Goal: Task Accomplishment & Management: Use online tool/utility

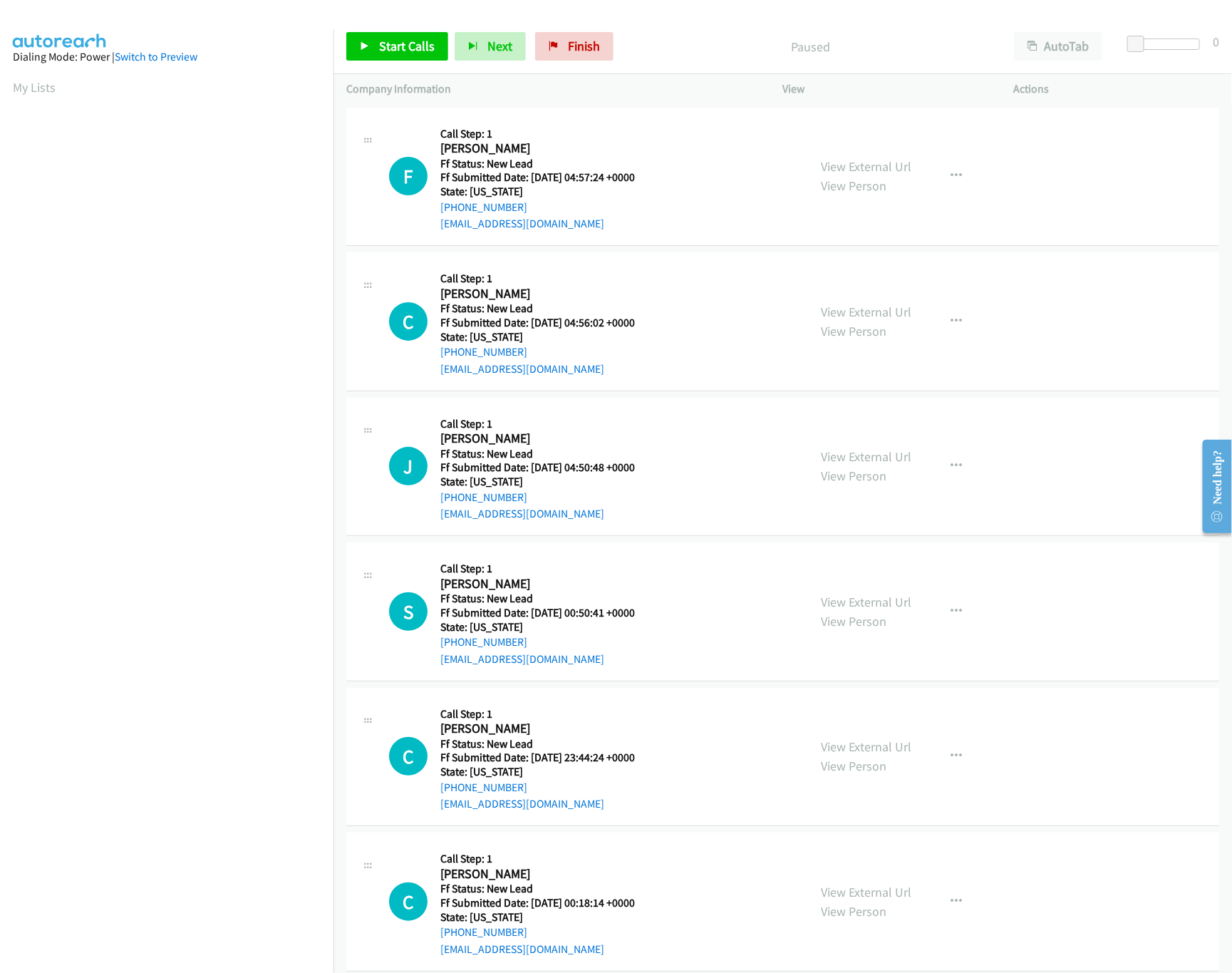
scroll to position [0, 5]
drag, startPoint x: 596, startPoint y: 38, endPoint x: 706, endPoint y: 60, distance: 112.2
click at [596, 38] on span "Finish" at bounding box center [583, 46] width 32 height 17
click at [678, 97] on p "Company Information" at bounding box center [551, 90] width 411 height 18
click at [851, 163] on link "View External Url" at bounding box center [866, 166] width 91 height 17
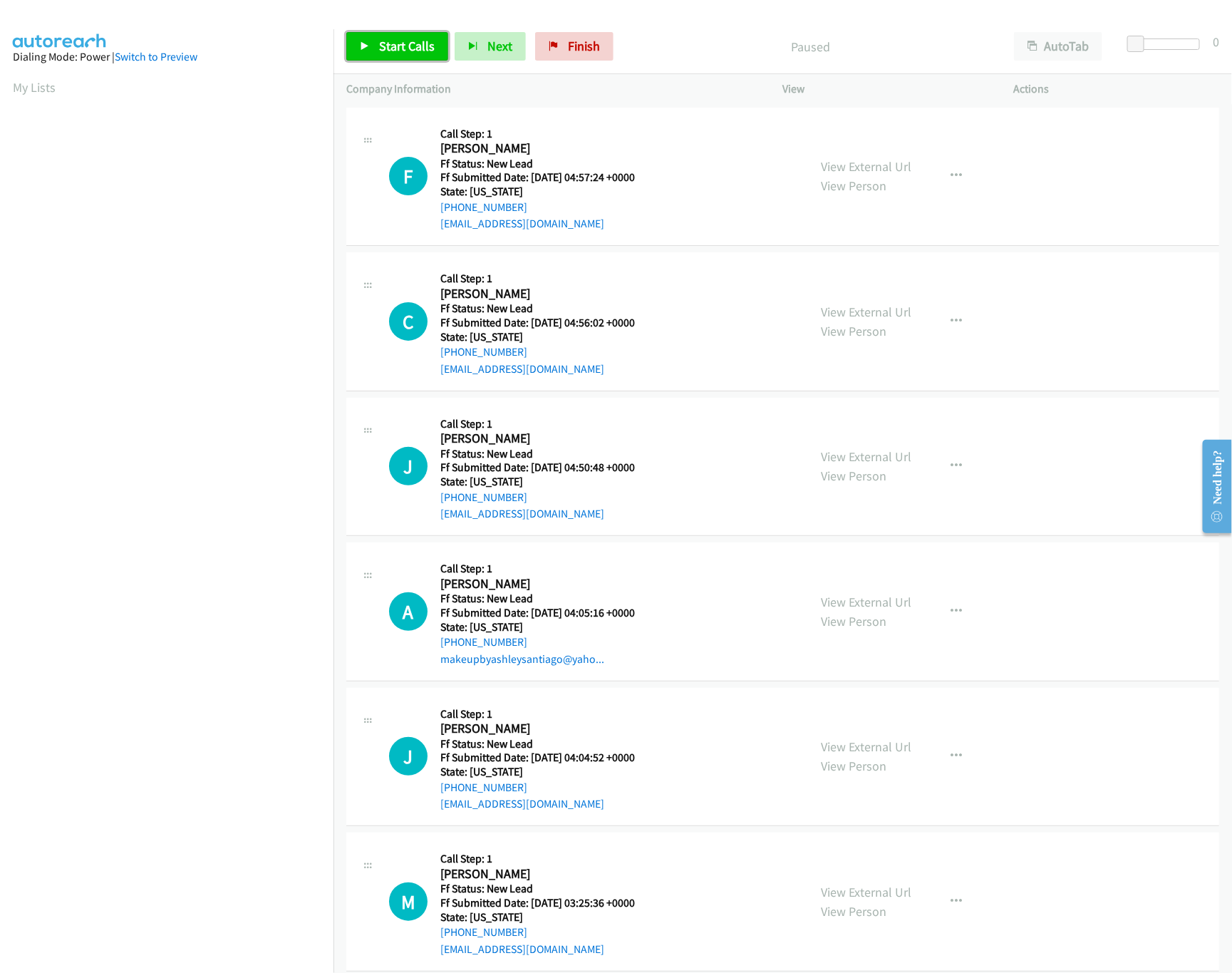
click at [372, 39] on link "Start Calls" at bounding box center [397, 46] width 101 height 28
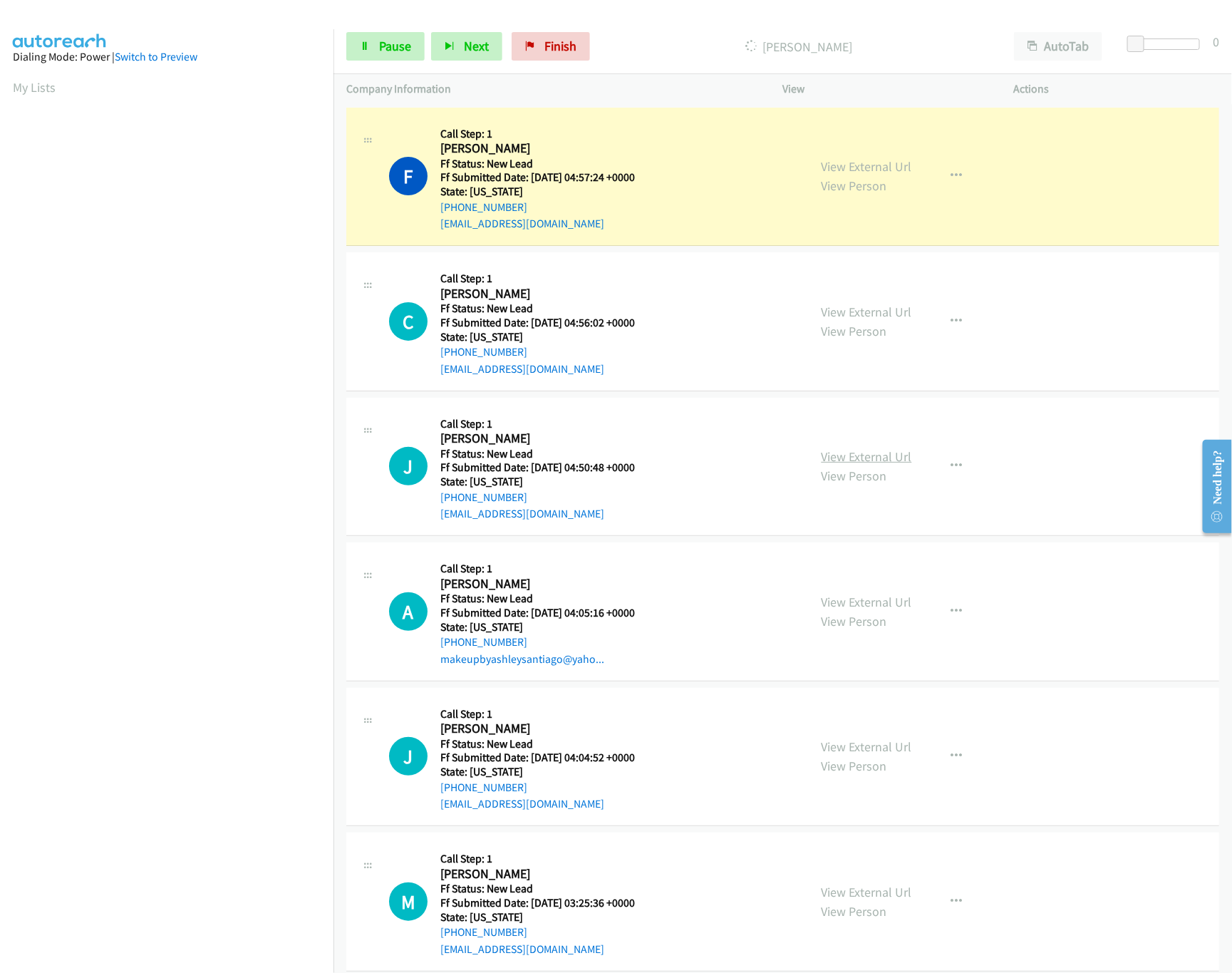
click at [874, 456] on link "View External Url" at bounding box center [866, 456] width 91 height 17
click at [895, 310] on link "View External Url" at bounding box center [866, 311] width 91 height 17
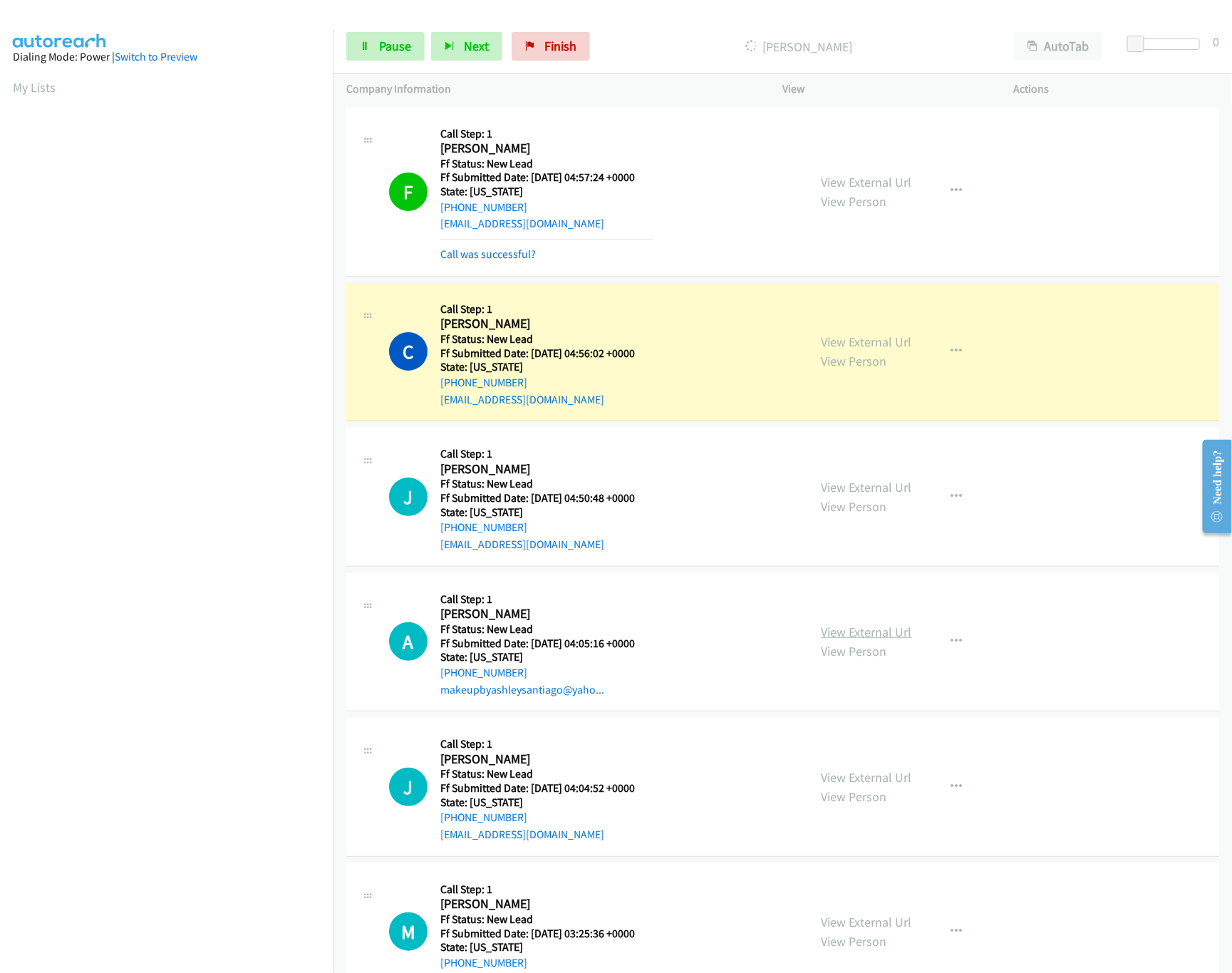
click at [855, 639] on link "View External Url" at bounding box center [866, 631] width 91 height 17
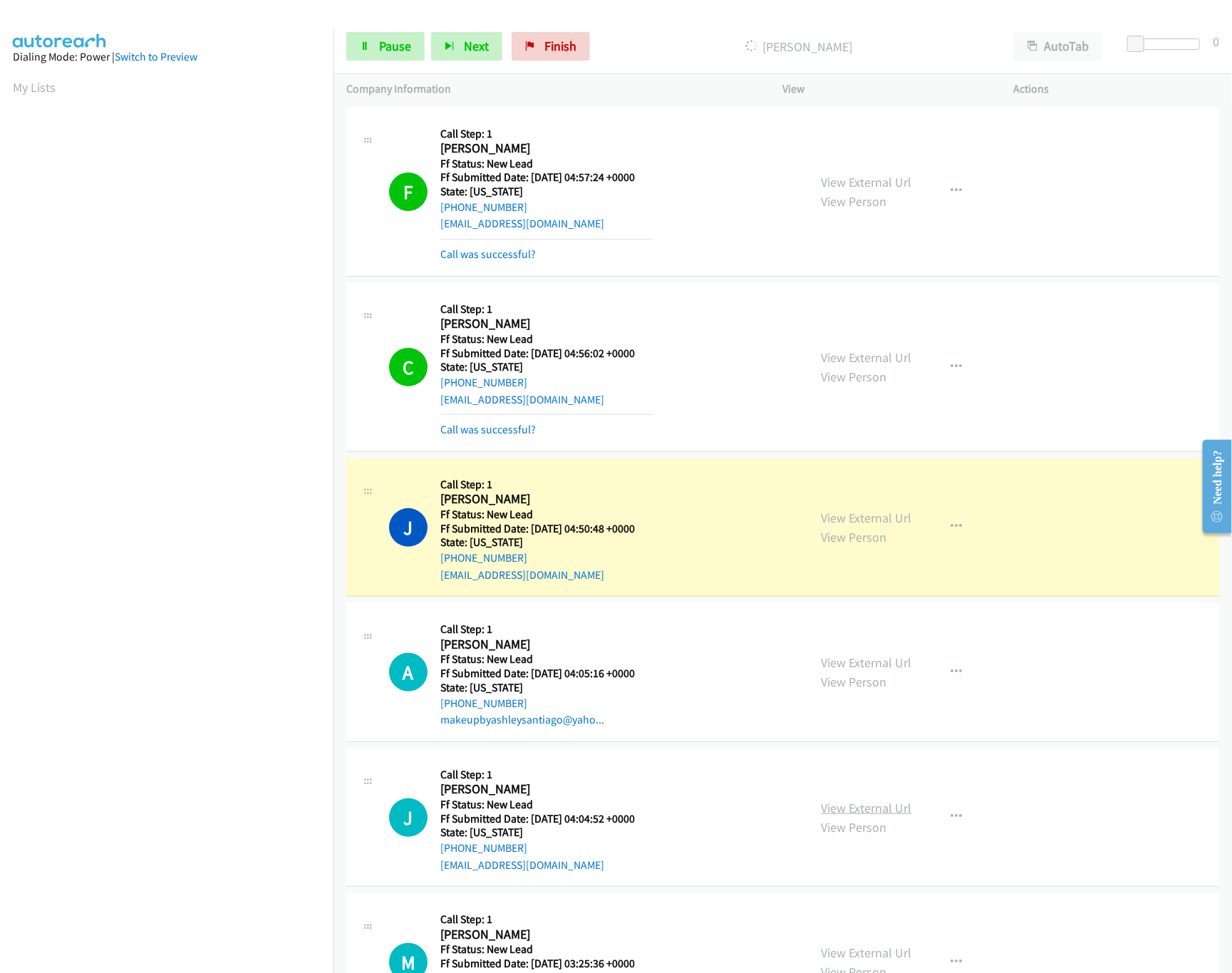
click at [865, 815] on link "View External Url" at bounding box center [866, 807] width 91 height 17
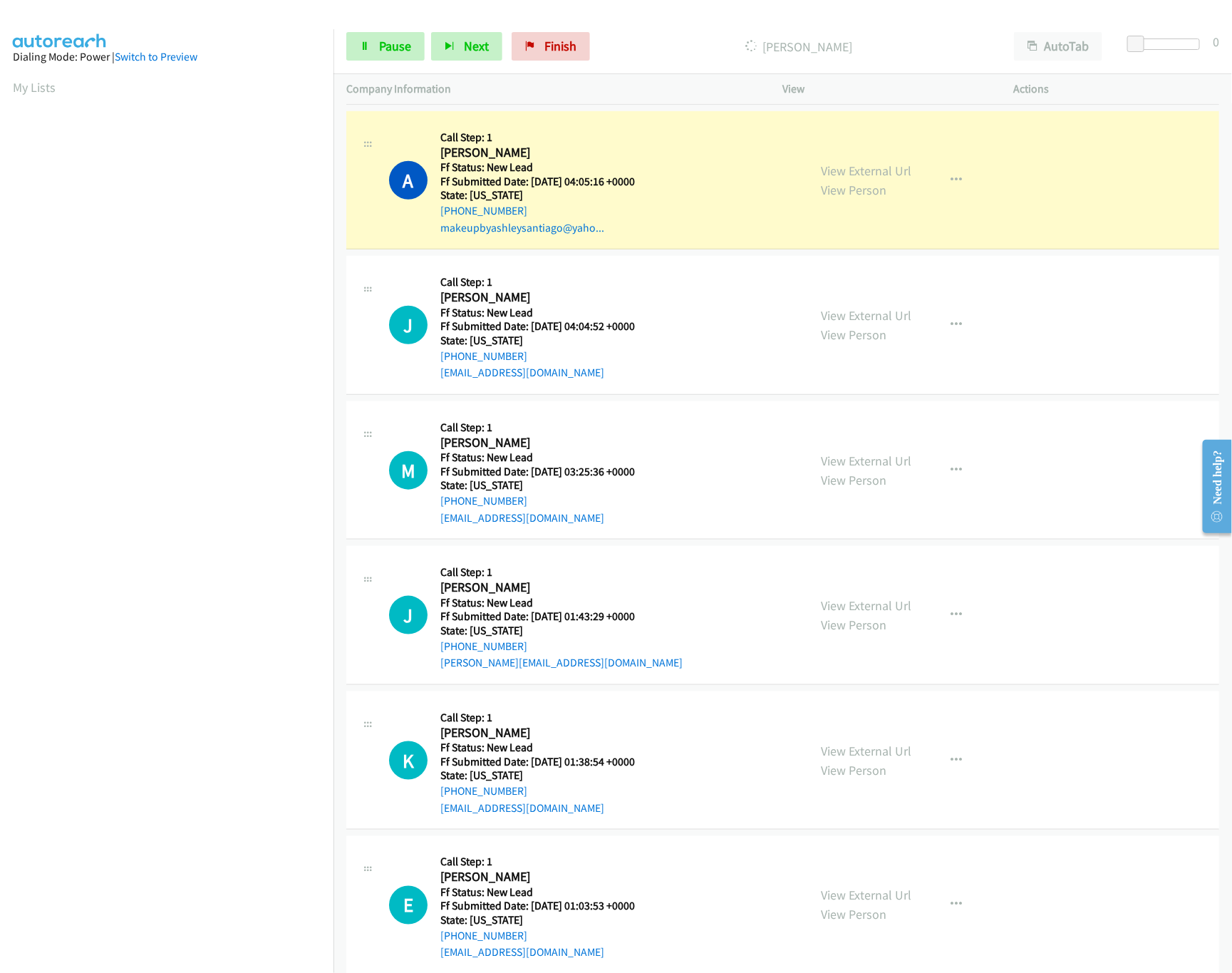
scroll to position [570, 0]
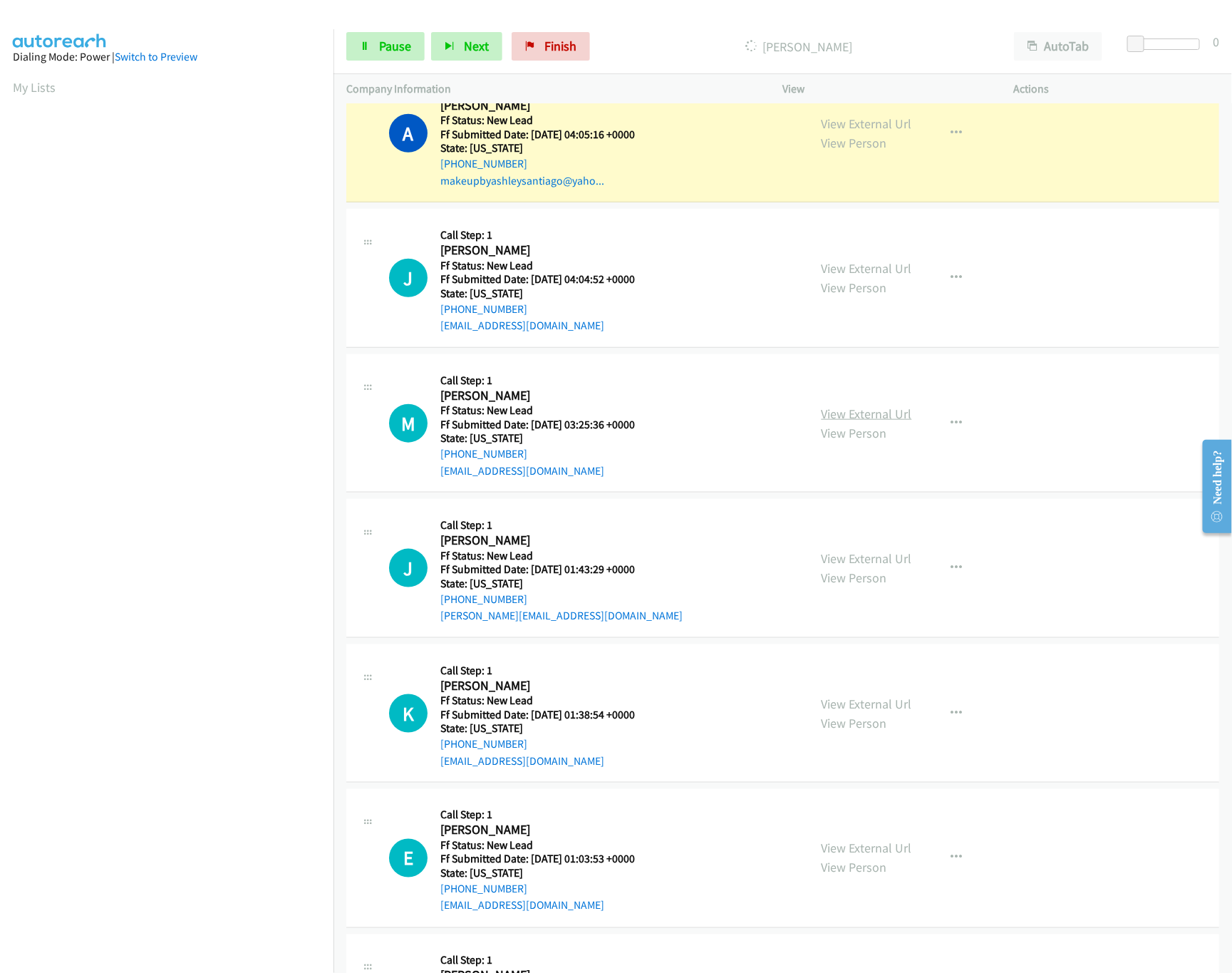
click at [859, 417] on link "View External Url" at bounding box center [866, 414] width 91 height 17
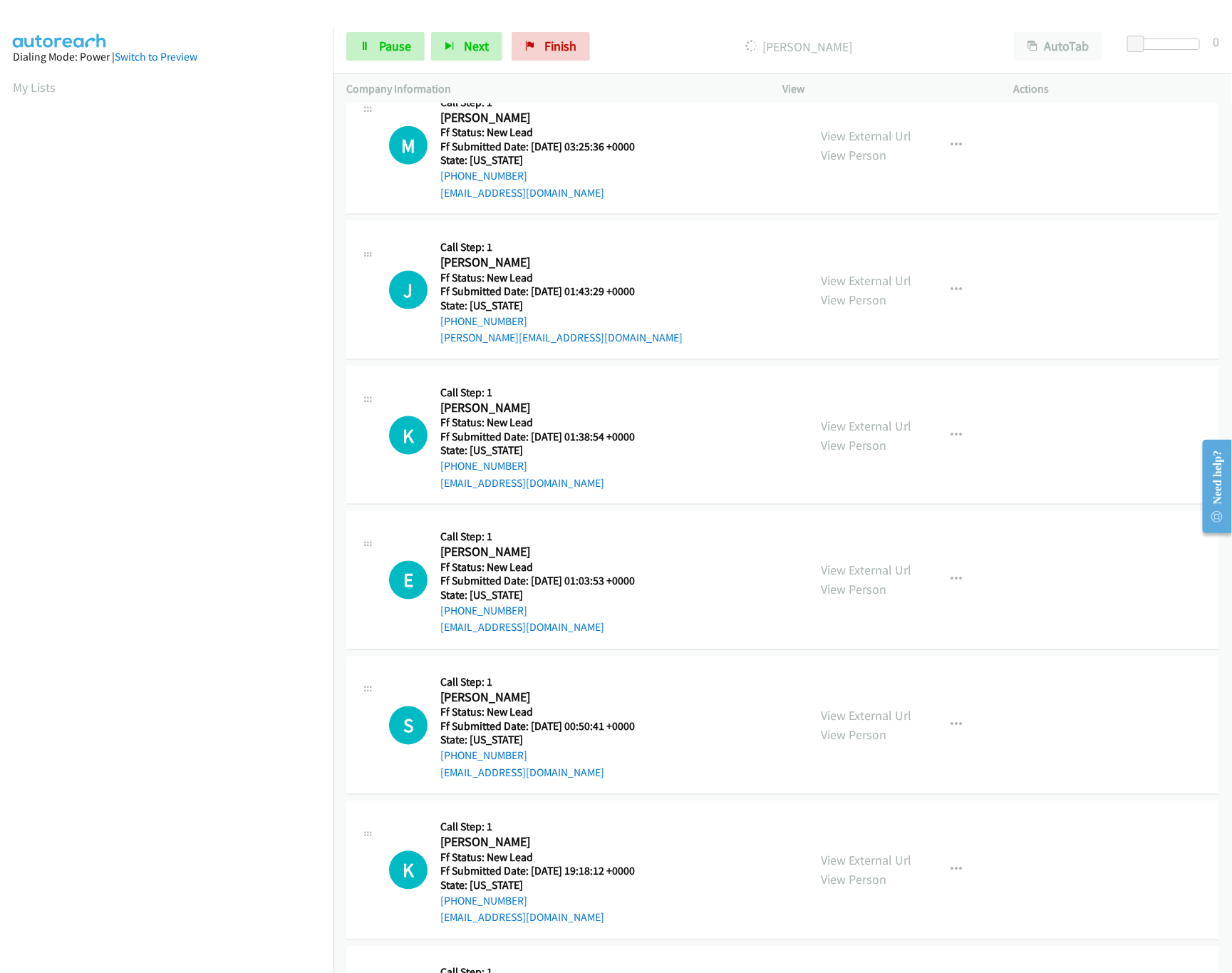
scroll to position [855, 0]
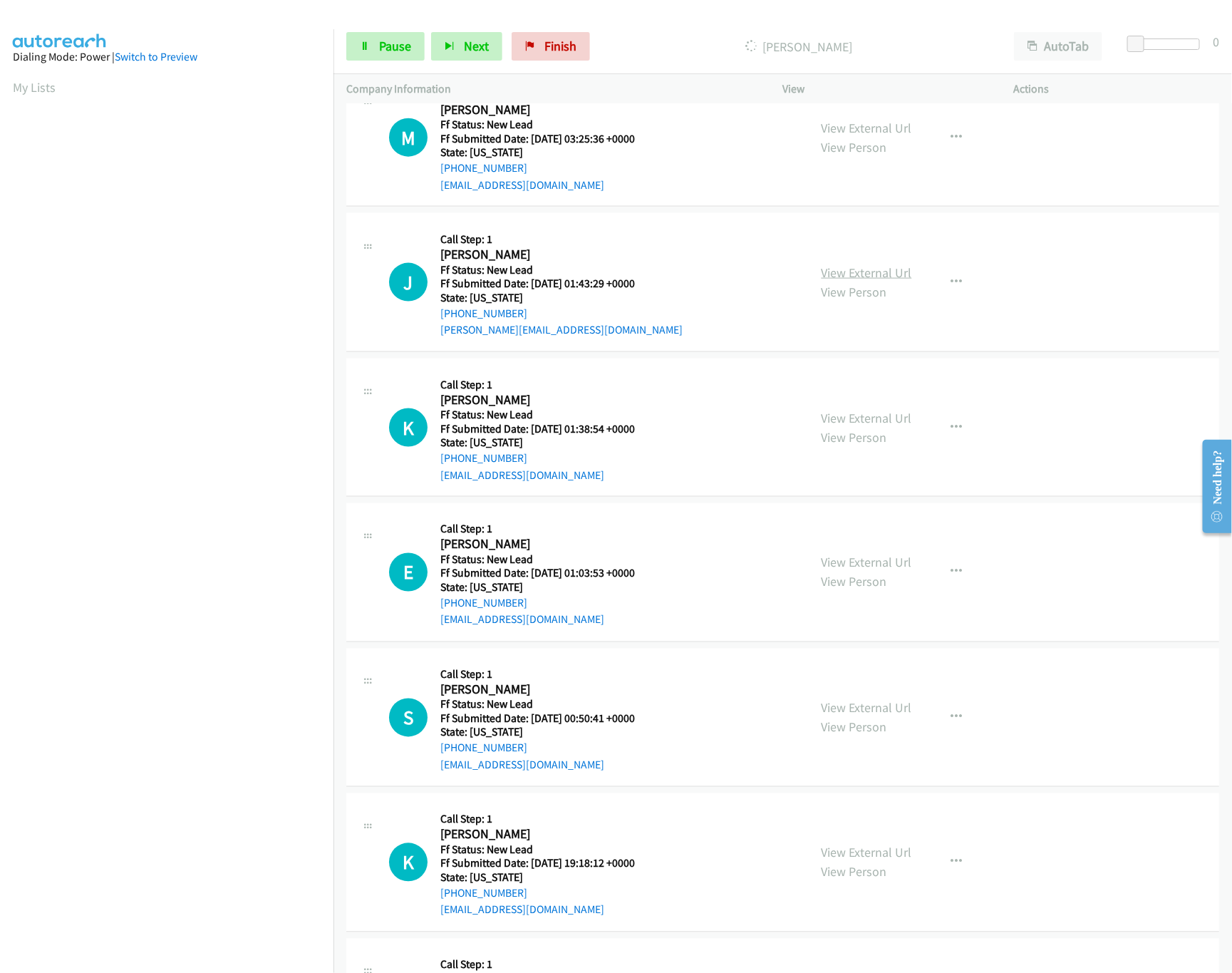
click at [838, 276] on link "View External Url" at bounding box center [866, 272] width 91 height 17
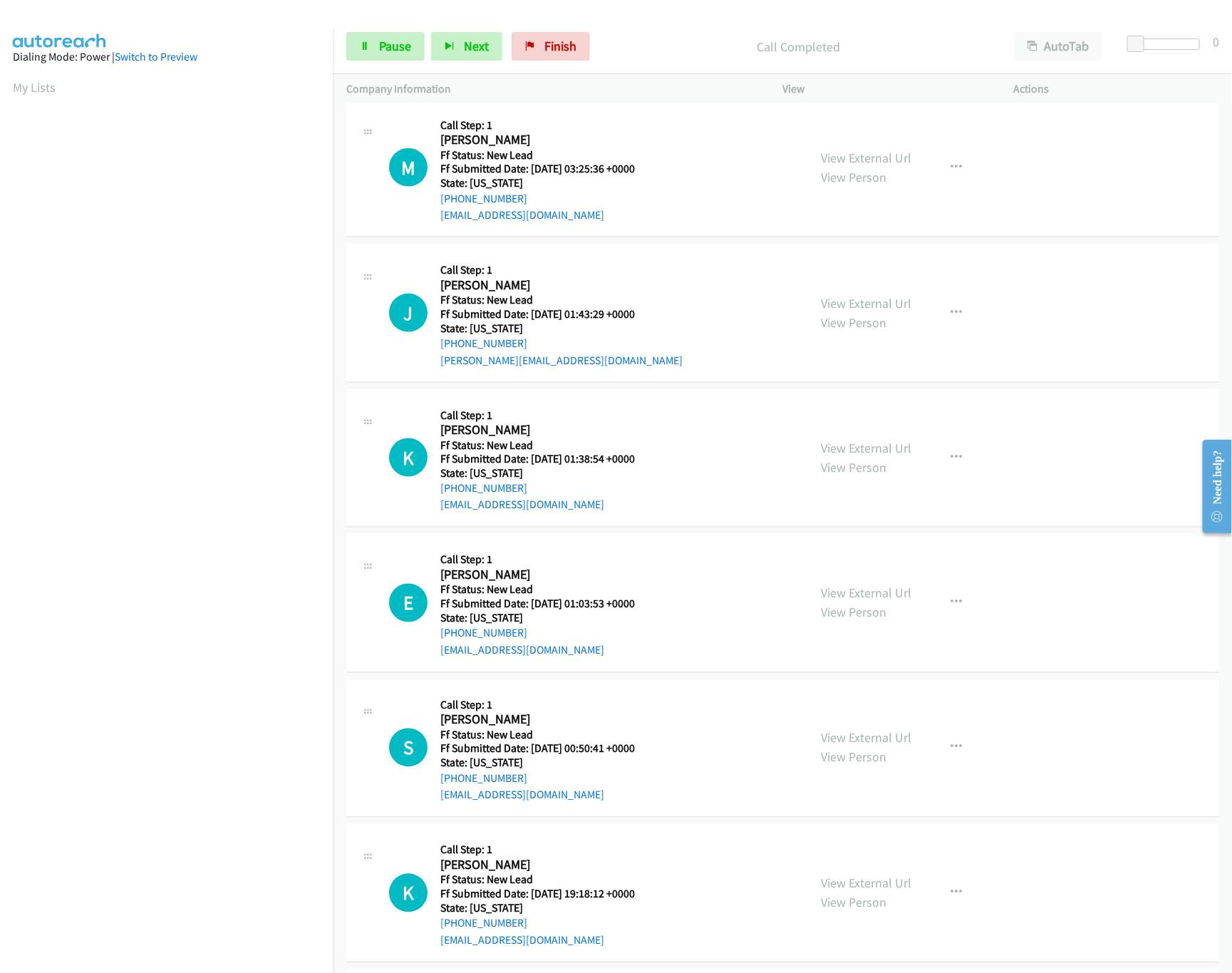
scroll to position [886, 0]
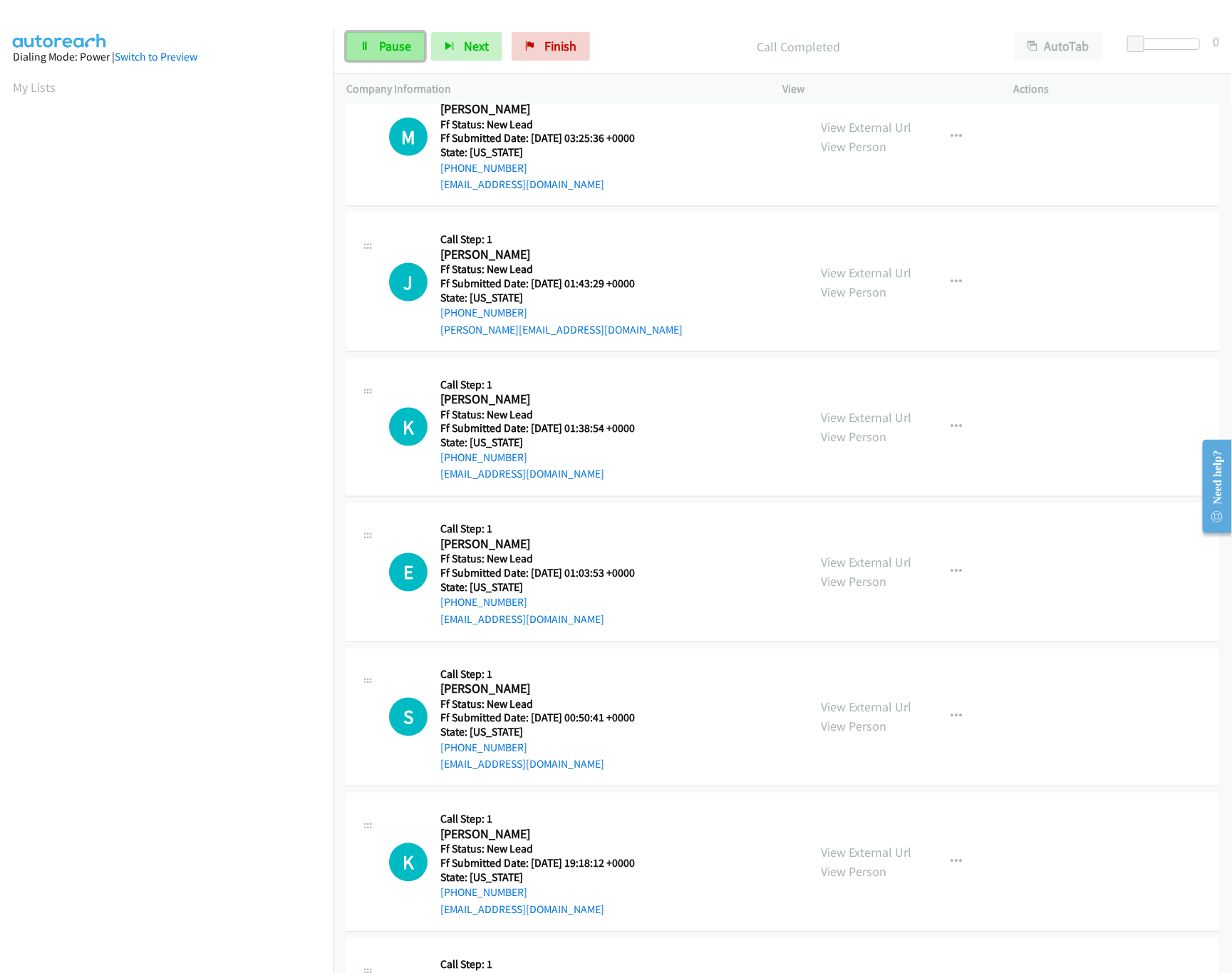
click at [396, 47] on span "Pause" at bounding box center [395, 46] width 32 height 17
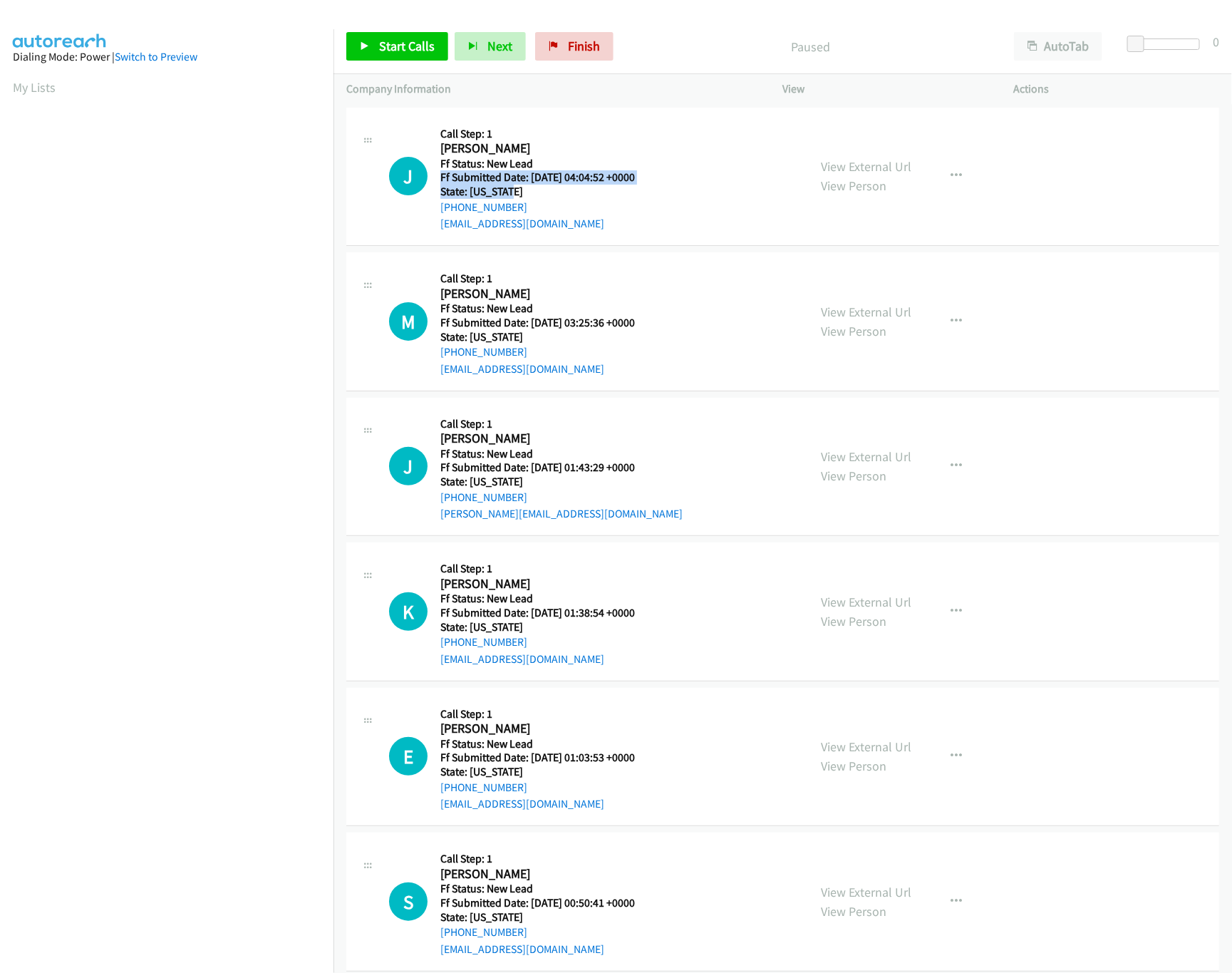
drag, startPoint x: 703, startPoint y: 179, endPoint x: 703, endPoint y: 190, distance: 11.0
click at [703, 190] on div "J Callback Scheduled Call Step: 1 Joseph Damiano America/Chicago Ff Status: New…" at bounding box center [592, 176] width 407 height 112
click at [398, 54] on span "Start Calls" at bounding box center [407, 46] width 56 height 17
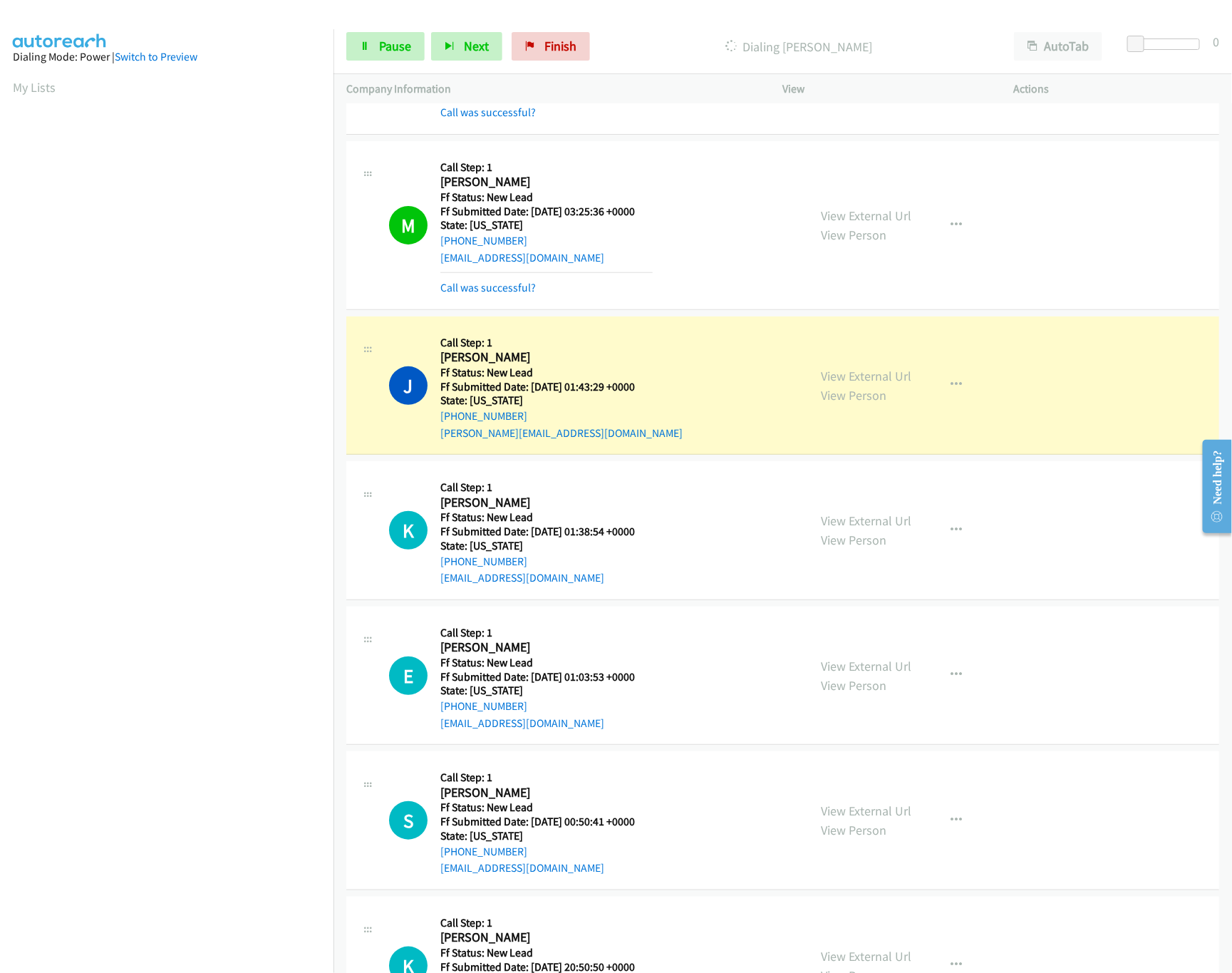
scroll to position [285, 0]
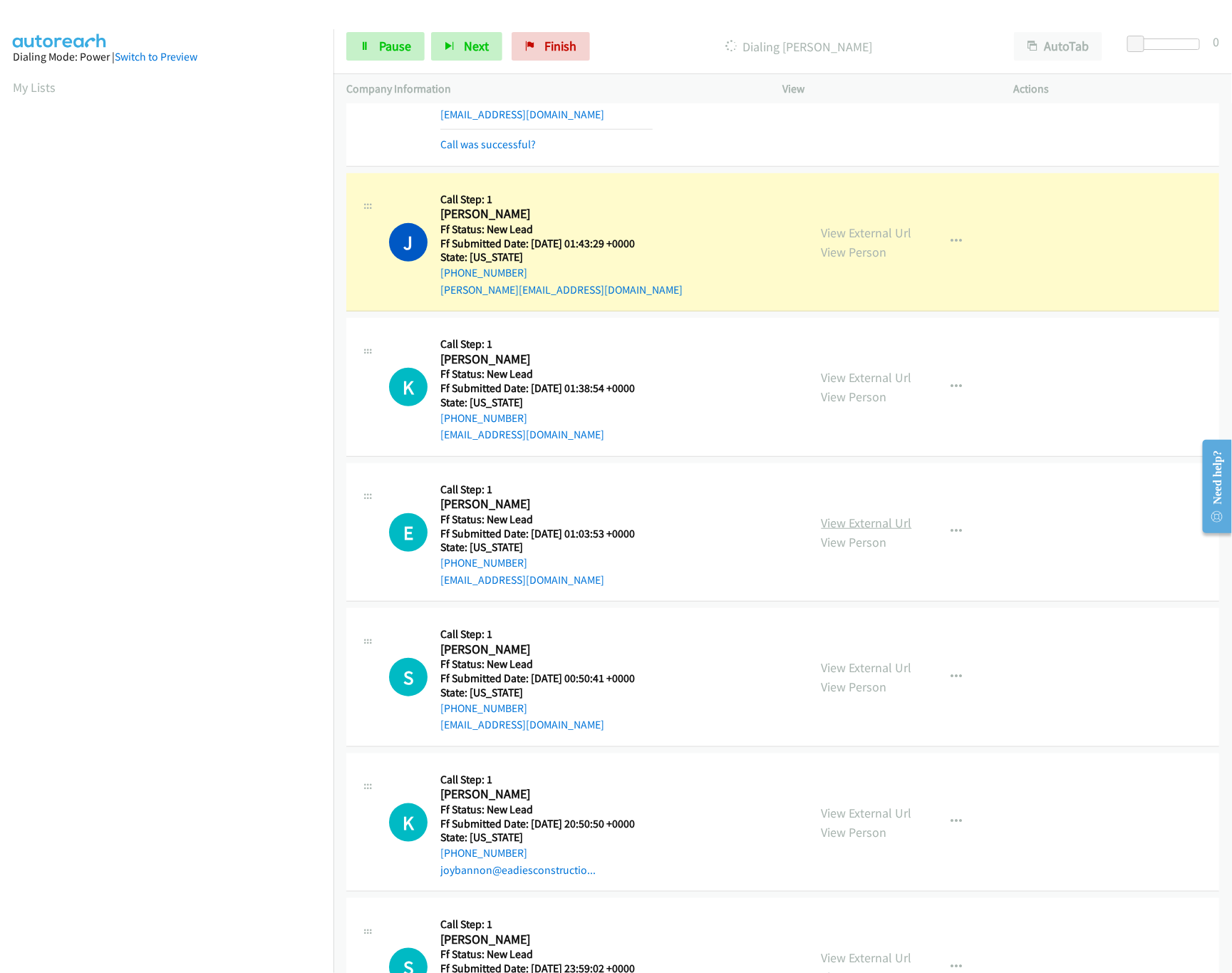
click at [890, 526] on link "View External Url" at bounding box center [866, 522] width 91 height 17
click at [886, 382] on link "View External Url" at bounding box center [866, 377] width 91 height 17
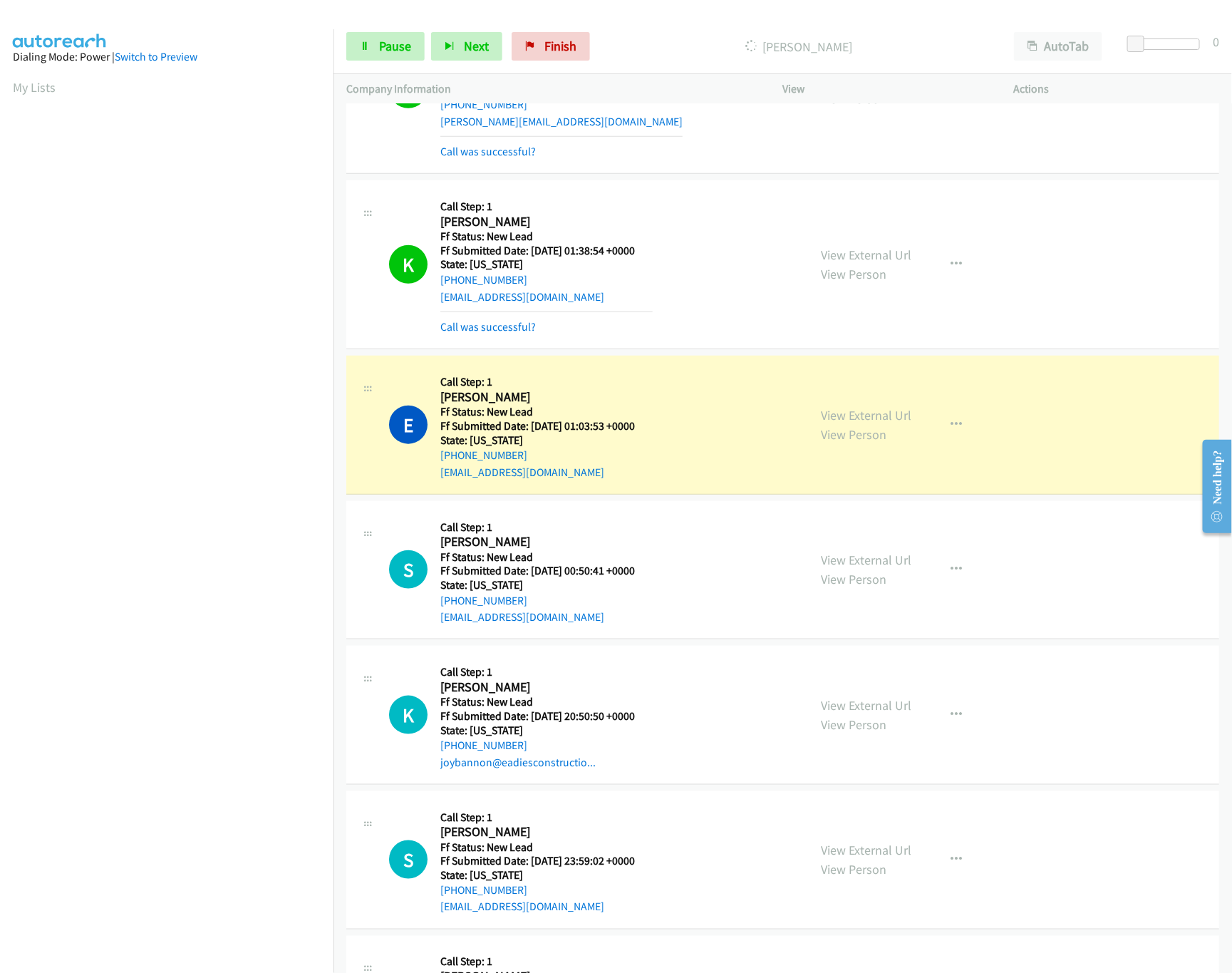
scroll to position [570, 0]
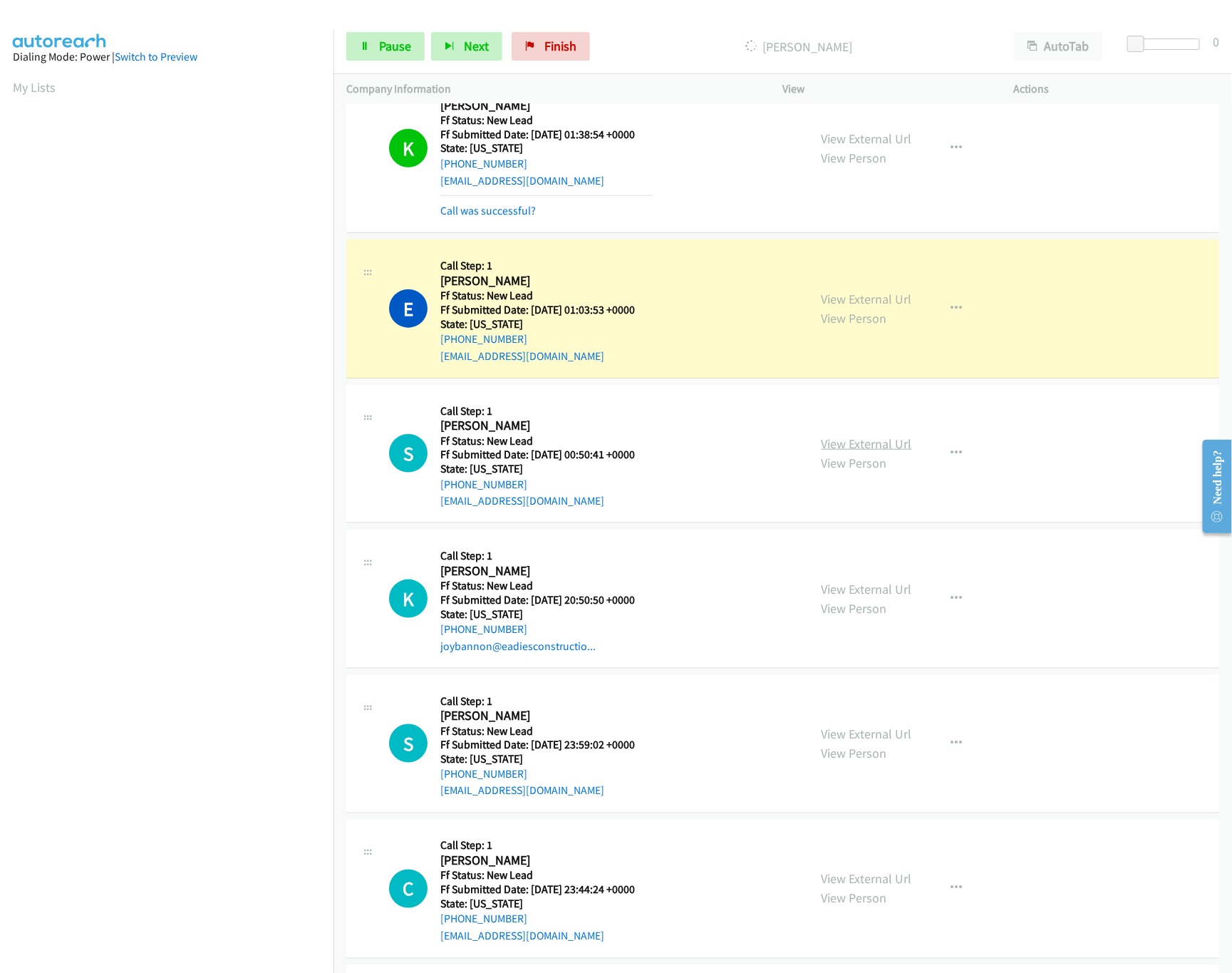
click at [829, 443] on link "View External Url" at bounding box center [866, 443] width 91 height 17
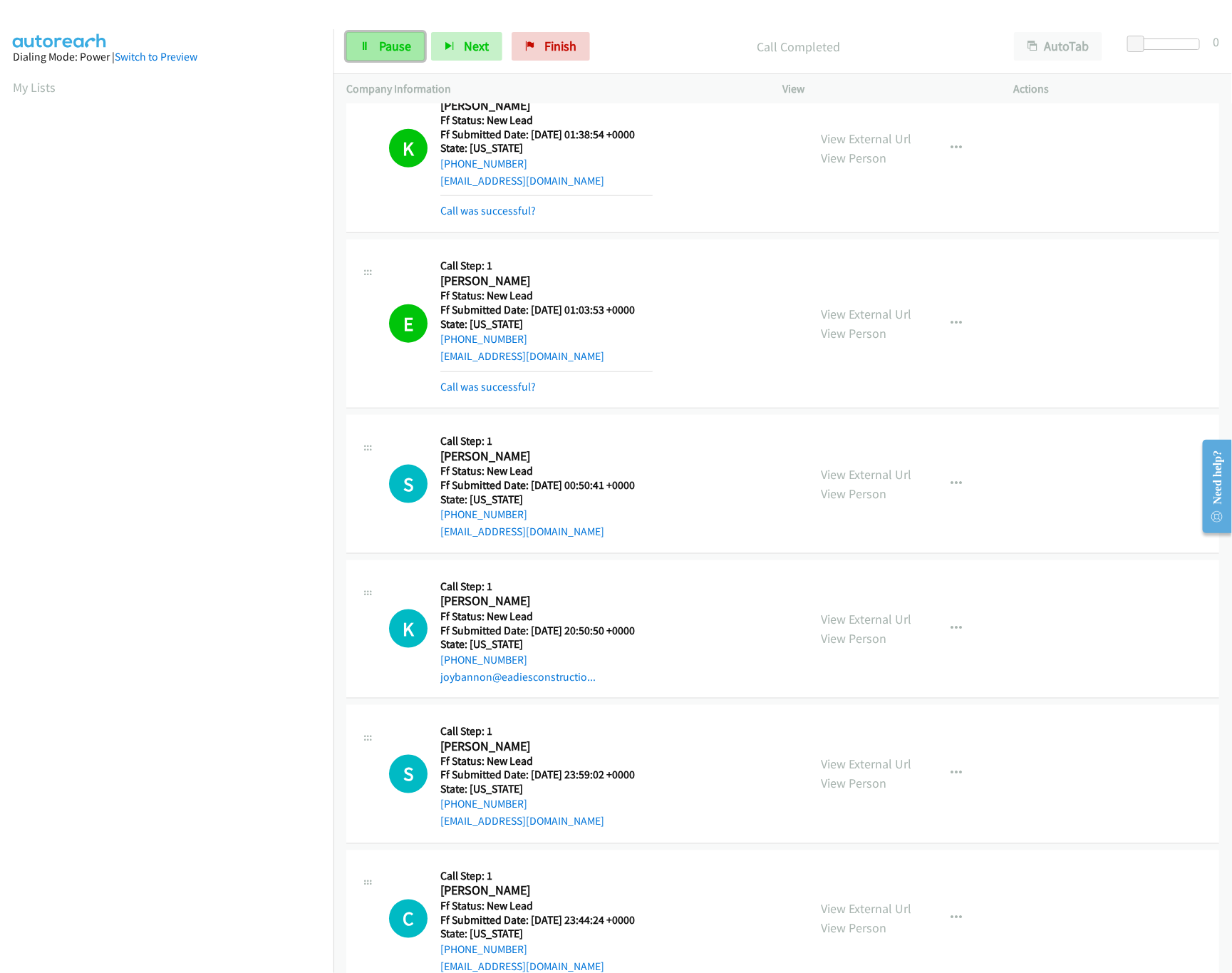
click at [382, 41] on span "Pause" at bounding box center [395, 46] width 32 height 17
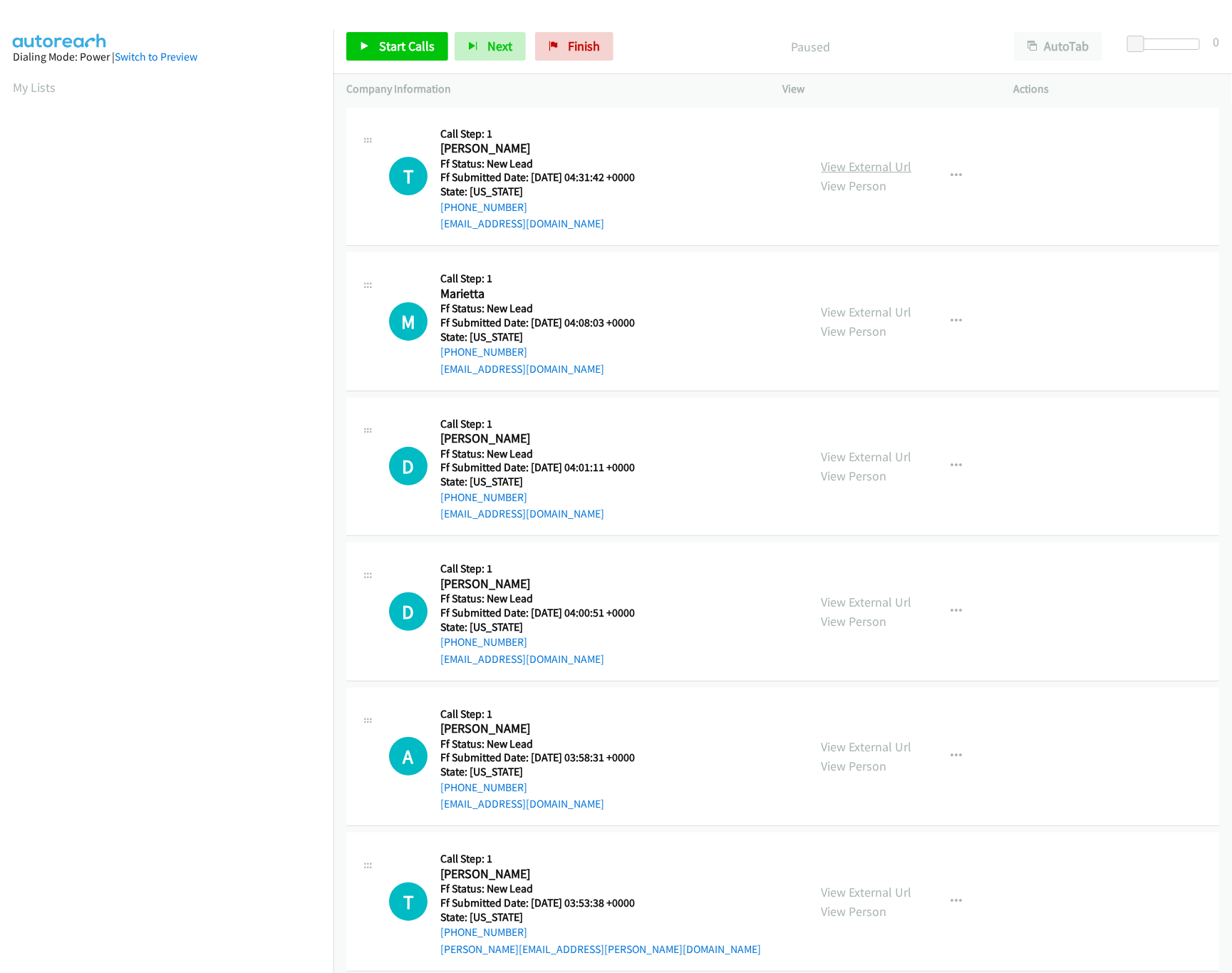
click at [899, 160] on link "View External Url" at bounding box center [866, 166] width 91 height 17
click at [381, 34] on link "Start Calls" at bounding box center [397, 46] width 101 height 28
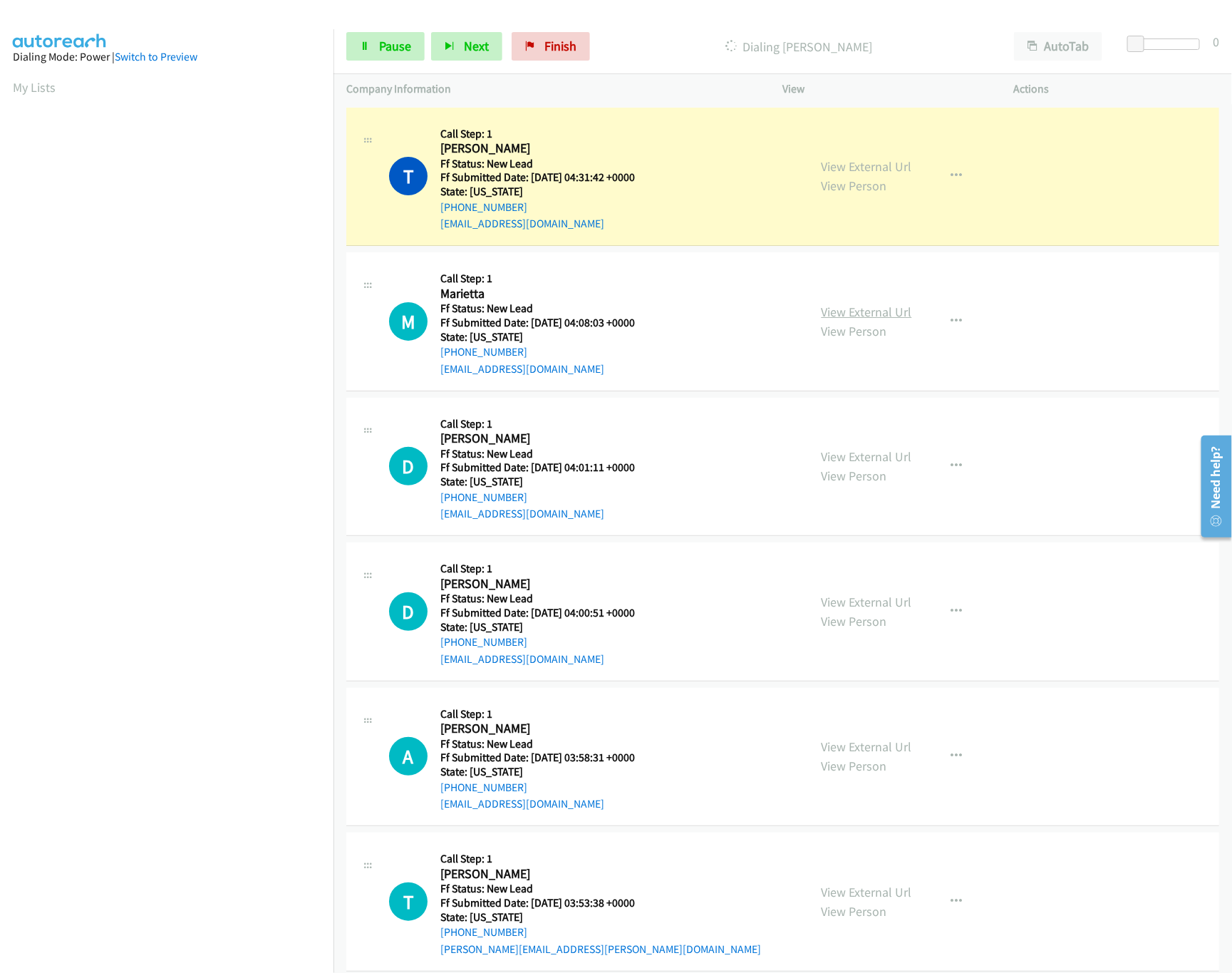
click at [870, 317] on link "View External Url" at bounding box center [866, 311] width 91 height 17
click at [827, 450] on link "View External Url" at bounding box center [866, 456] width 91 height 17
click at [369, 42] on icon at bounding box center [365, 47] width 10 height 10
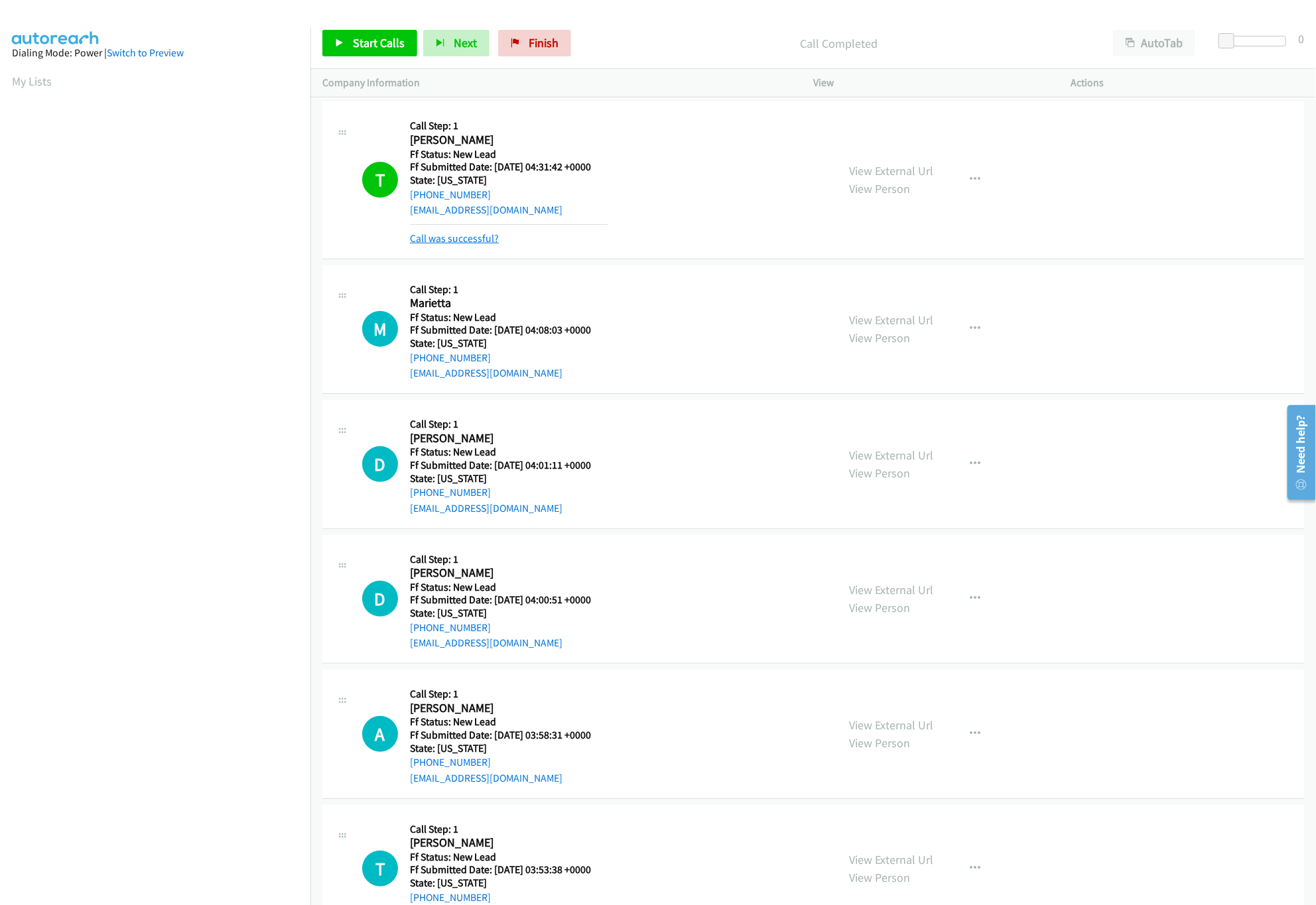
click at [452, 232] on link "Call was successful?" at bounding box center [454, 239] width 89 height 13
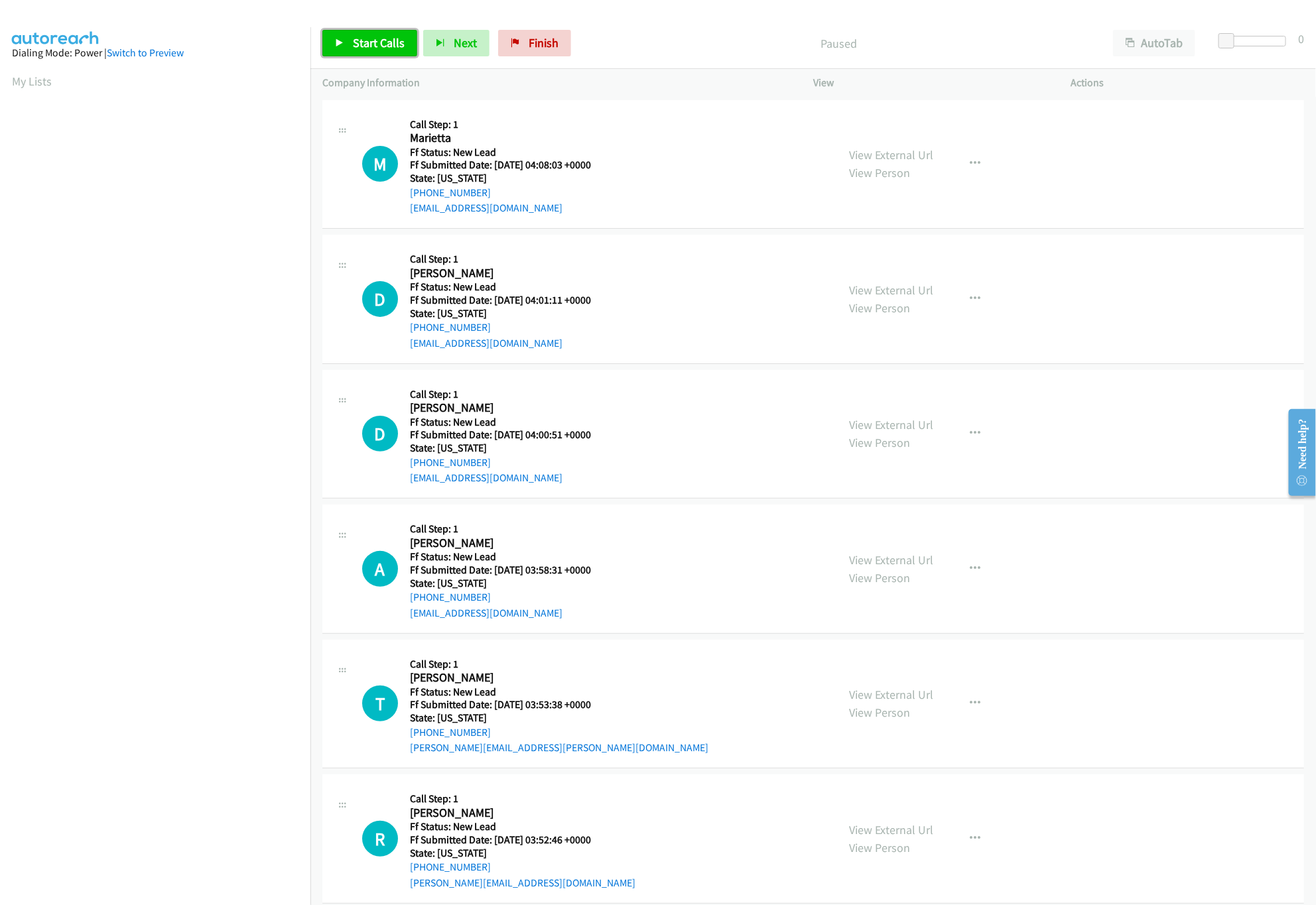
click at [353, 48] on span "Start Calls" at bounding box center [379, 43] width 52 height 15
click at [864, 559] on link "View External Url" at bounding box center [891, 559] width 84 height 15
click at [904, 427] on link "View External Url" at bounding box center [891, 424] width 84 height 15
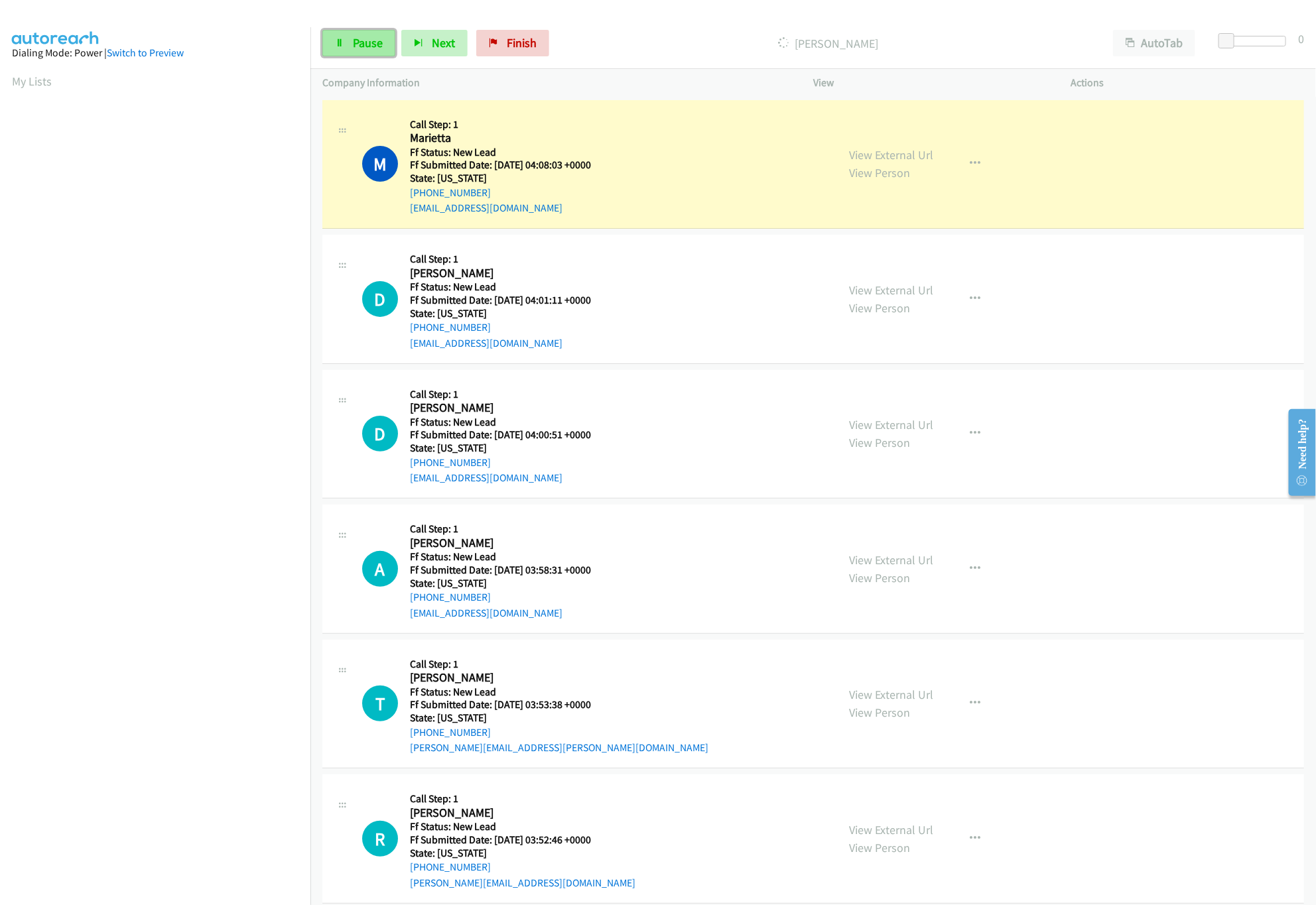
click at [385, 45] on link "Pause" at bounding box center [359, 43] width 73 height 26
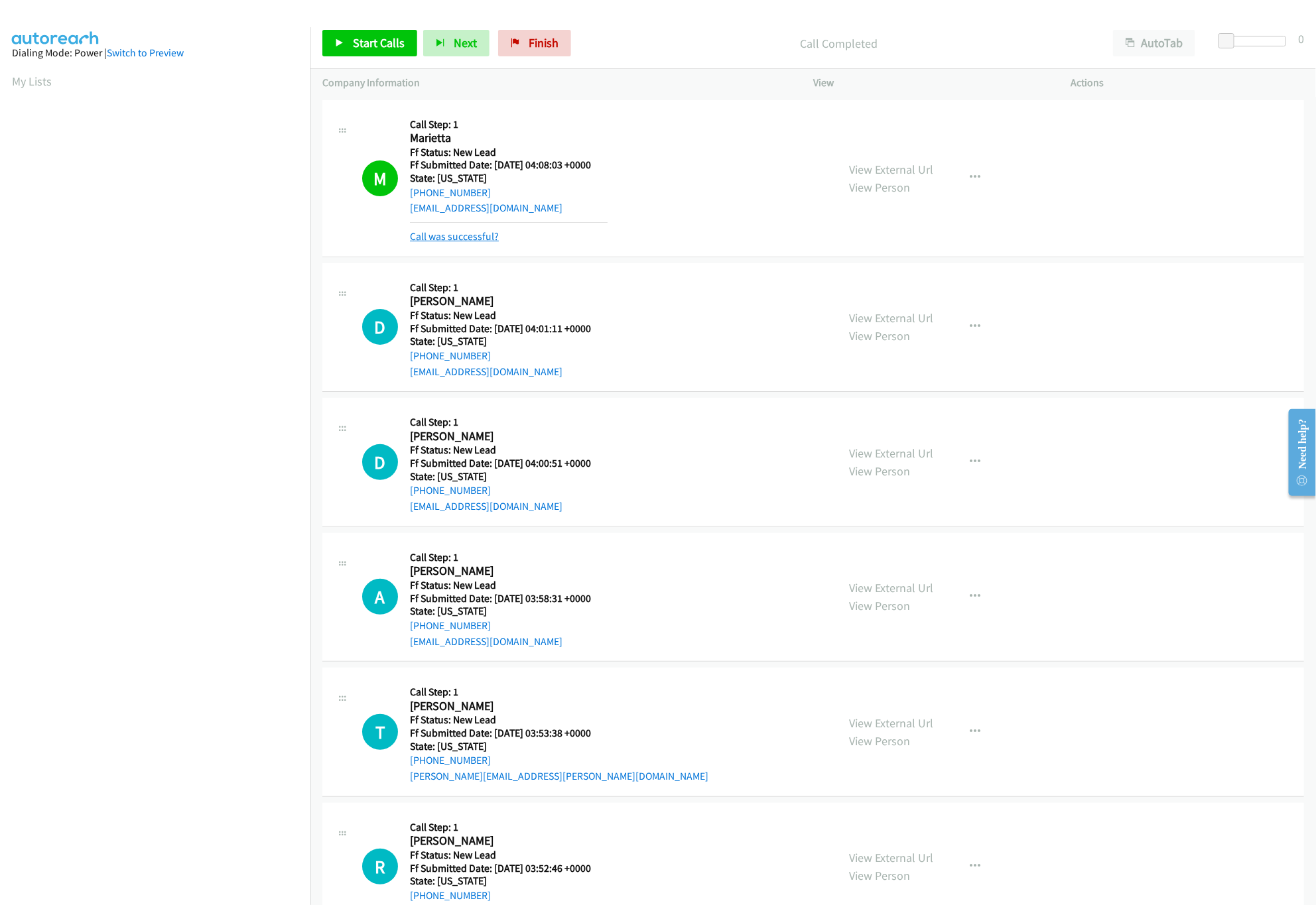
click at [456, 233] on link "Call was successful?" at bounding box center [454, 236] width 89 height 13
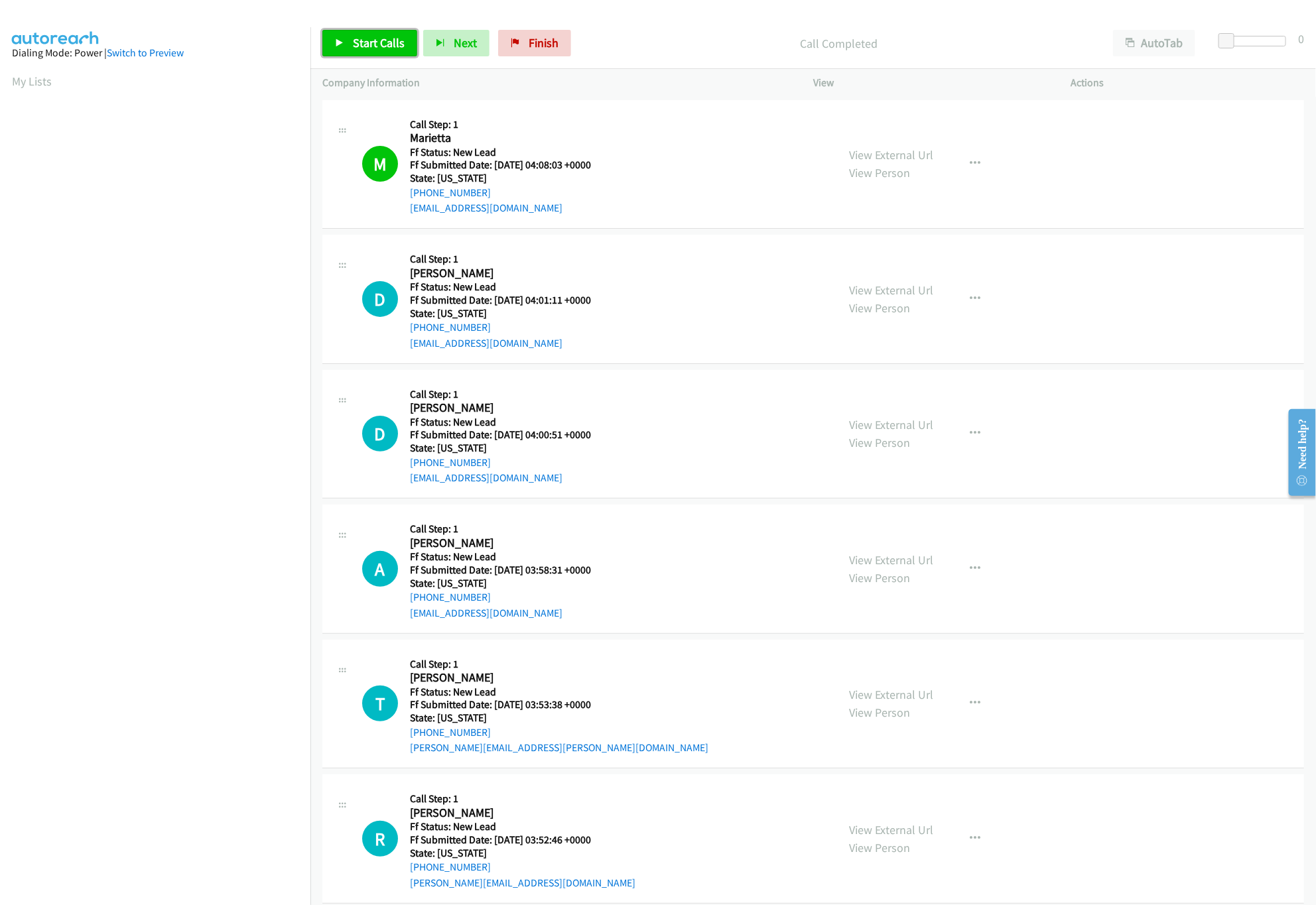
click at [361, 52] on link "Start Calls" at bounding box center [370, 43] width 94 height 26
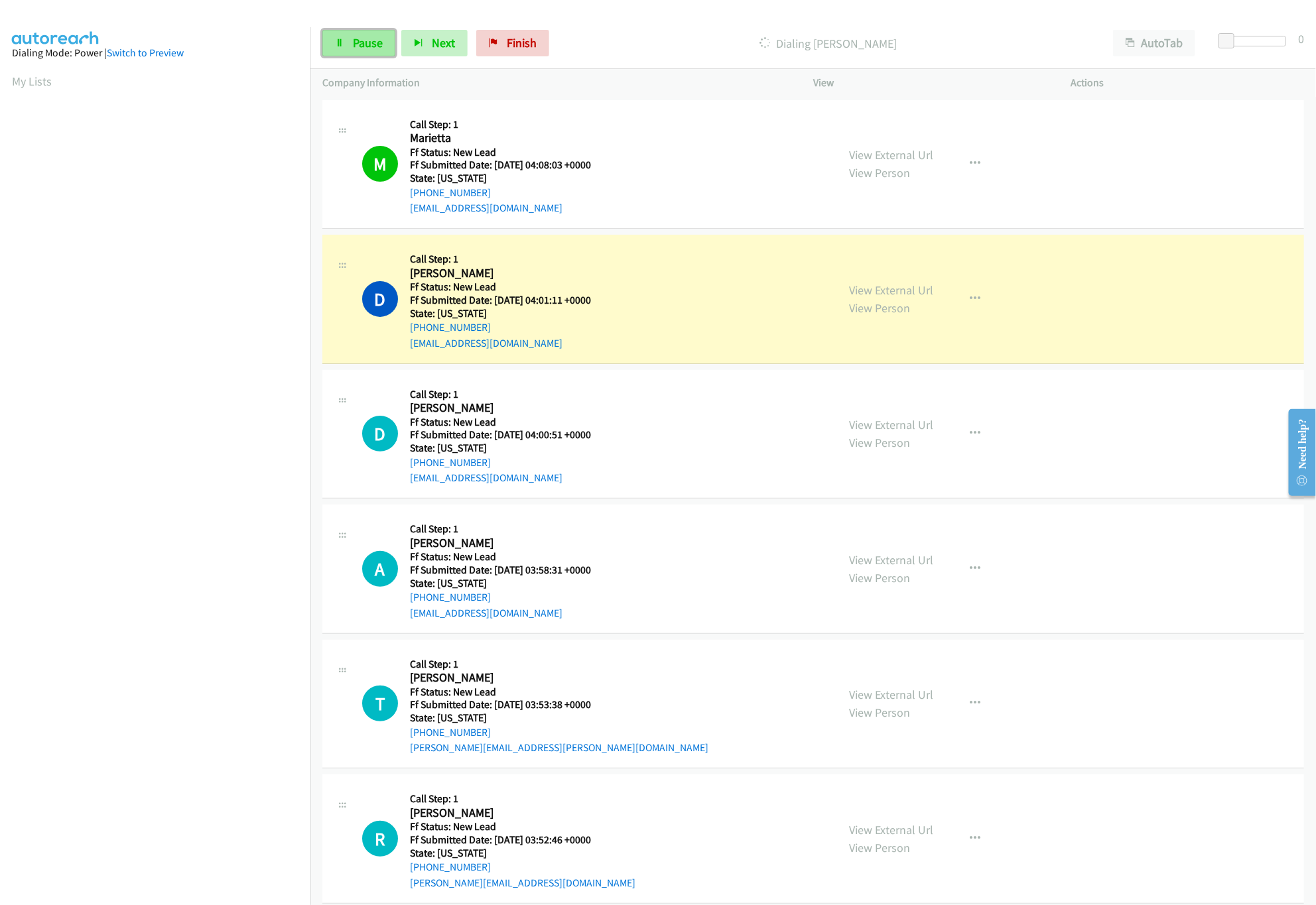
click at [380, 41] on span "Pause" at bounding box center [368, 43] width 30 height 15
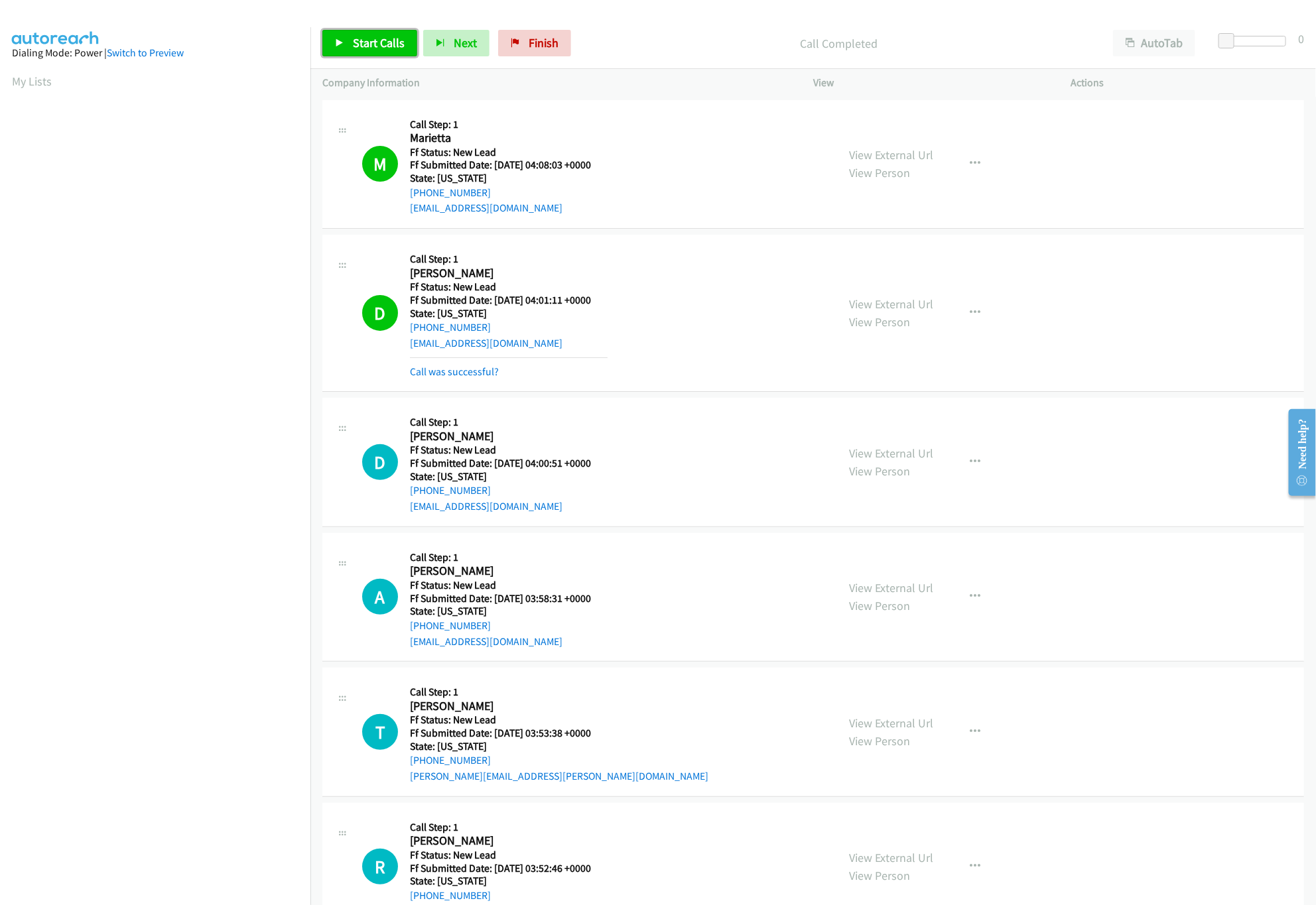
click at [368, 38] on span "Start Calls" at bounding box center [379, 43] width 52 height 15
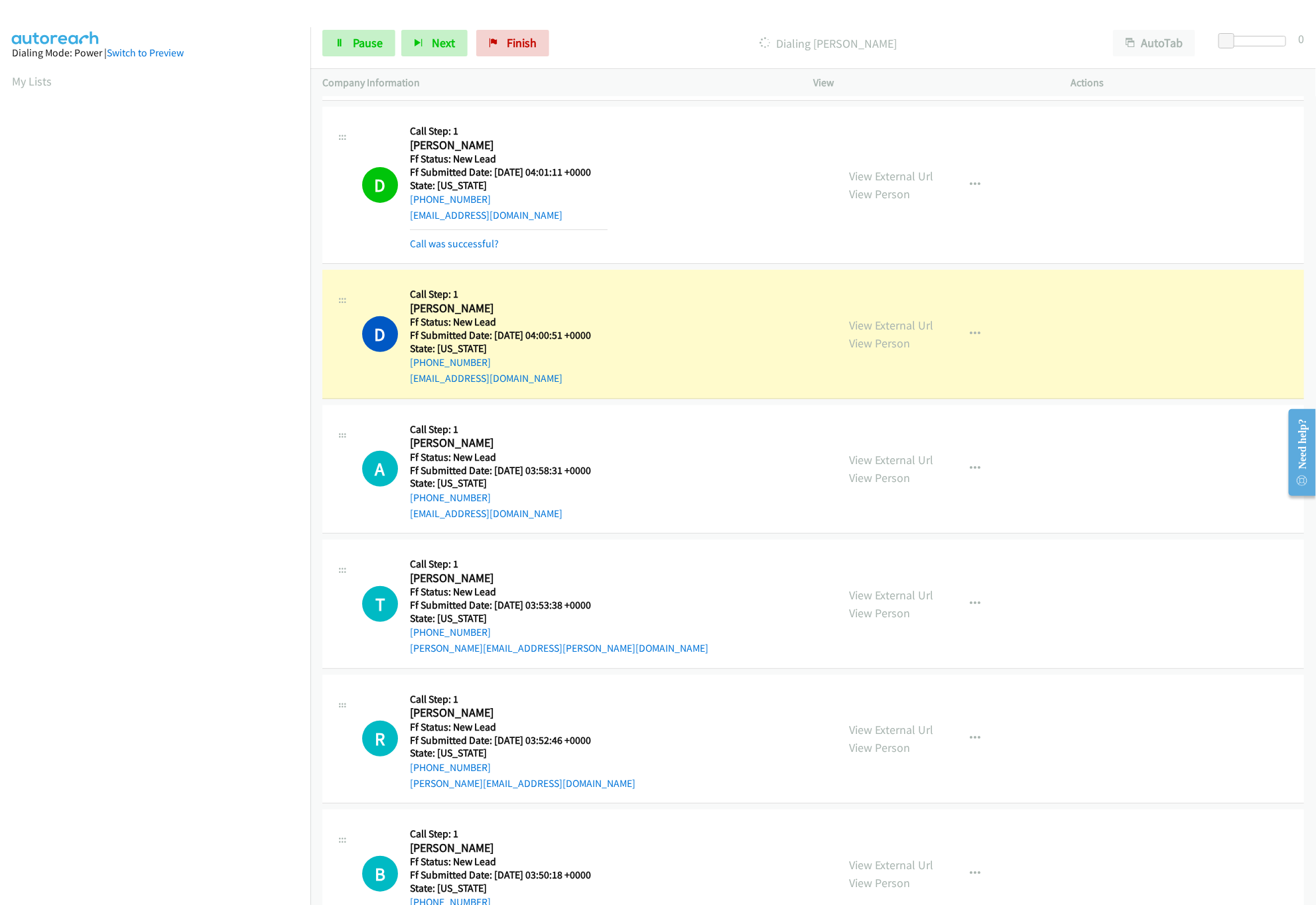
scroll to position [265, 0]
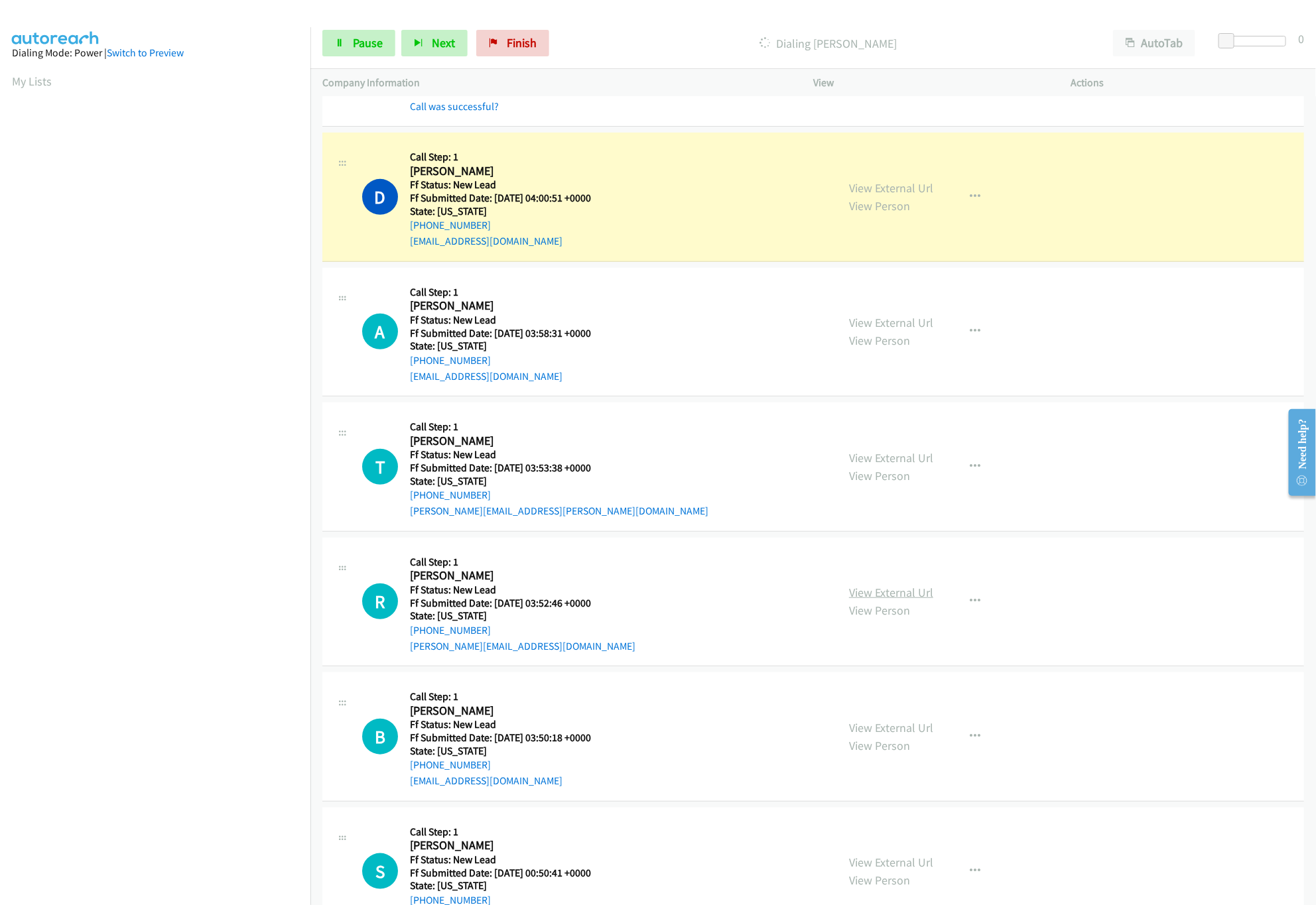
click at [892, 589] on link "View External Url" at bounding box center [891, 592] width 84 height 15
click at [906, 451] on link "View External Url" at bounding box center [891, 457] width 84 height 15
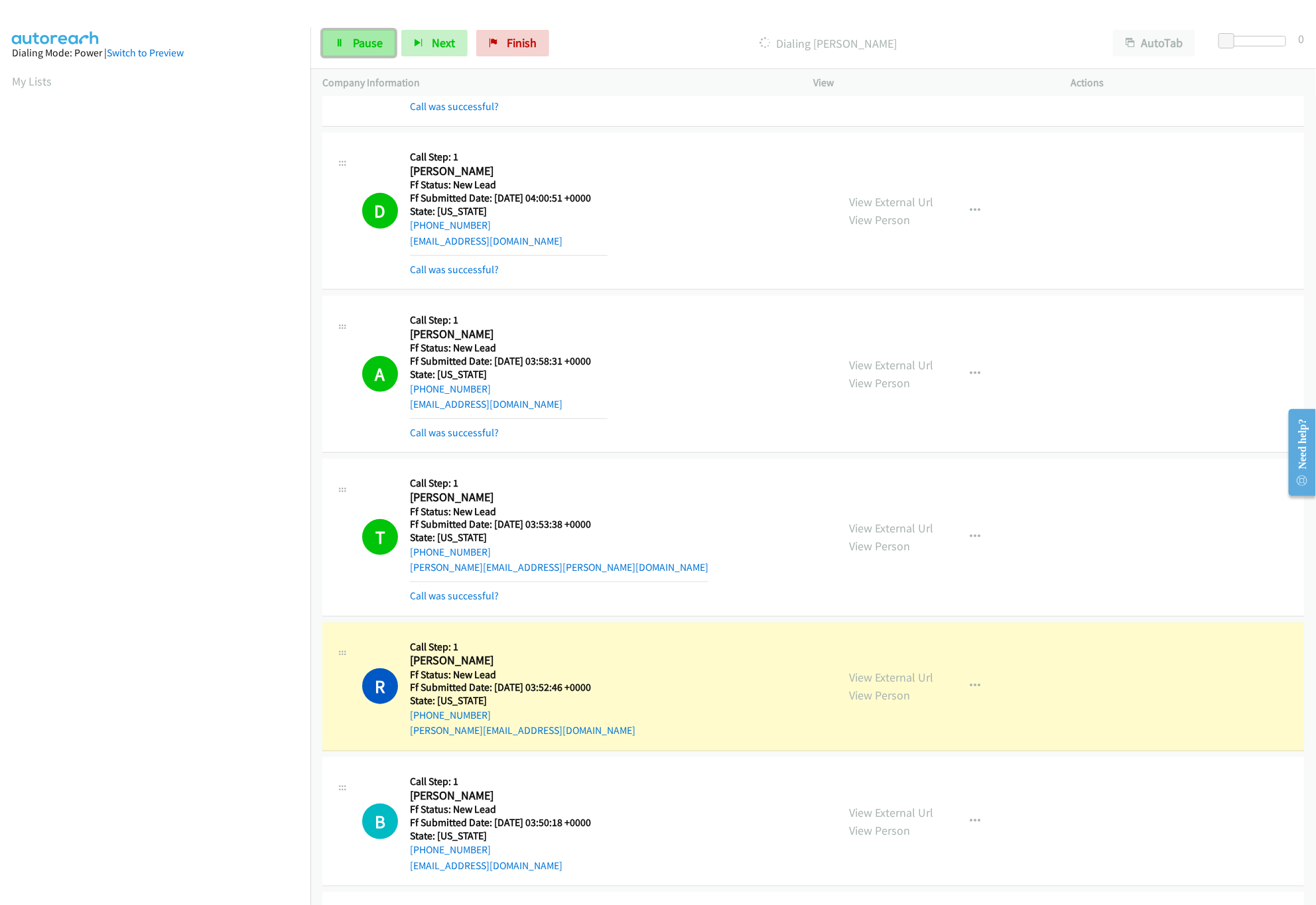
click at [358, 45] on span "Pause" at bounding box center [368, 43] width 30 height 15
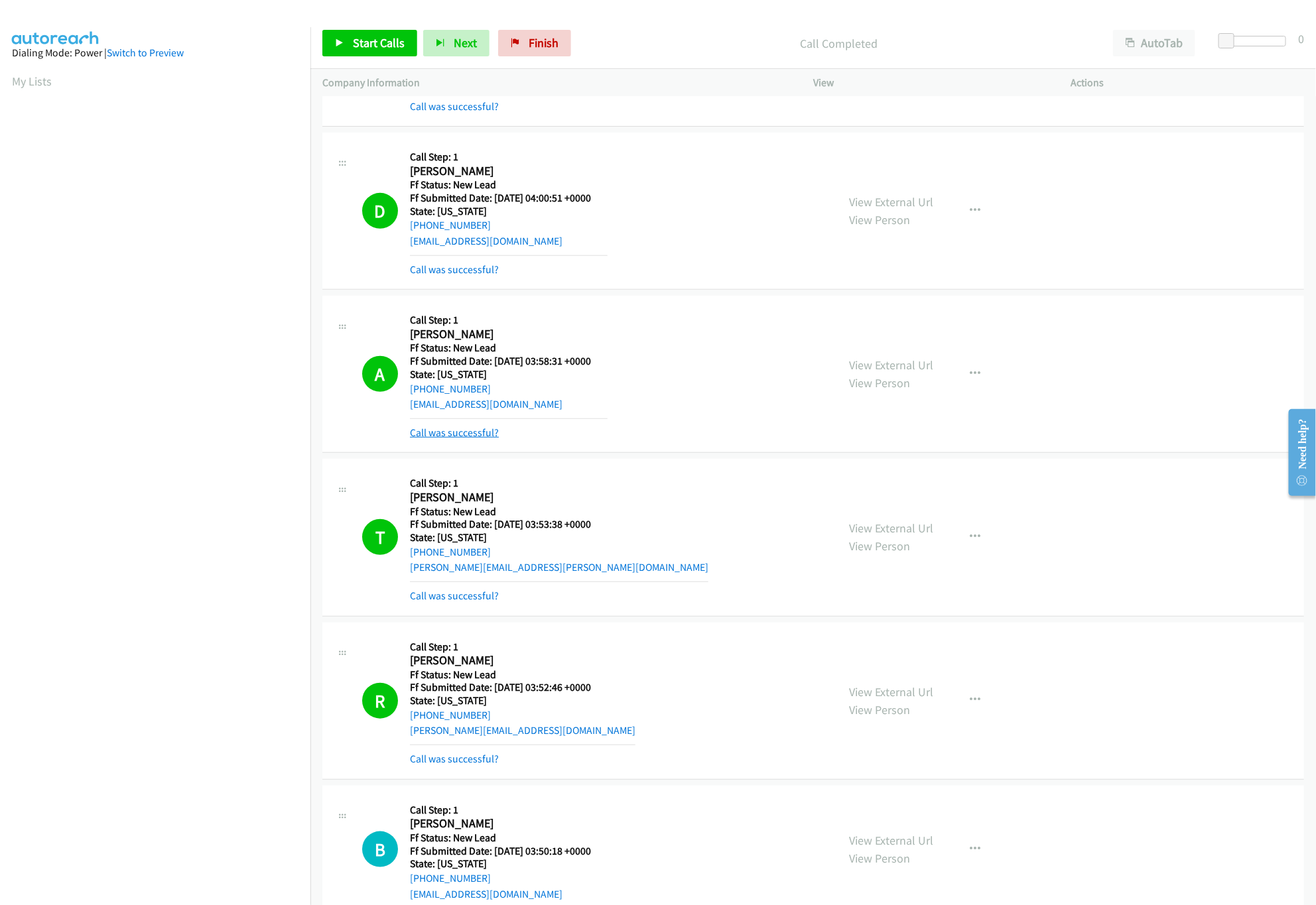
click at [440, 429] on link "Call was successful?" at bounding box center [454, 433] width 89 height 13
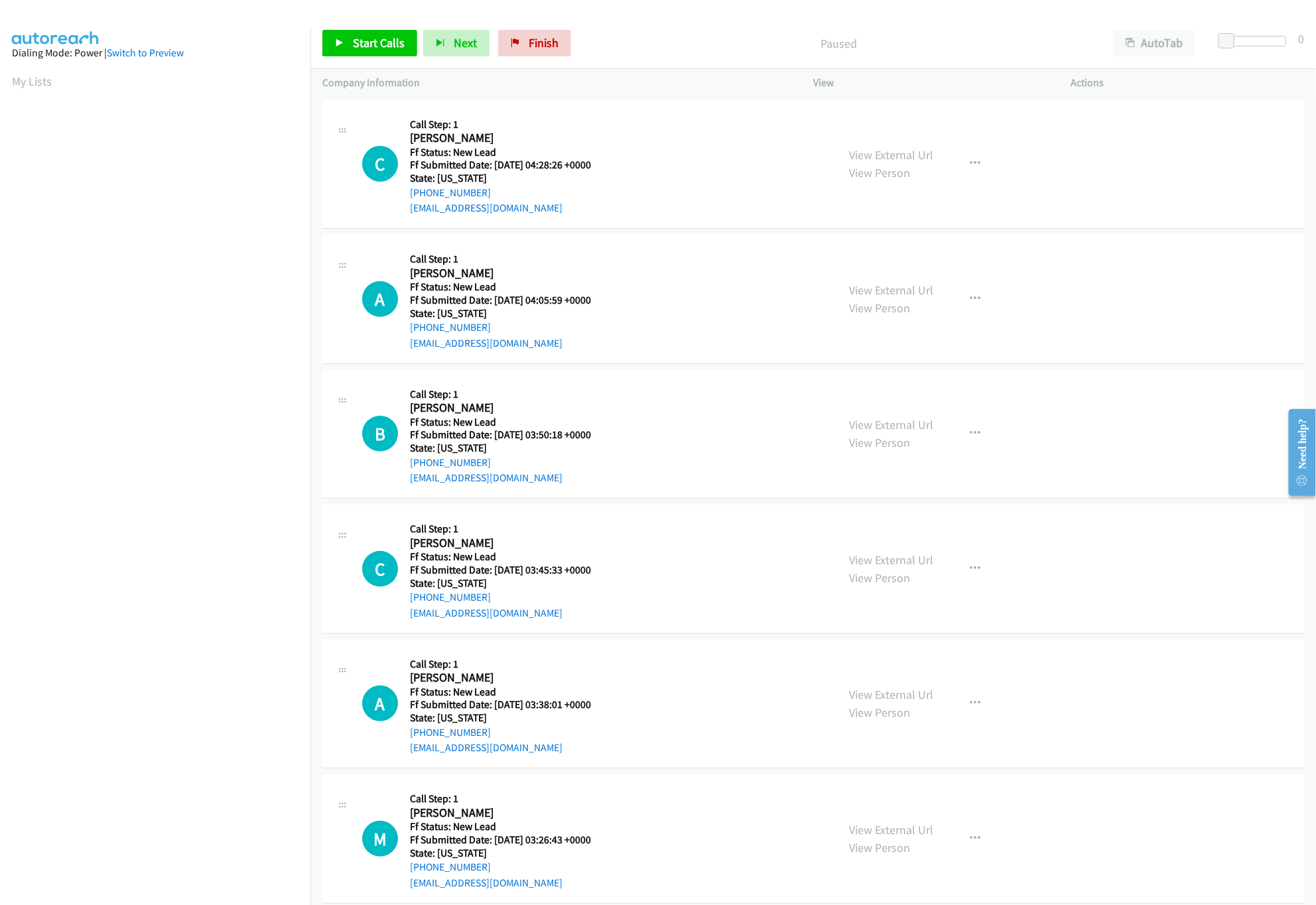
click at [660, 70] on div "Company Information" at bounding box center [556, 83] width 490 height 28
click at [906, 284] on link "View External Url" at bounding box center [891, 290] width 84 height 15
click at [916, 161] on link "View External Url" at bounding box center [891, 154] width 84 height 15
click at [377, 38] on span "Start Calls" at bounding box center [379, 43] width 52 height 15
click at [900, 566] on link "View External Url" at bounding box center [891, 559] width 84 height 15
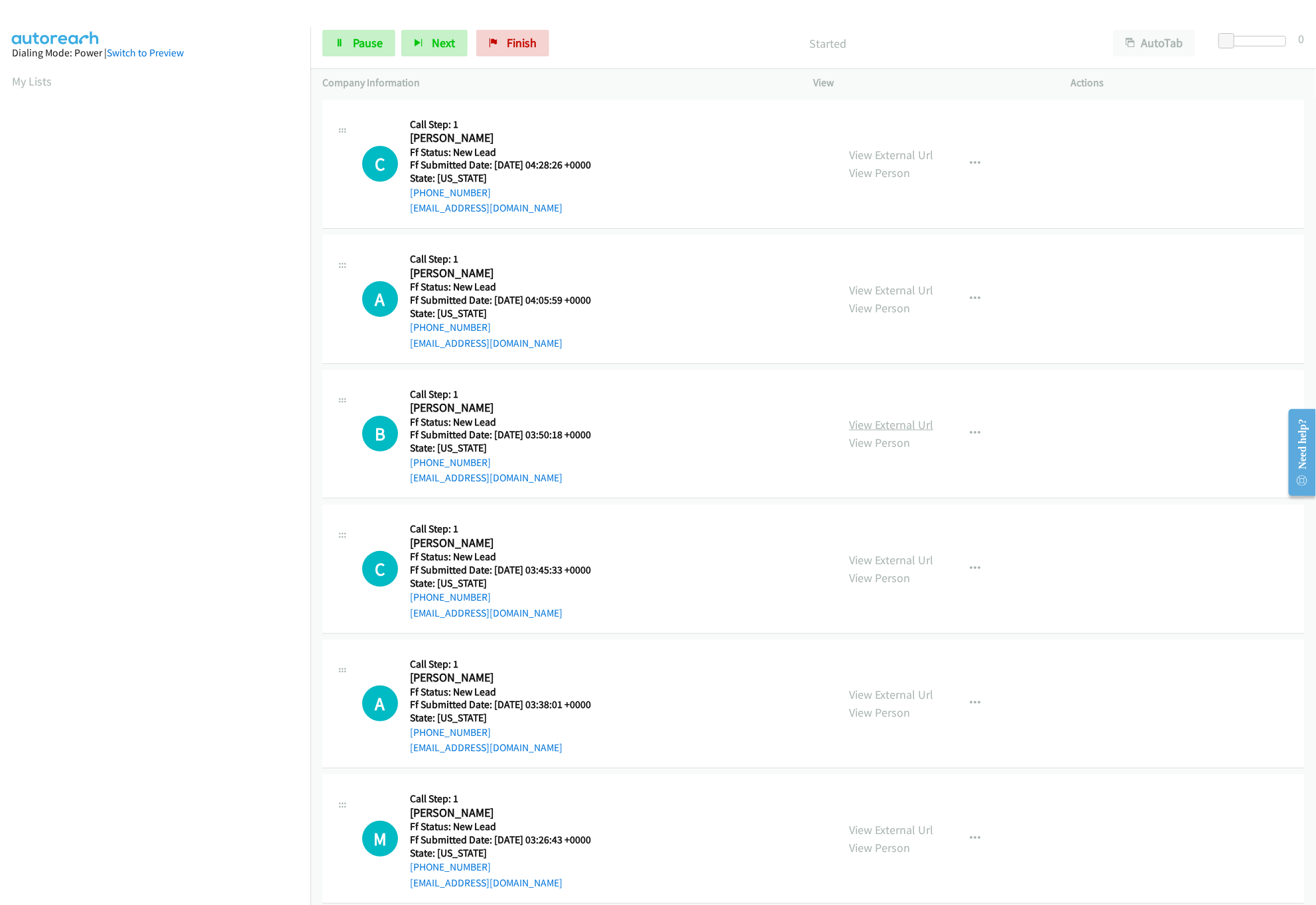
click at [909, 424] on link "View External Url" at bounding box center [891, 424] width 84 height 15
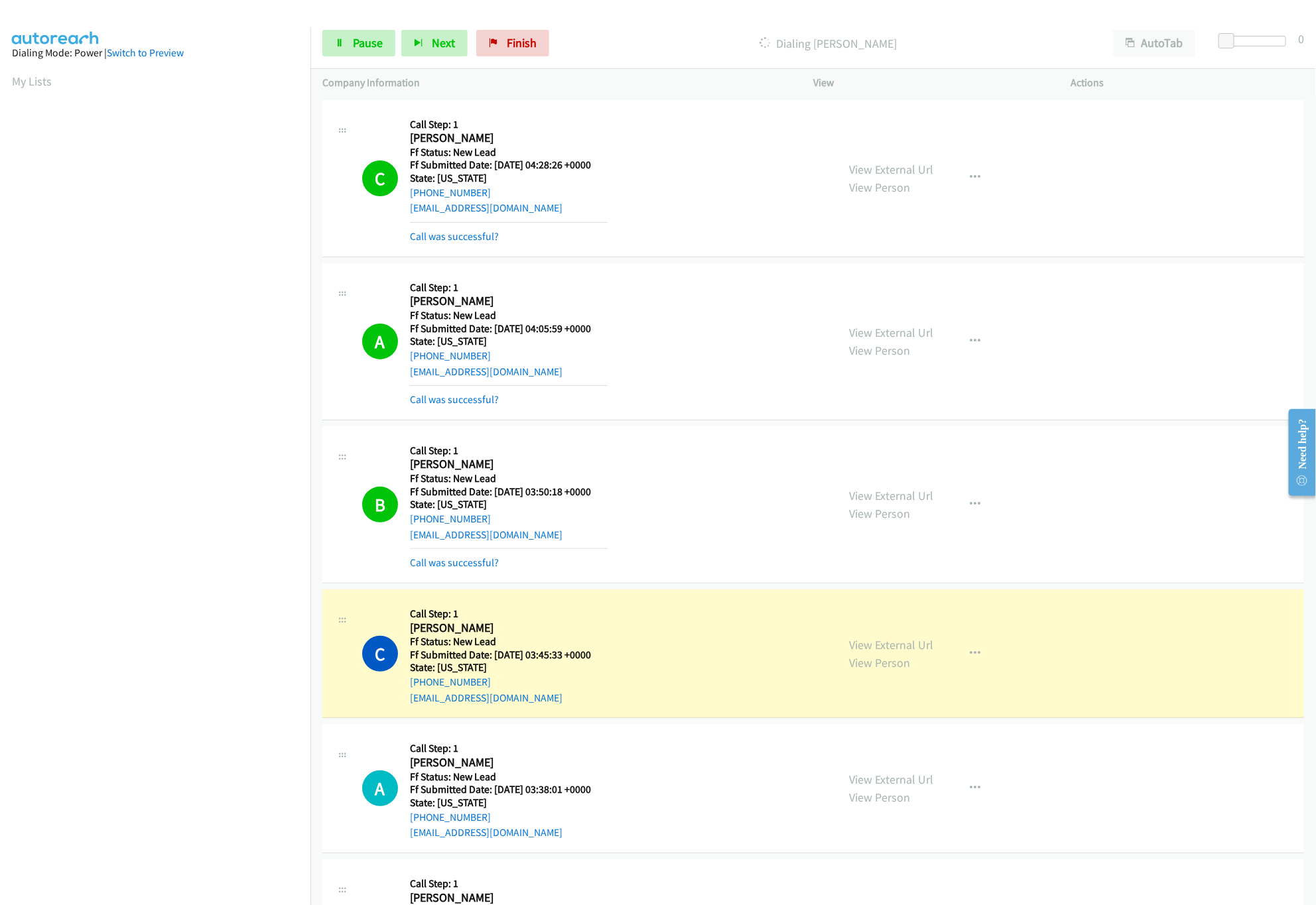
scroll to position [398, 0]
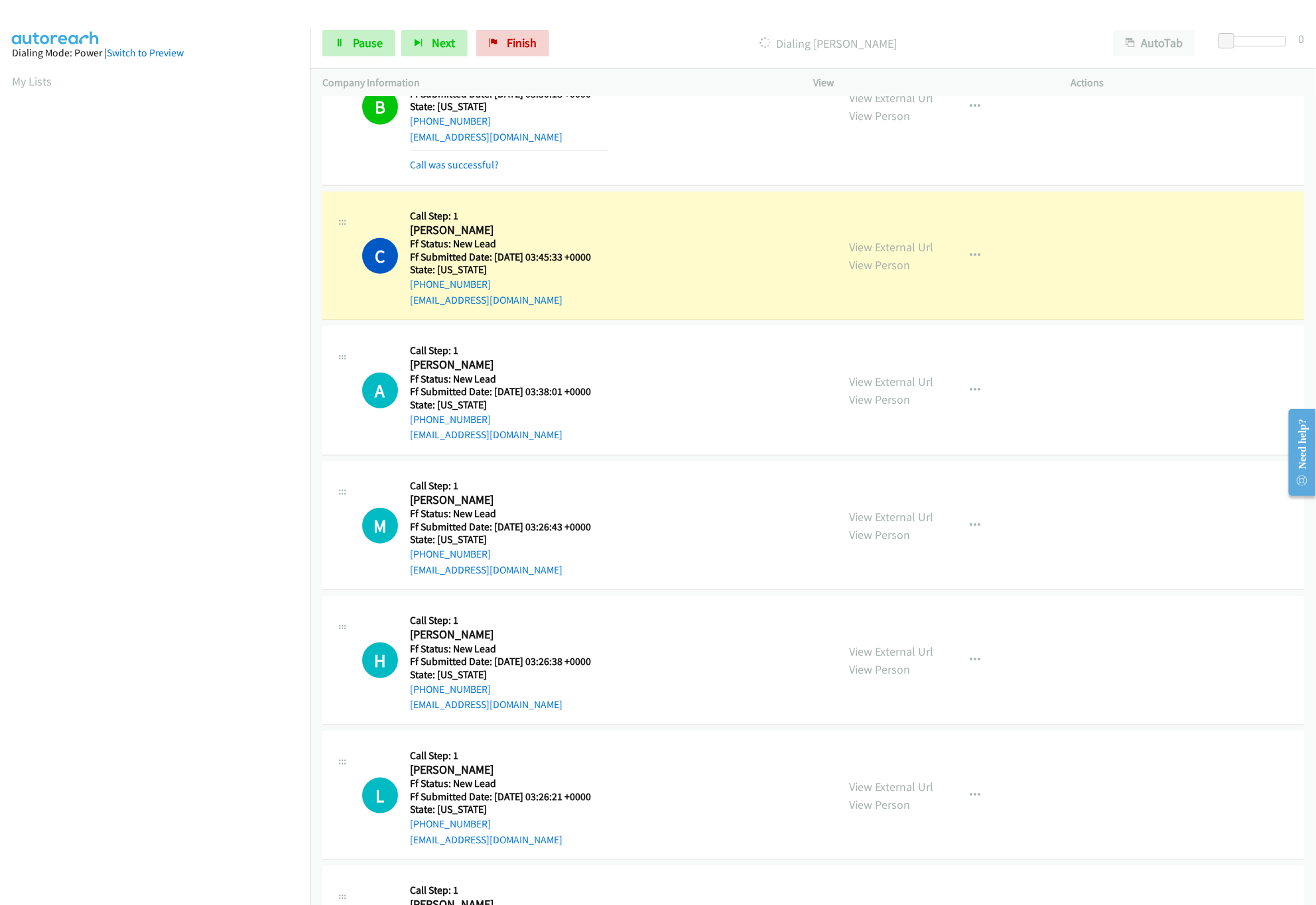
drag, startPoint x: 886, startPoint y: 511, endPoint x: 886, endPoint y: 483, distance: 28.0
click at [886, 511] on link "View External Url" at bounding box center [891, 516] width 84 height 15
click at [892, 386] on link "View External Url" at bounding box center [891, 381] width 84 height 15
drag, startPoint x: 1226, startPoint y: 35, endPoint x: 1242, endPoint y: 40, distance: 16.8
click at [1242, 40] on span at bounding box center [1241, 42] width 16 height 16
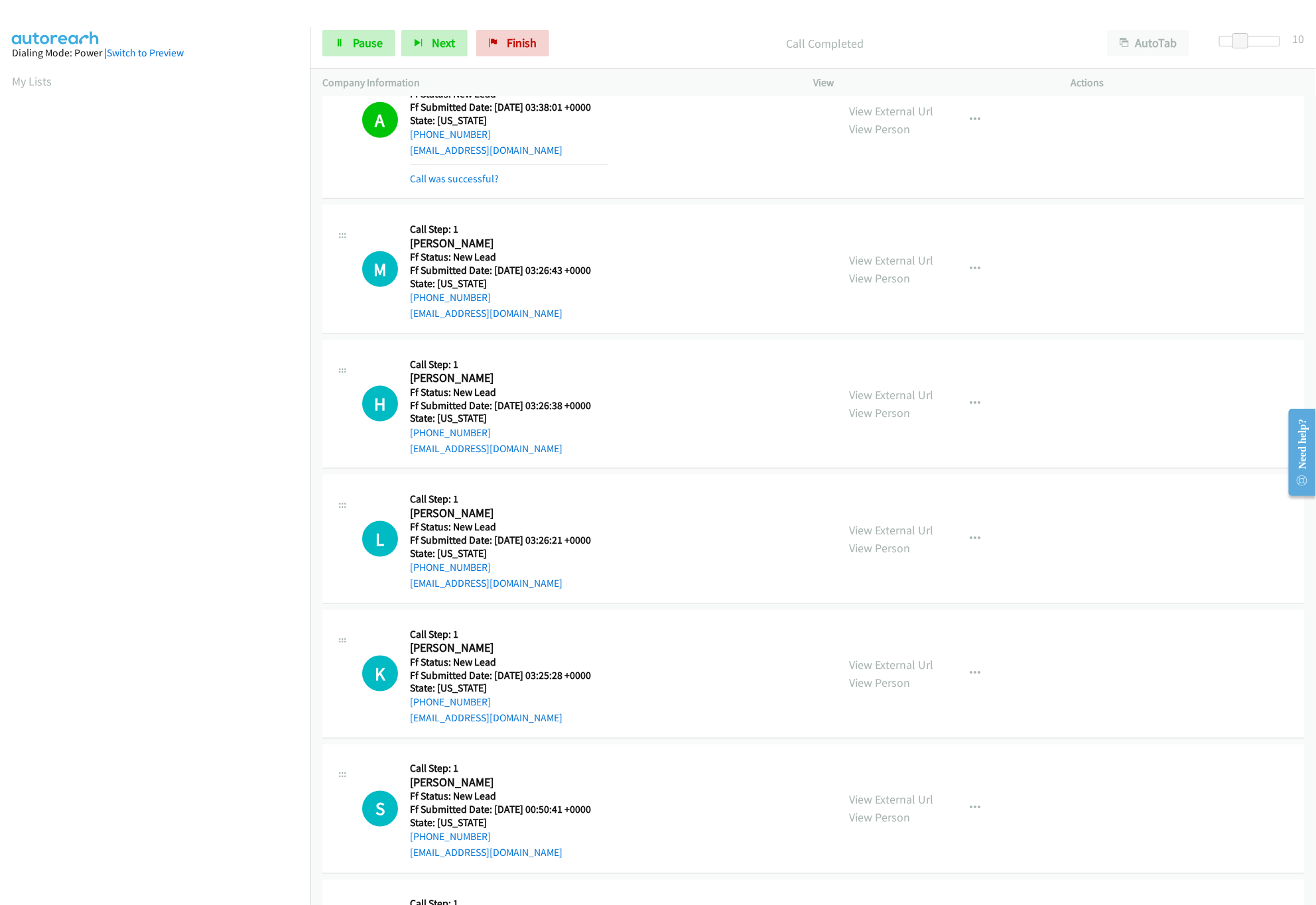
scroll to position [795, 0]
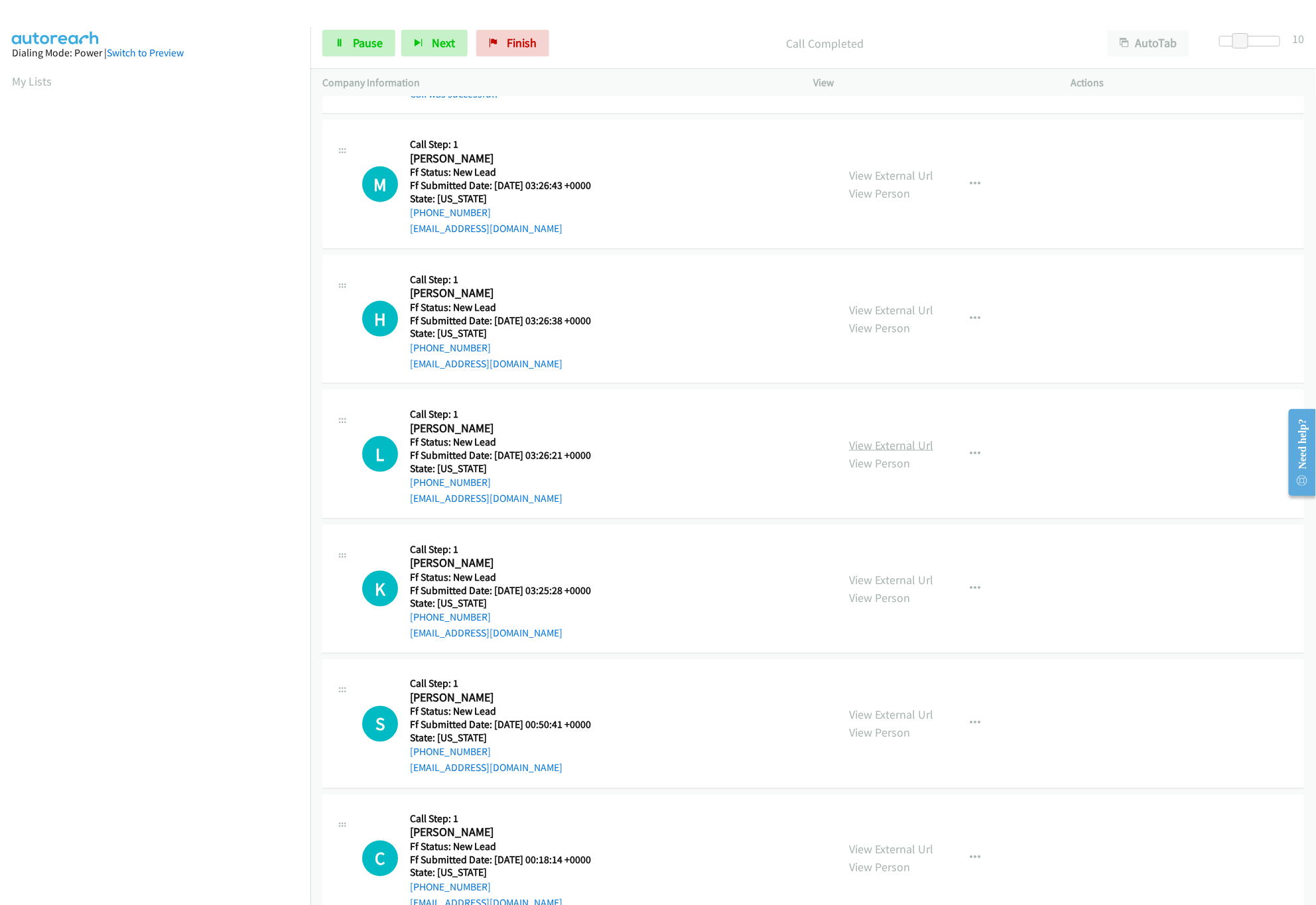
click at [892, 450] on link "View External Url" at bounding box center [891, 445] width 84 height 15
click at [897, 323] on link "View Person" at bounding box center [879, 328] width 61 height 15
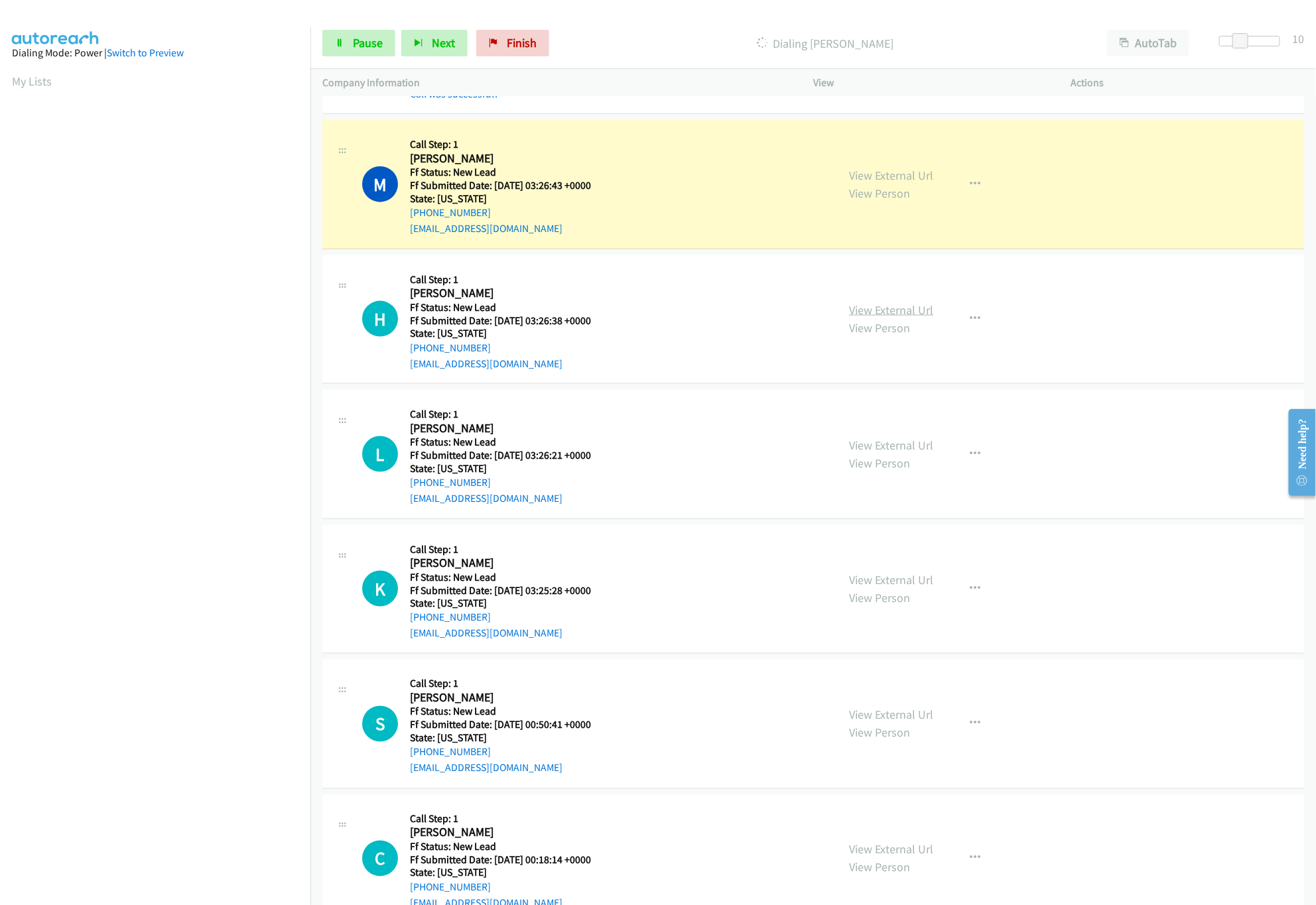
click at [904, 306] on link "View External Url" at bounding box center [891, 310] width 84 height 15
click at [351, 46] on link "Pause" at bounding box center [359, 43] width 73 height 26
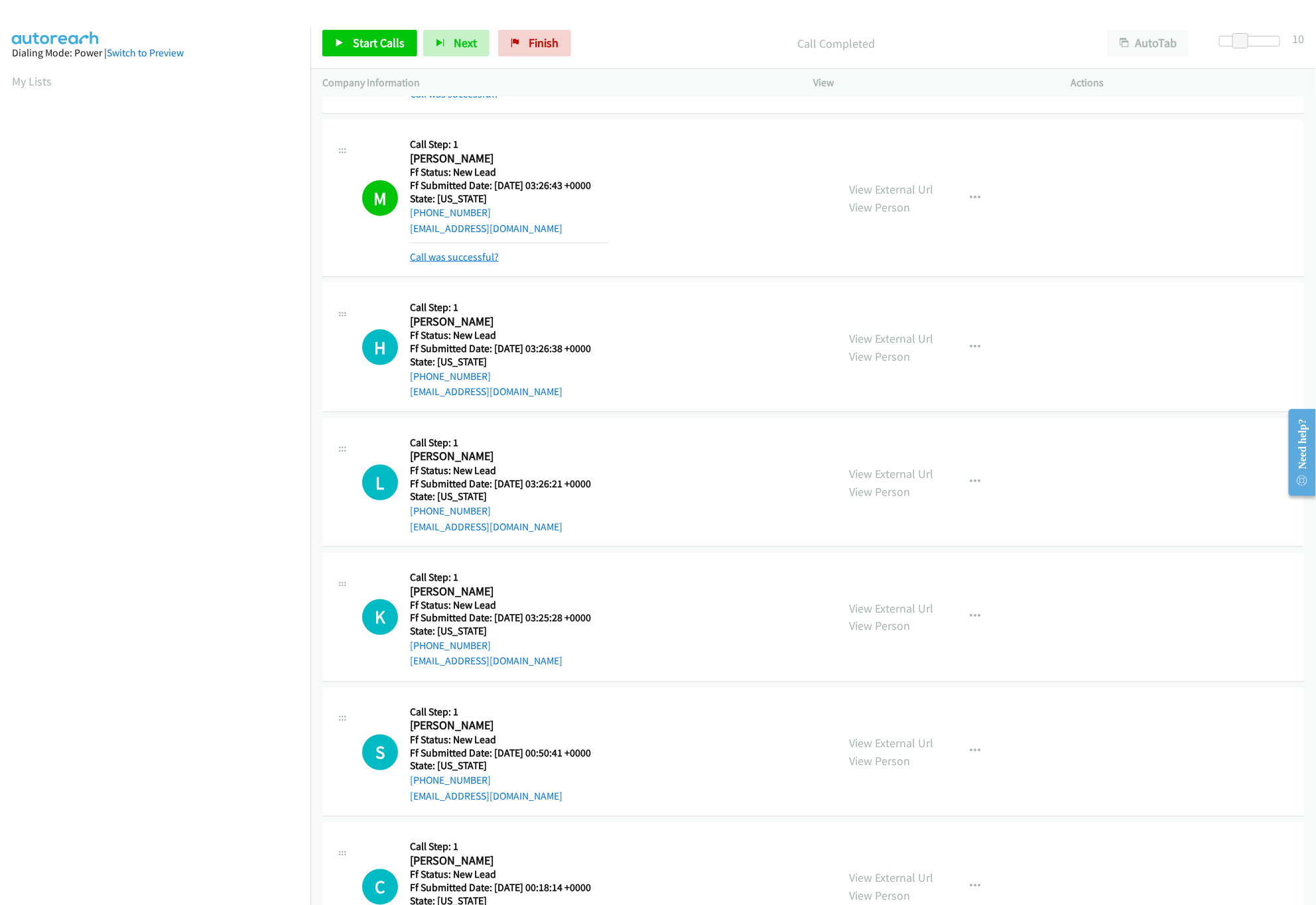
click at [466, 263] on link "Call was successful?" at bounding box center [454, 257] width 89 height 13
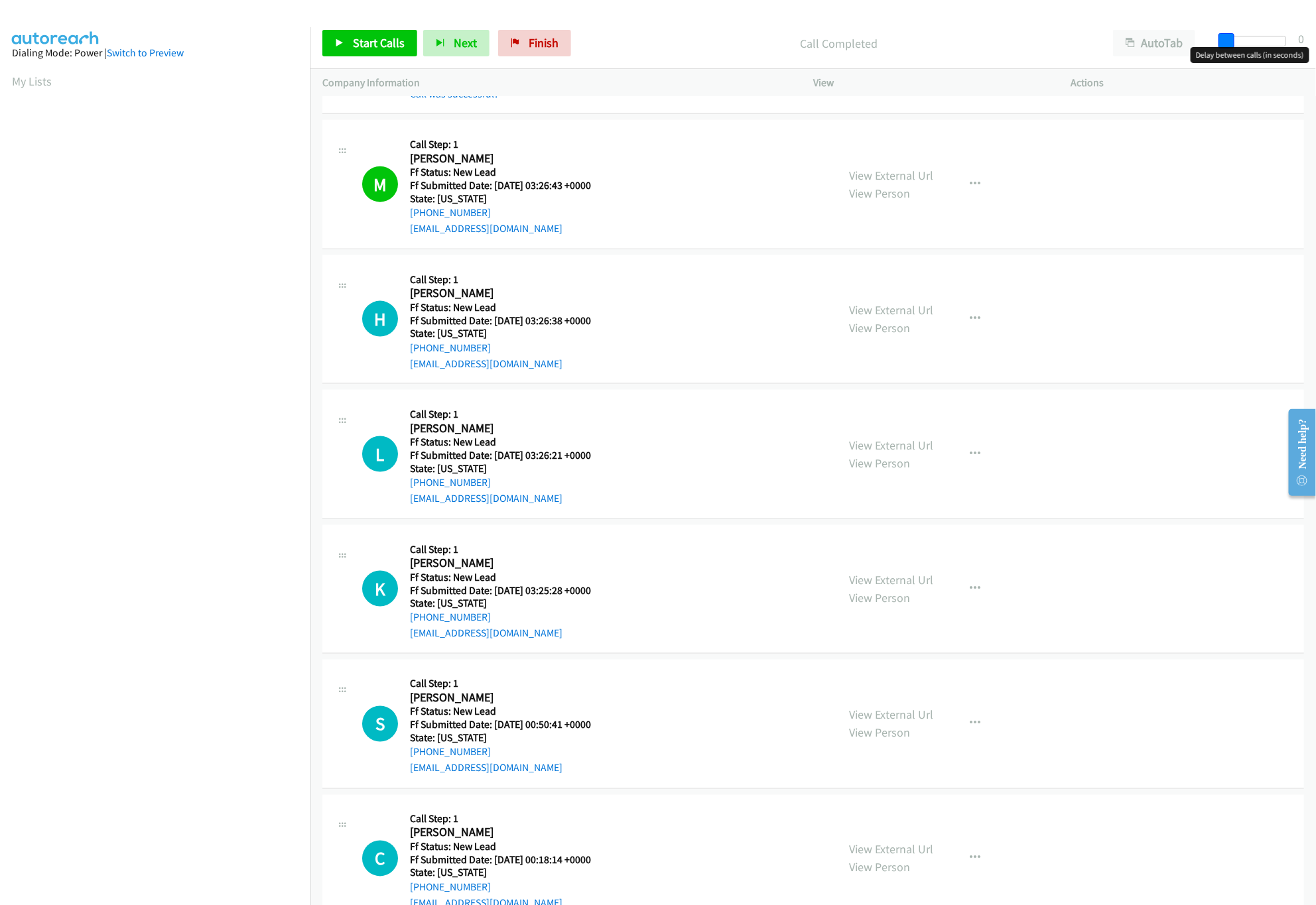
drag, startPoint x: 1241, startPoint y: 36, endPoint x: 1035, endPoint y: 34, distance: 206.0
click at [1035, 34] on div "Start Calls Pause Next Finish Call Completed AutoTab AutoTab 0" at bounding box center [813, 44] width 1005 height 51
click at [353, 38] on span "Start Calls" at bounding box center [379, 43] width 52 height 15
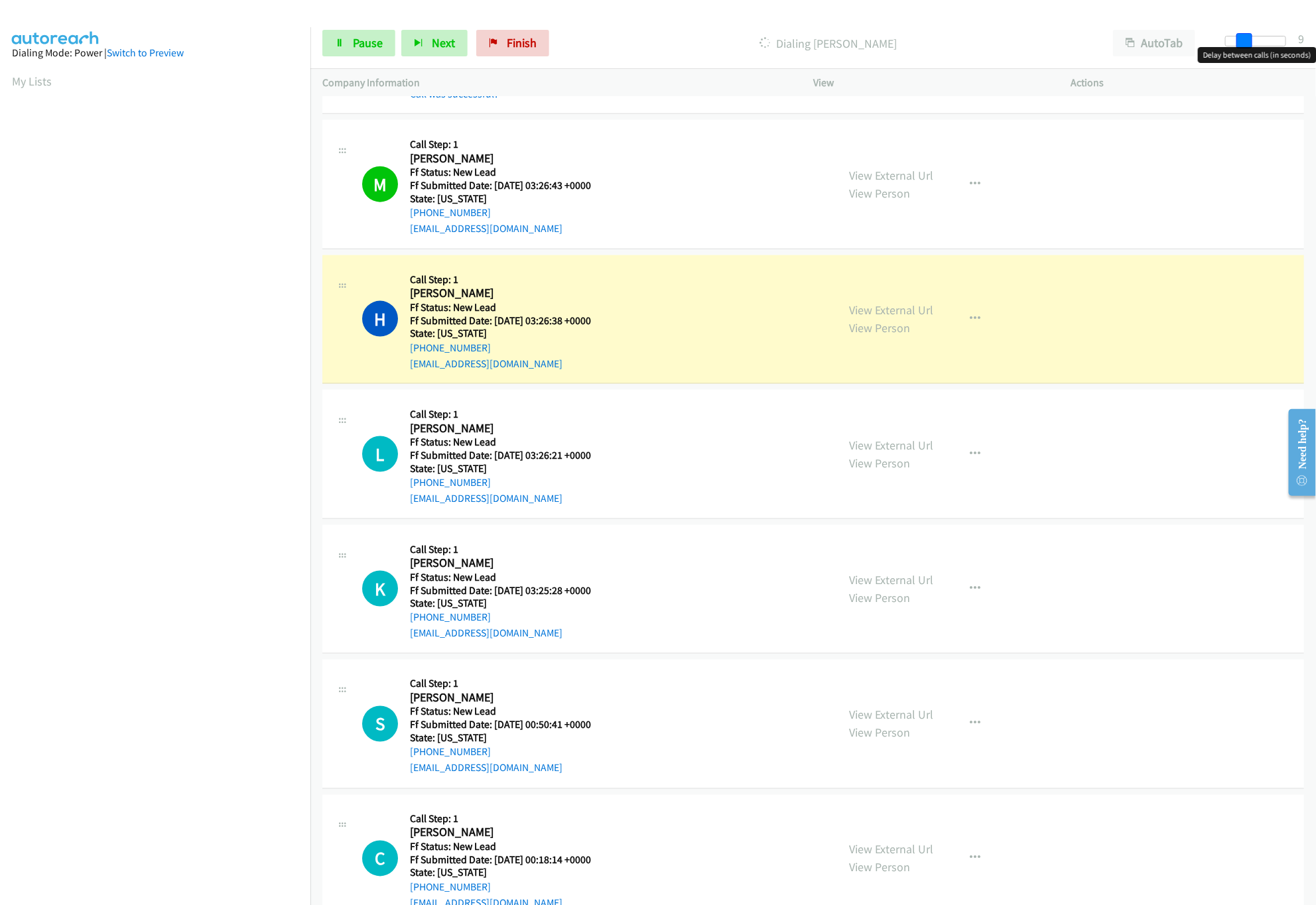
drag, startPoint x: 1232, startPoint y: 38, endPoint x: 1250, endPoint y: 42, distance: 18.4
click at [1250, 42] on span at bounding box center [1244, 42] width 16 height 16
click at [875, 583] on link "View External Url" at bounding box center [891, 579] width 84 height 15
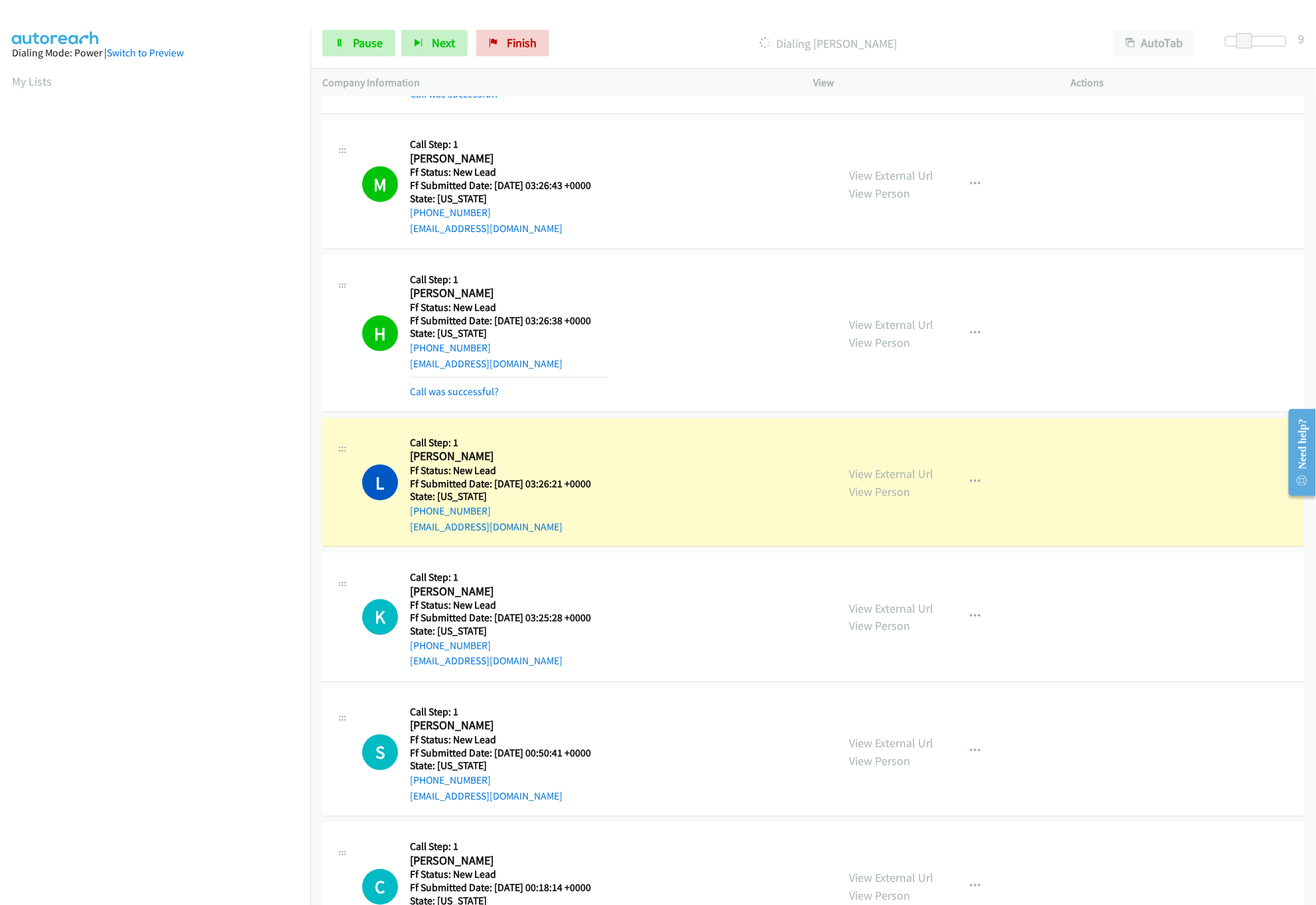
scroll to position [1194, 0]
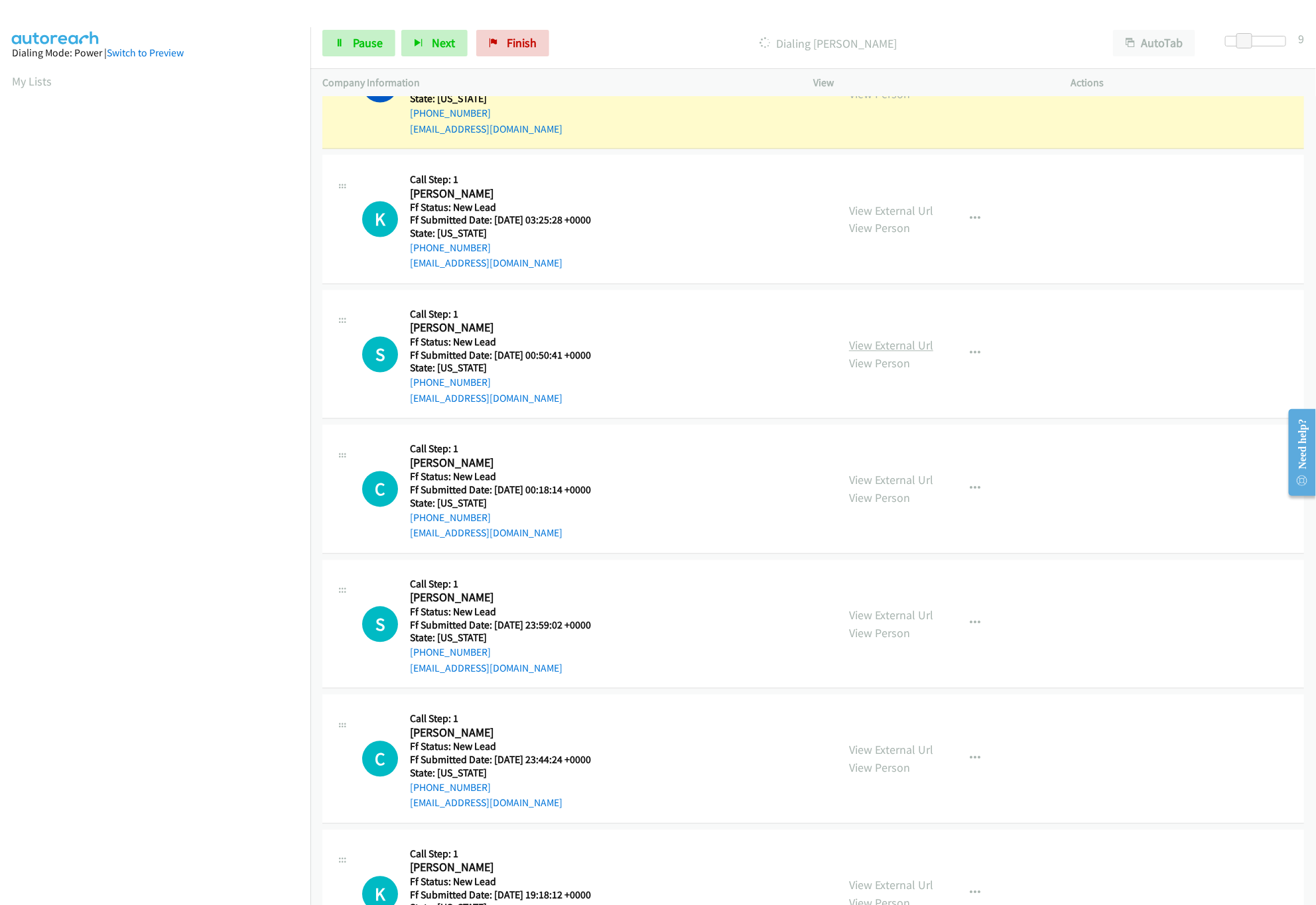
click at [876, 344] on link "View External Url" at bounding box center [891, 345] width 84 height 15
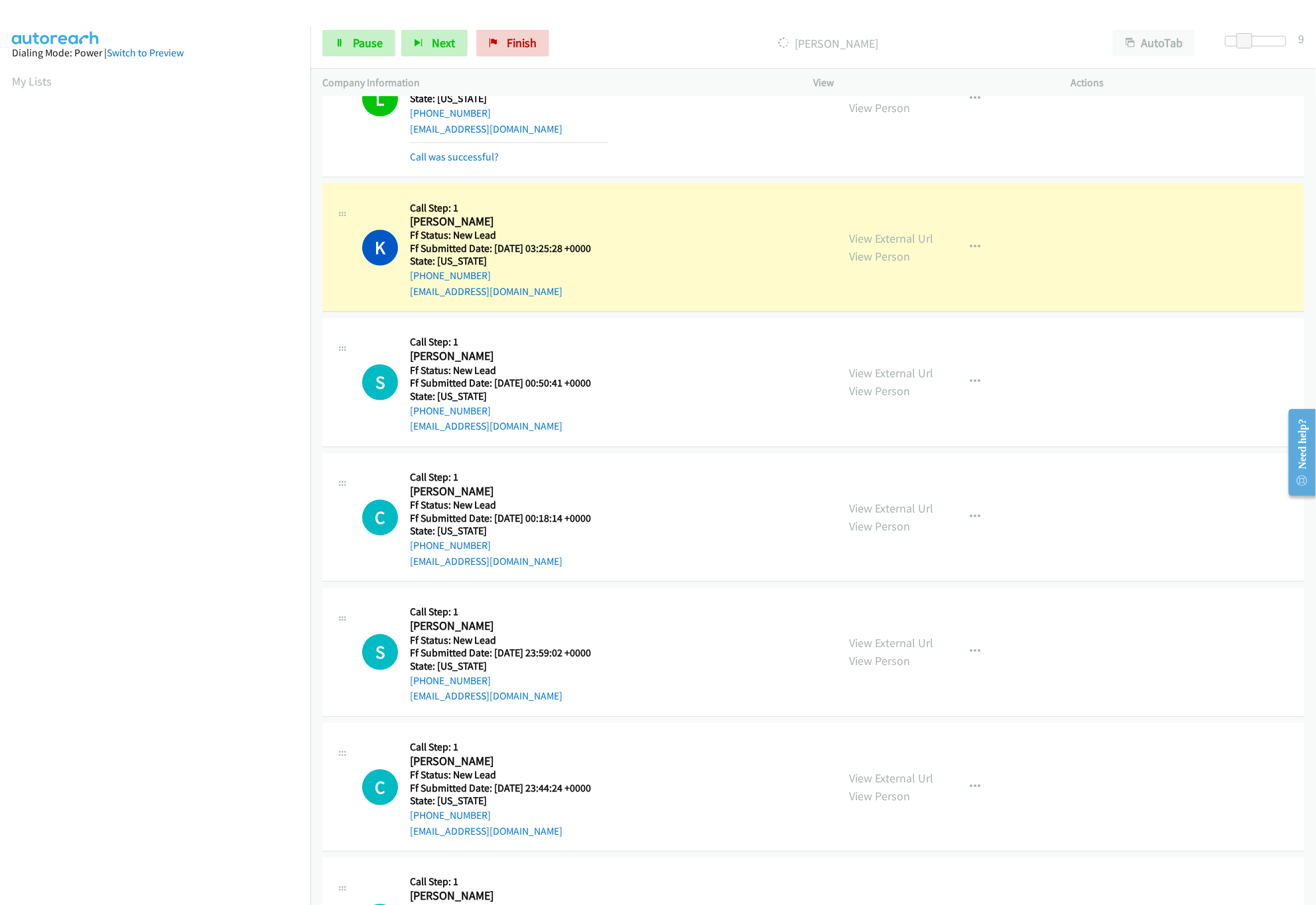
scroll to position [1207, 0]
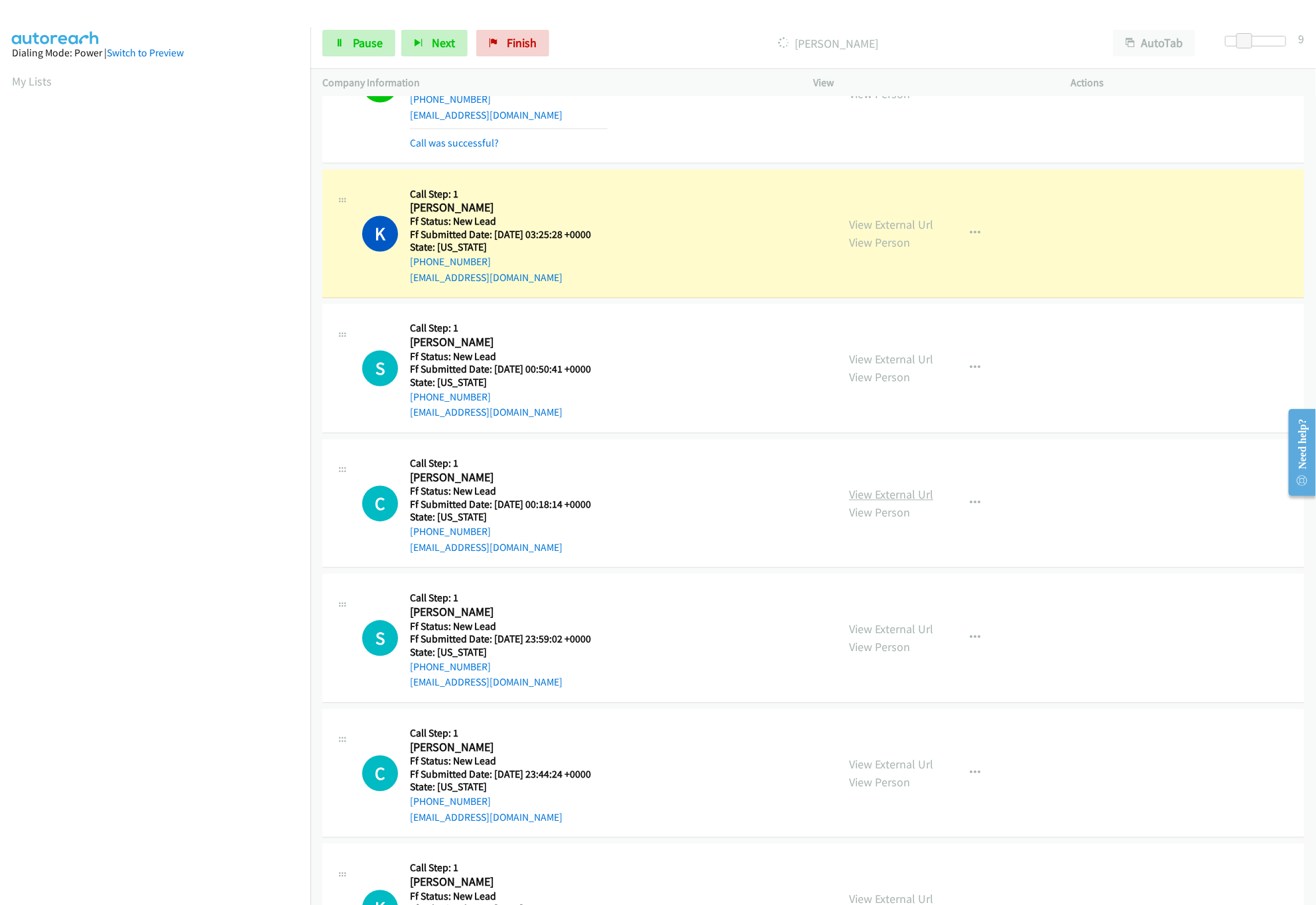
click at [887, 492] on link "View External Url" at bounding box center [891, 495] width 84 height 15
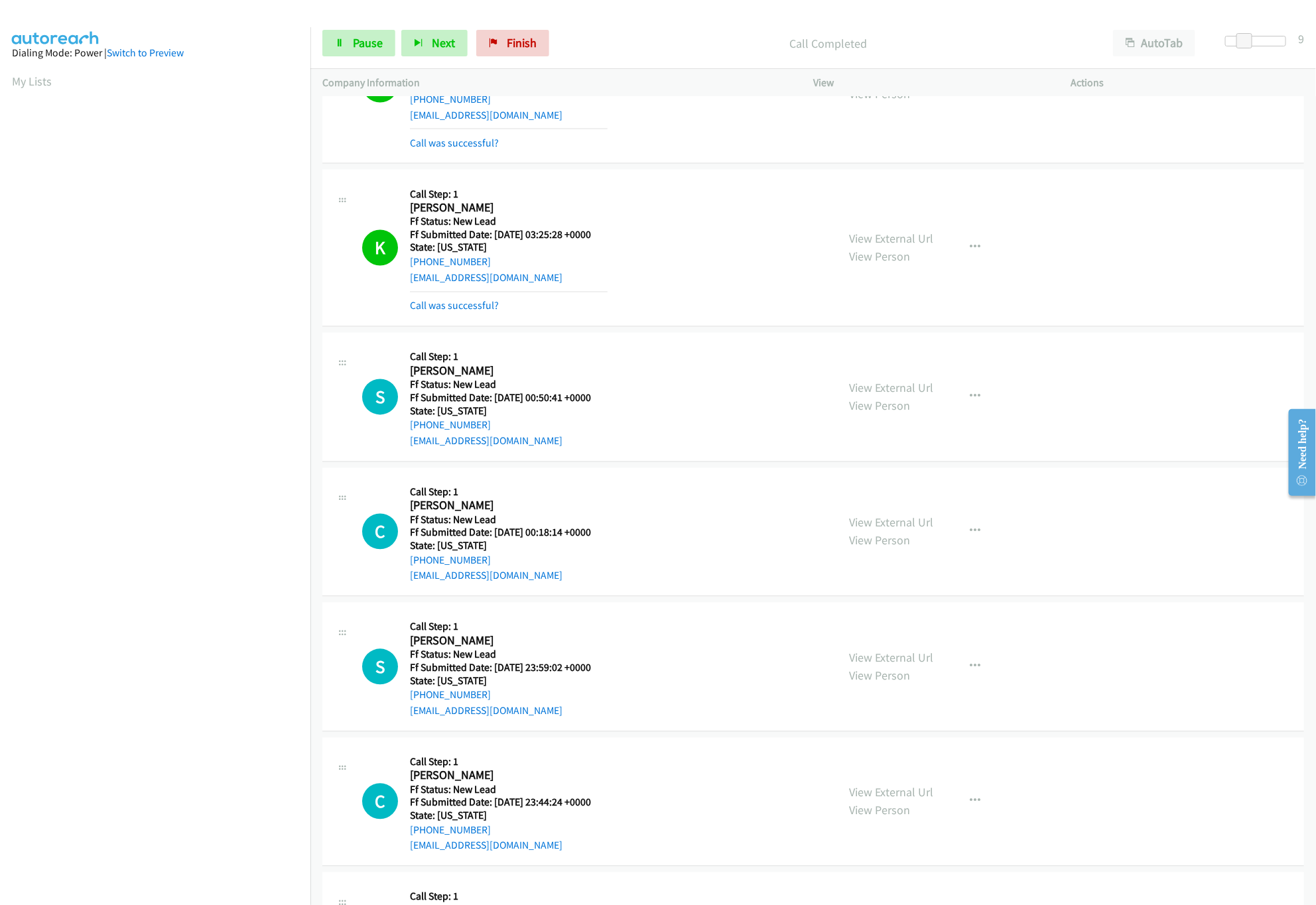
scroll to position [1339, 0]
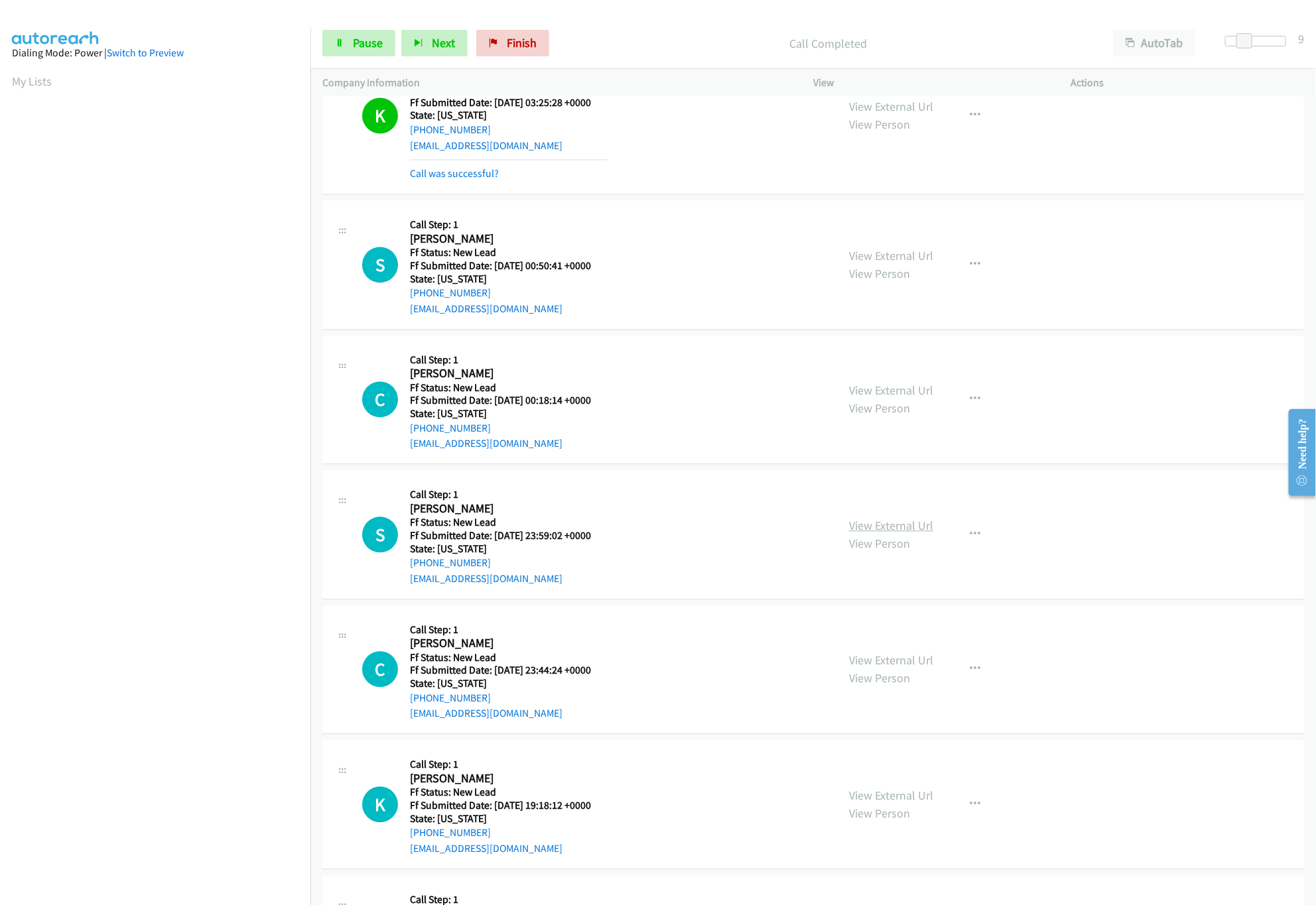
click at [855, 527] on link "View External Url" at bounding box center [891, 526] width 84 height 15
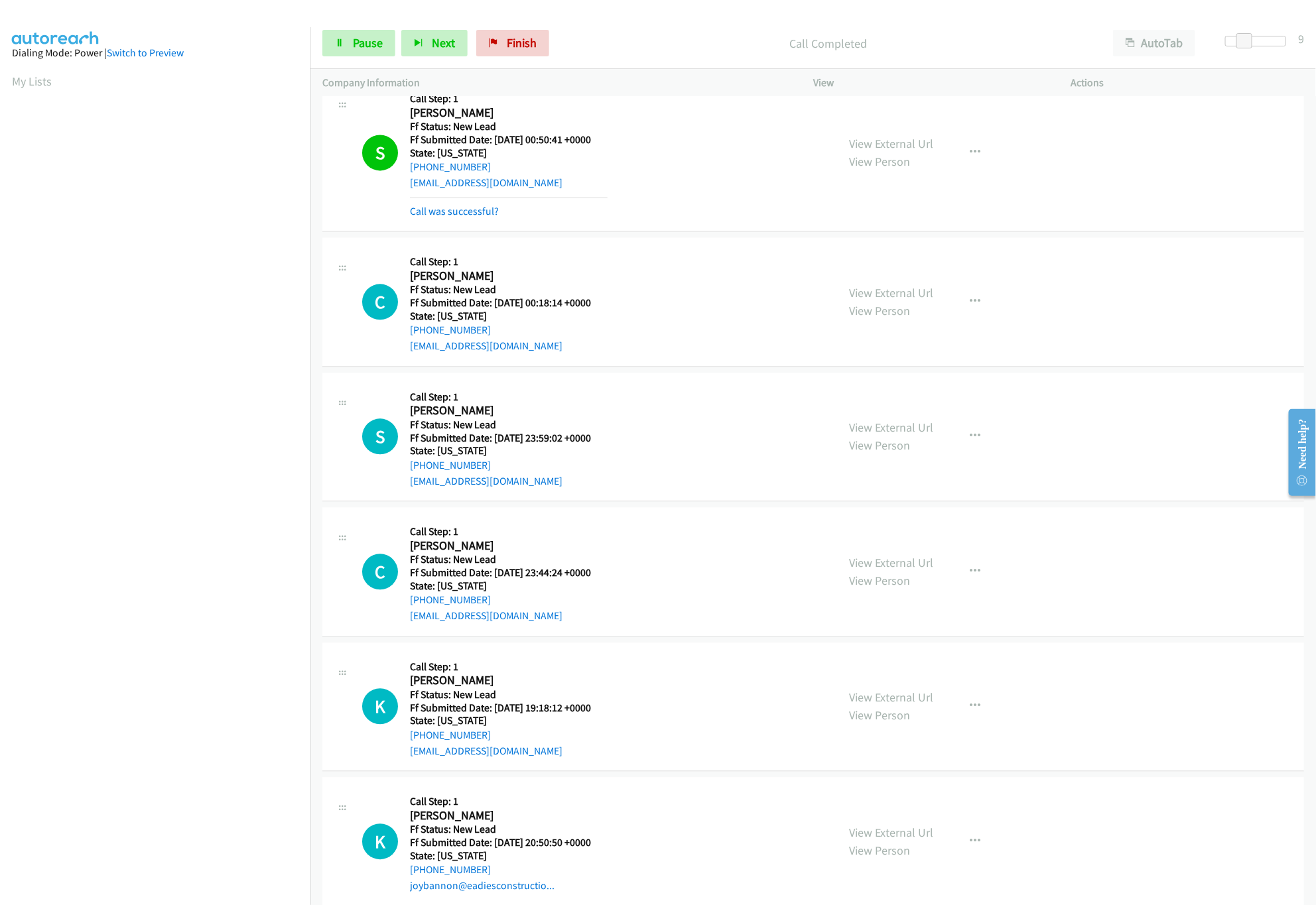
scroll to position [1605, 0]
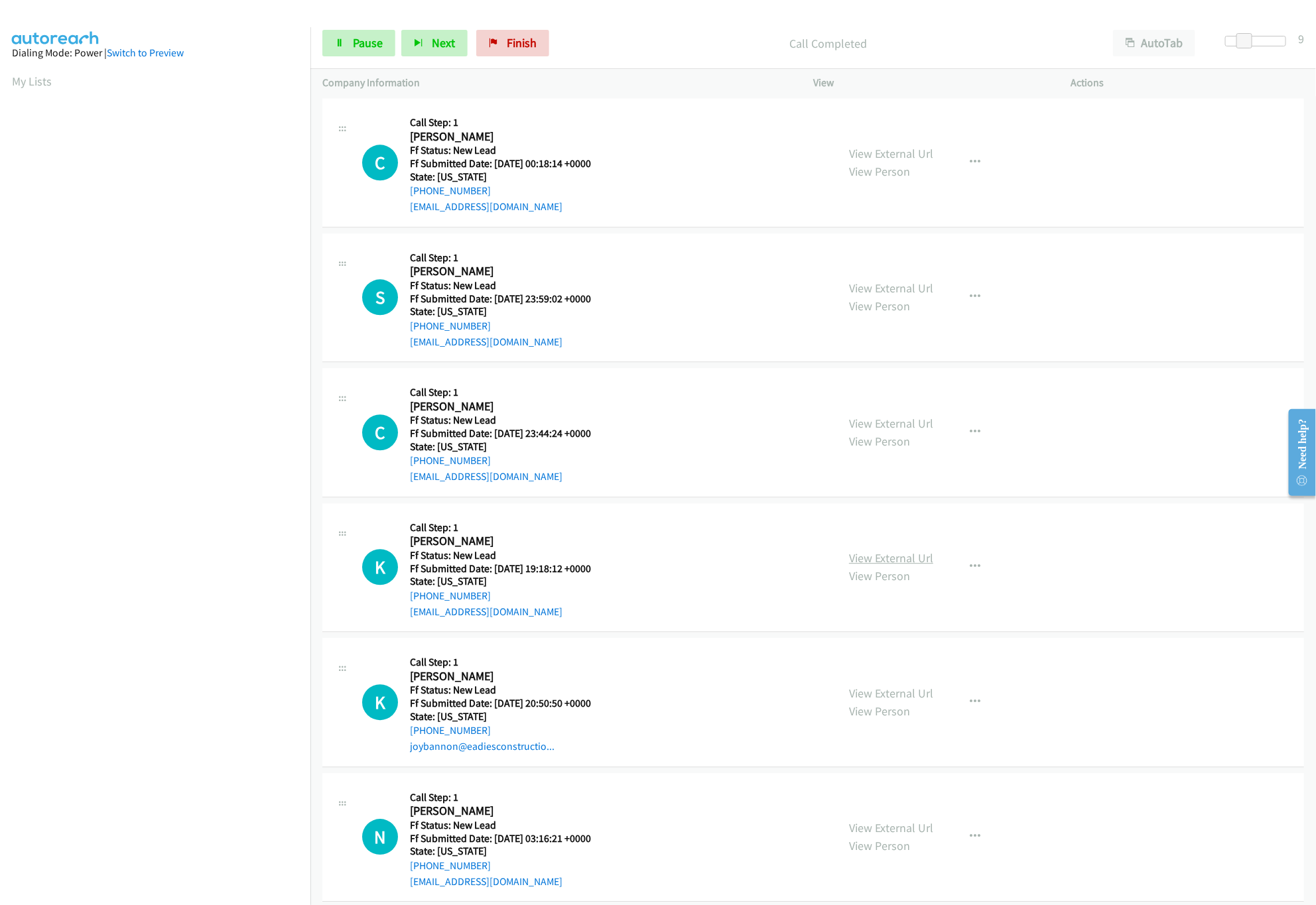
click at [867, 566] on link "View External Url" at bounding box center [891, 557] width 84 height 15
click at [898, 427] on link "View External Url" at bounding box center [891, 423] width 84 height 15
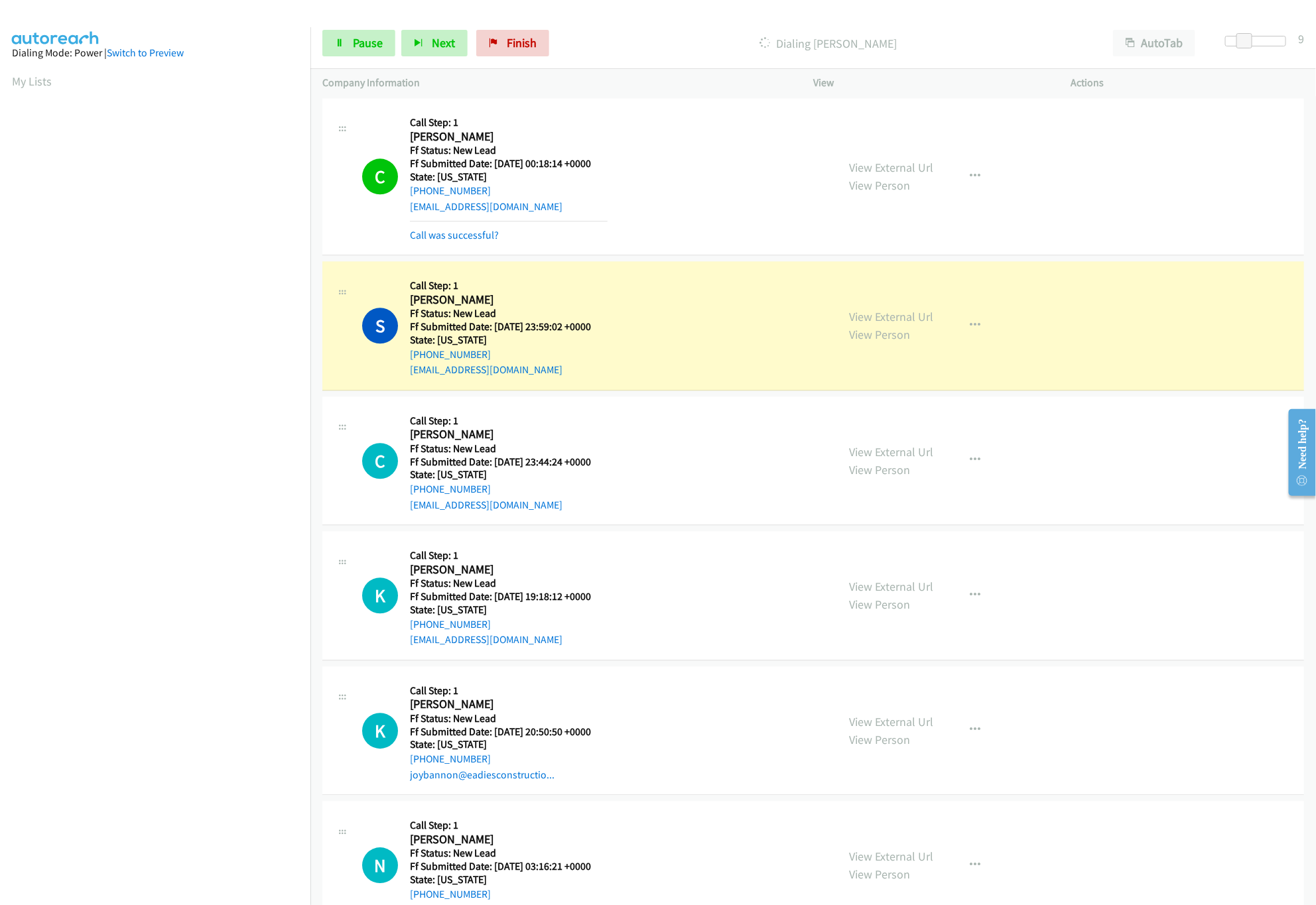
scroll to position [1736, 0]
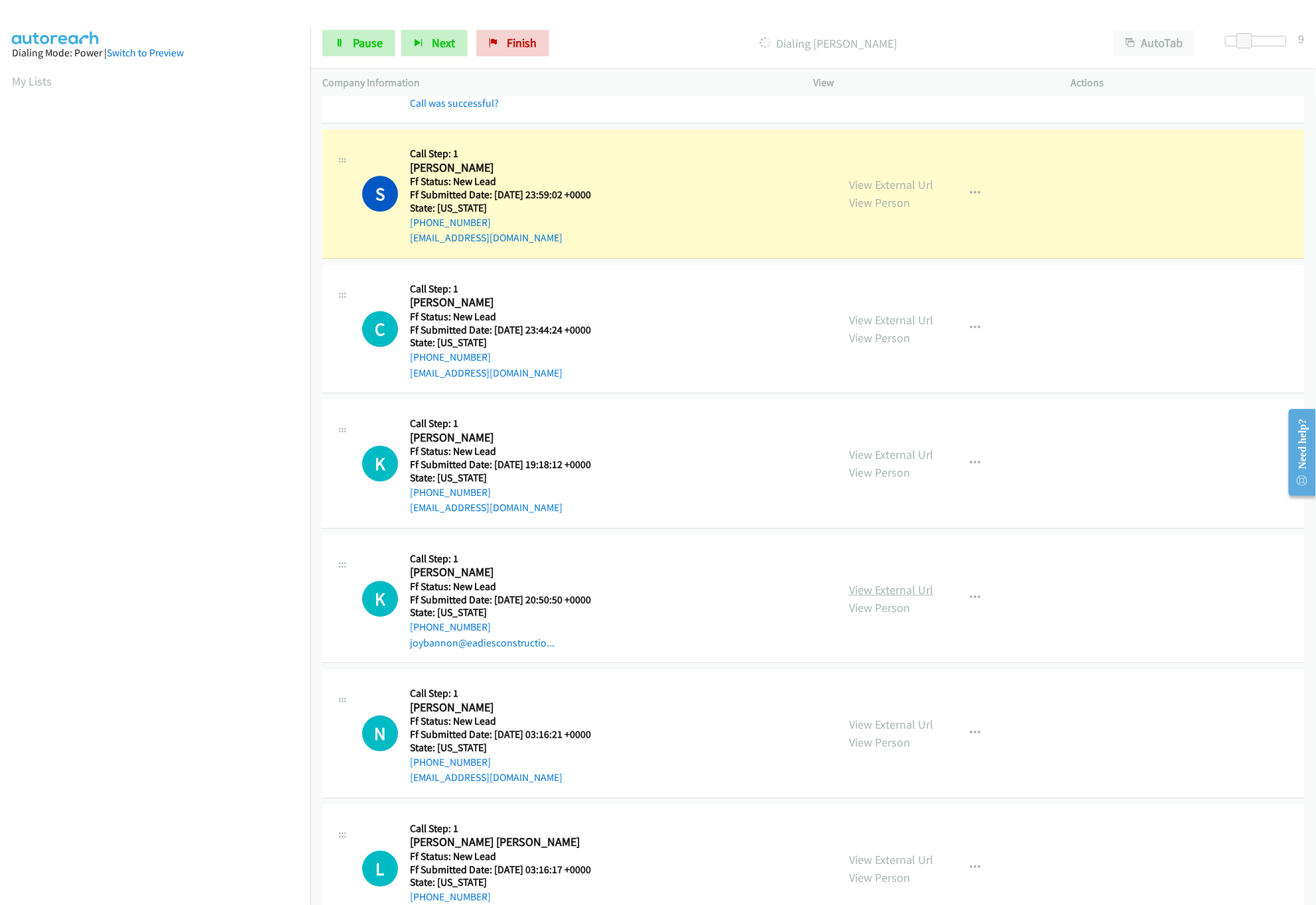
click at [904, 594] on link "View External Url" at bounding box center [891, 589] width 84 height 15
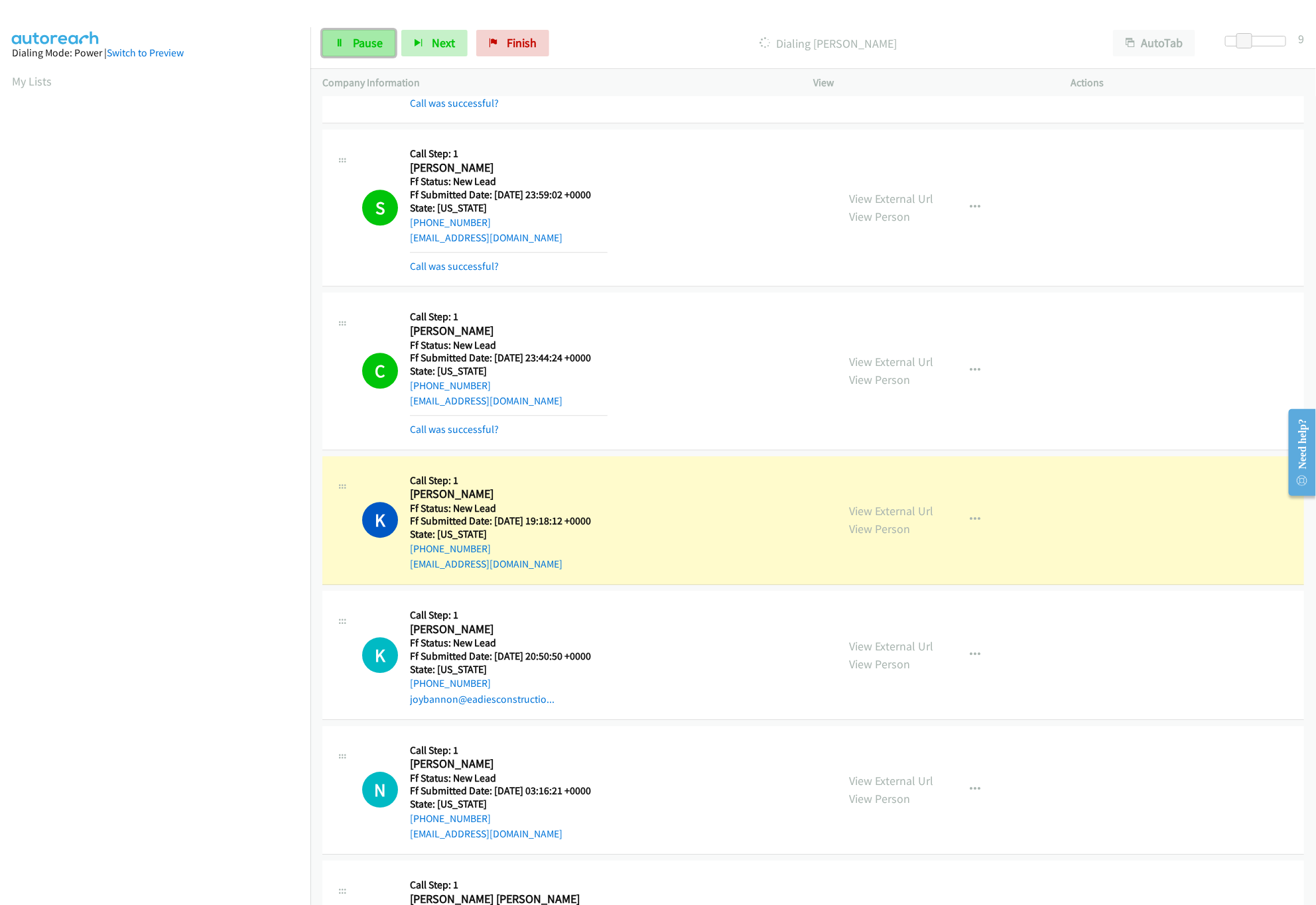
click at [341, 44] on icon at bounding box center [340, 44] width 9 height 9
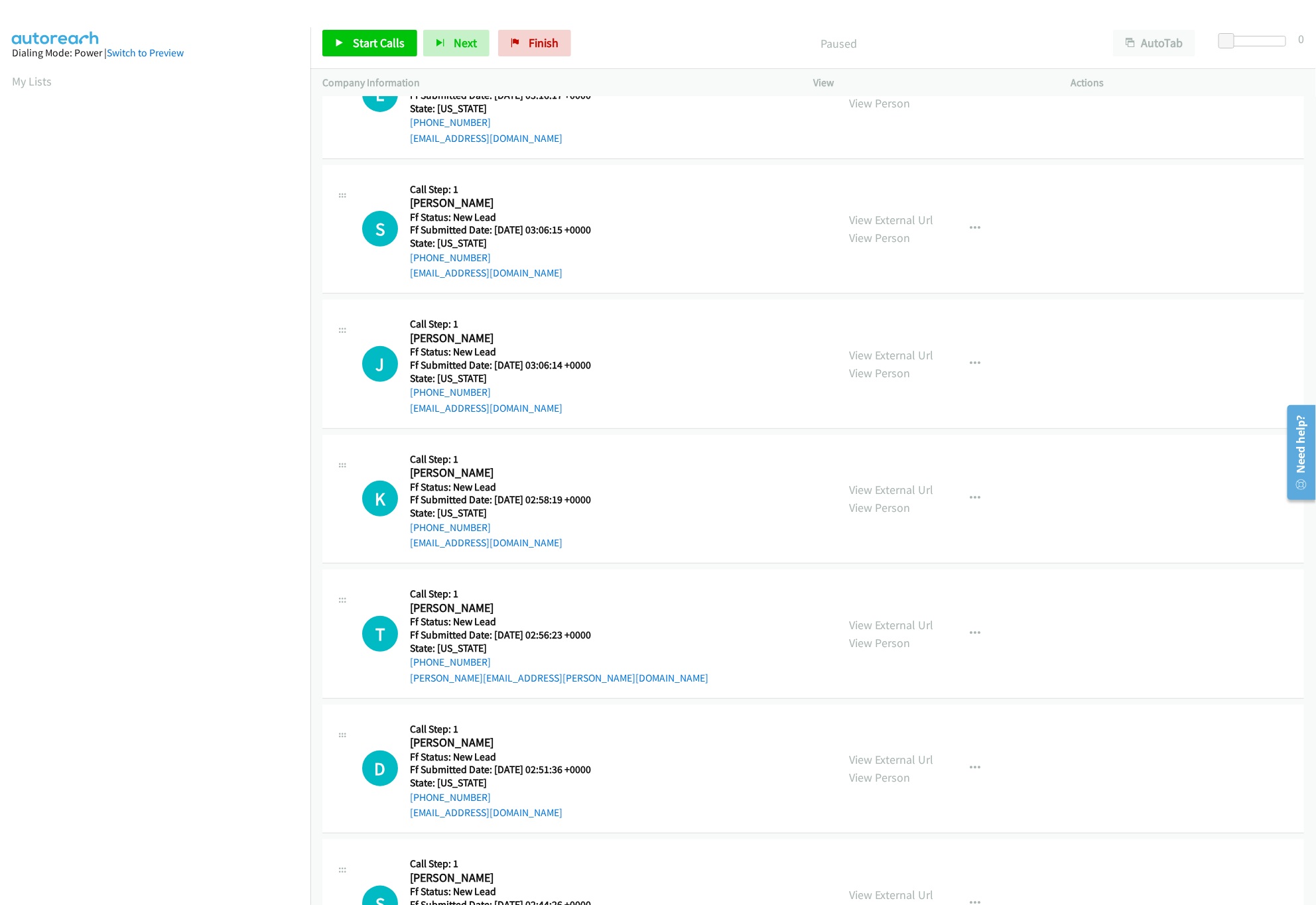
scroll to position [265, 0]
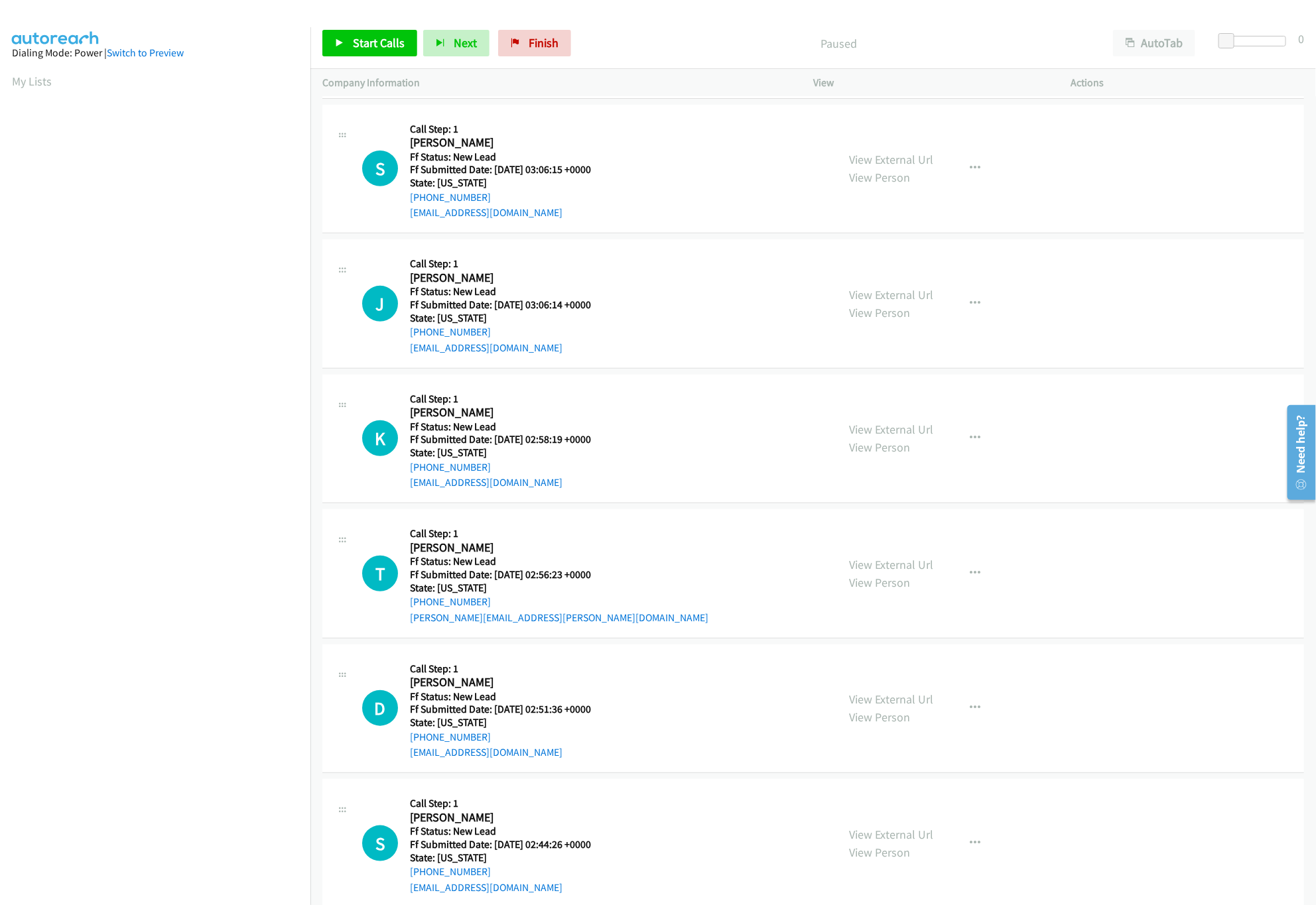
drag, startPoint x: 615, startPoint y: 428, endPoint x: 631, endPoint y: 307, distance: 122.1
click at [631, 307] on tbody "N Callback Scheduled Call Step: 1 [PERSON_NAME] America/[GEOGRAPHIC_DATA] Ff St…" at bounding box center [813, 438] width 1005 height 1215
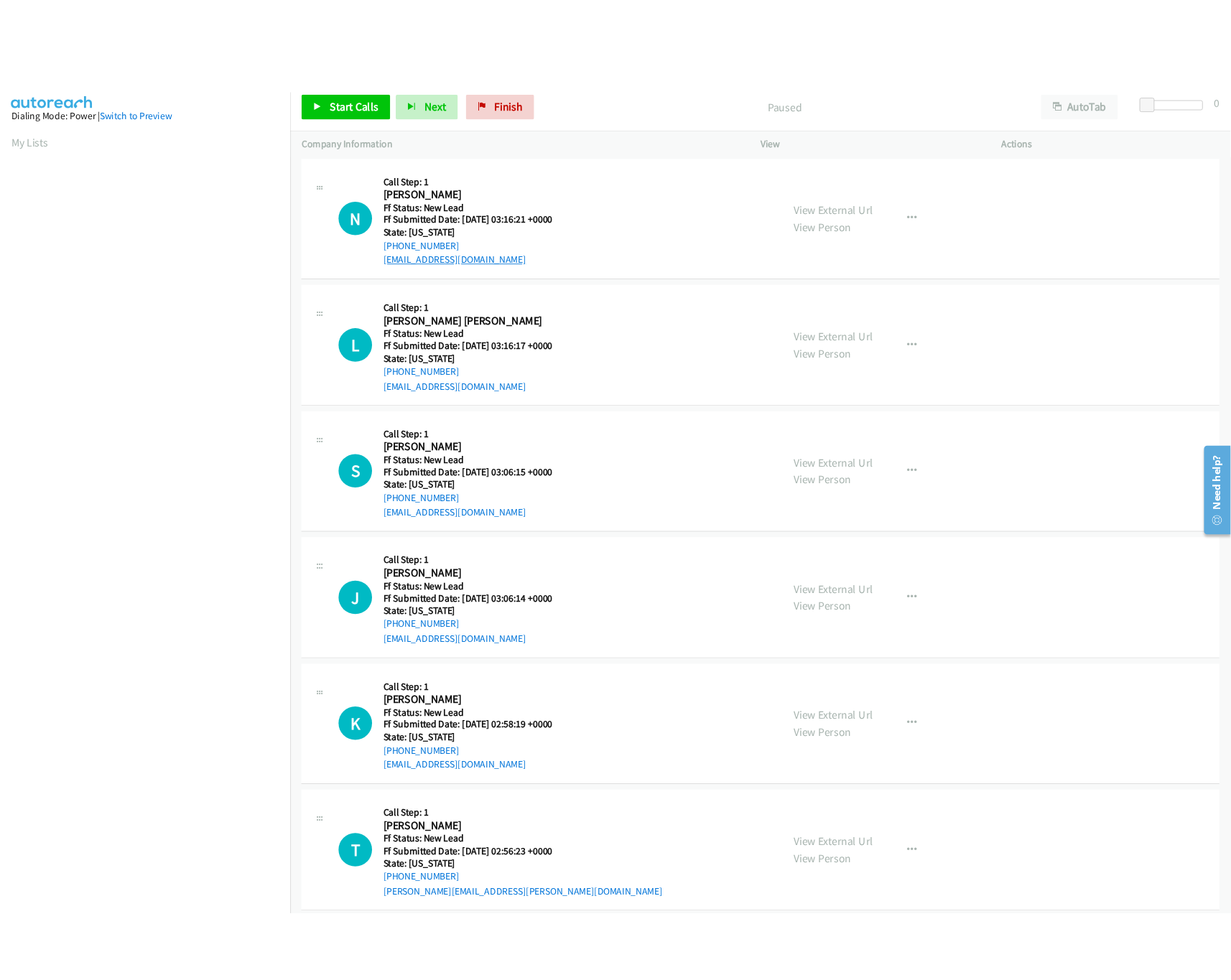
scroll to position [0, 0]
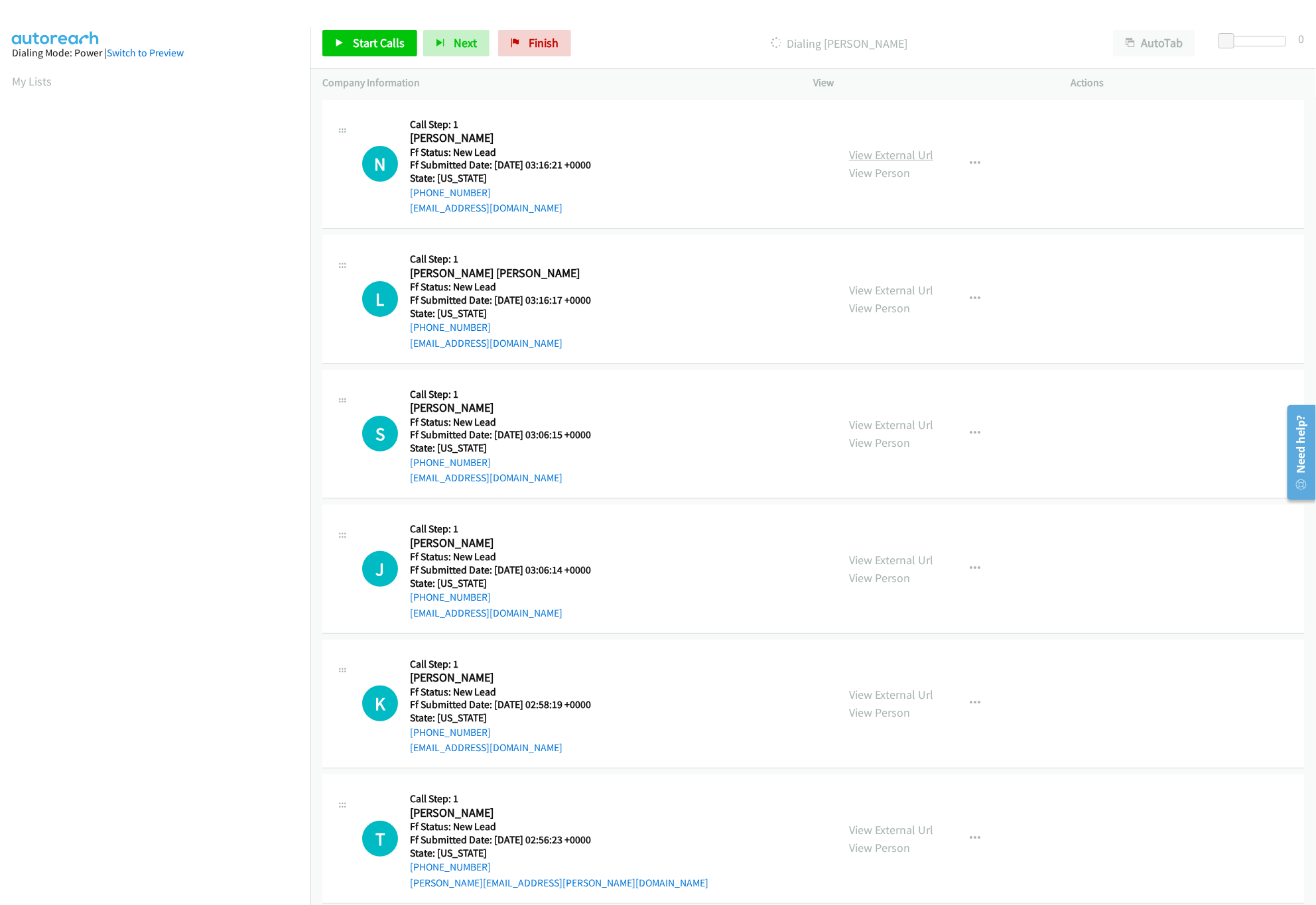
click at [866, 152] on link "View External Url" at bounding box center [891, 154] width 84 height 15
click at [857, 289] on link "View External Url" at bounding box center [891, 290] width 84 height 15
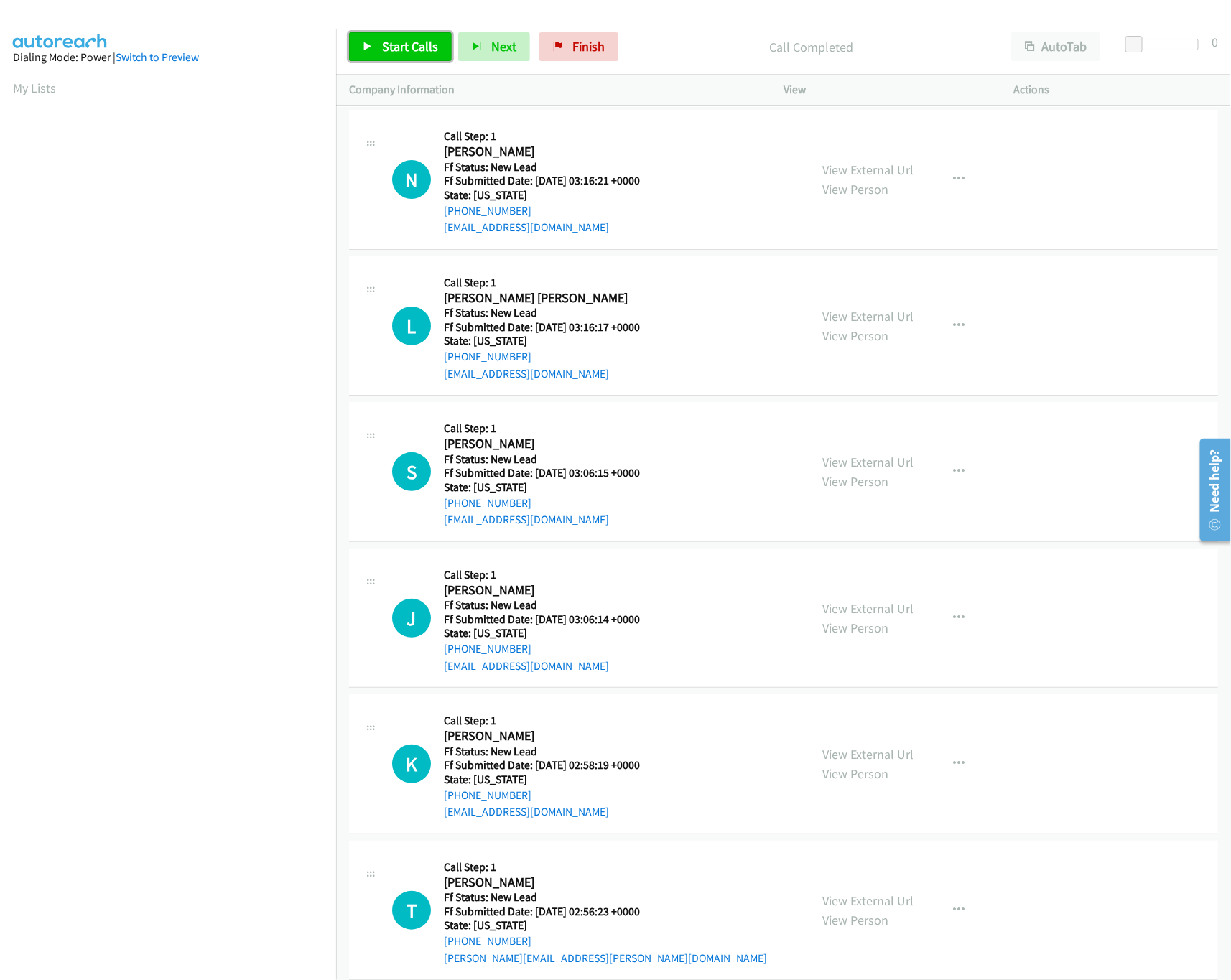
click at [421, 45] on span "Start Calls" at bounding box center [410, 46] width 56 height 17
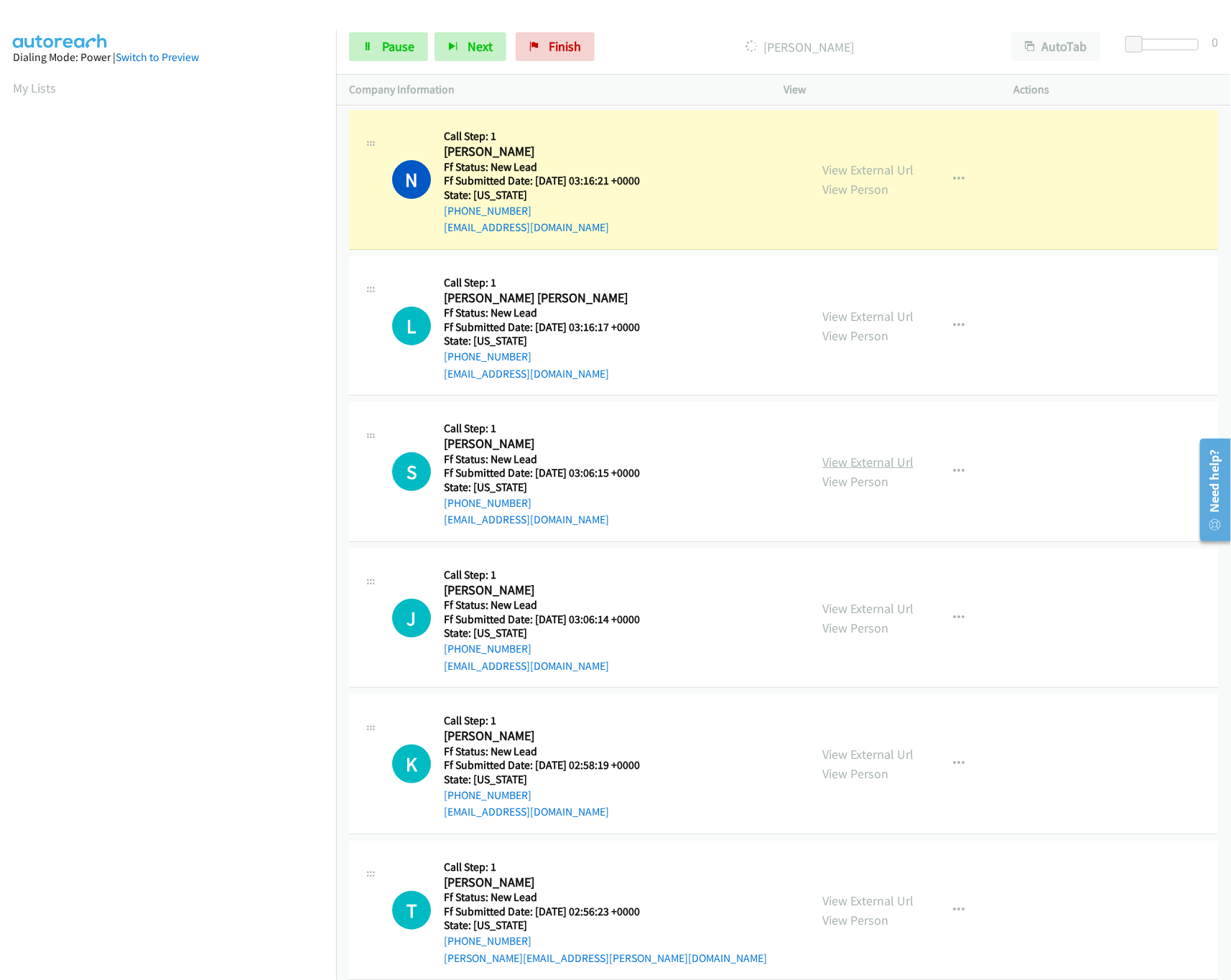
click at [835, 470] on link "View External Url" at bounding box center [867, 462] width 91 height 17
click at [698, 619] on div "J Callback Scheduled Call Step: 1 Jason Stimpson America/Chicago Ff Status: New…" at bounding box center [594, 617] width 404 height 113
click at [836, 605] on link "View External Url" at bounding box center [867, 608] width 91 height 17
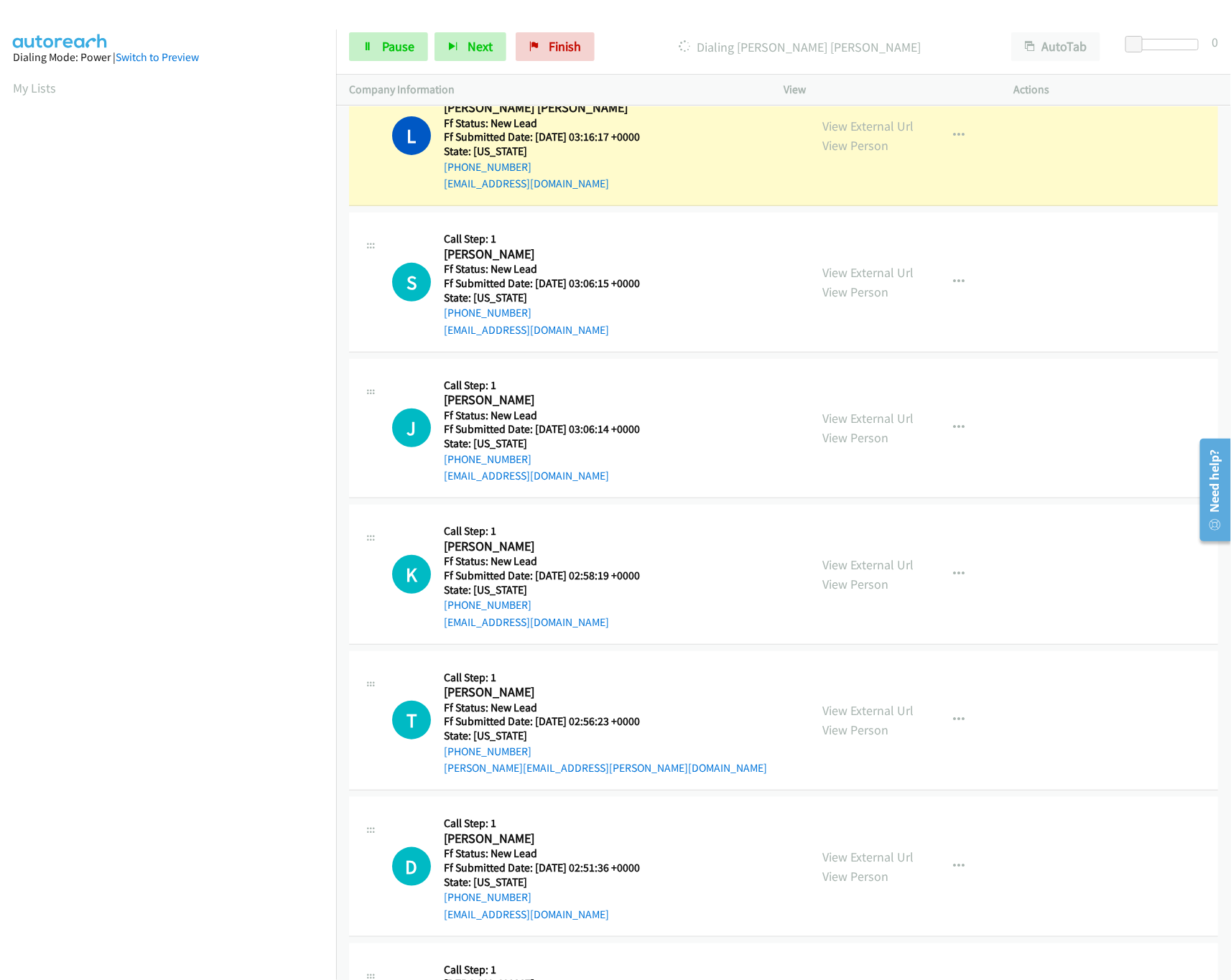
scroll to position [287, 0]
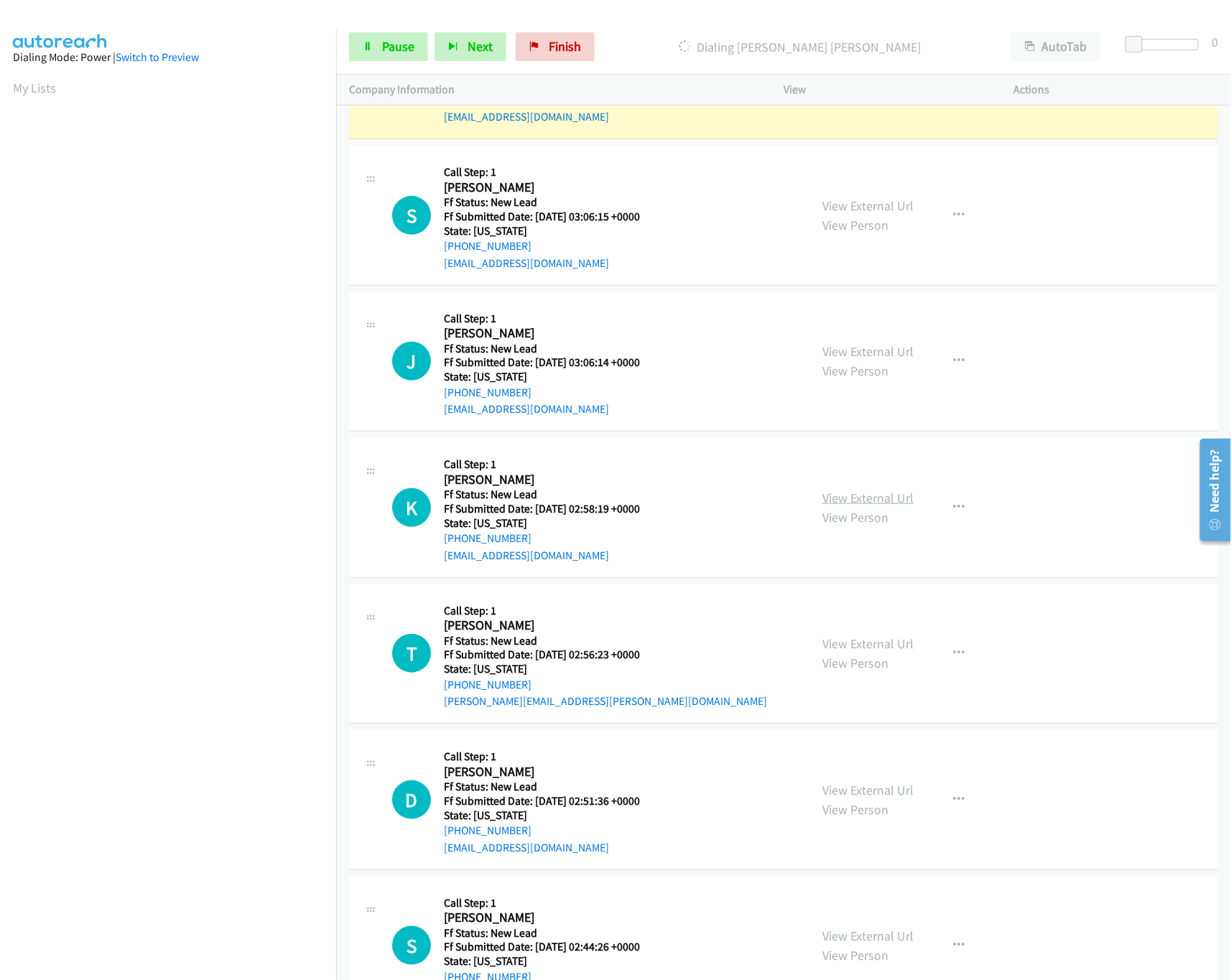
click at [864, 499] on link "View External Url" at bounding box center [867, 497] width 91 height 17
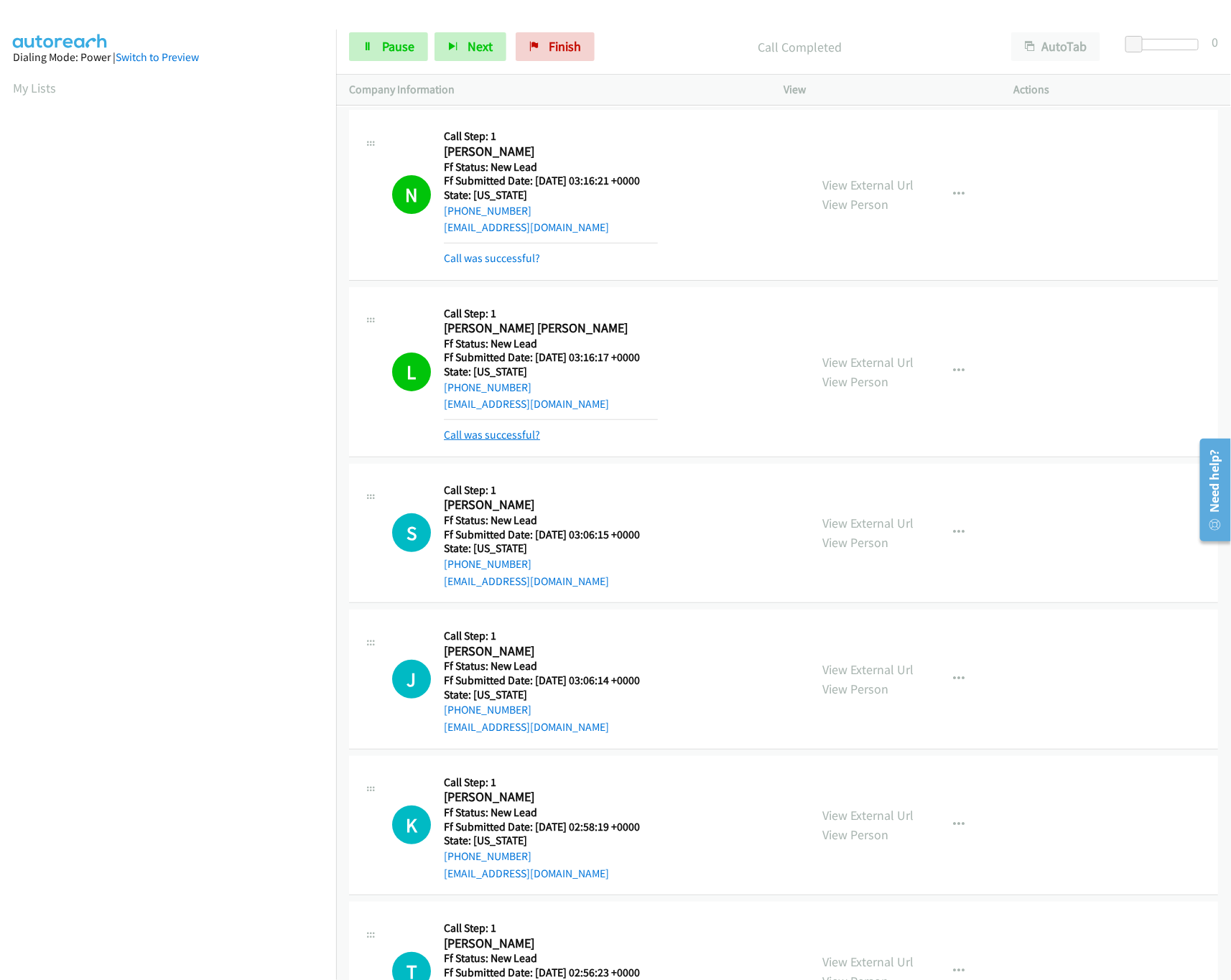
click at [485, 431] on link "Call was successful?" at bounding box center [492, 434] width 96 height 14
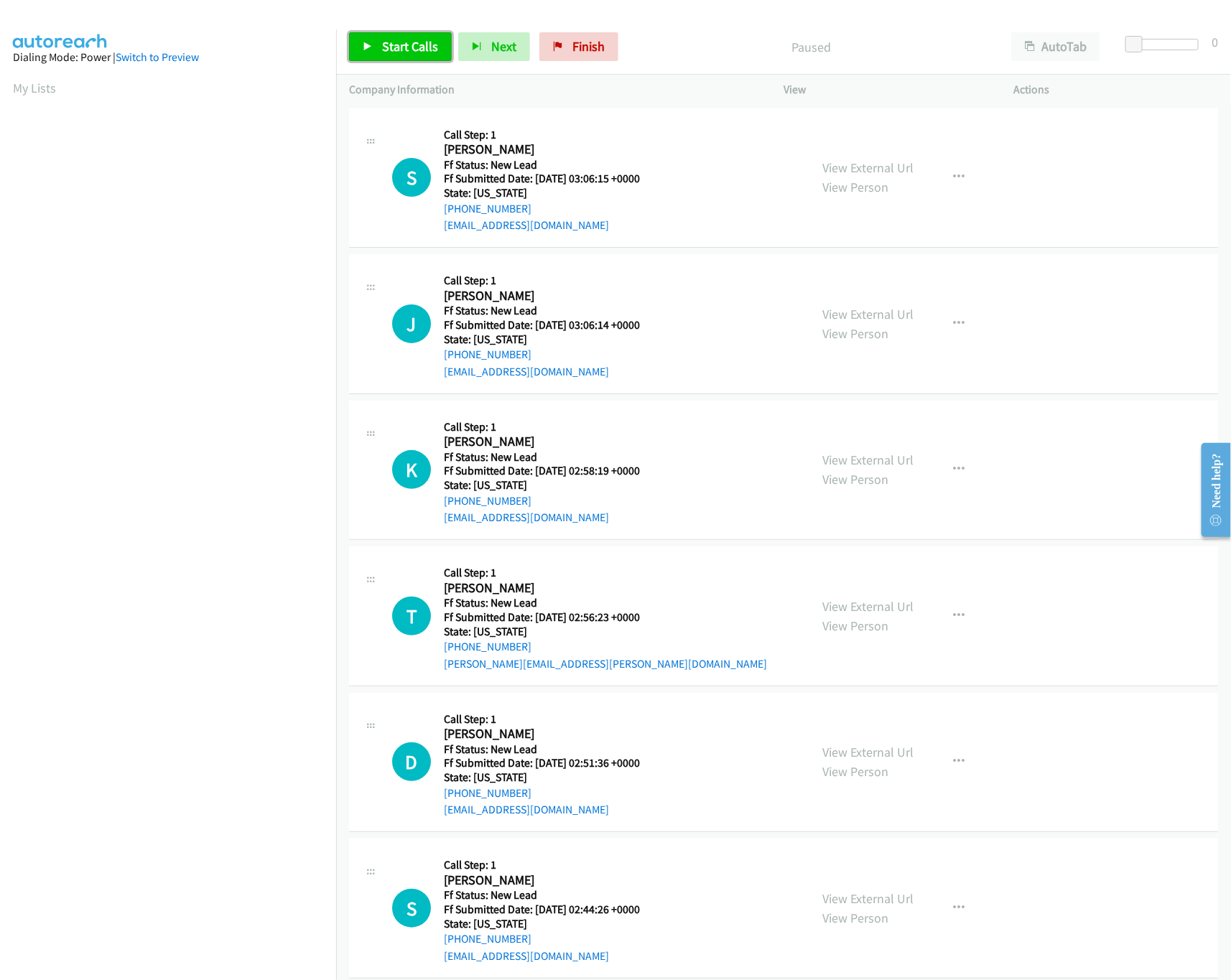
click at [431, 45] on span "Start Calls" at bounding box center [410, 46] width 56 height 17
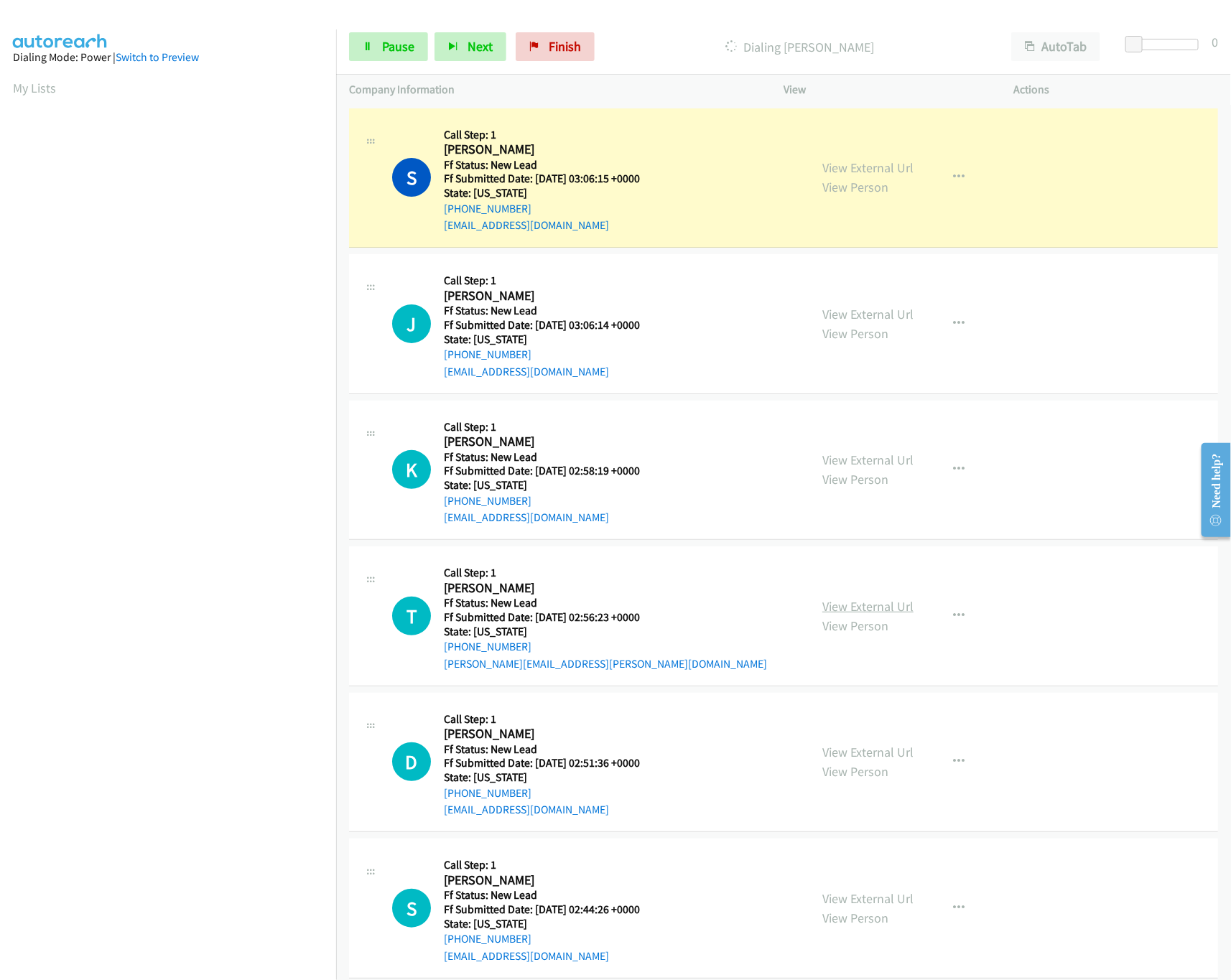
click at [853, 601] on link "View External Url" at bounding box center [867, 605] width 91 height 17
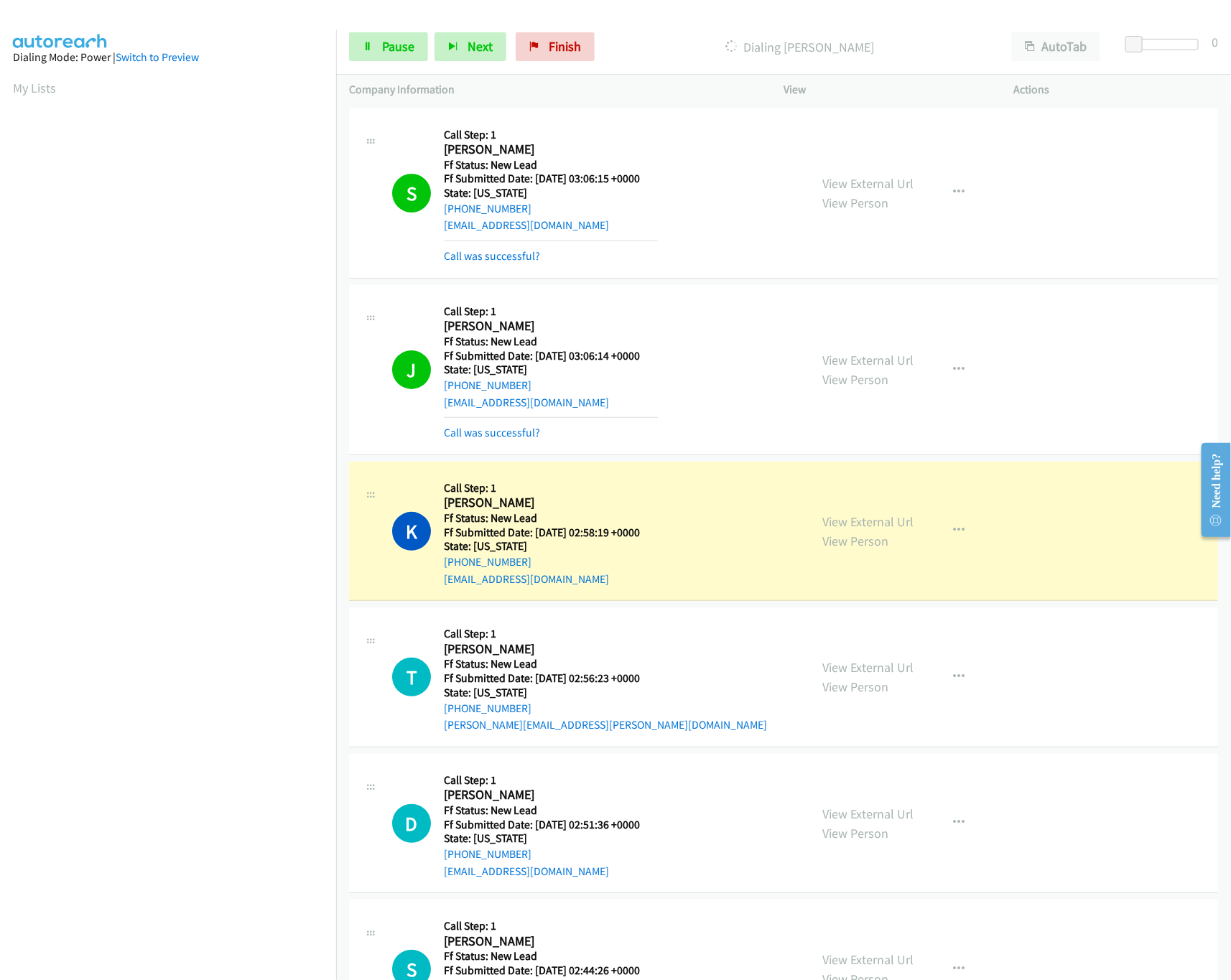
scroll to position [143, 0]
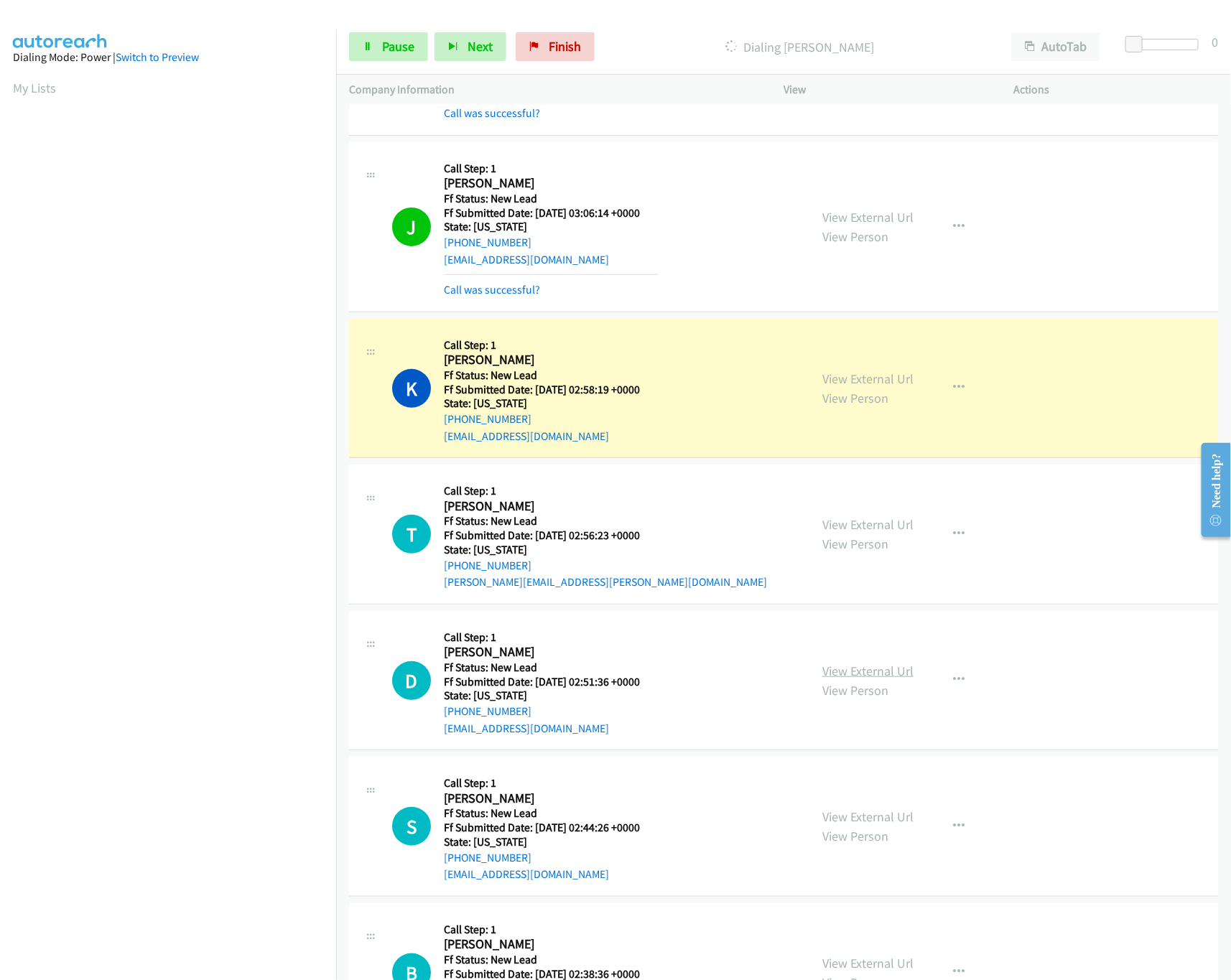
click at [828, 666] on link "View External Url" at bounding box center [867, 670] width 91 height 17
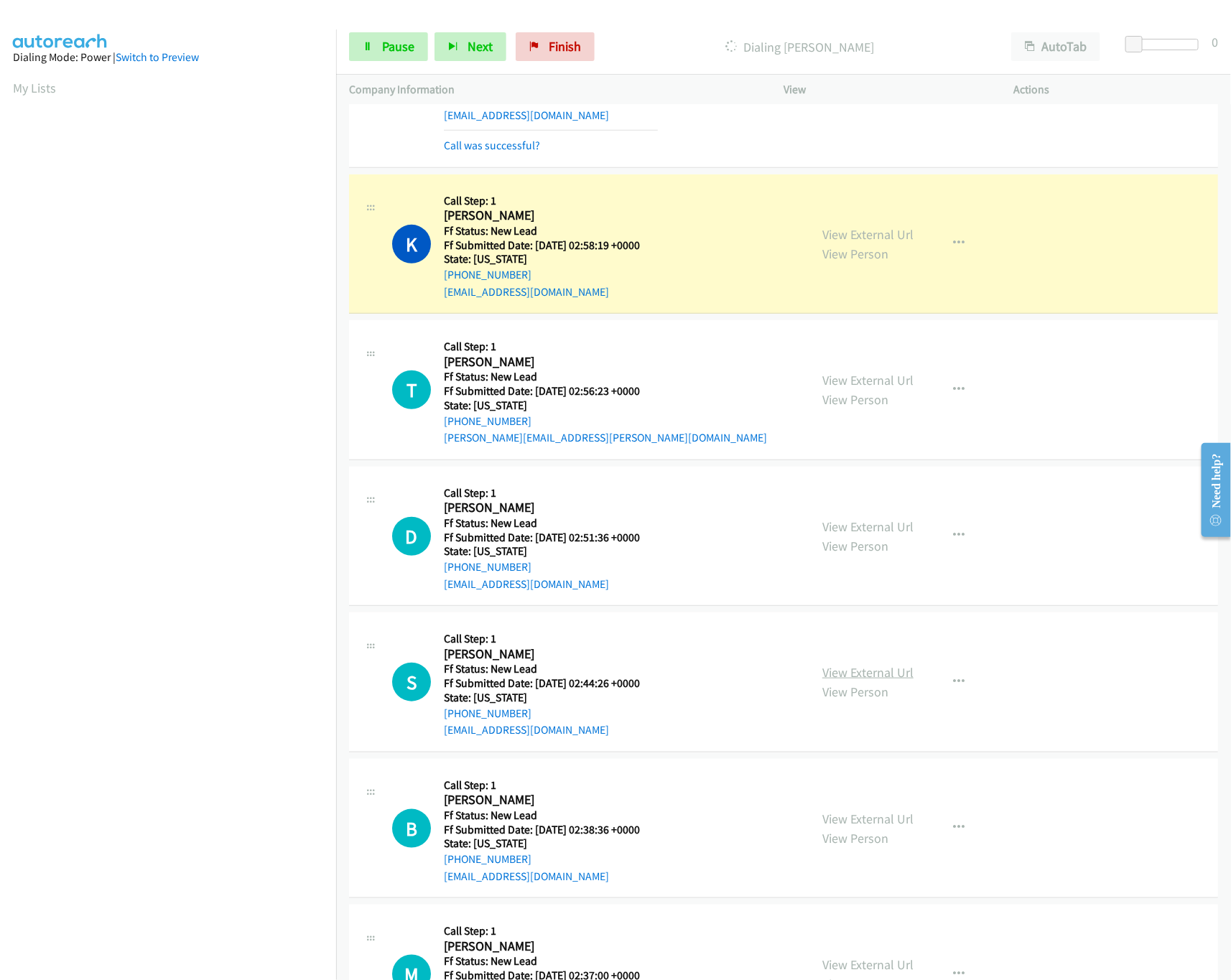
click at [891, 675] on link "View External Url" at bounding box center [867, 672] width 91 height 17
click at [390, 49] on span "Pause" at bounding box center [398, 46] width 32 height 17
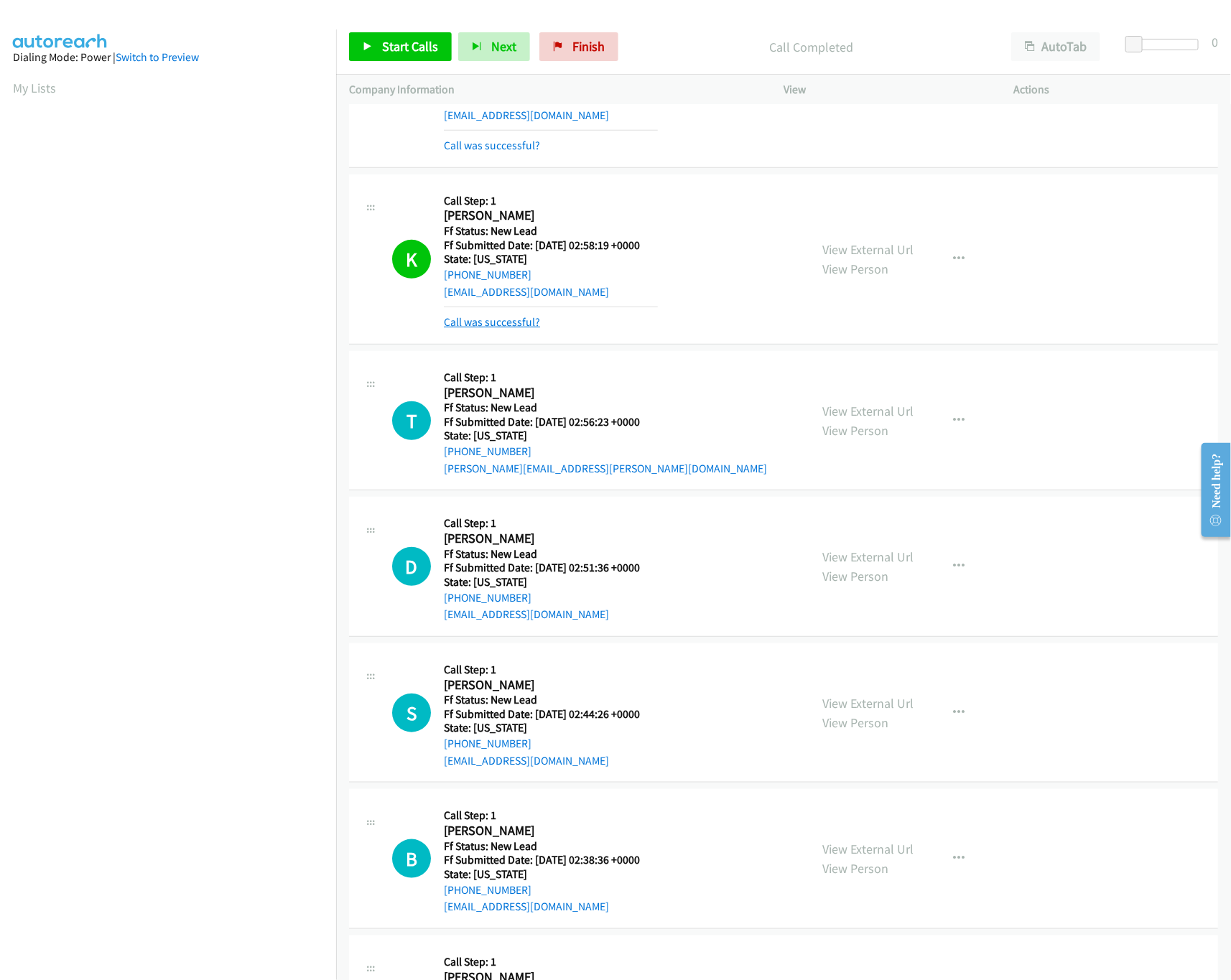
click at [518, 323] on link "Call was successful?" at bounding box center [492, 322] width 96 height 14
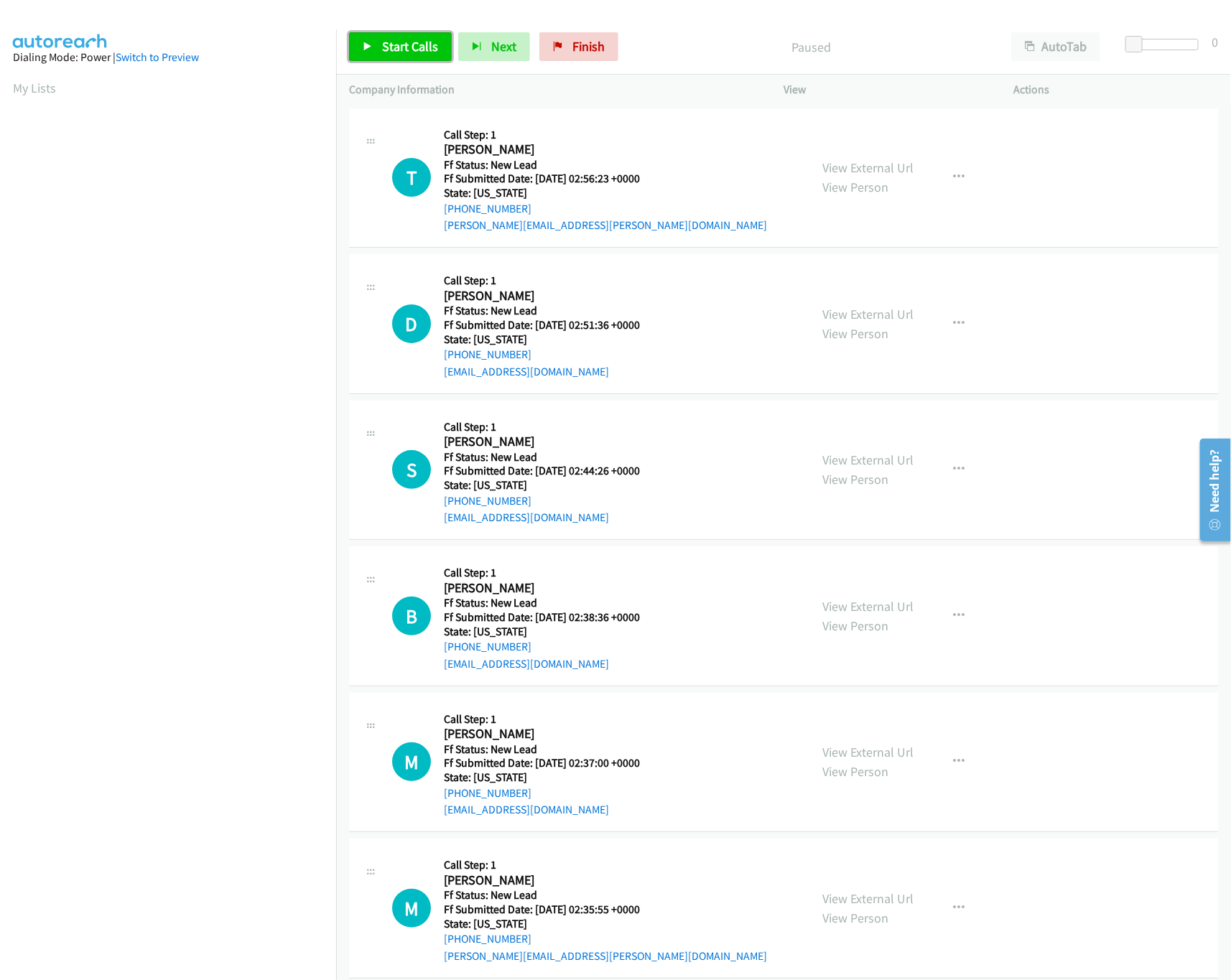
click at [372, 46] on icon at bounding box center [368, 47] width 10 height 10
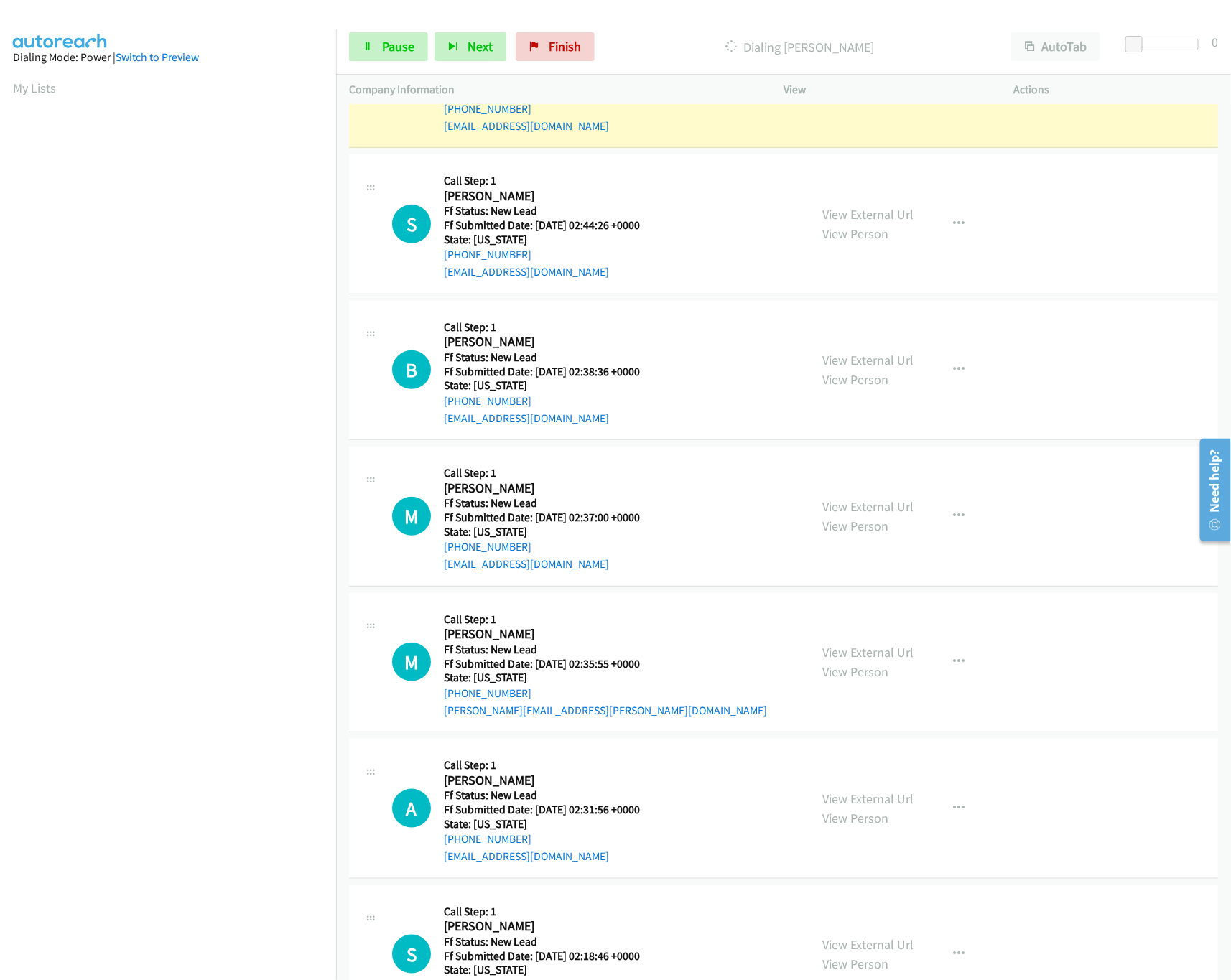
scroll to position [287, 0]
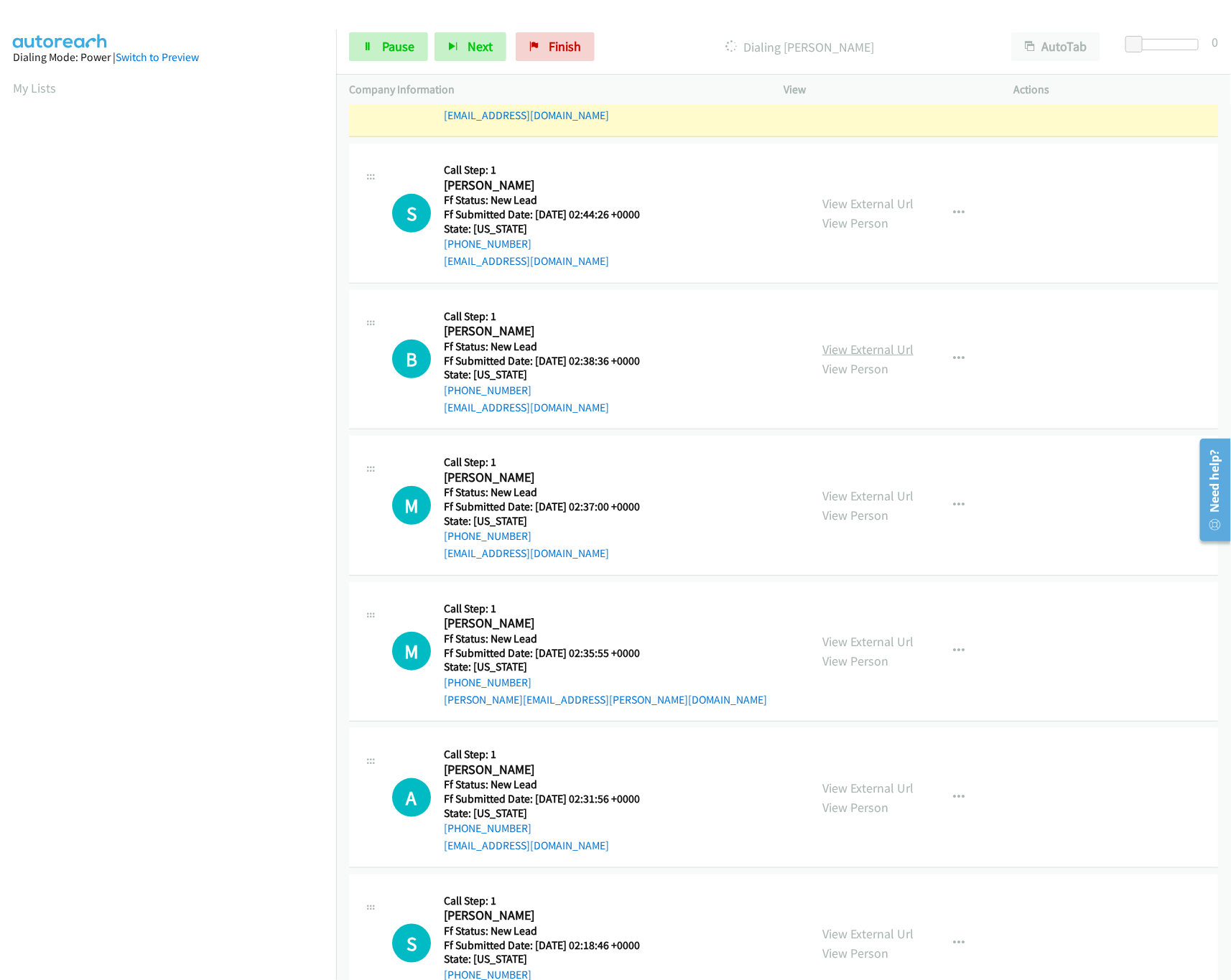
click at [883, 351] on link "View External Url" at bounding box center [867, 349] width 91 height 17
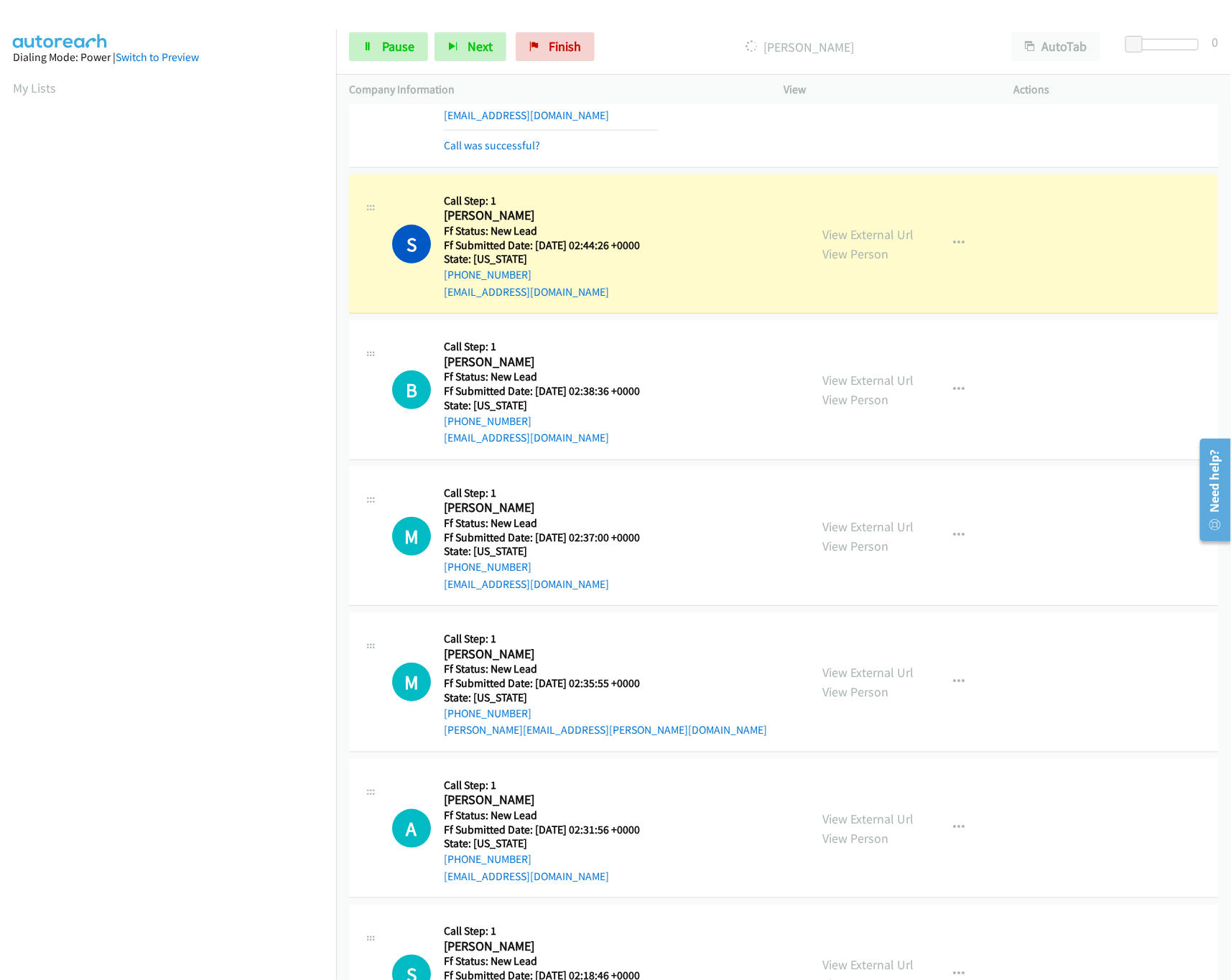
drag, startPoint x: 853, startPoint y: 678, endPoint x: 853, endPoint y: 649, distance: 29.0
click at [853, 678] on link "View External Url" at bounding box center [867, 672] width 91 height 17
click at [884, 529] on link "View External Url" at bounding box center [867, 526] width 91 height 17
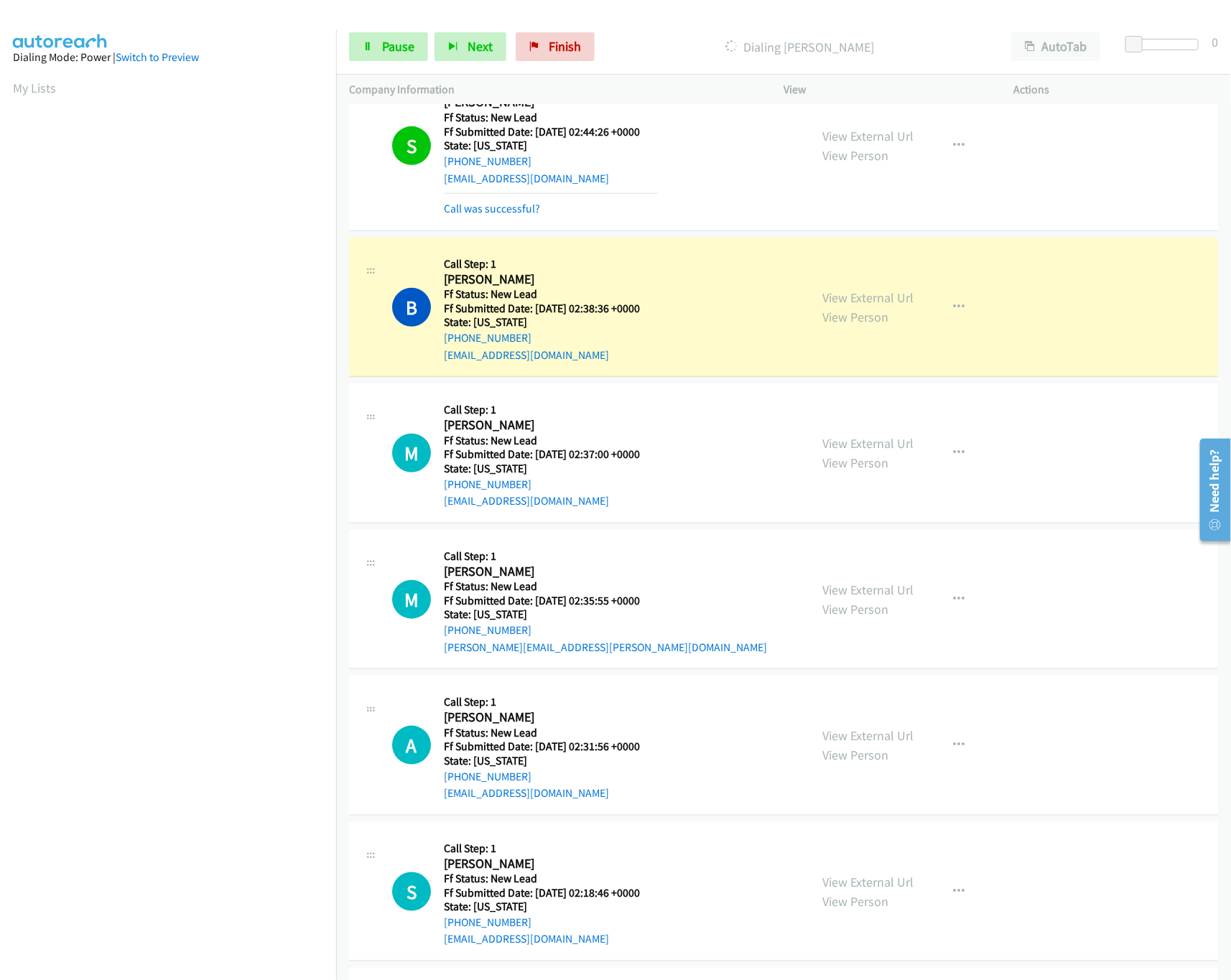
scroll to position [431, 0]
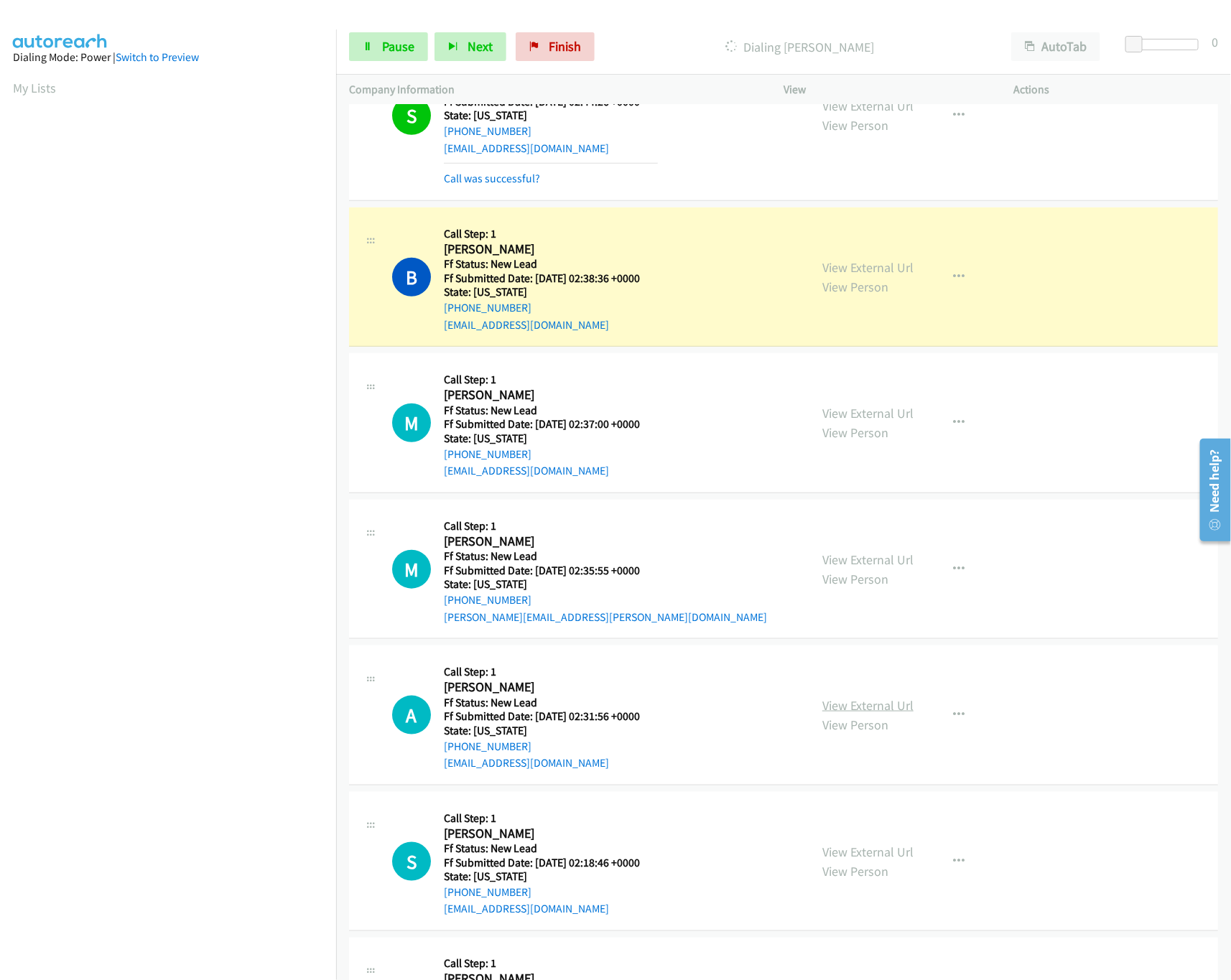
click at [856, 705] on link "View External Url" at bounding box center [867, 705] width 91 height 17
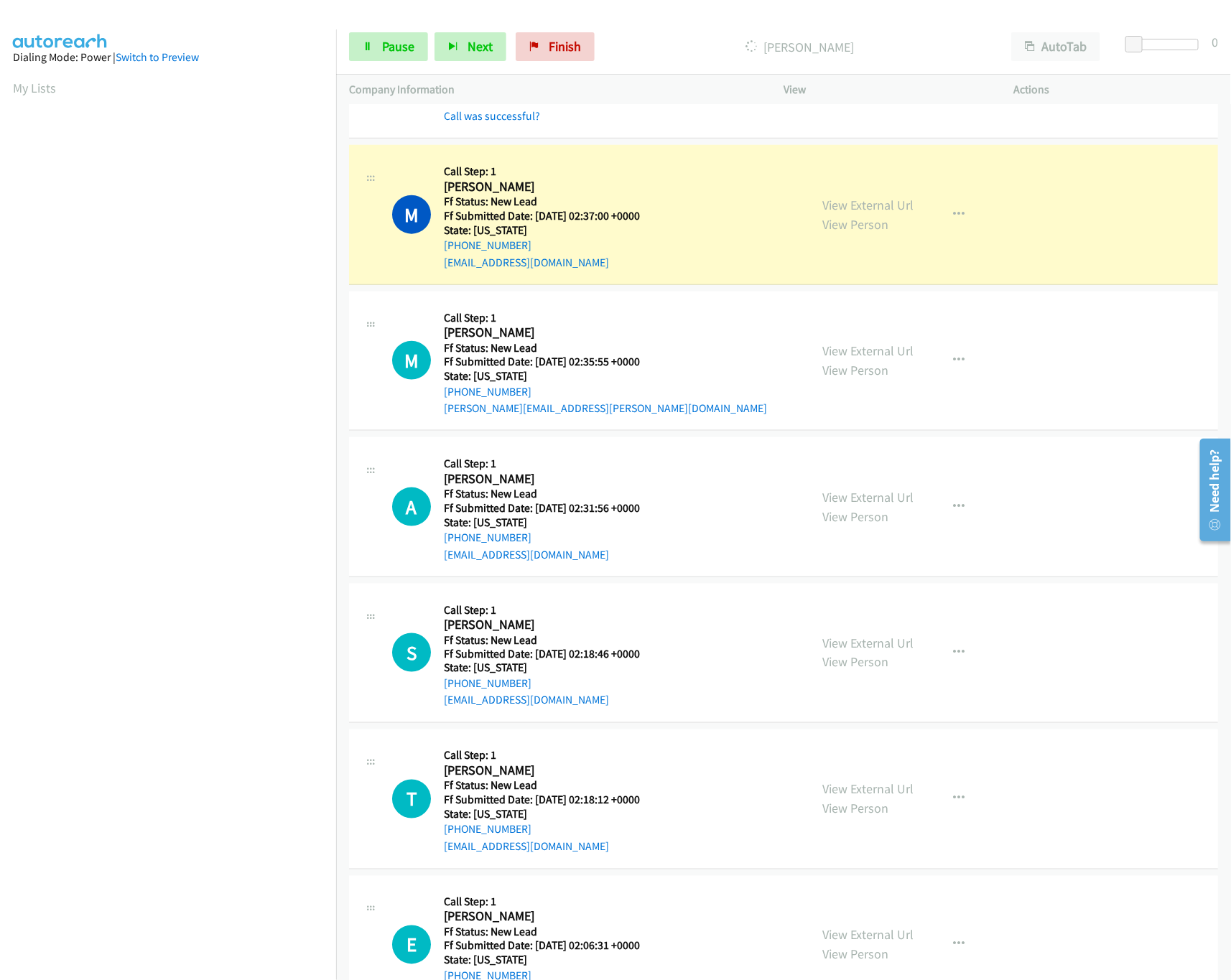
scroll to position [718, 0]
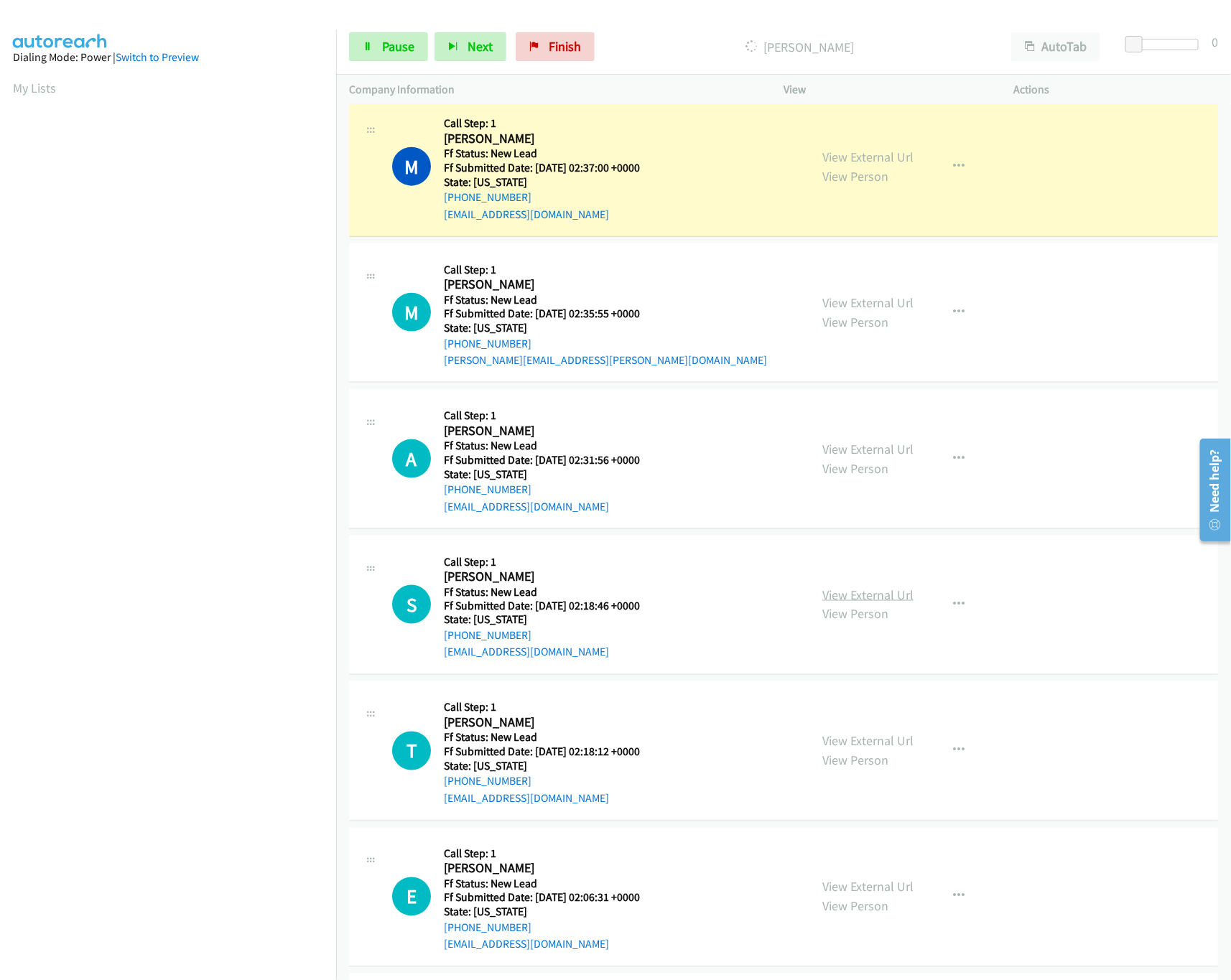
click at [864, 603] on link "View External Url" at bounding box center [867, 595] width 91 height 17
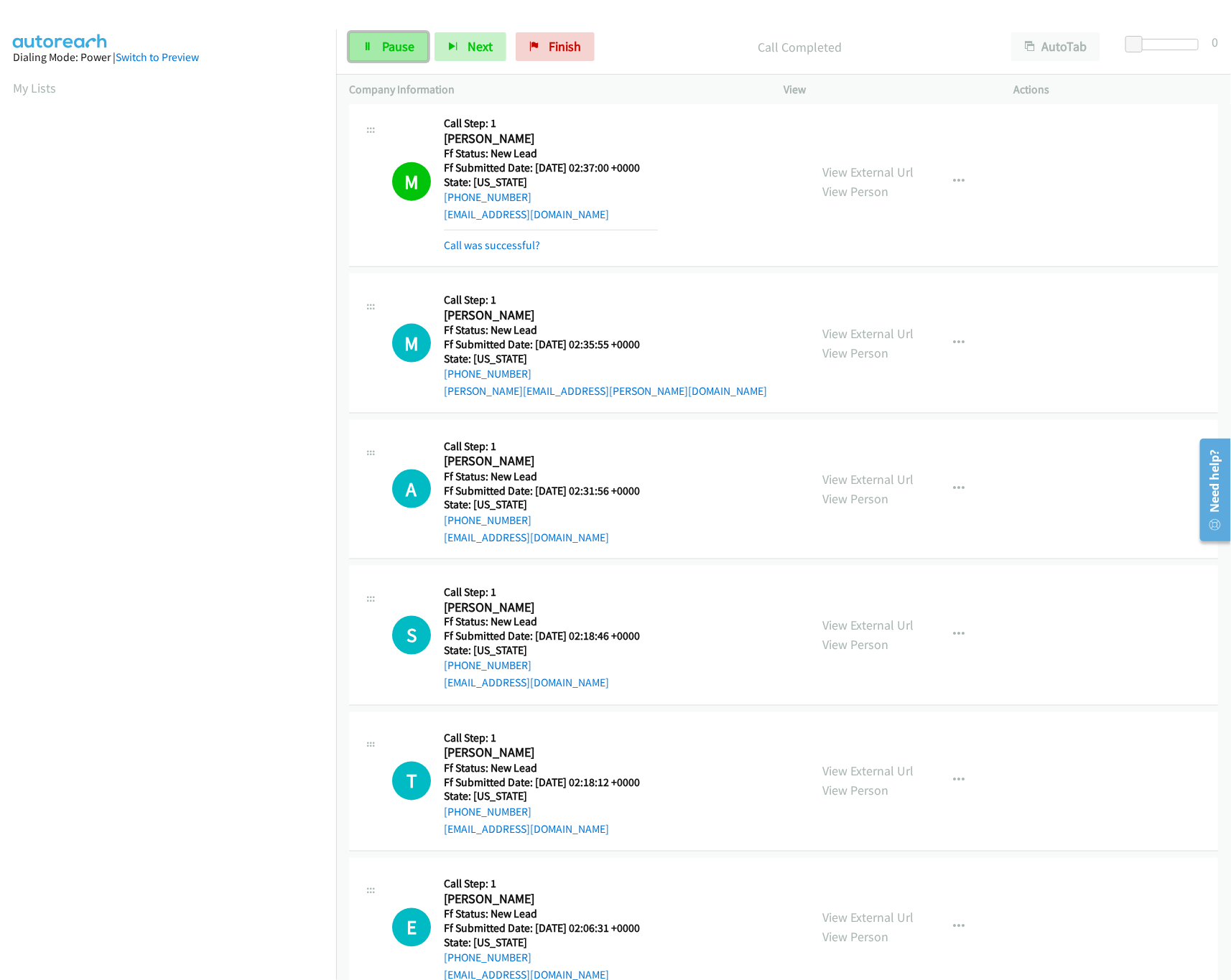
click at [406, 41] on span "Pause" at bounding box center [398, 46] width 32 height 17
click at [494, 251] on link "Call was successful?" at bounding box center [492, 245] width 96 height 14
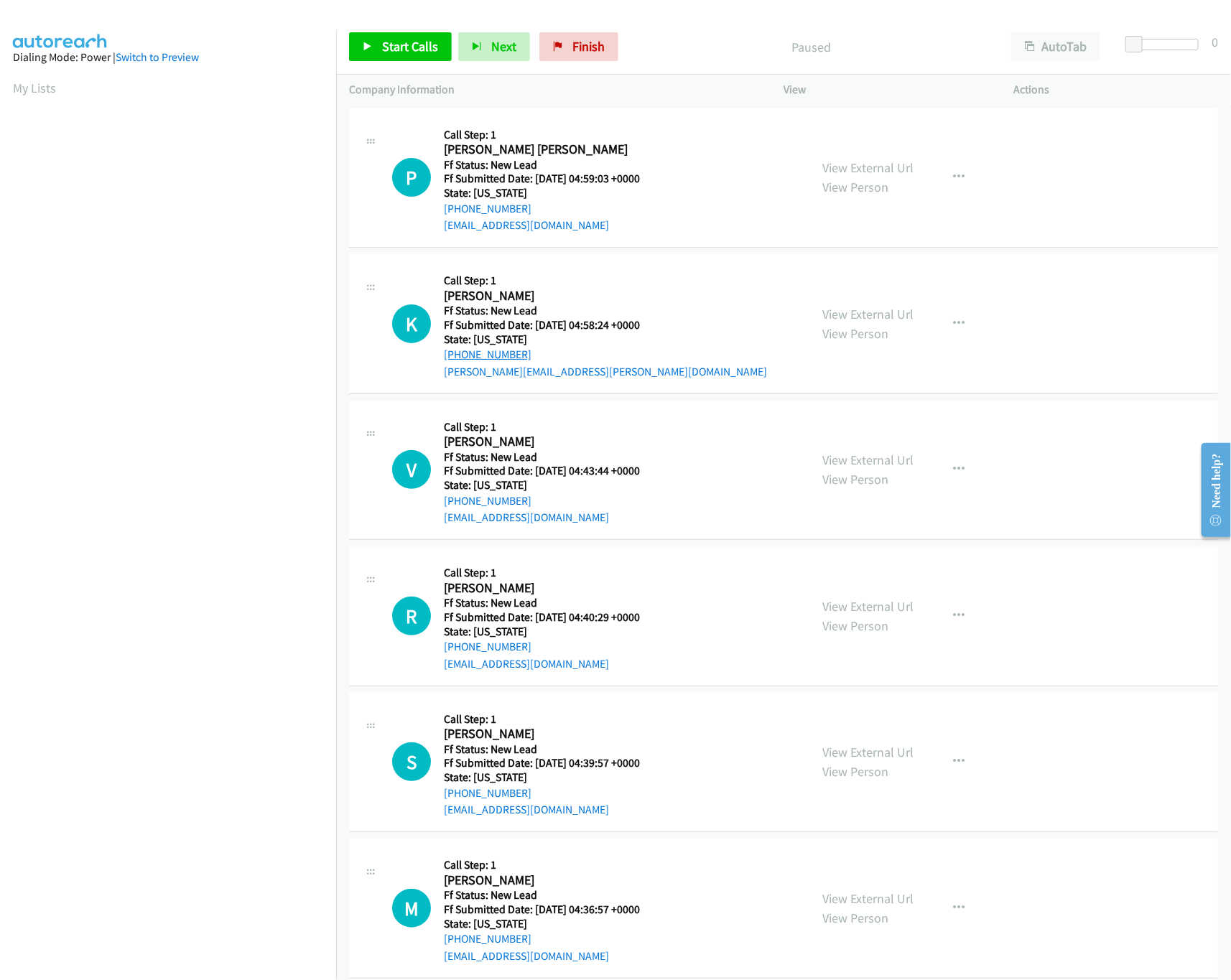
drag, startPoint x: 506, startPoint y: 465, endPoint x: 519, endPoint y: 360, distance: 105.8
click at [635, 30] on div "Start Calls Pause Next Finish Paused AutoTab AutoTab 0" at bounding box center [784, 47] width 895 height 55
click at [604, 45] on link "Finish" at bounding box center [578, 46] width 79 height 29
click at [183, 840] on nav "Dialing Mode: Power | Switch to Preview My Lists" at bounding box center [168, 519] width 337 height 980
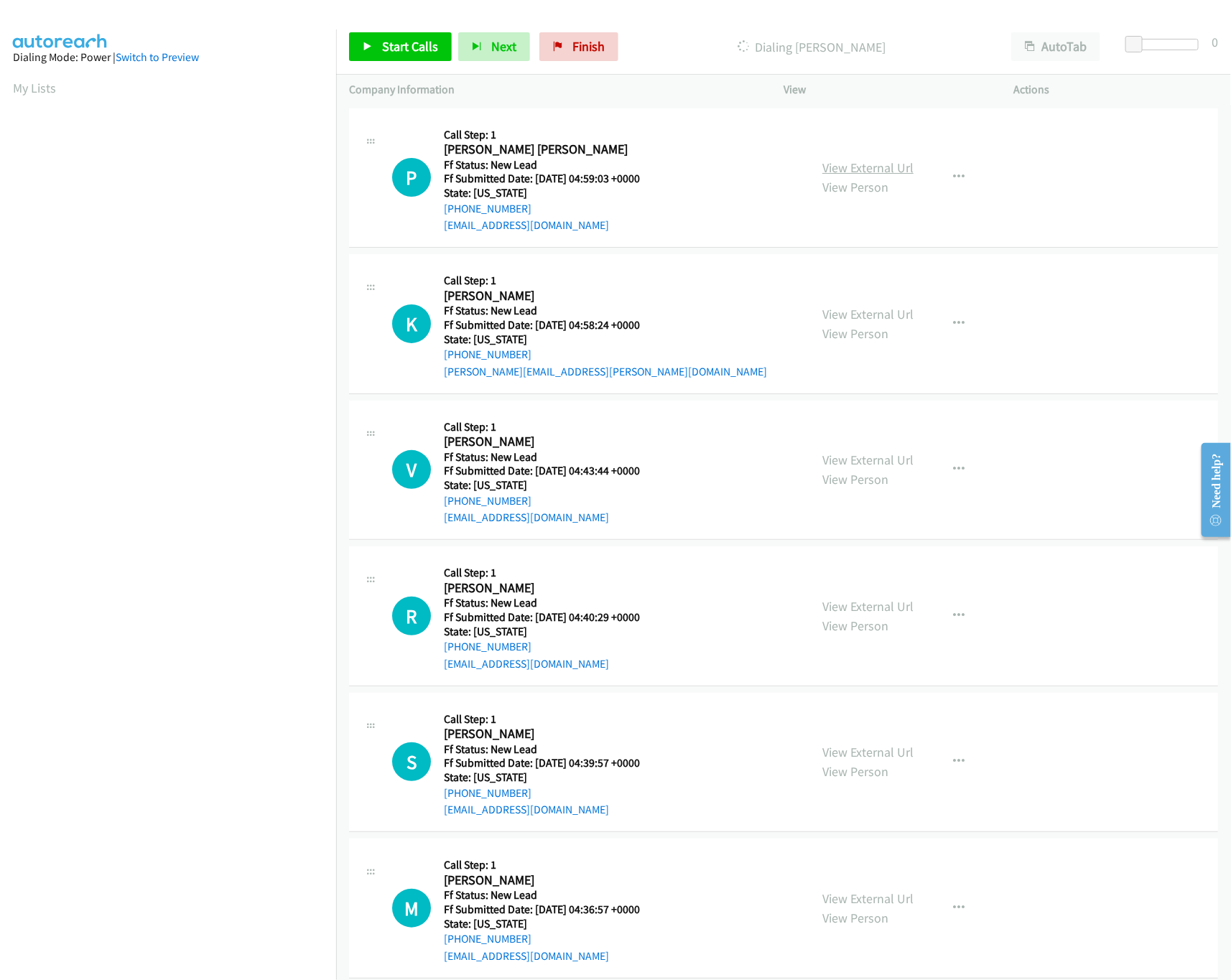
click at [837, 160] on link "View External Url" at bounding box center [867, 167] width 91 height 17
click at [418, 50] on span "Start Calls" at bounding box center [410, 46] width 56 height 17
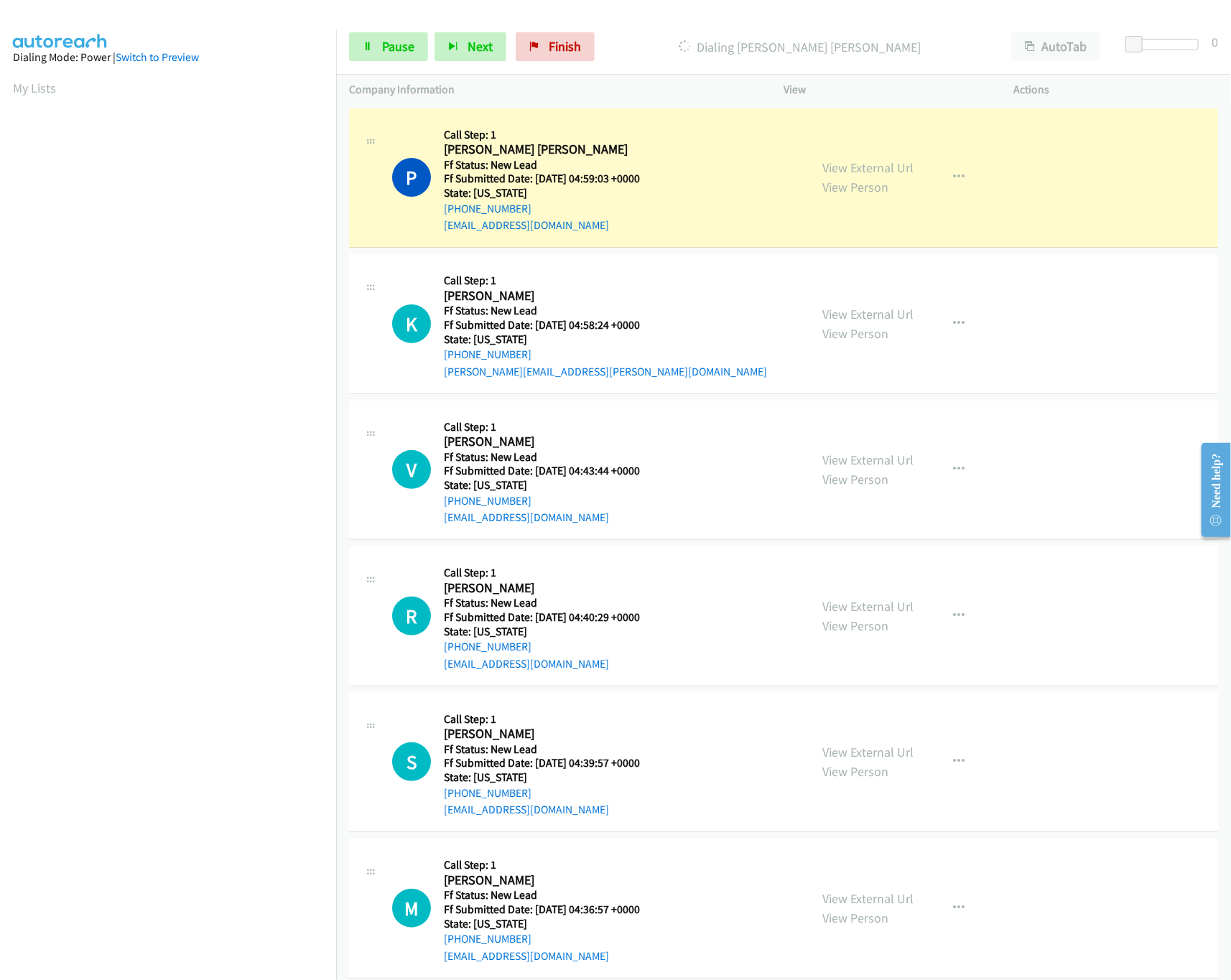
click at [231, 913] on nav "Dialing Mode: Power | Switch to Preview My Lists" at bounding box center [168, 519] width 337 height 980
click at [867, 316] on link "View External Url" at bounding box center [867, 314] width 91 height 17
click at [895, 466] on link "View External Url" at bounding box center [867, 459] width 91 height 17
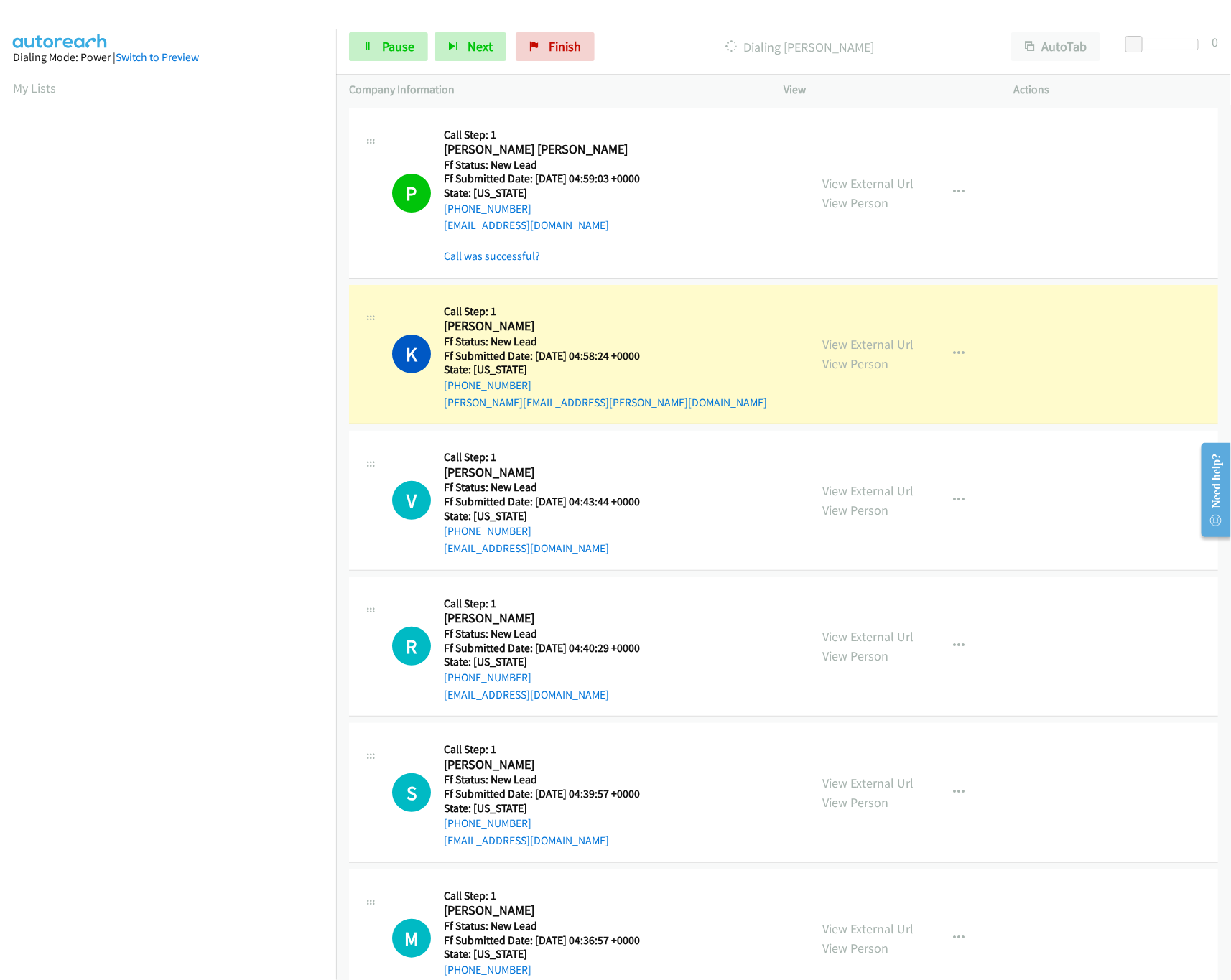
scroll to position [287, 0]
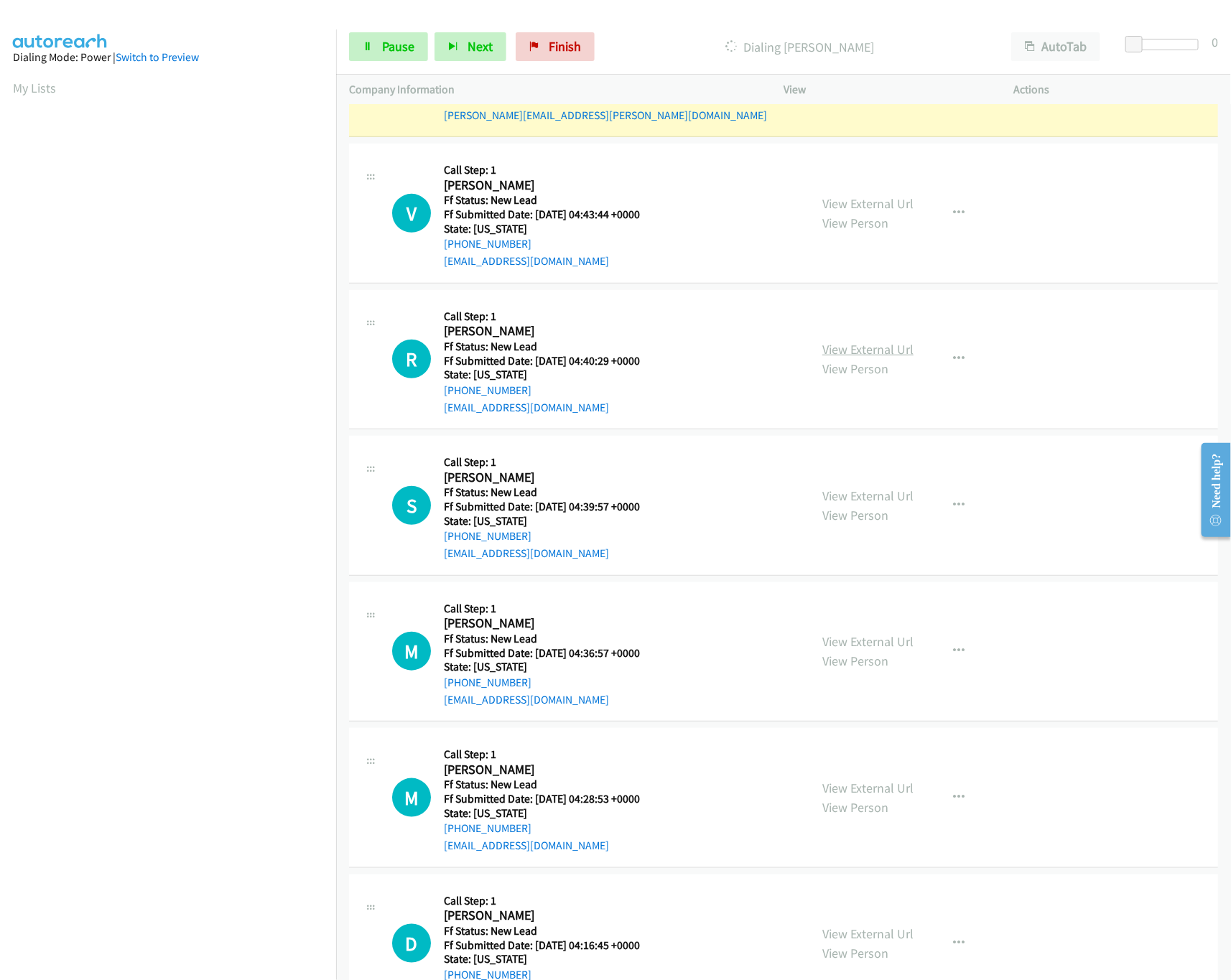
click at [850, 347] on link "View External Url" at bounding box center [867, 349] width 91 height 17
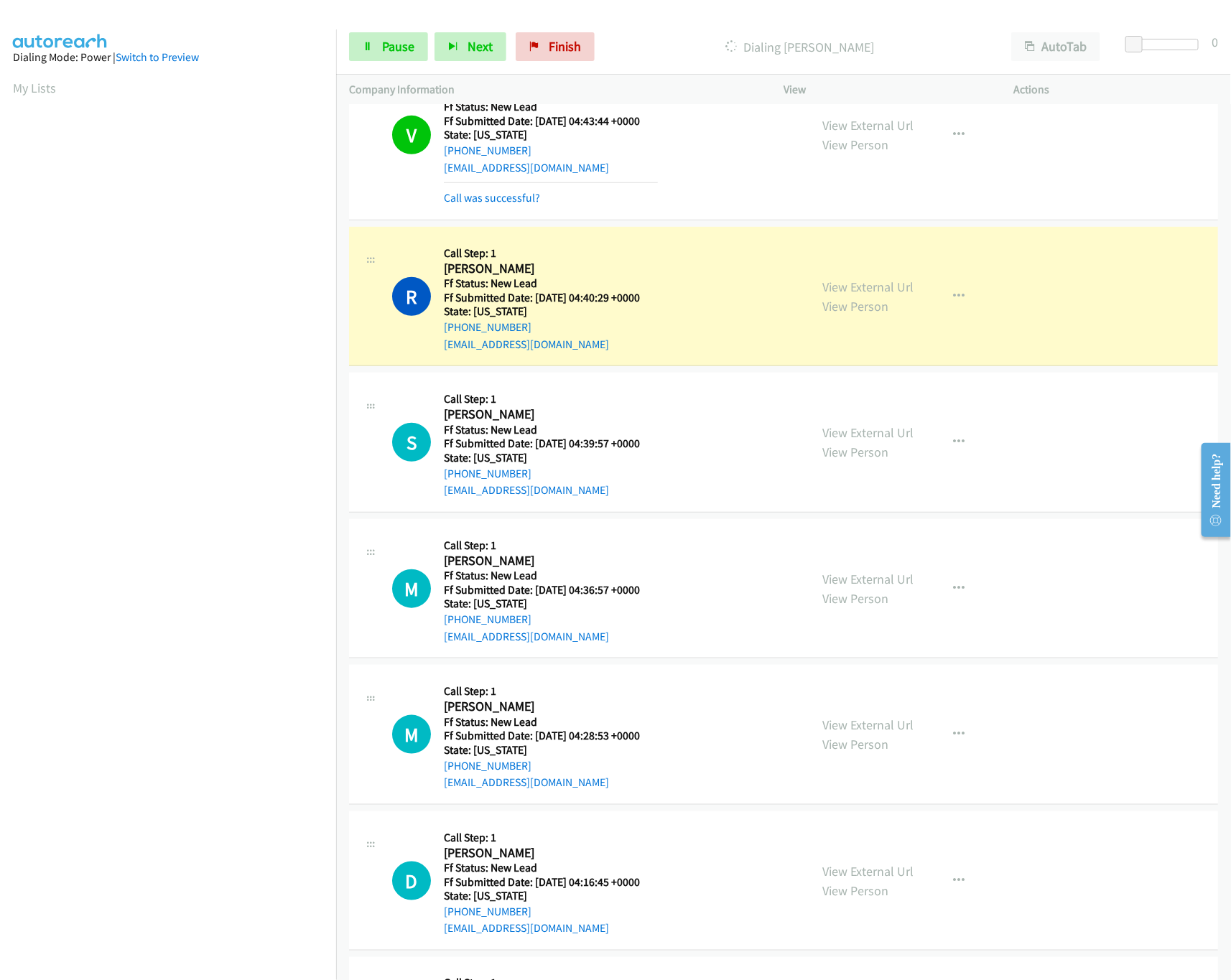
scroll to position [574, 0]
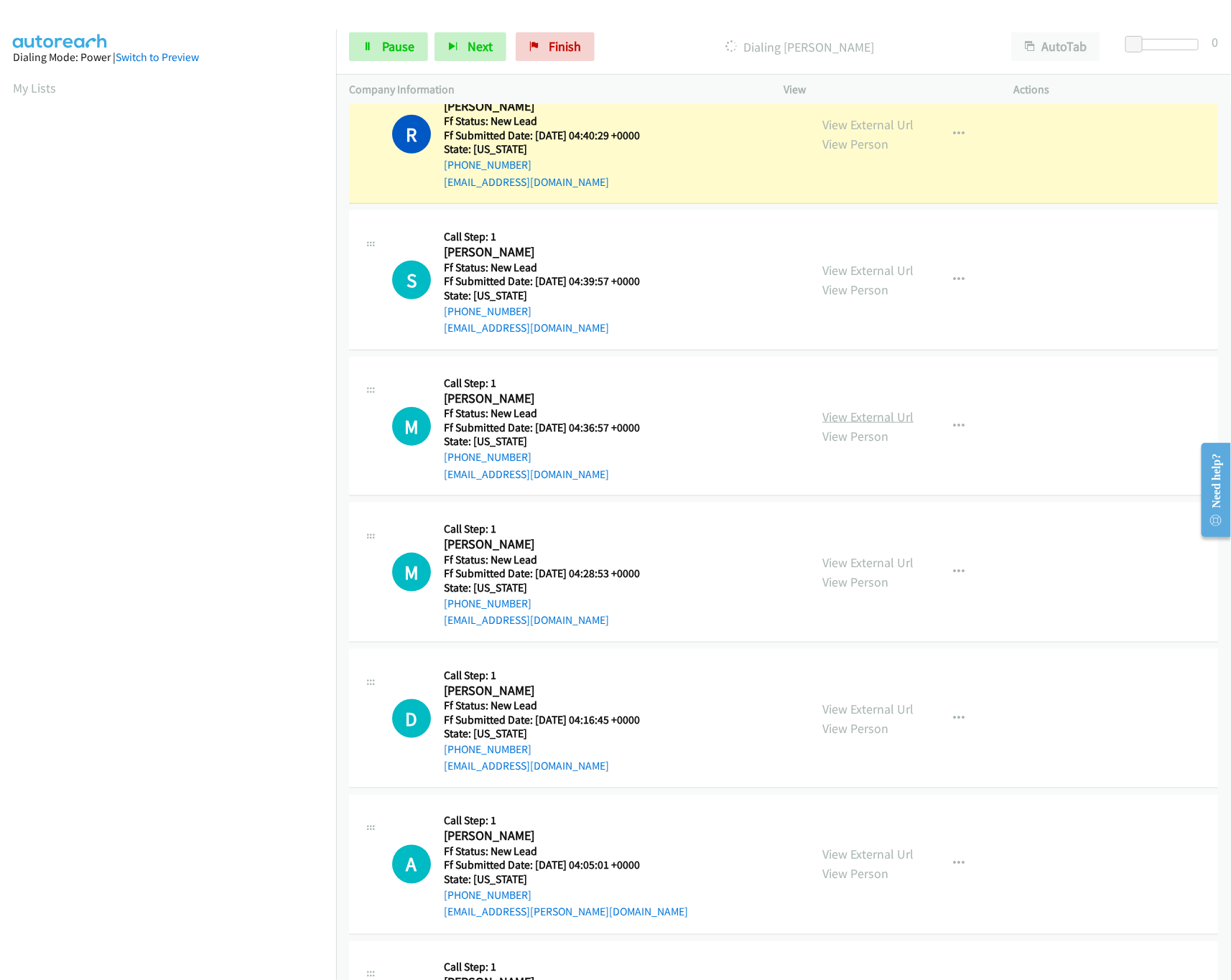
click at [867, 416] on link "View External Url" at bounding box center [867, 417] width 91 height 17
click at [896, 259] on div "View External Url View Person View External Url Email Schedule/Manage Callback …" at bounding box center [931, 279] width 244 height 113
click at [896, 269] on link "View External Url" at bounding box center [867, 270] width 91 height 17
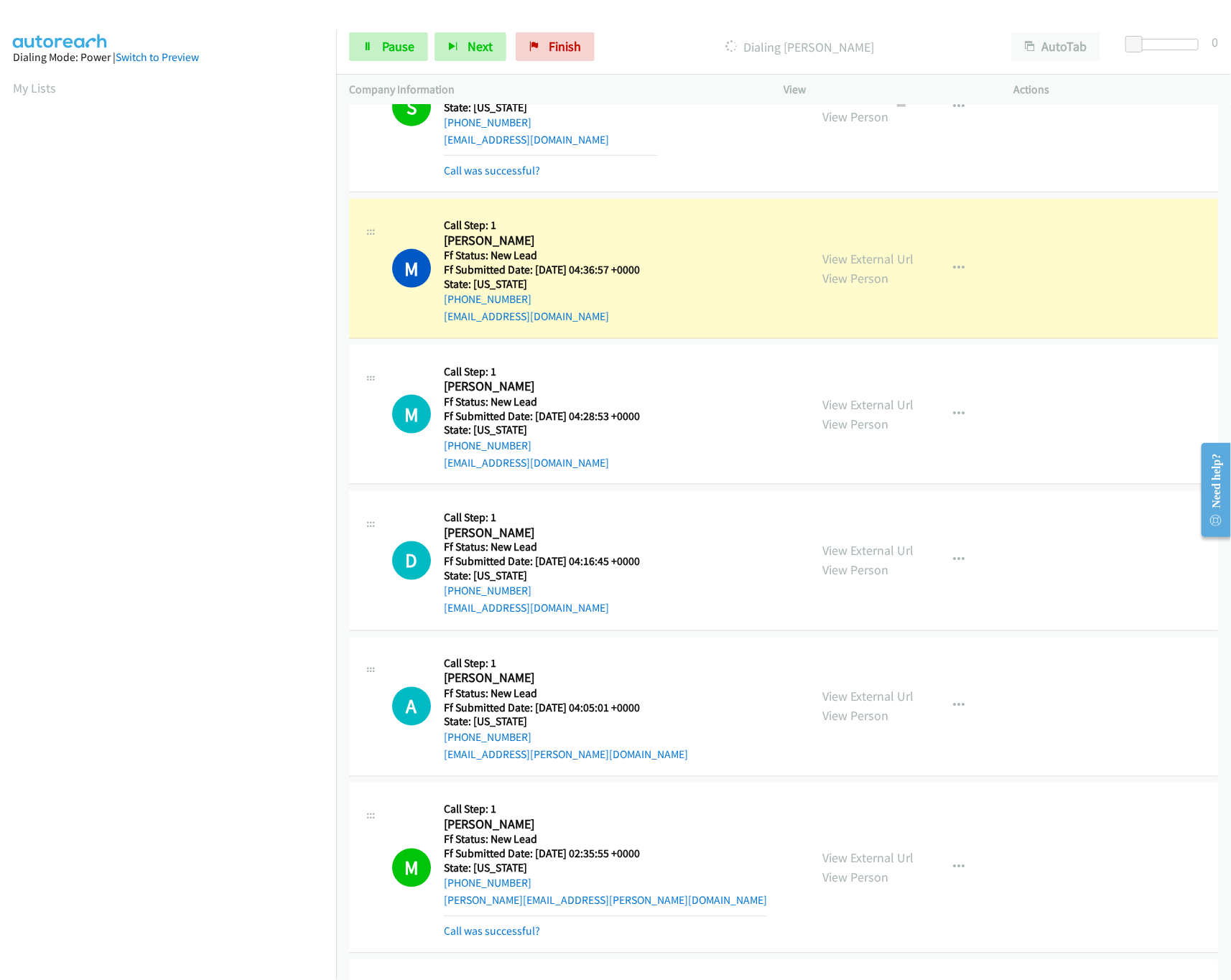
scroll to position [861, 0]
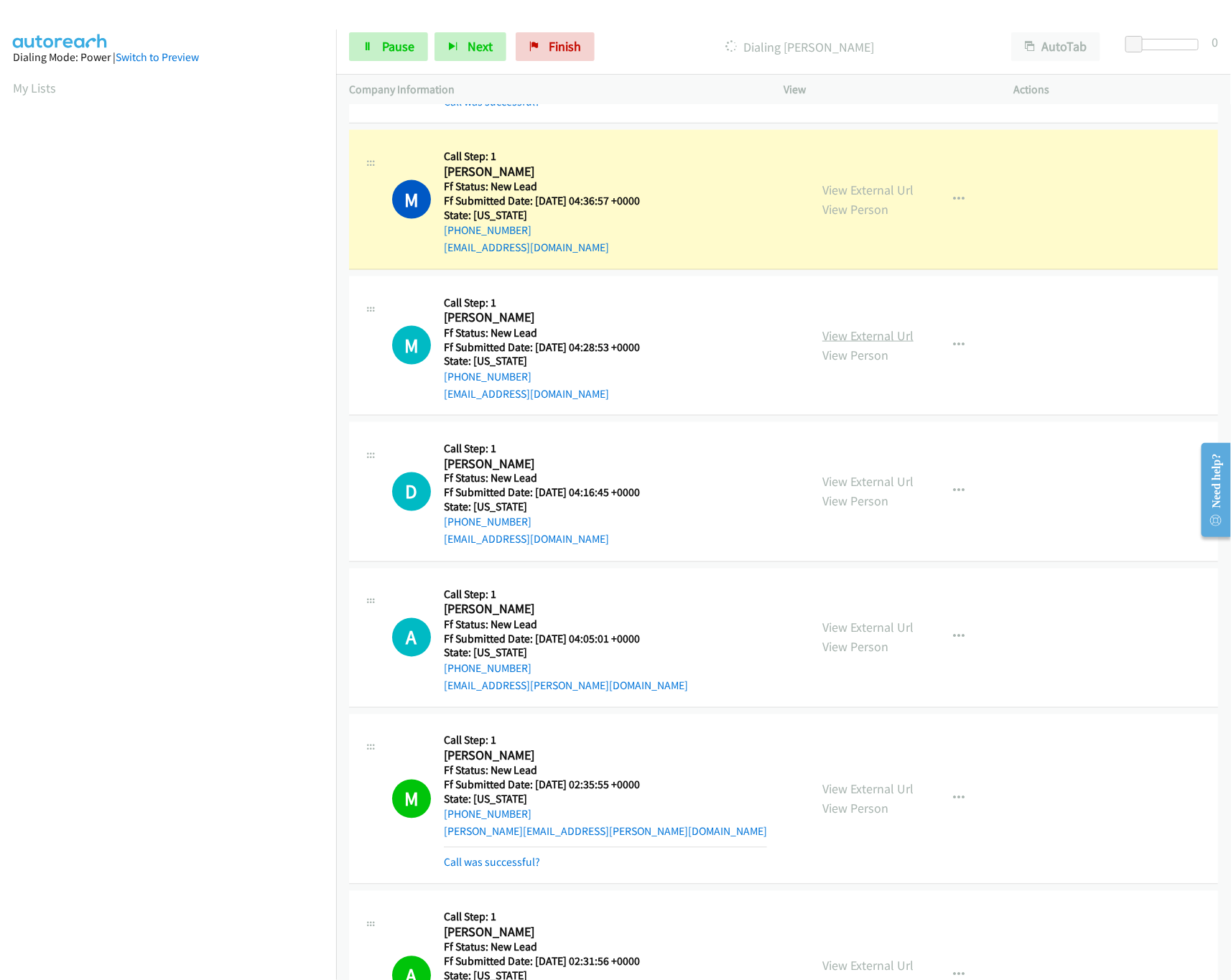
click at [839, 336] on link "View External Url" at bounding box center [867, 335] width 91 height 17
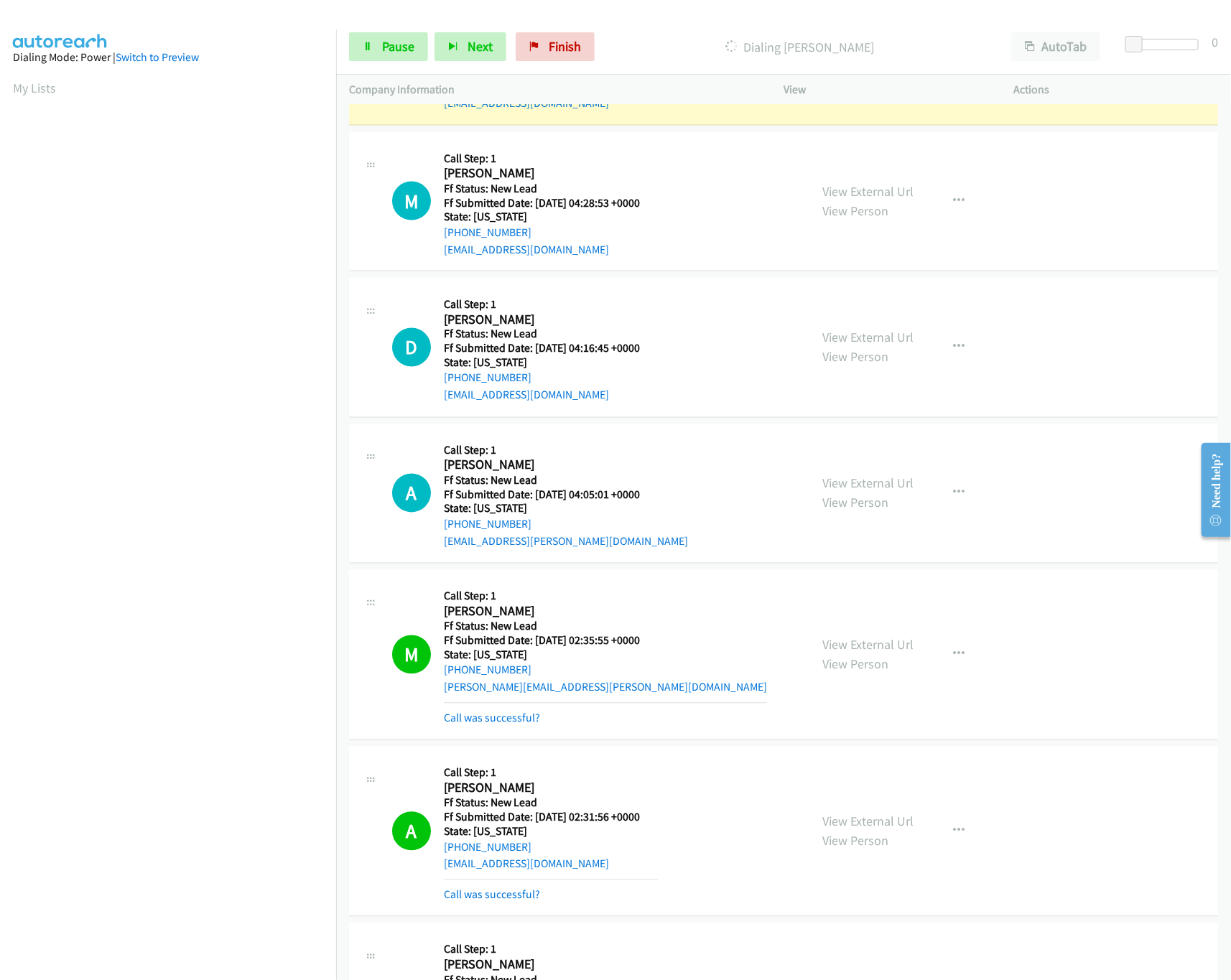
scroll to position [1149, 0]
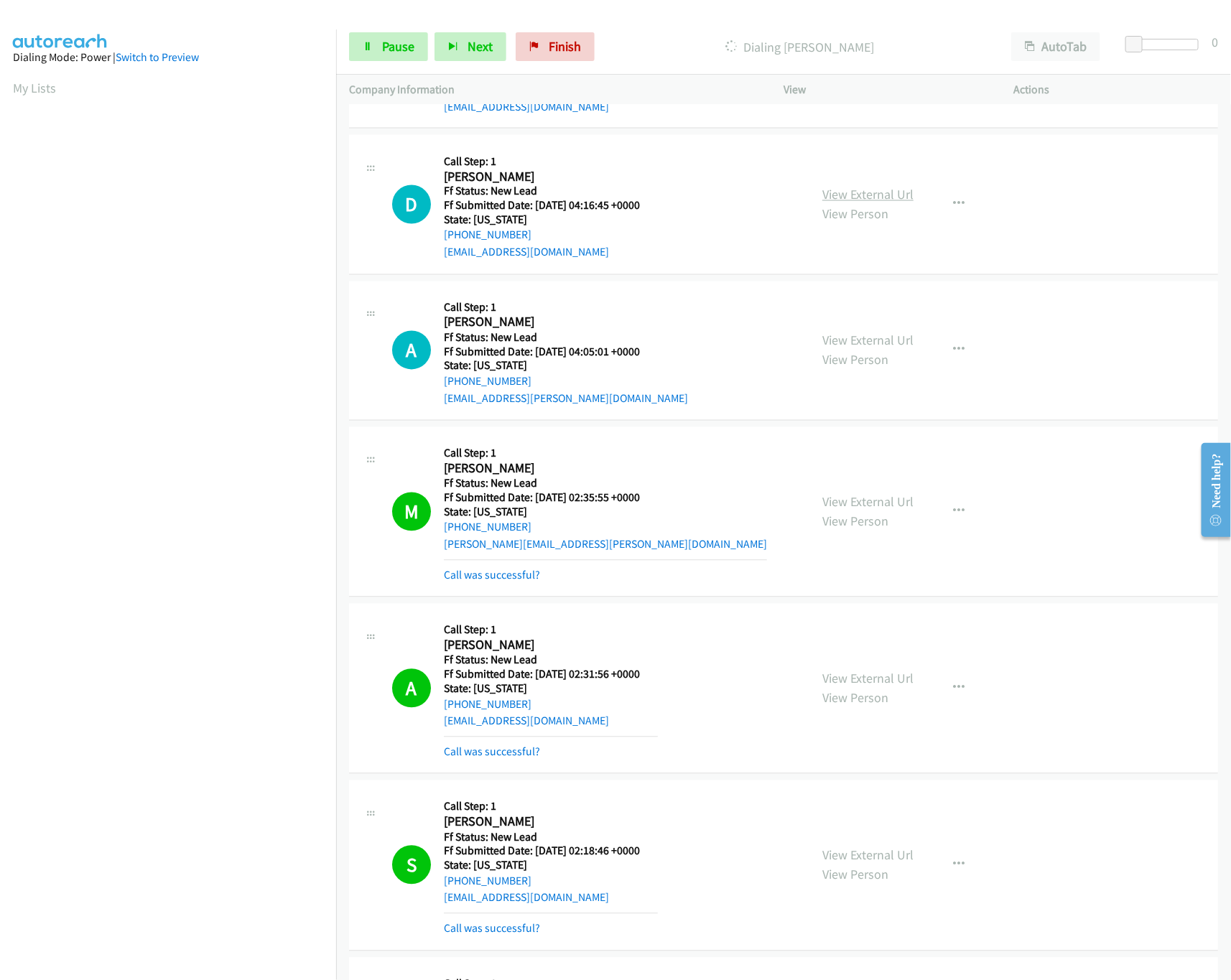
click at [885, 199] on link "View External Url" at bounding box center [867, 195] width 91 height 17
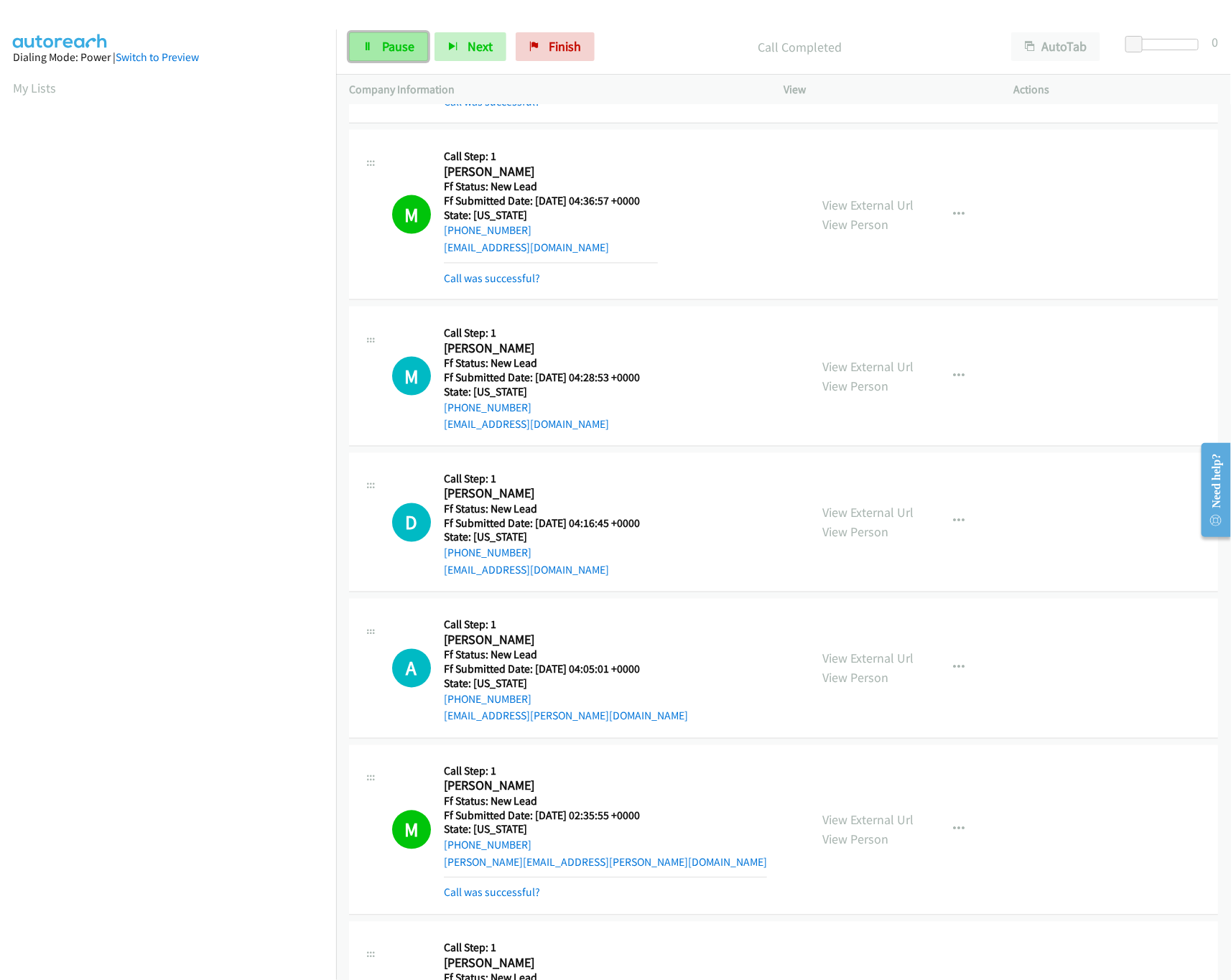
click at [358, 52] on link "Pause" at bounding box center [388, 46] width 79 height 29
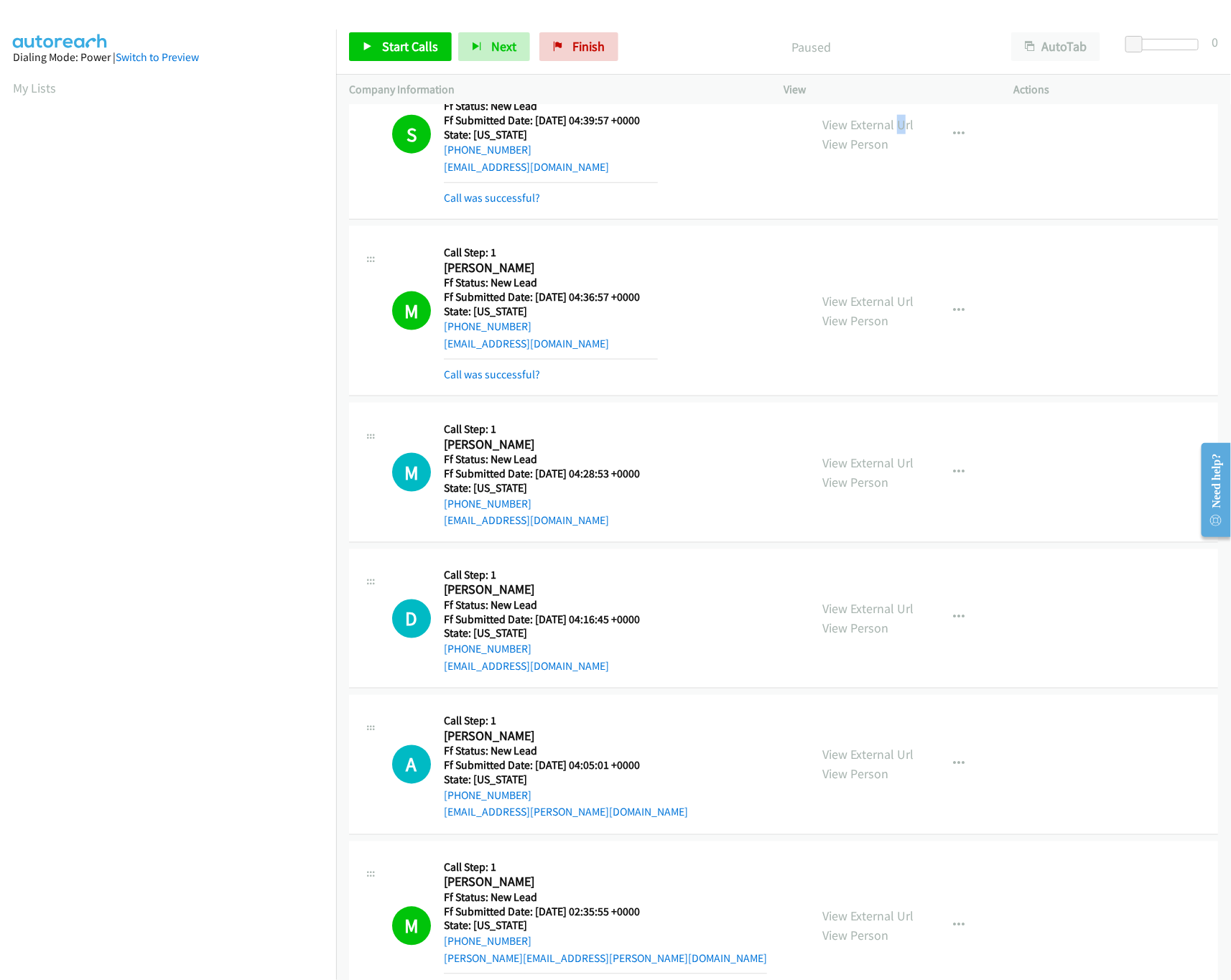
scroll to position [718, 0]
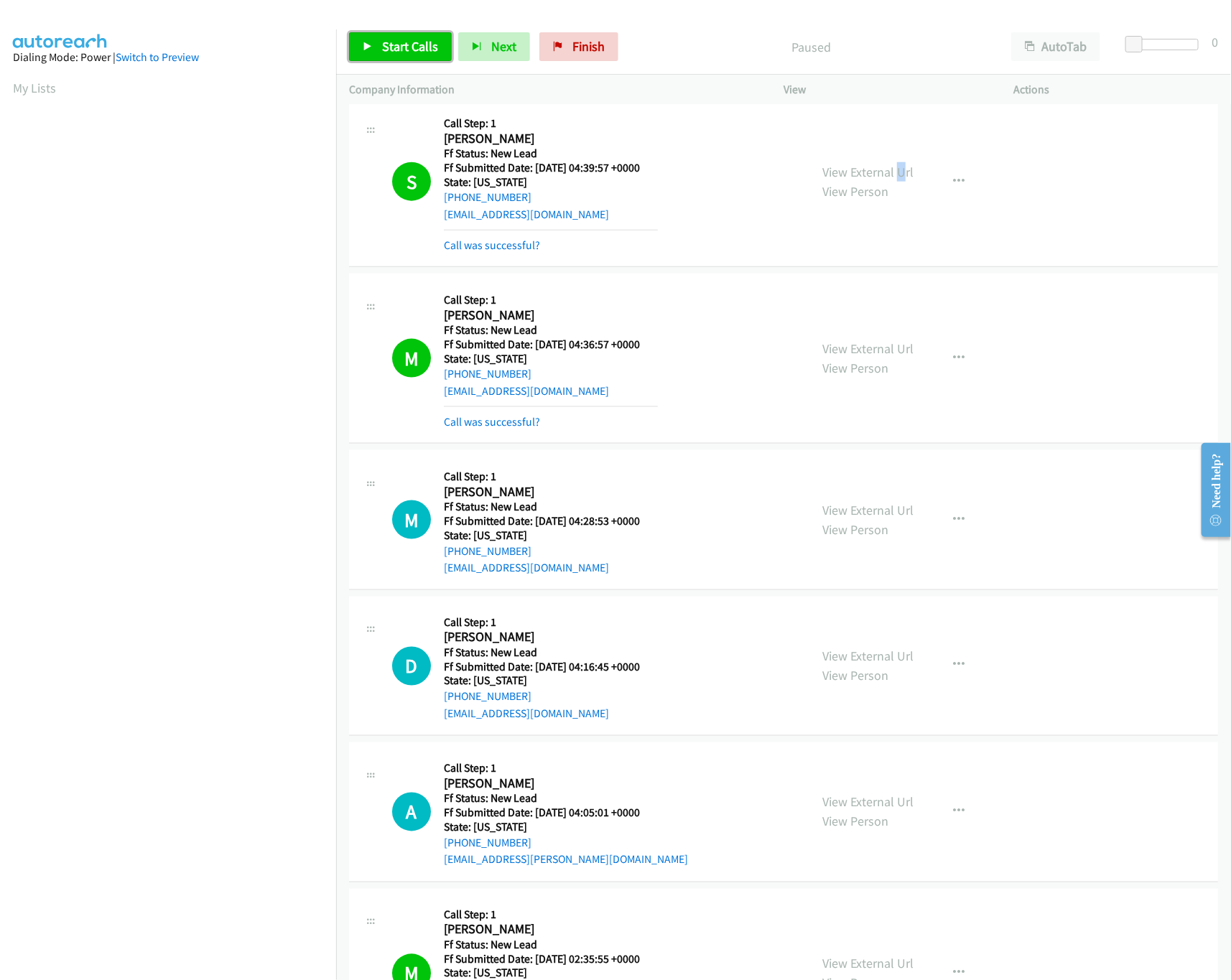
click at [378, 48] on link "Start Calls" at bounding box center [400, 46] width 102 height 29
click at [378, 48] on link "Pause" at bounding box center [388, 46] width 79 height 29
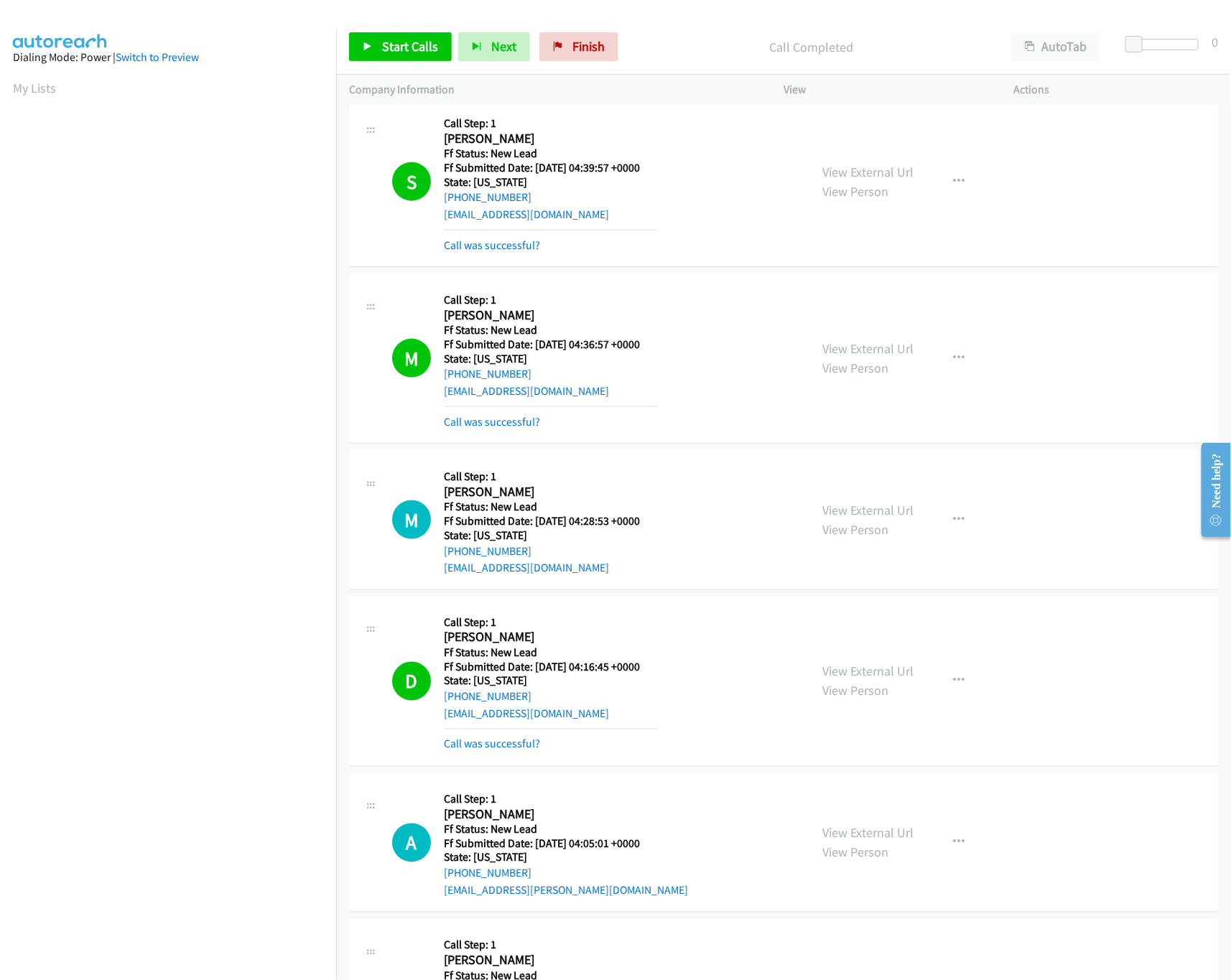
click at [492, 736] on mb0 "Call was successful?" at bounding box center [551, 740] width 214 height 25
click at [494, 751] on link "Call was successful?" at bounding box center [492, 744] width 96 height 14
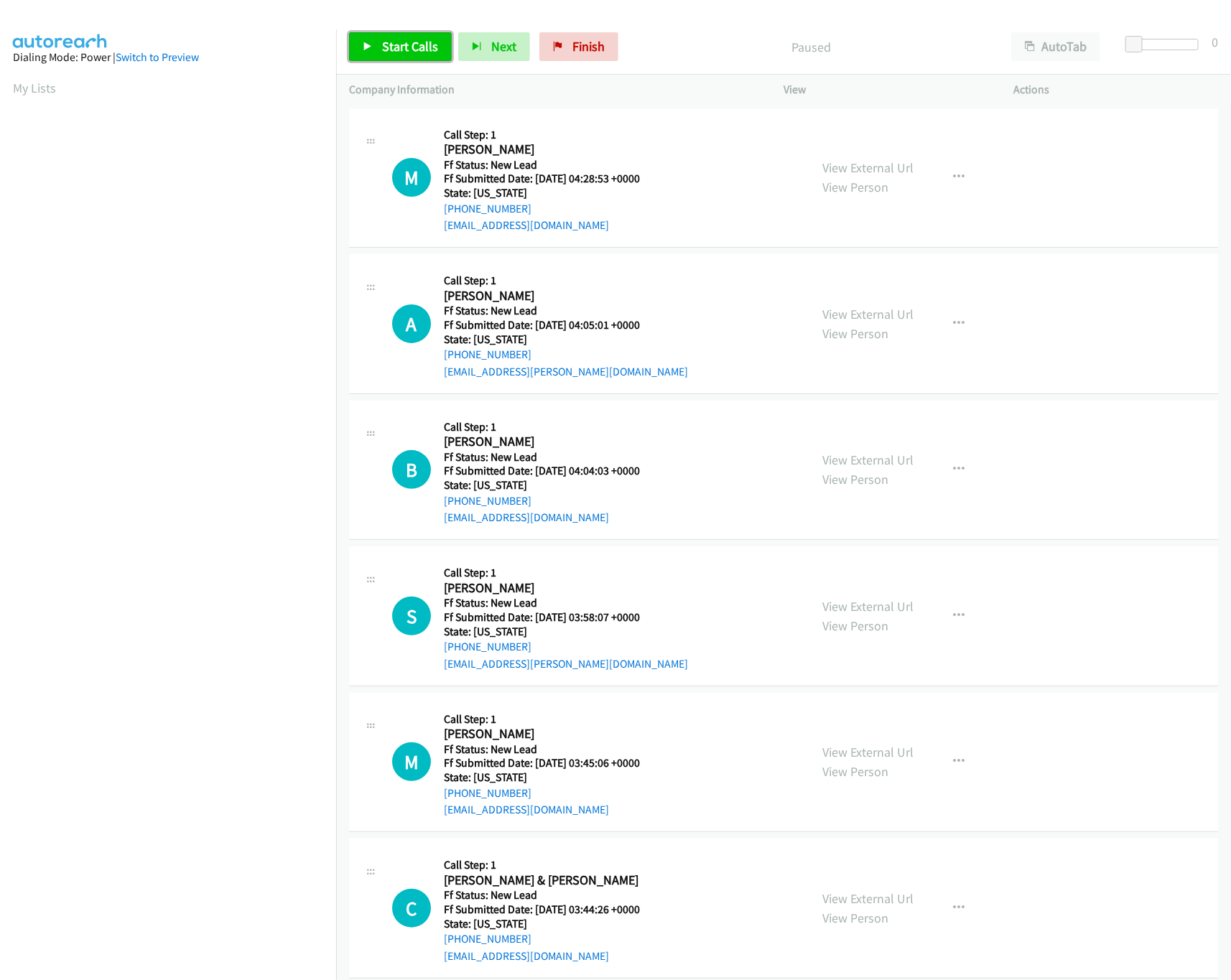
click at [406, 41] on span "Start Calls" at bounding box center [410, 46] width 56 height 17
click at [859, 306] on link "View External Url" at bounding box center [867, 314] width 91 height 17
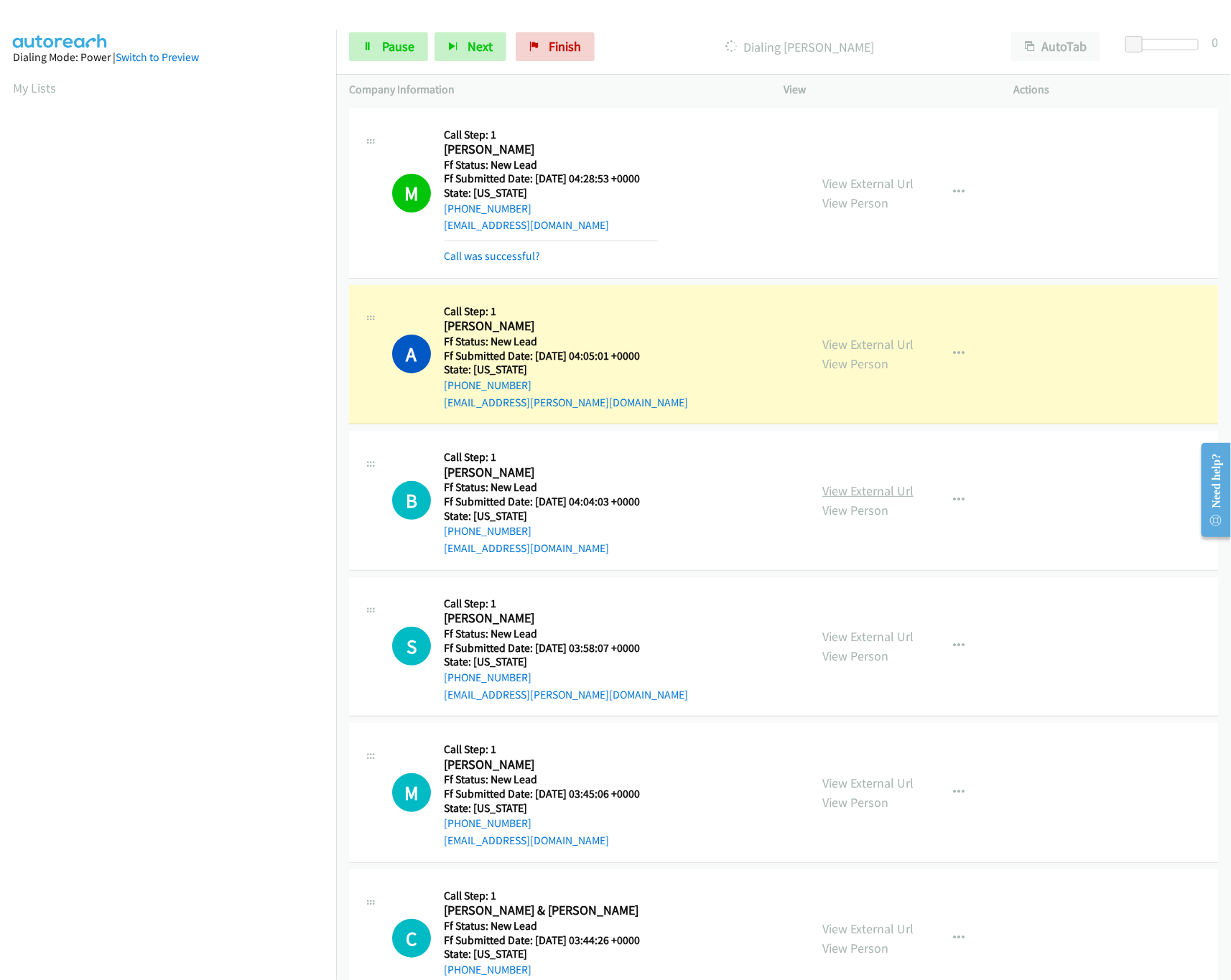
click at [845, 493] on link "View External Url" at bounding box center [867, 490] width 91 height 17
click at [1151, 46] on div at bounding box center [1165, 44] width 66 height 12
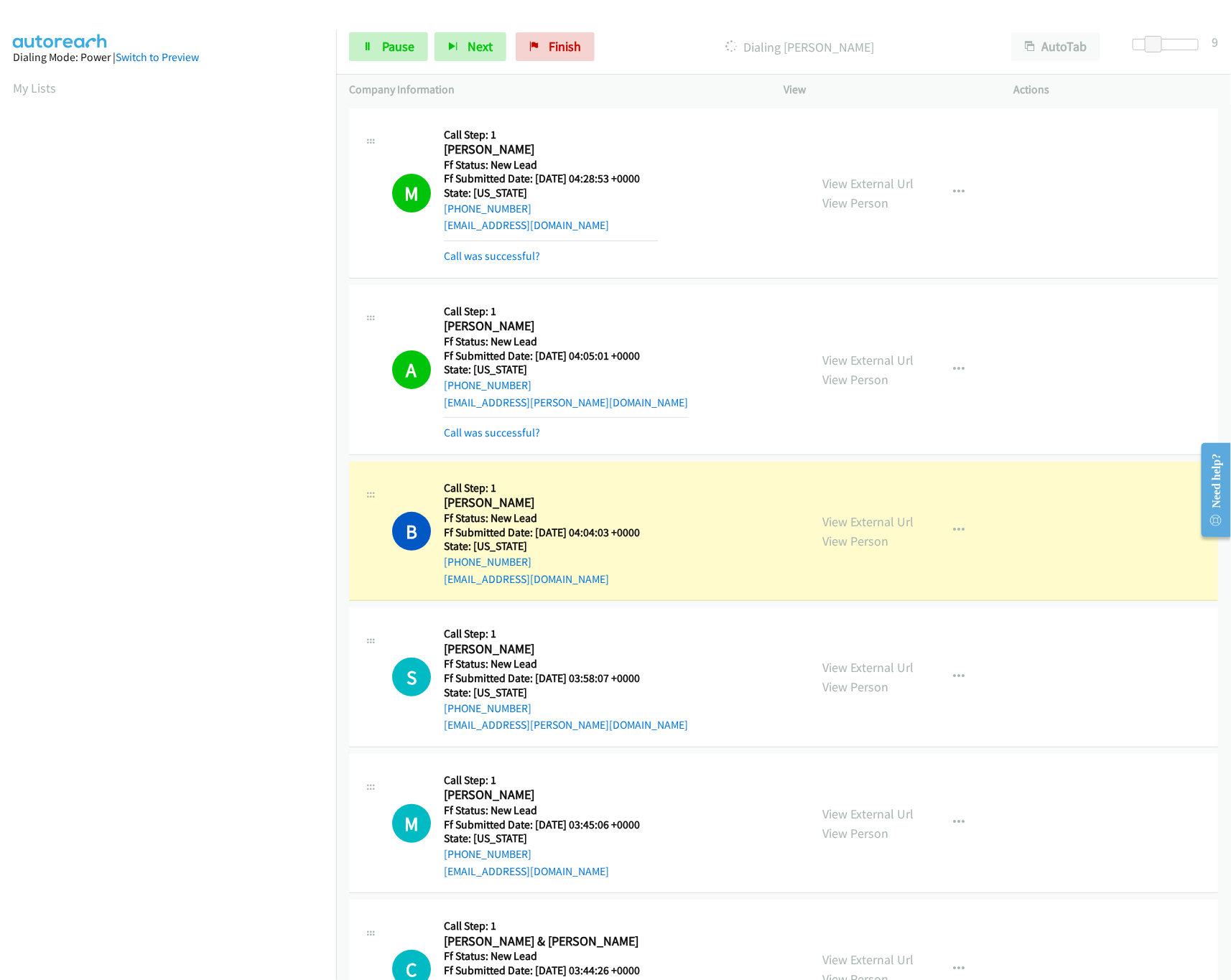
scroll to position [287, 0]
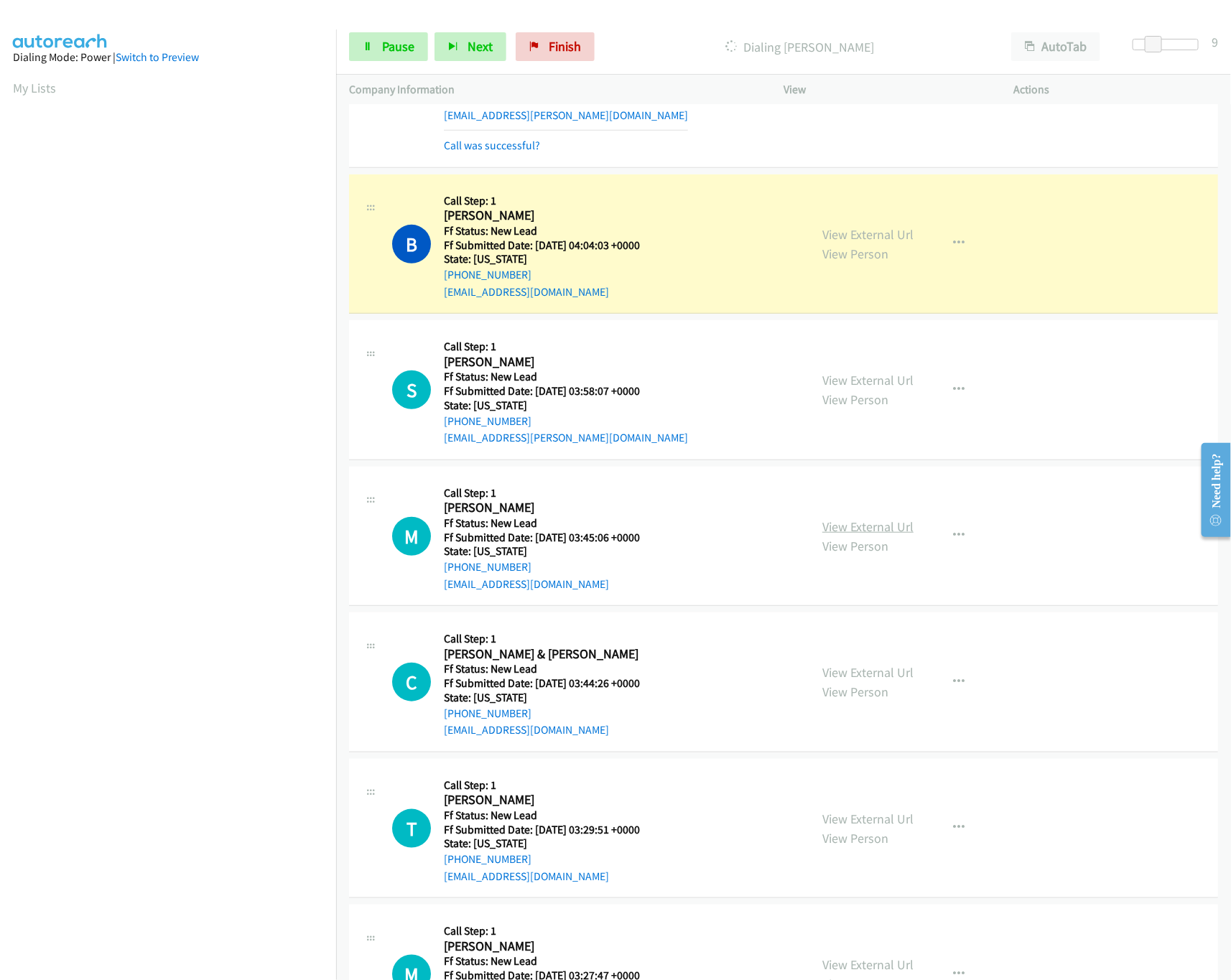
click at [853, 524] on link "View External Url" at bounding box center [867, 526] width 91 height 17
click at [880, 379] on link "View External Url" at bounding box center [867, 379] width 91 height 17
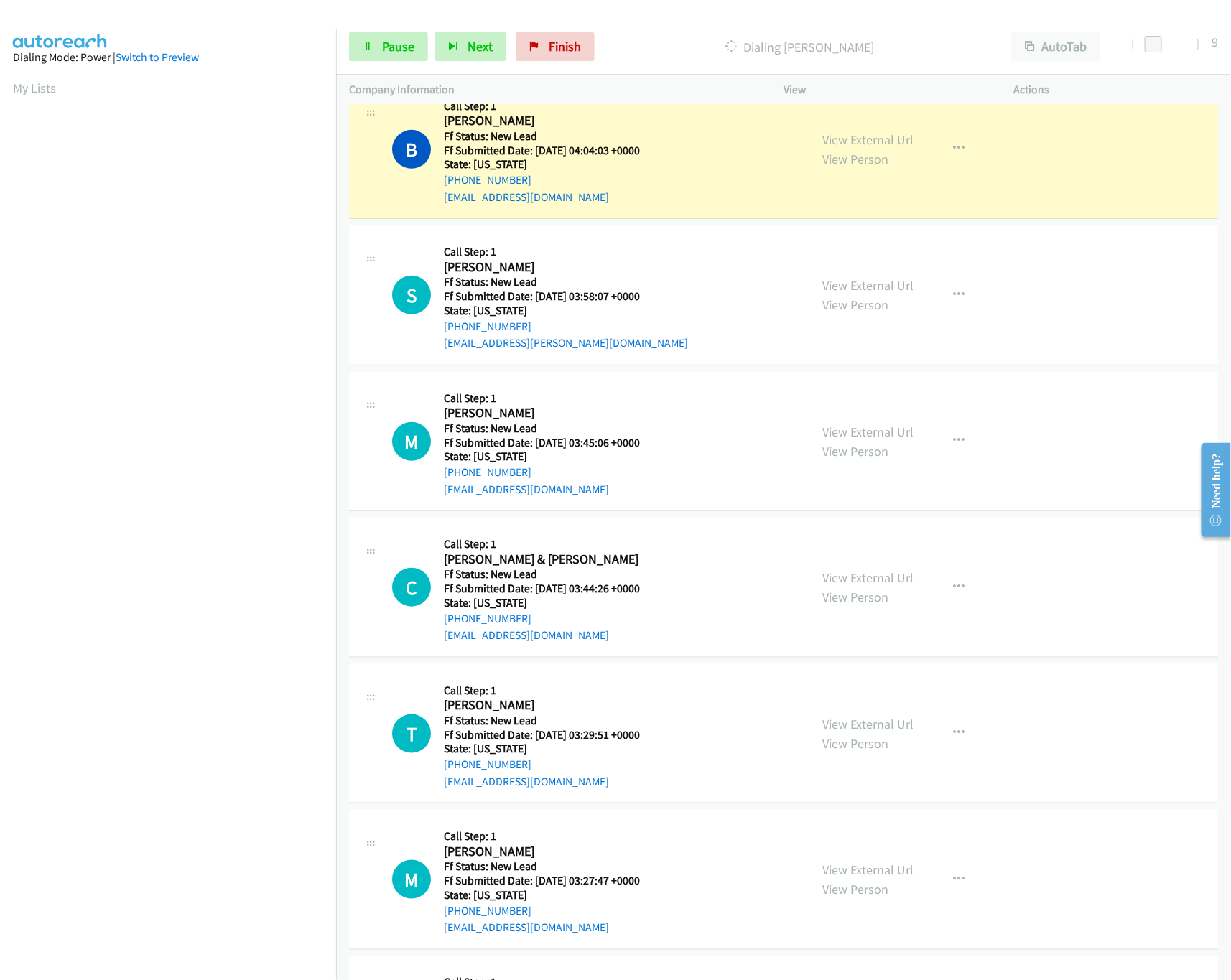
scroll to position [431, 0]
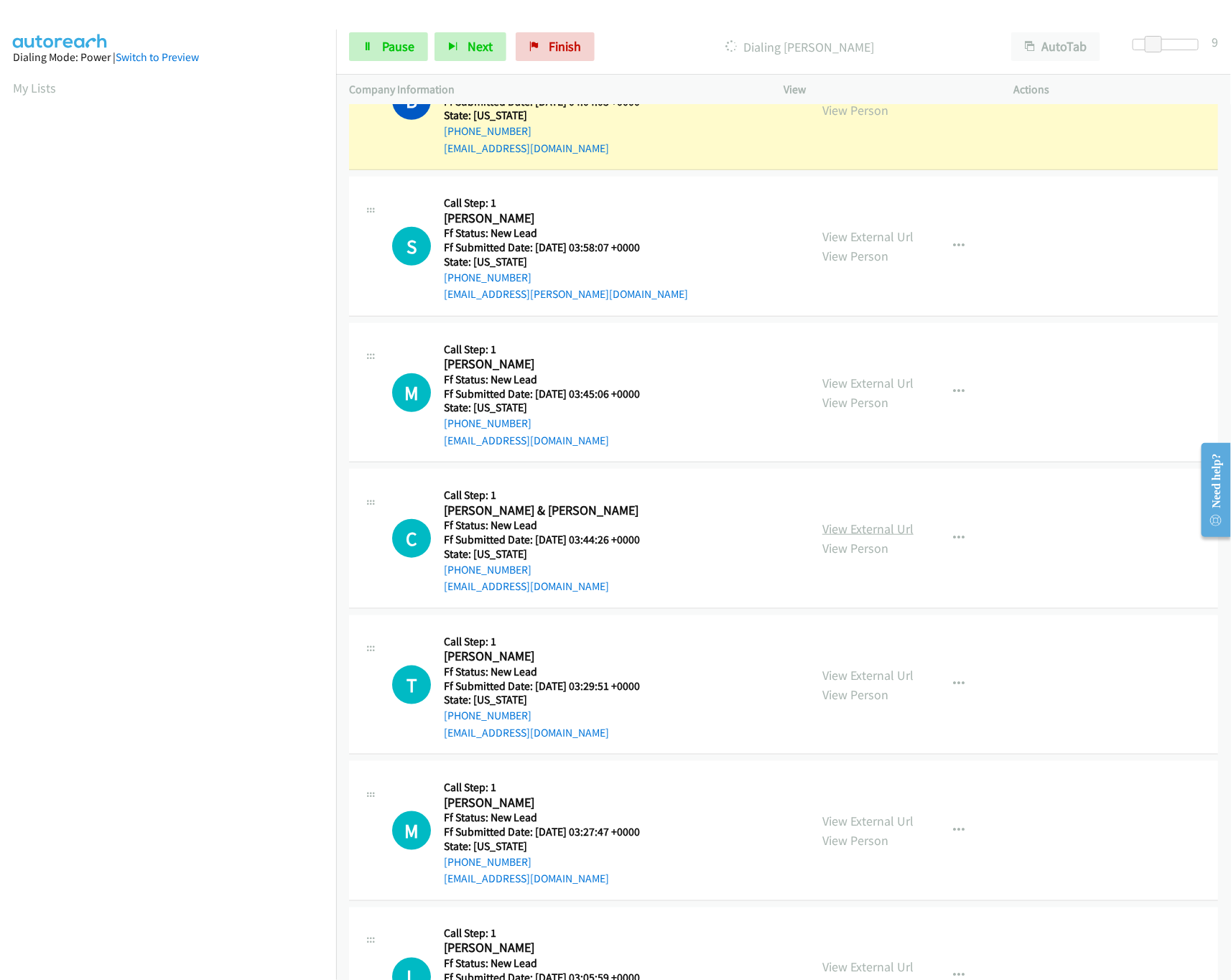
click at [836, 528] on link "View External Url" at bounding box center [867, 528] width 91 height 17
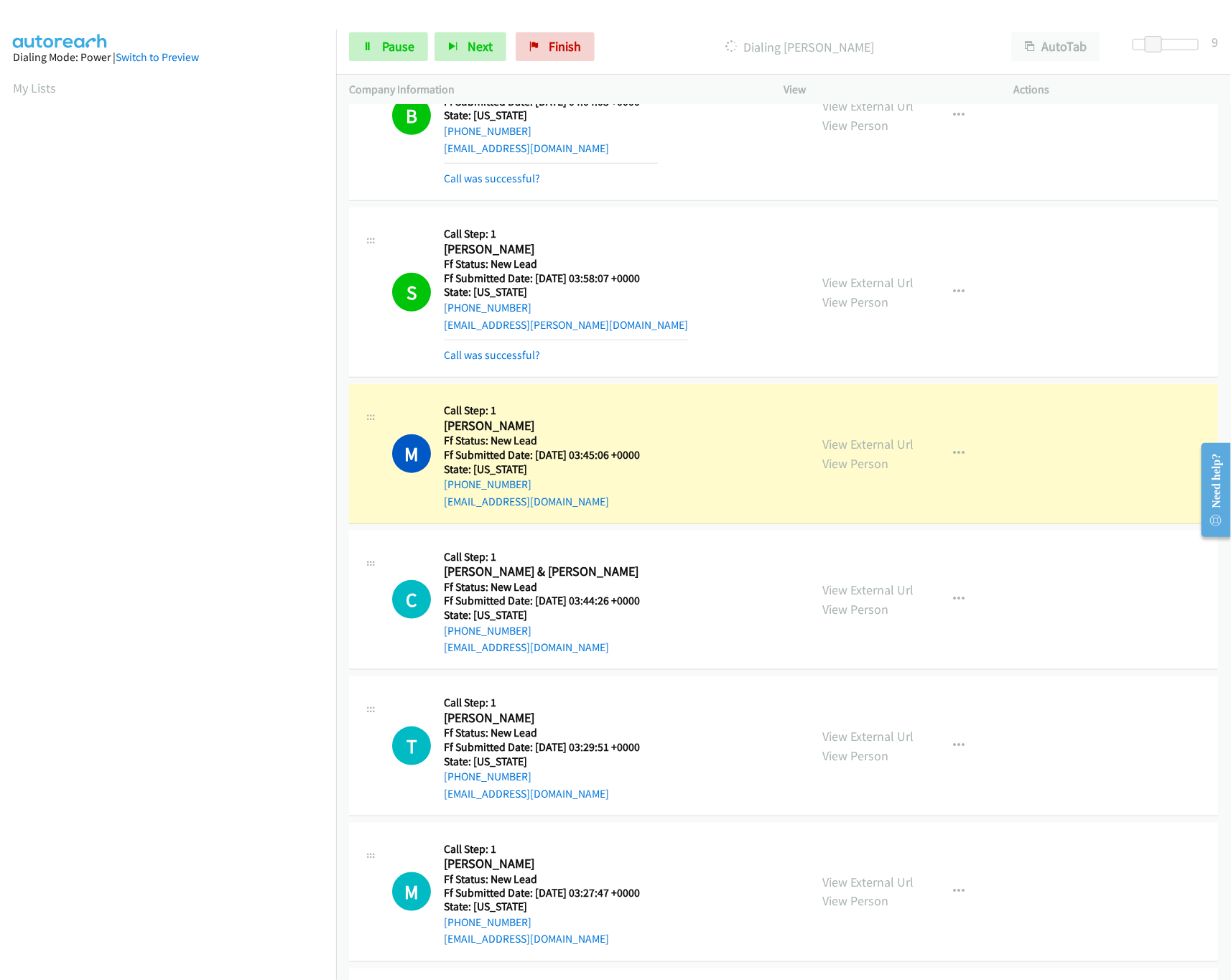
scroll to position [446, 0]
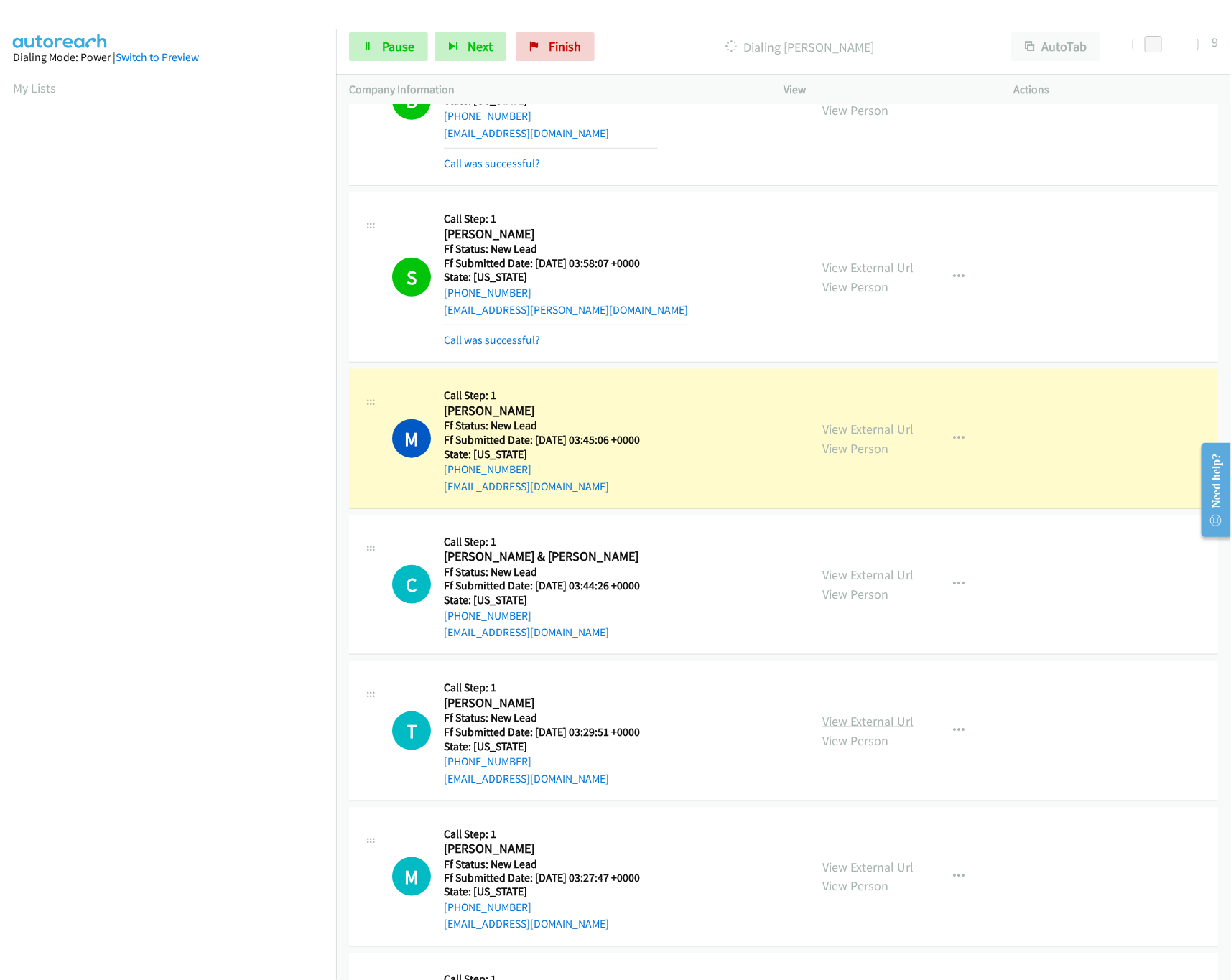
click at [862, 723] on link "View External Url" at bounding box center [867, 721] width 91 height 17
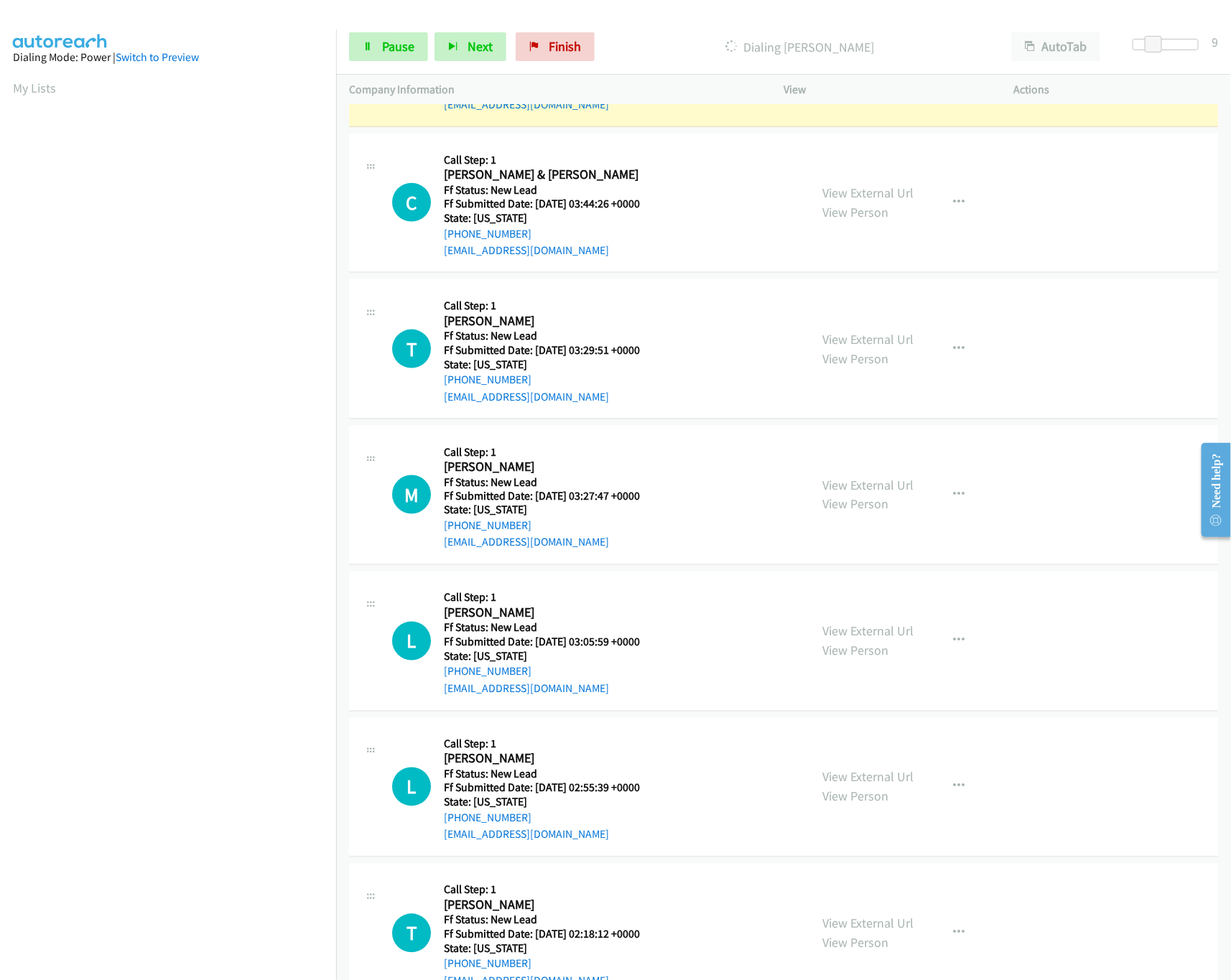
scroll to position [877, 0]
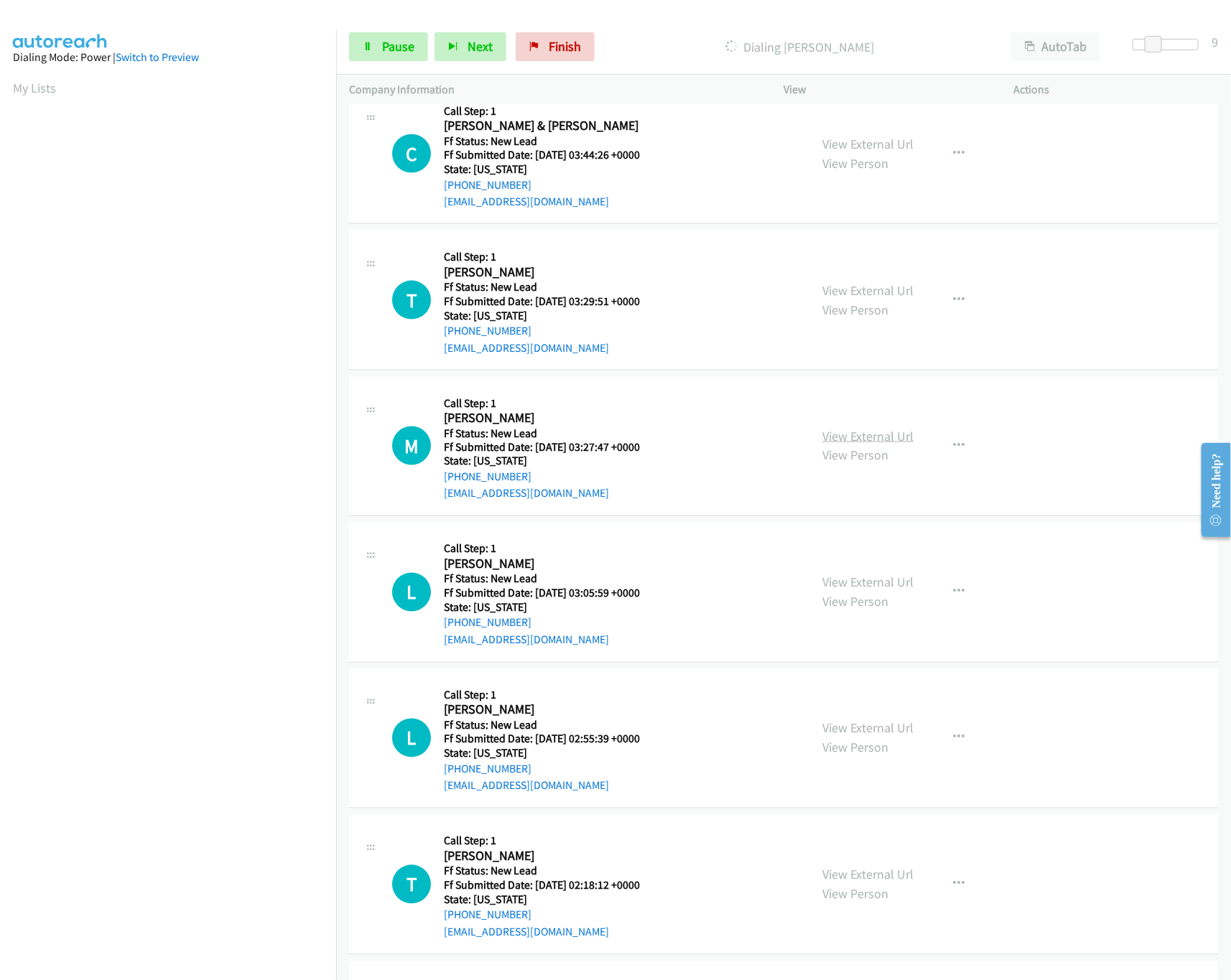
click at [841, 433] on link "View External Url" at bounding box center [867, 435] width 91 height 17
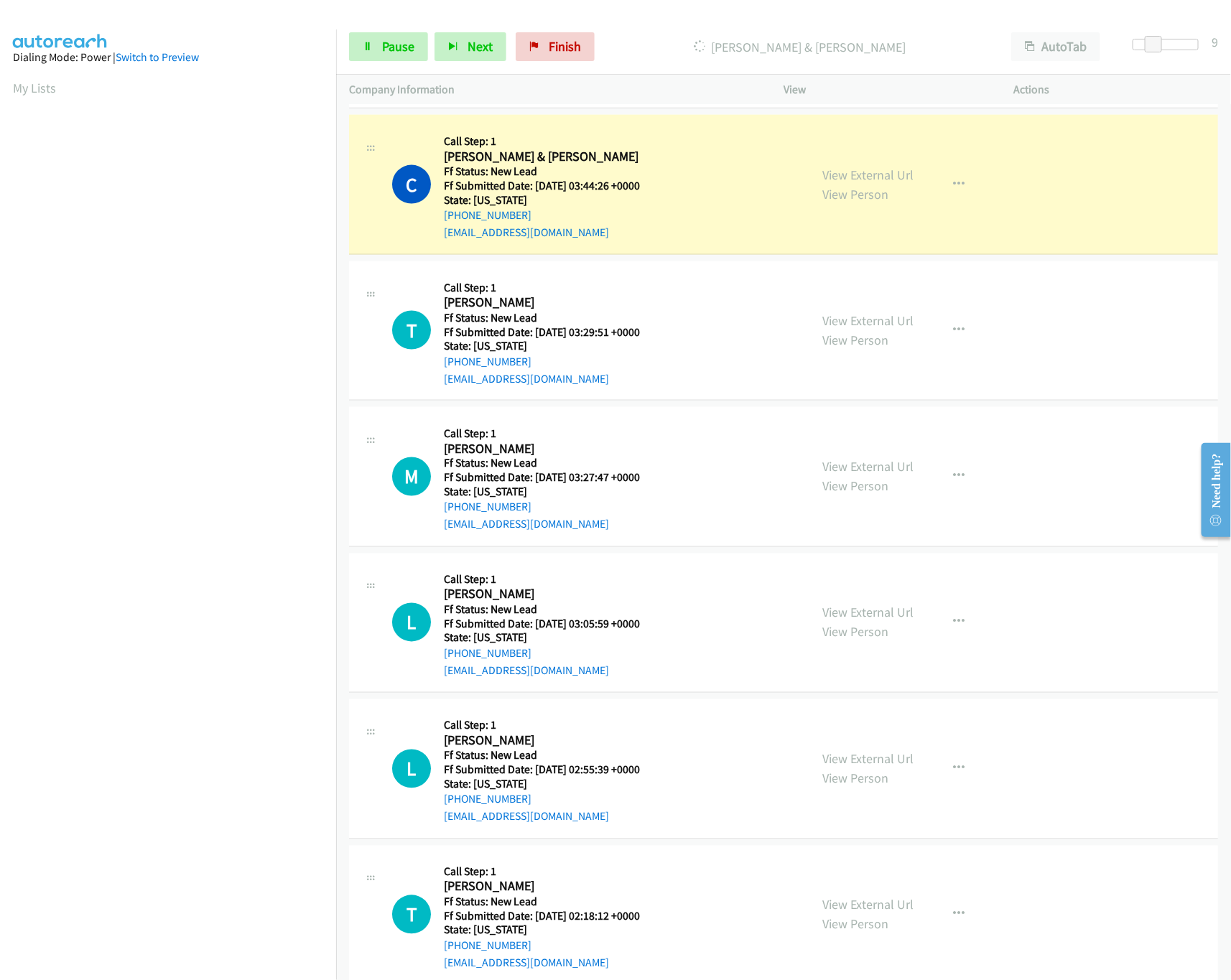
scroll to position [906, 0]
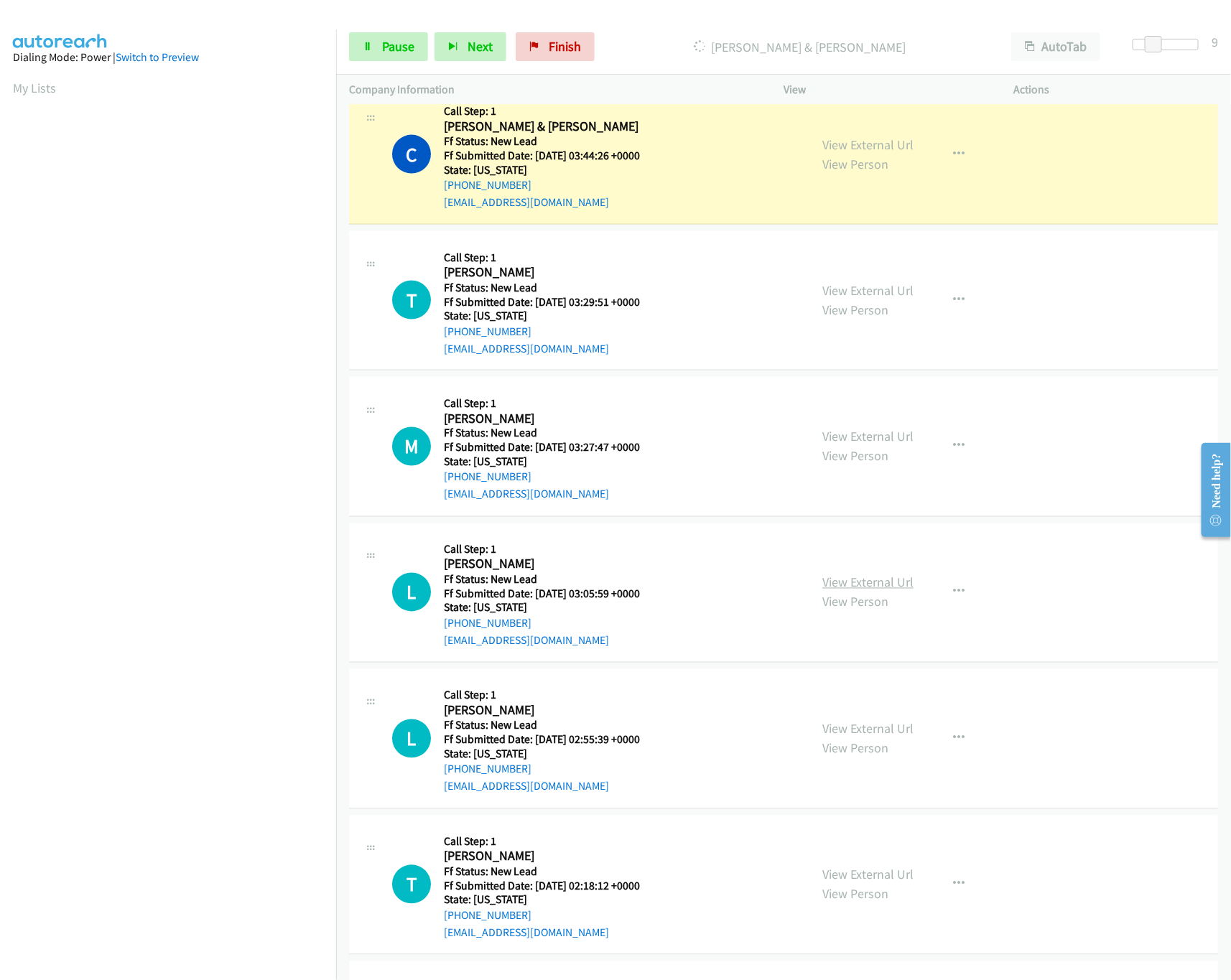
click at [841, 588] on link "View External Url" at bounding box center [867, 582] width 91 height 17
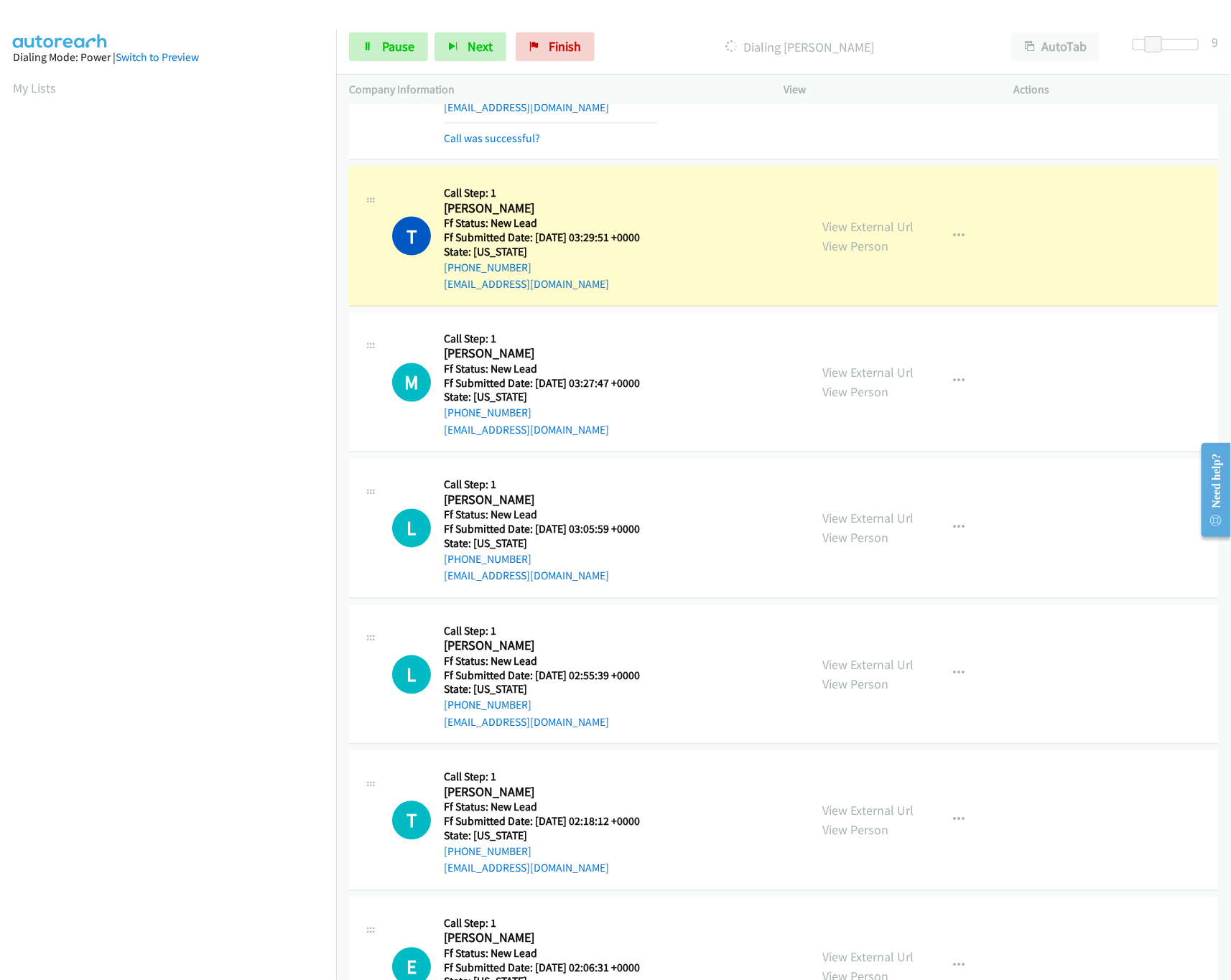
scroll to position [1050, 0]
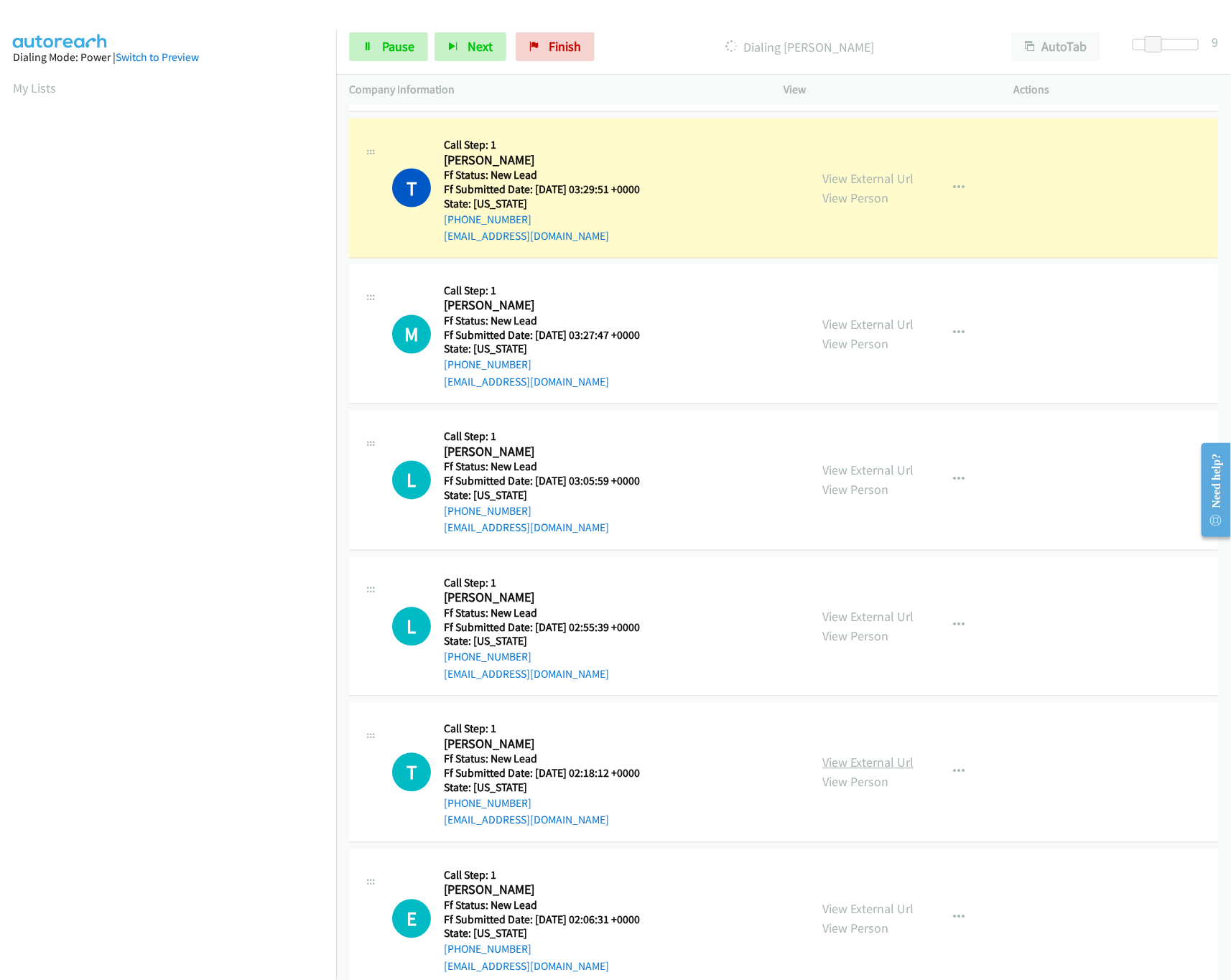
click at [864, 766] on link "View External Url" at bounding box center [867, 763] width 91 height 17
click at [894, 619] on link "View External Url" at bounding box center [867, 616] width 91 height 17
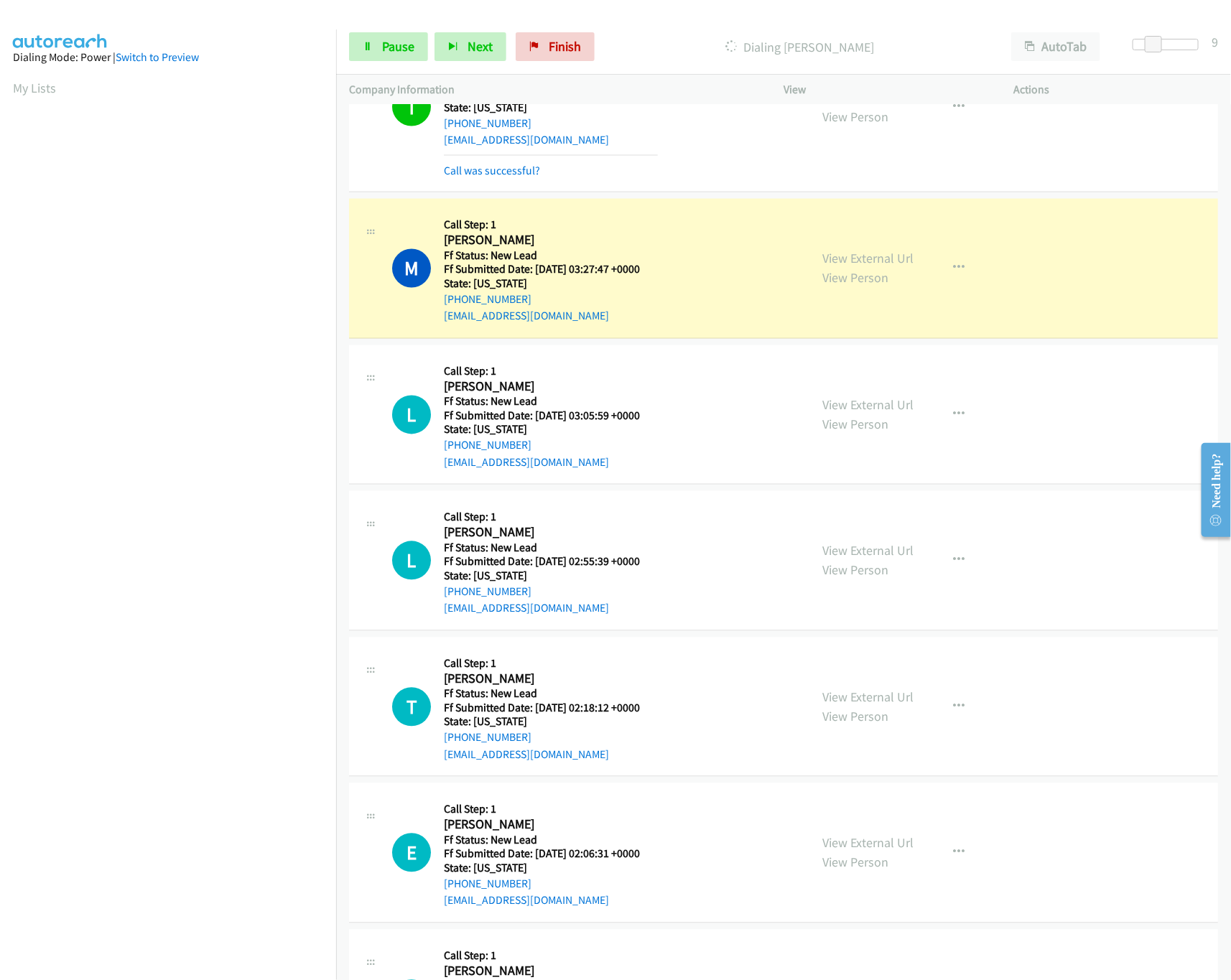
scroll to position [1194, 0]
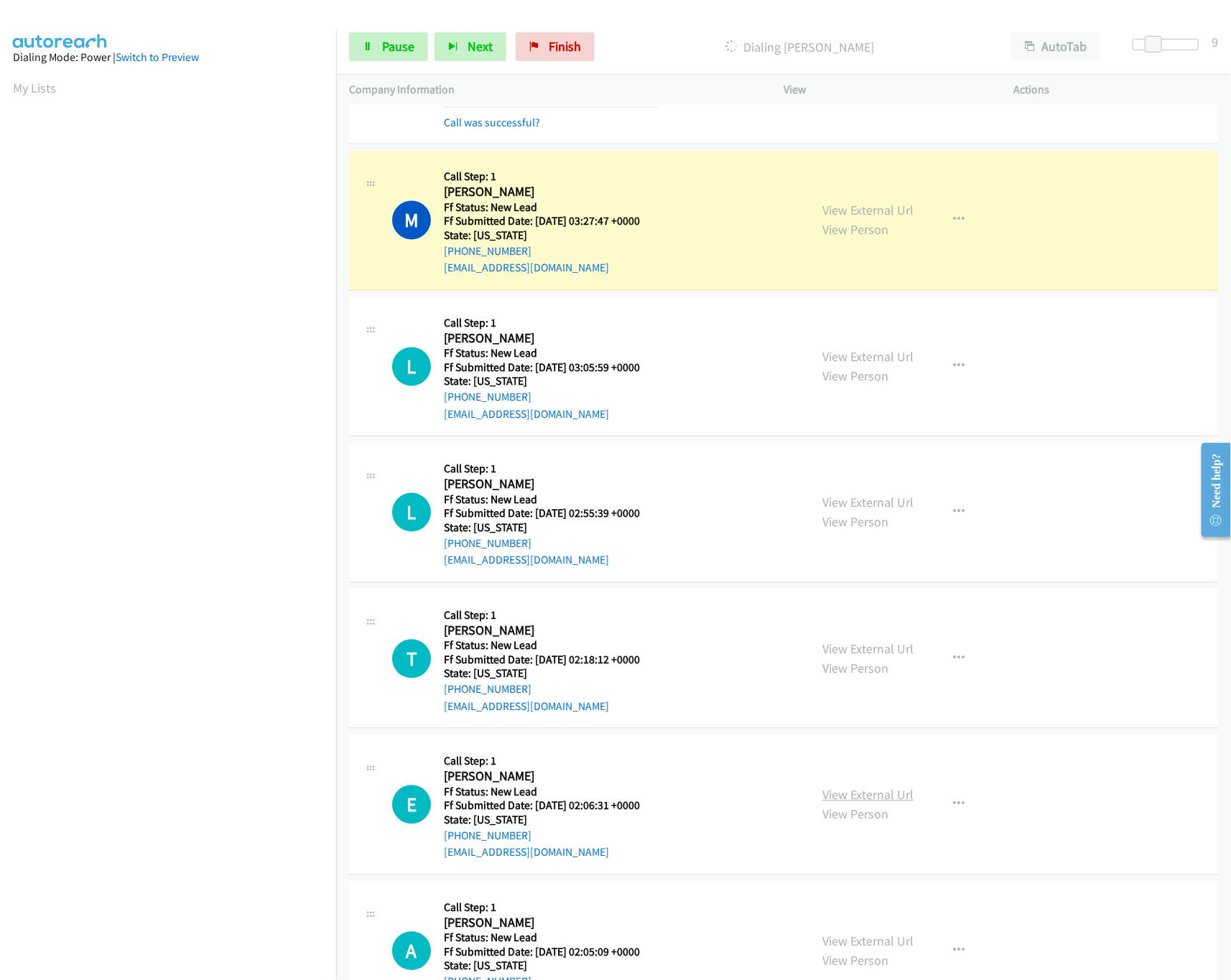
click at [832, 803] on link "View External Url" at bounding box center [867, 794] width 91 height 17
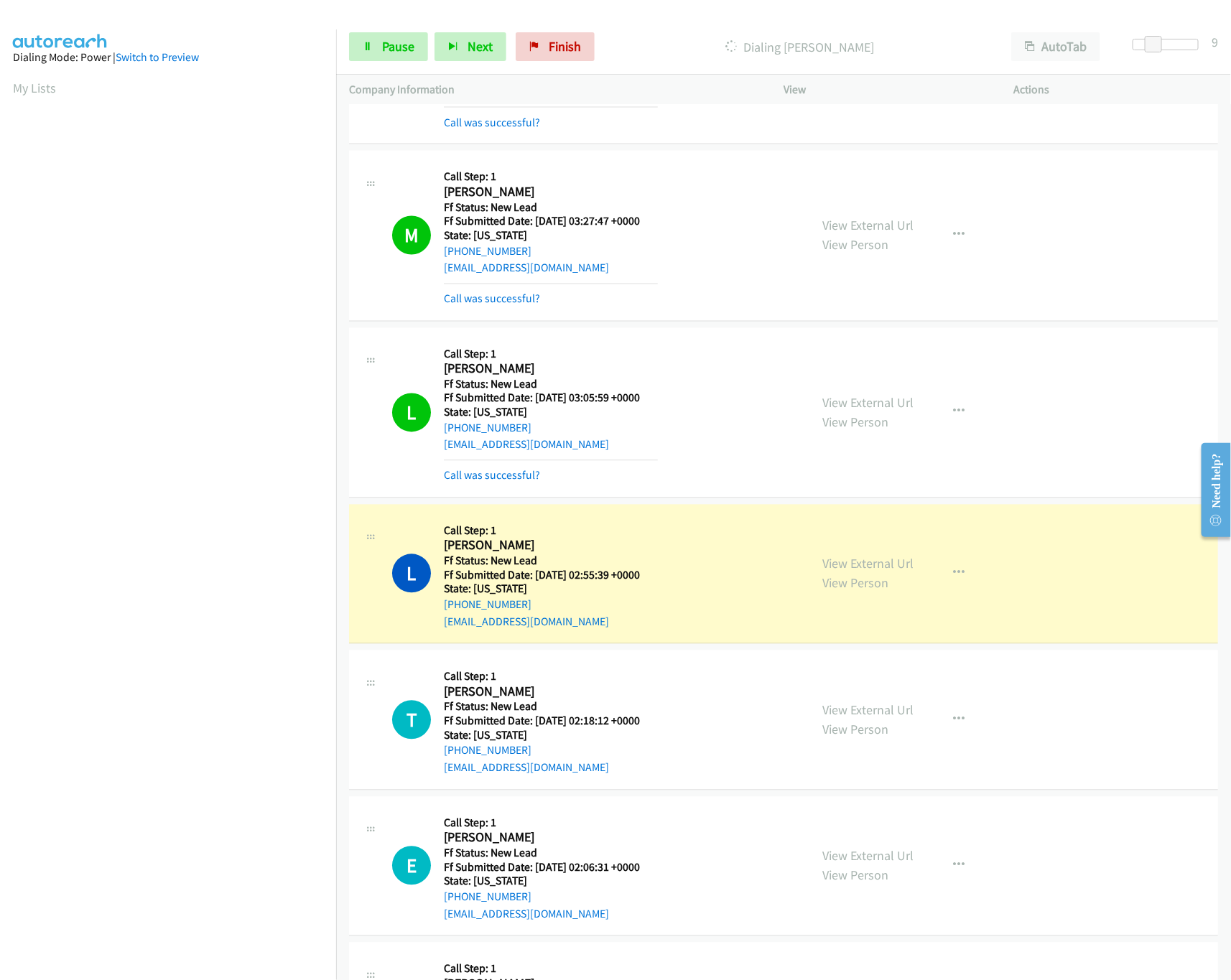
scroll to position [1480, 0]
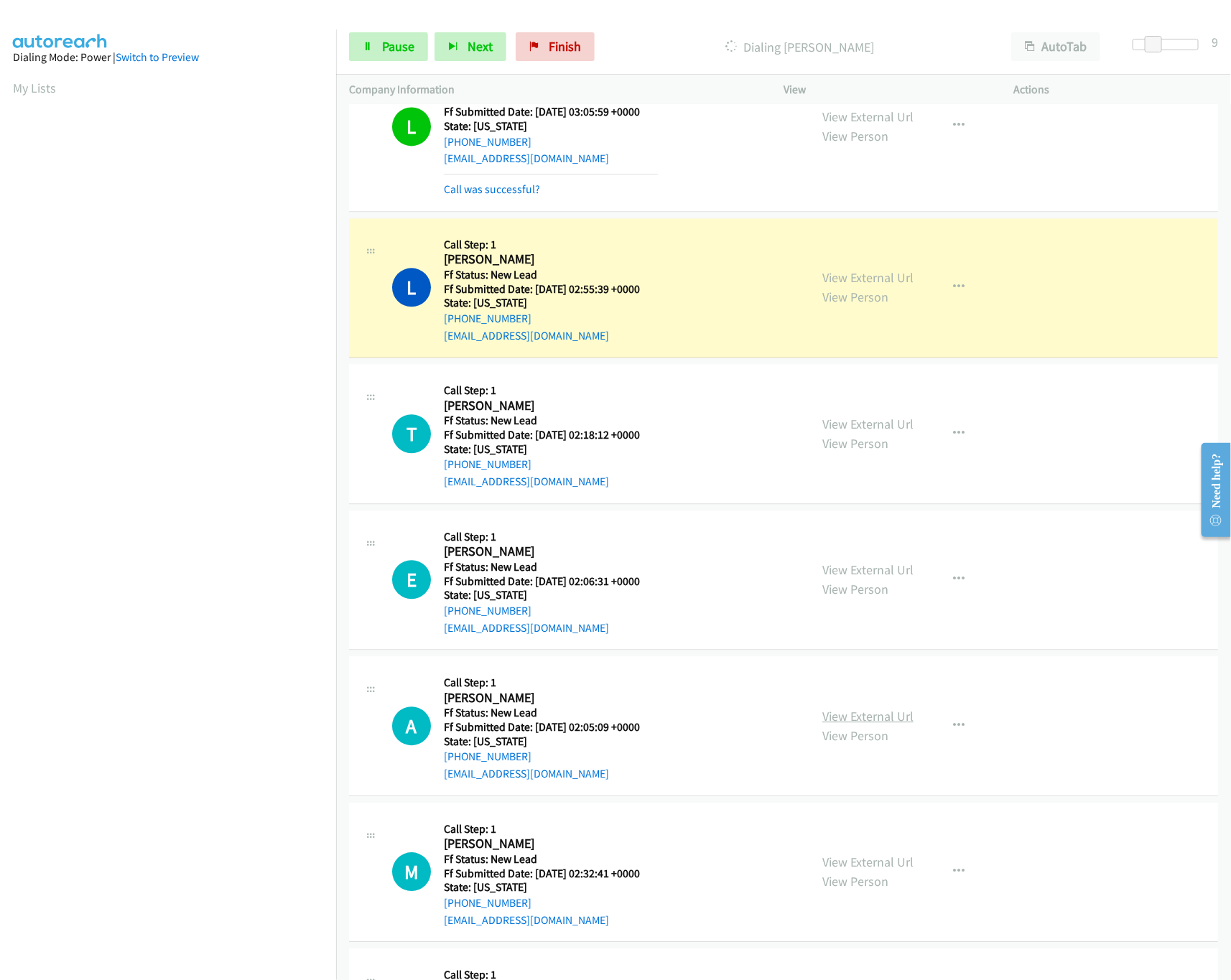
click at [823, 721] on link "View External Url" at bounding box center [867, 716] width 91 height 17
click at [366, 45] on icon at bounding box center [368, 47] width 10 height 10
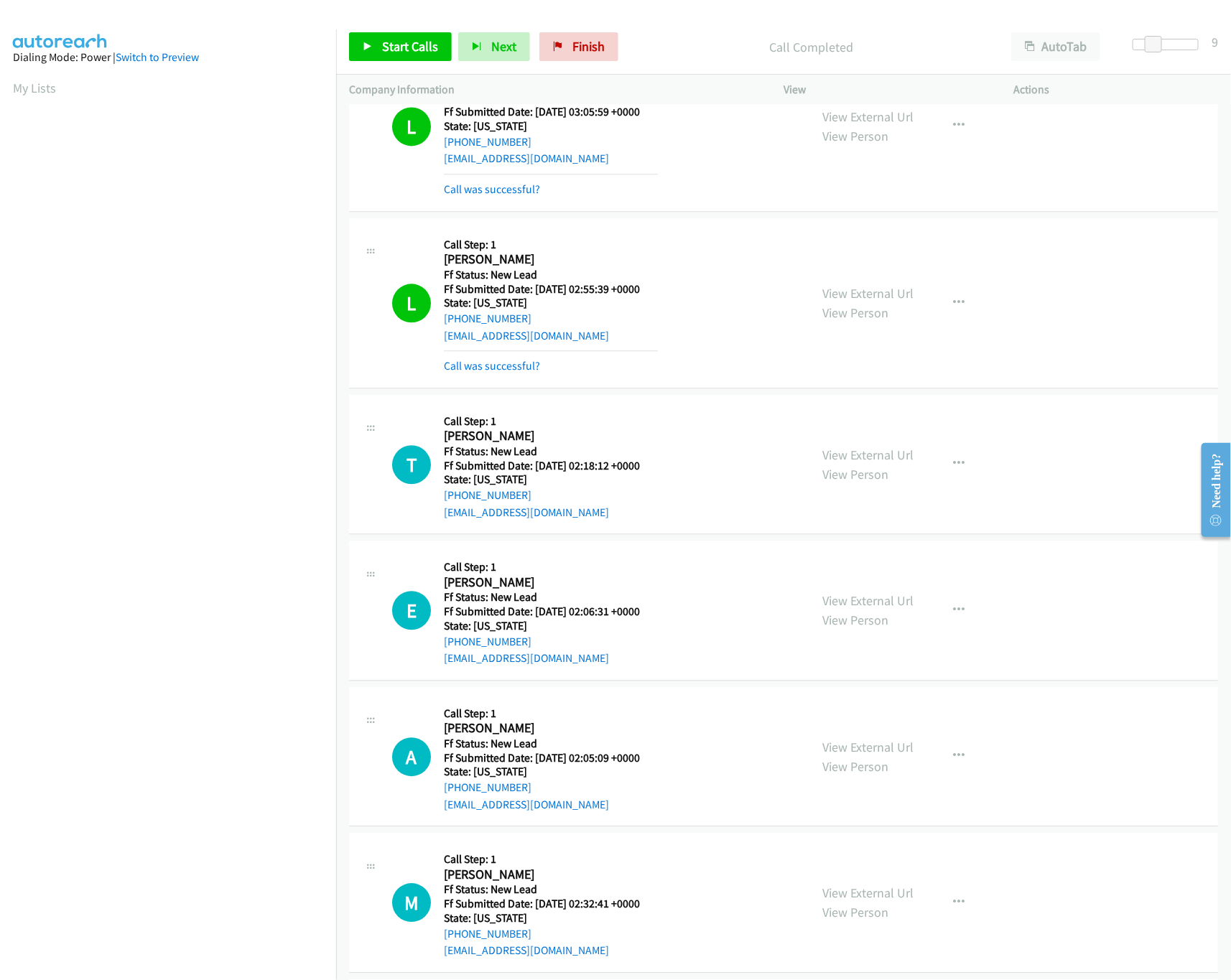
click at [660, 214] on td "L Callback Scheduled Call Step: 1 Lacey Padgett America/Los_Angeles Ff Status: …" at bounding box center [784, 127] width 895 height 177
click at [358, 49] on link "Start Calls" at bounding box center [400, 46] width 102 height 29
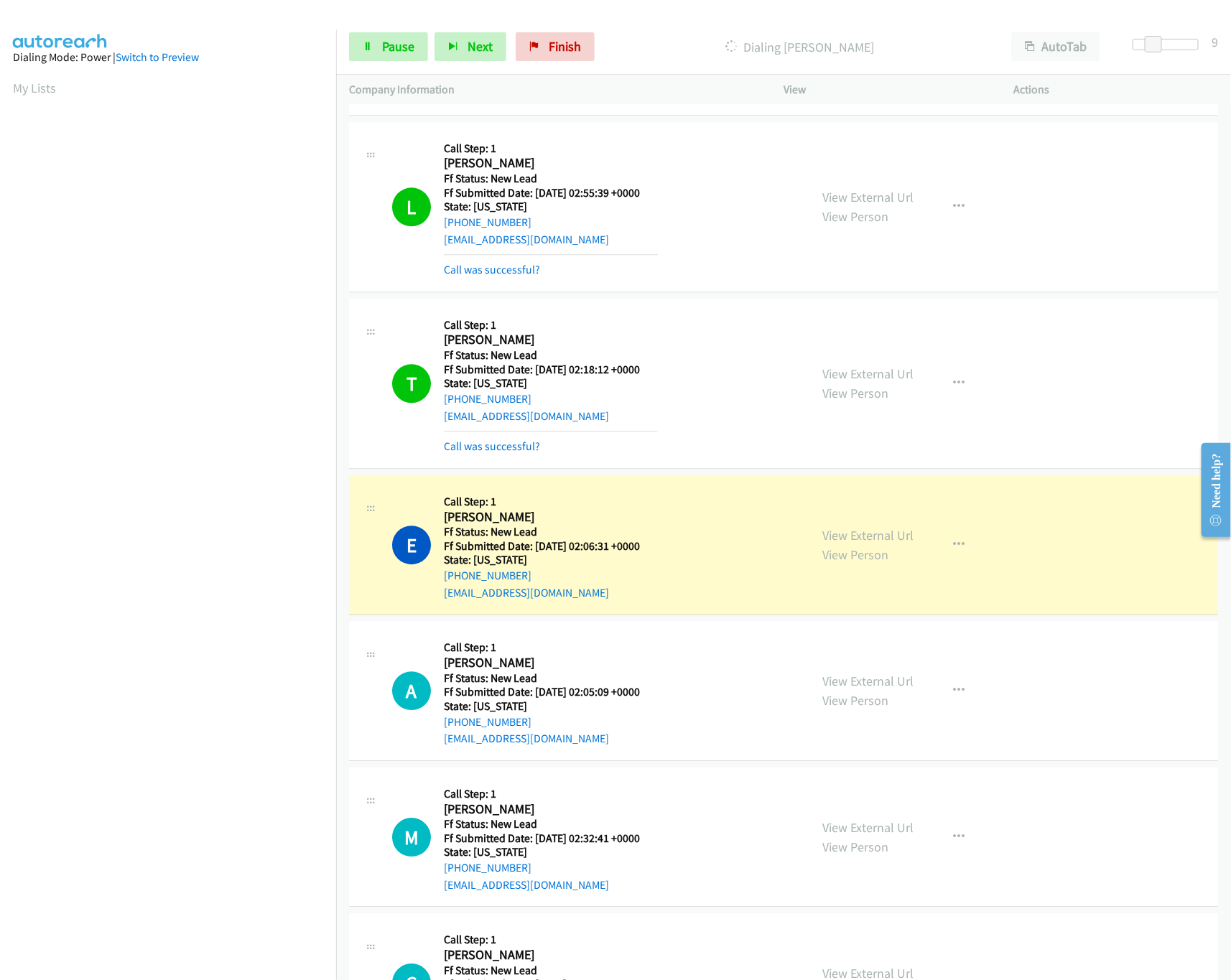
scroll to position [1625, 0]
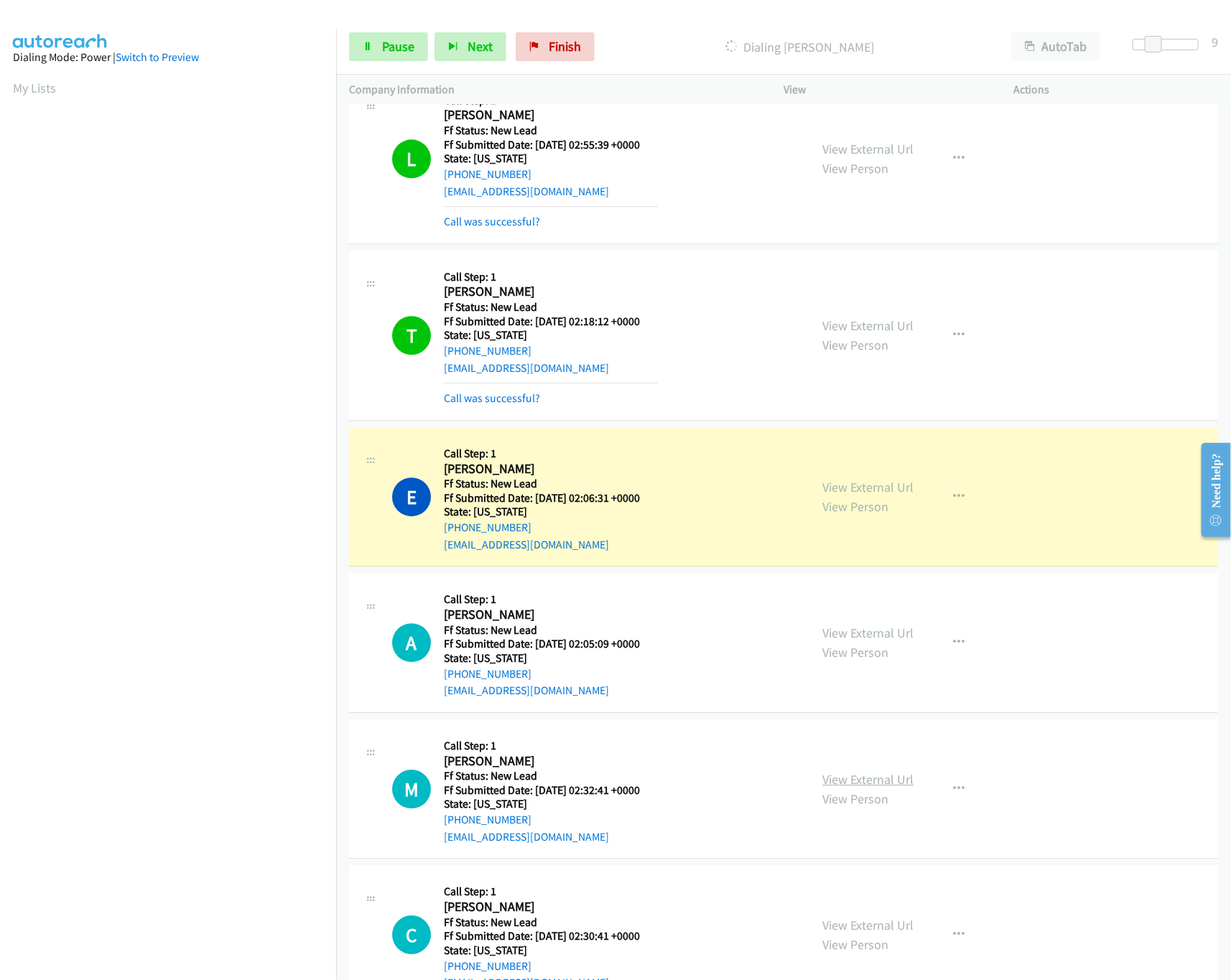
click at [864, 787] on link "View External Url" at bounding box center [867, 778] width 91 height 17
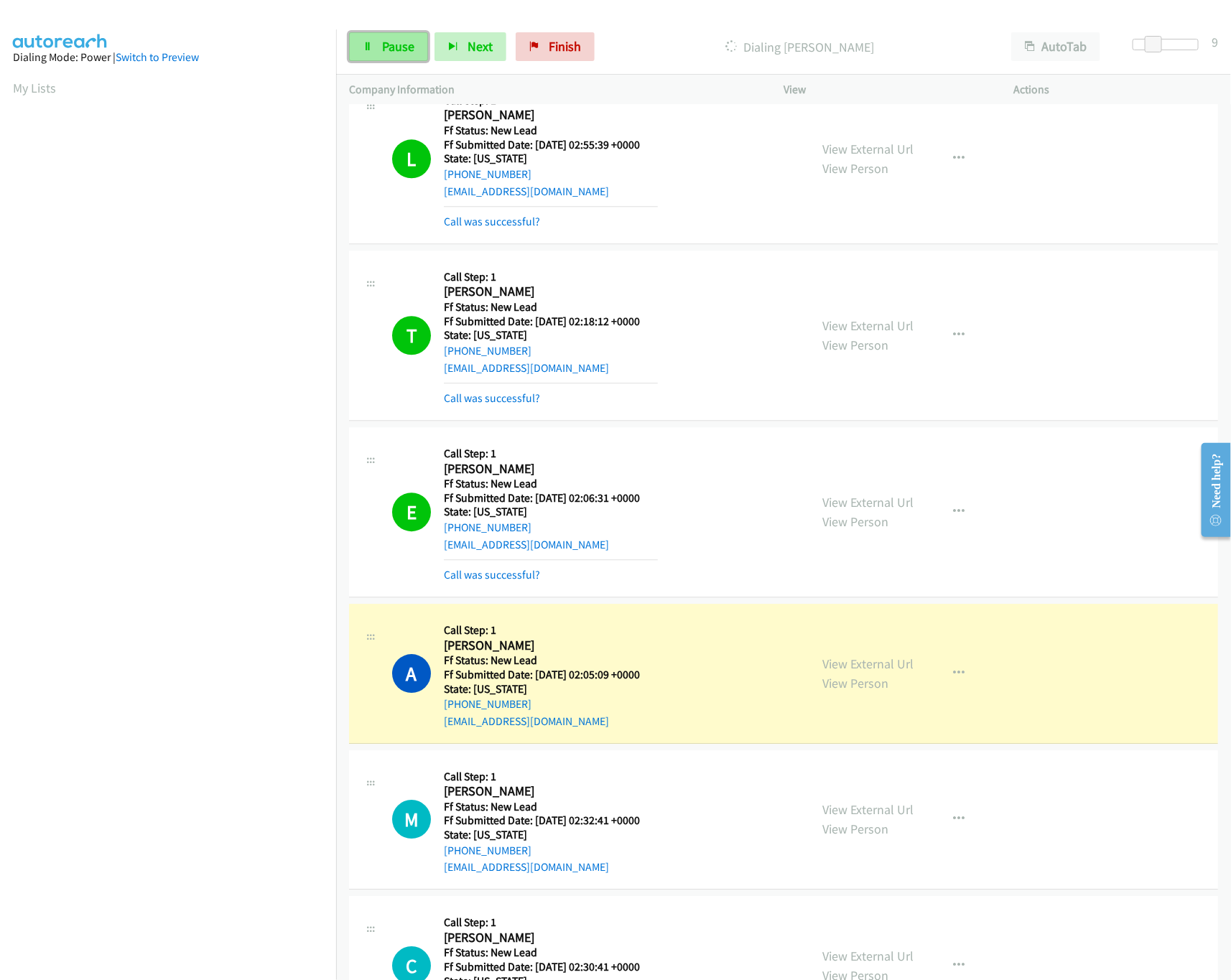
click at [390, 57] on link "Pause" at bounding box center [388, 46] width 79 height 29
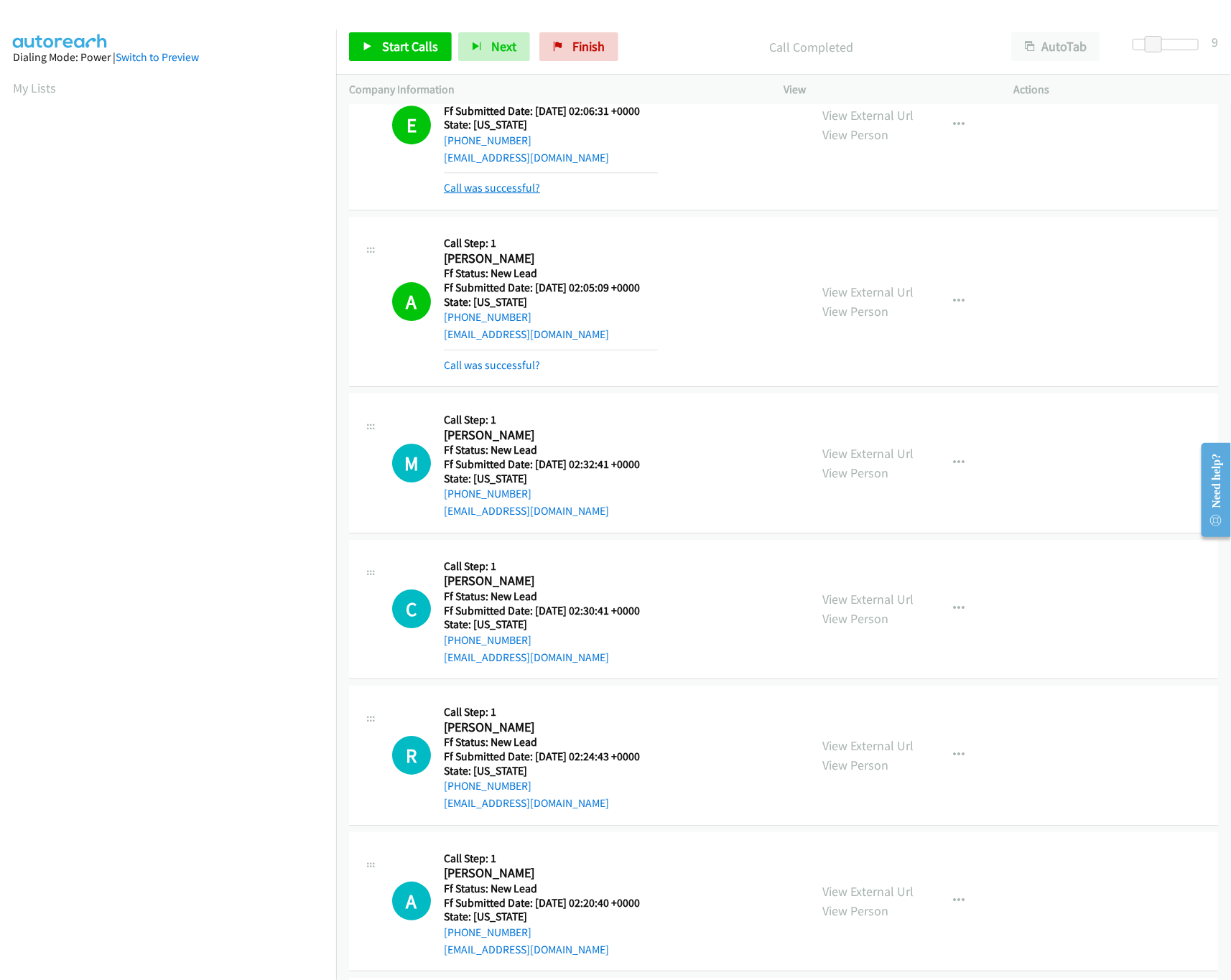
scroll to position [2055, 0]
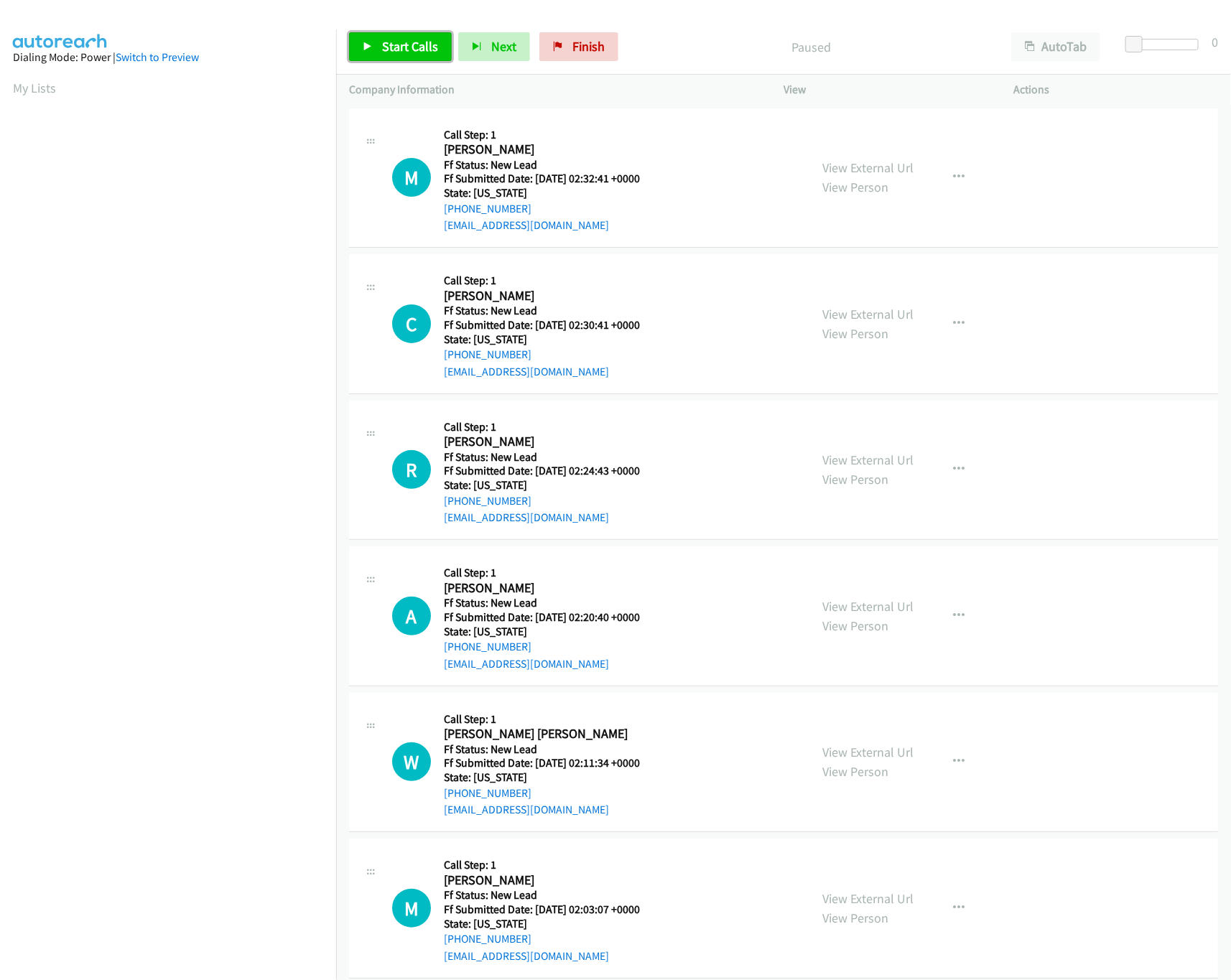
click at [387, 57] on link "Start Calls" at bounding box center [400, 46] width 102 height 29
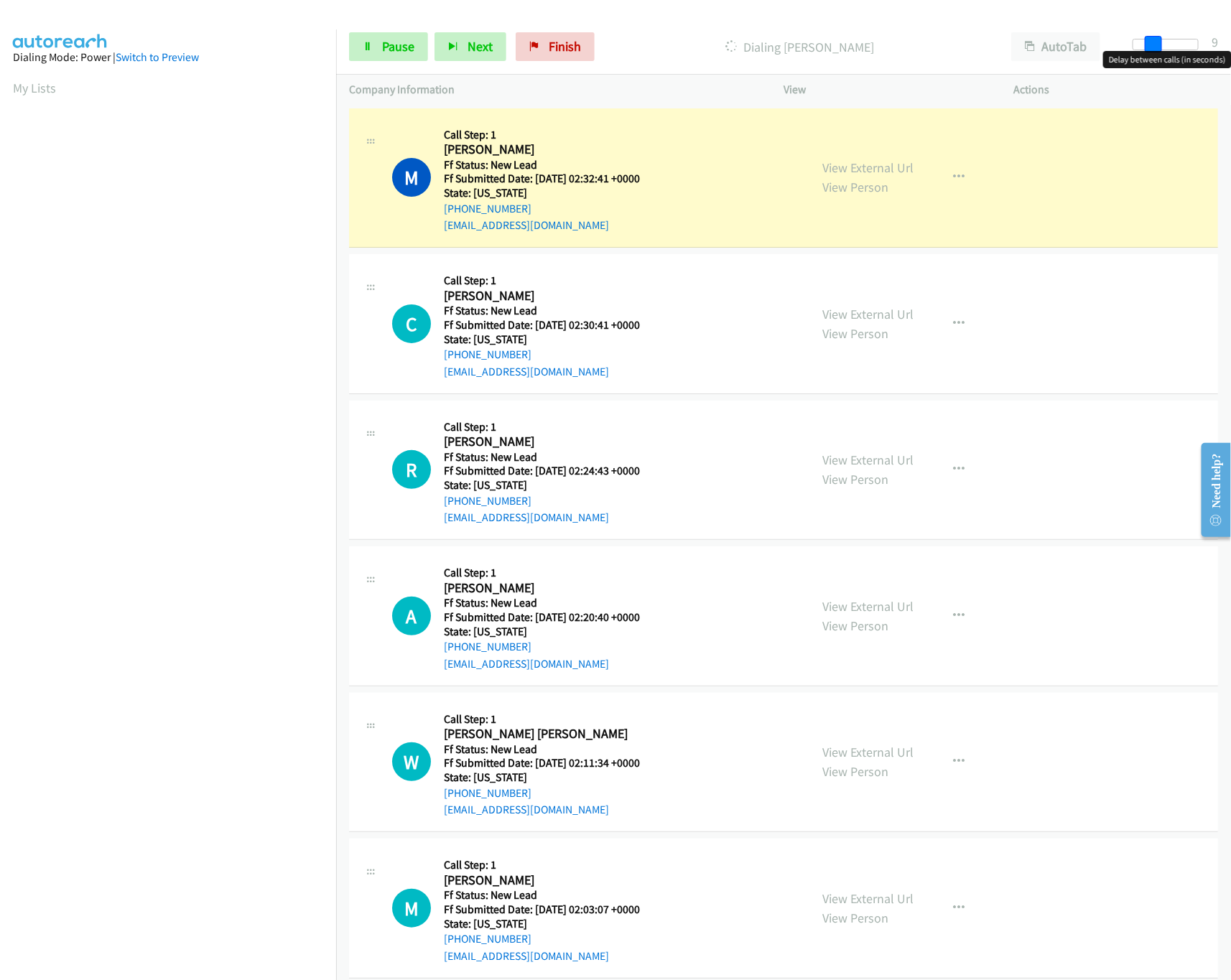
drag, startPoint x: 1140, startPoint y: 41, endPoint x: 1159, endPoint y: 48, distance: 20.2
click at [1159, 48] on span at bounding box center [1153, 45] width 18 height 18
click at [860, 313] on link "View External Url" at bounding box center [867, 314] width 91 height 17
click at [873, 457] on link "View External Url" at bounding box center [867, 459] width 91 height 17
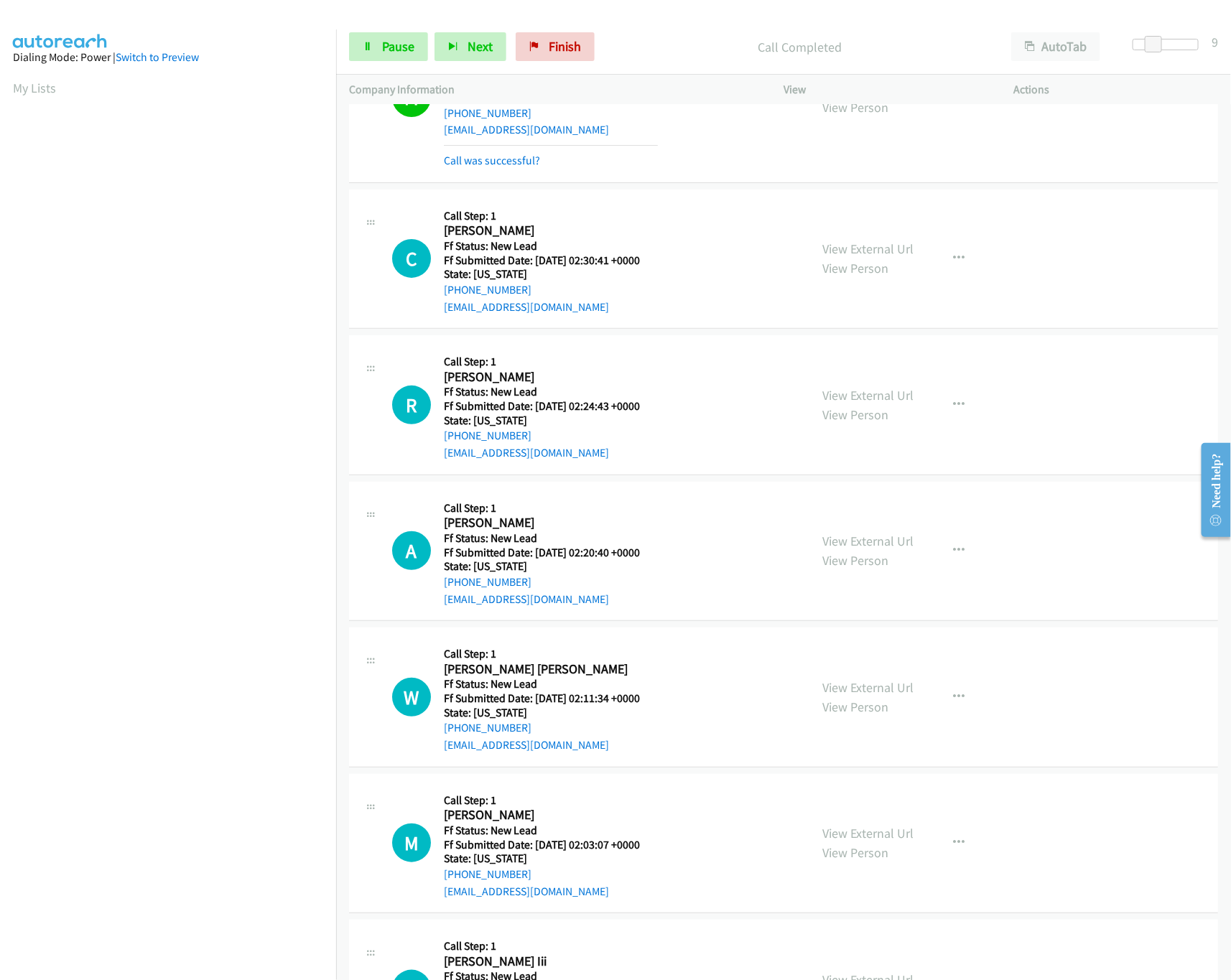
scroll to position [143, 0]
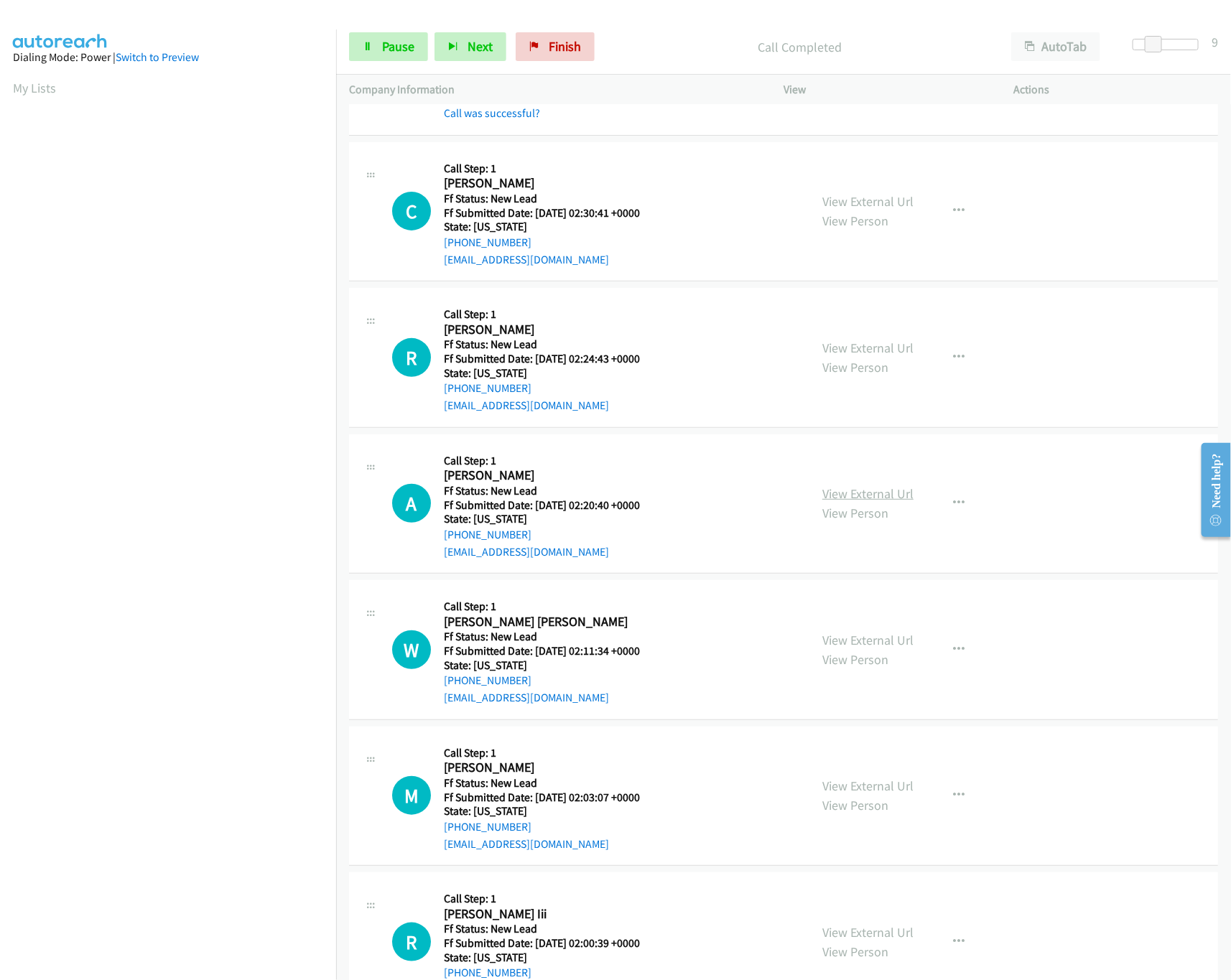
click at [873, 491] on link "View External Url" at bounding box center [867, 493] width 91 height 17
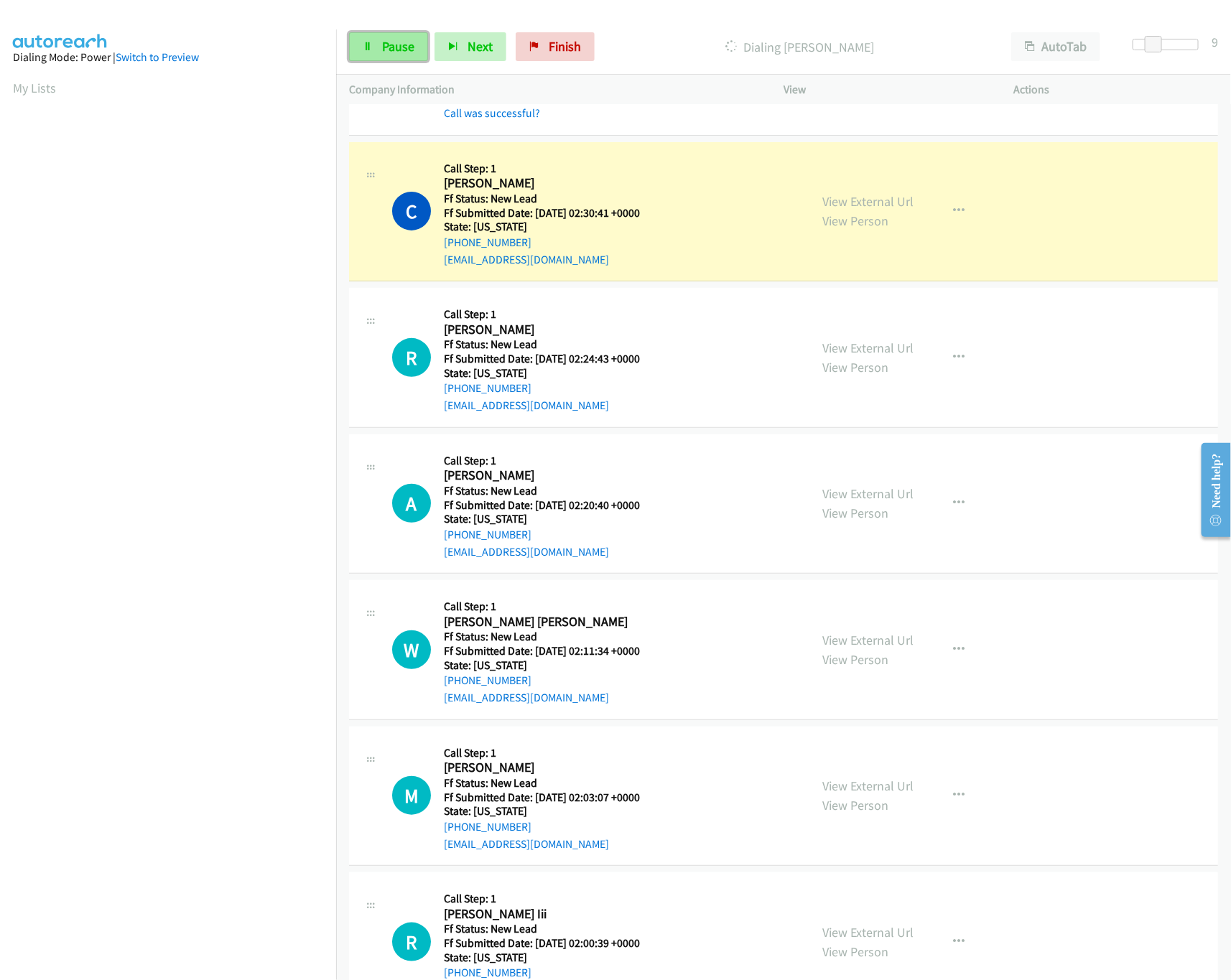
click at [401, 55] on link "Pause" at bounding box center [388, 46] width 79 height 29
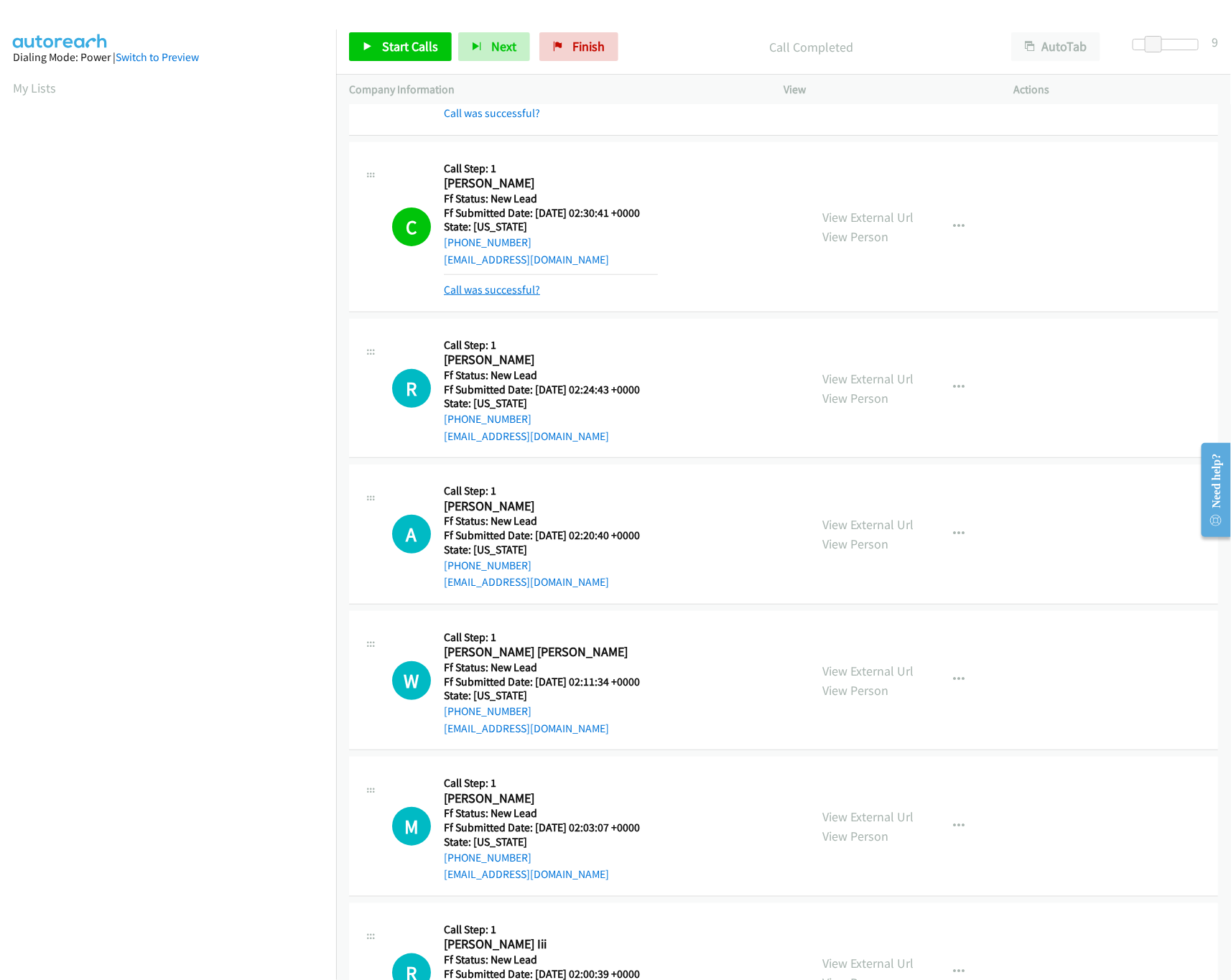
click at [512, 285] on link "Call was successful?" at bounding box center [492, 290] width 96 height 14
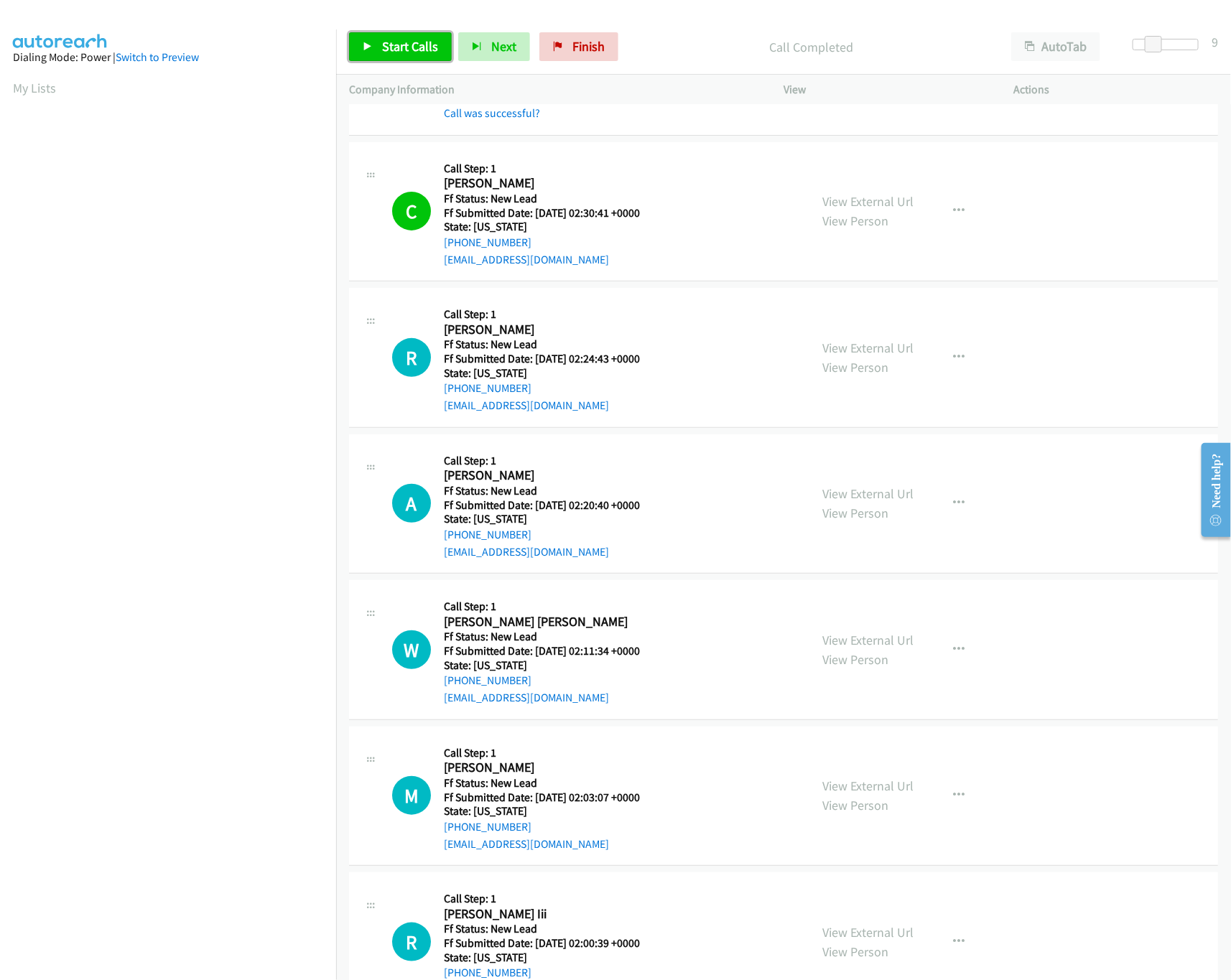
click at [429, 46] on span "Start Calls" at bounding box center [410, 46] width 56 height 17
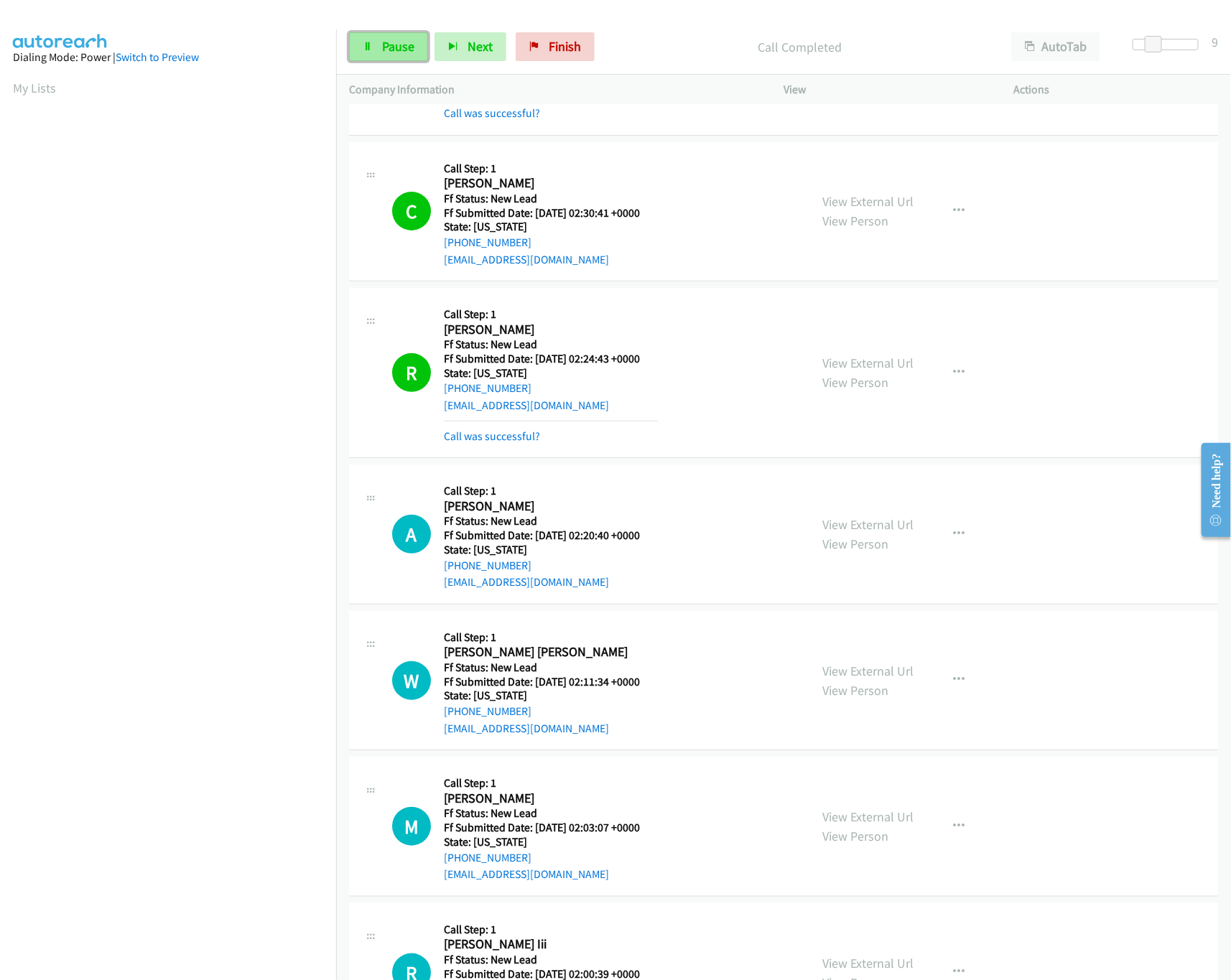
click at [392, 45] on span "Pause" at bounding box center [398, 46] width 32 height 17
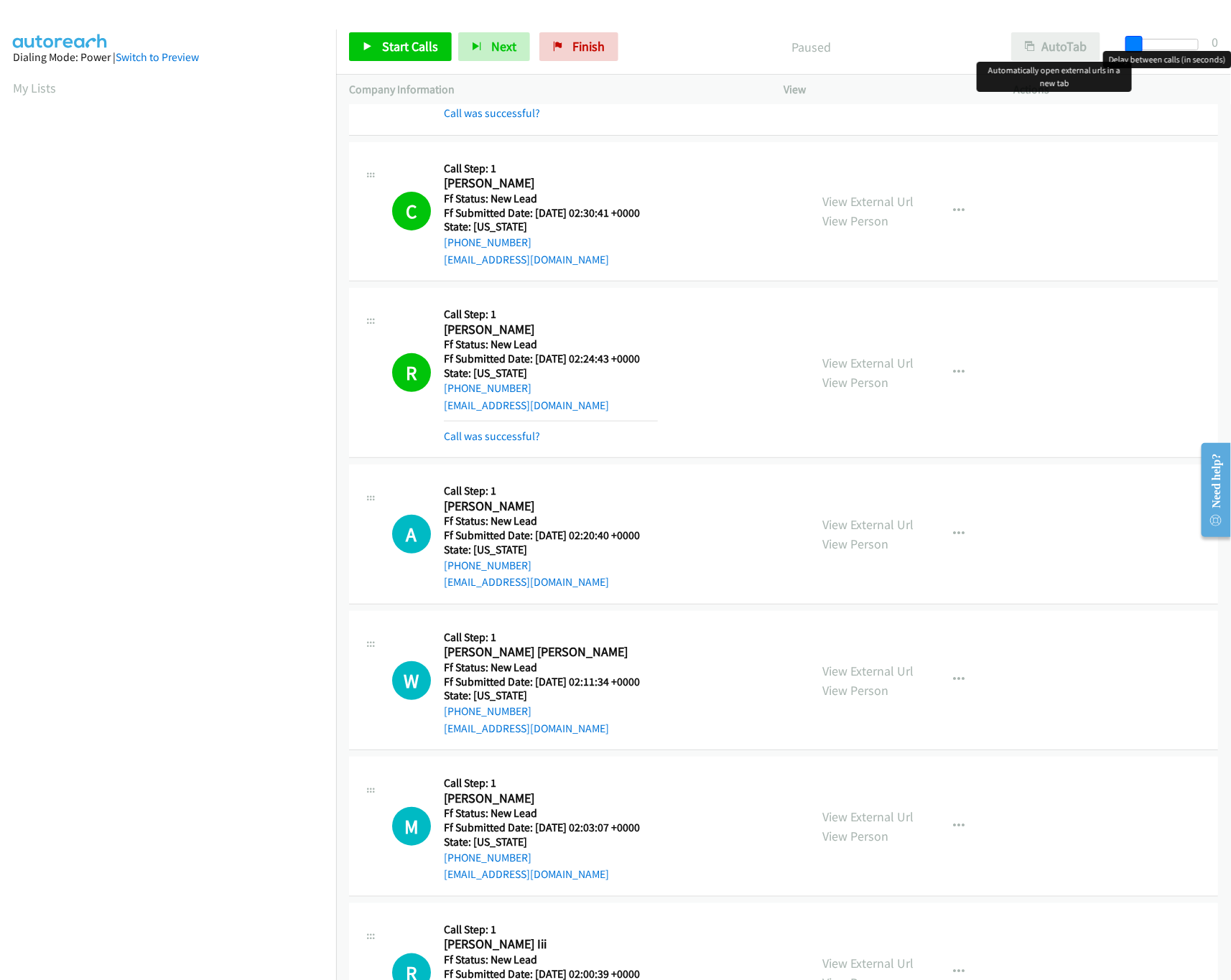
drag, startPoint x: 1155, startPoint y: 43, endPoint x: 1094, endPoint y: 50, distance: 61.4
click at [1094, 50] on div "Start Calls Pause Next Finish Paused AutoTab AutoTab 0" at bounding box center [784, 47] width 895 height 55
click at [385, 38] on span "Start Calls" at bounding box center [410, 46] width 56 height 17
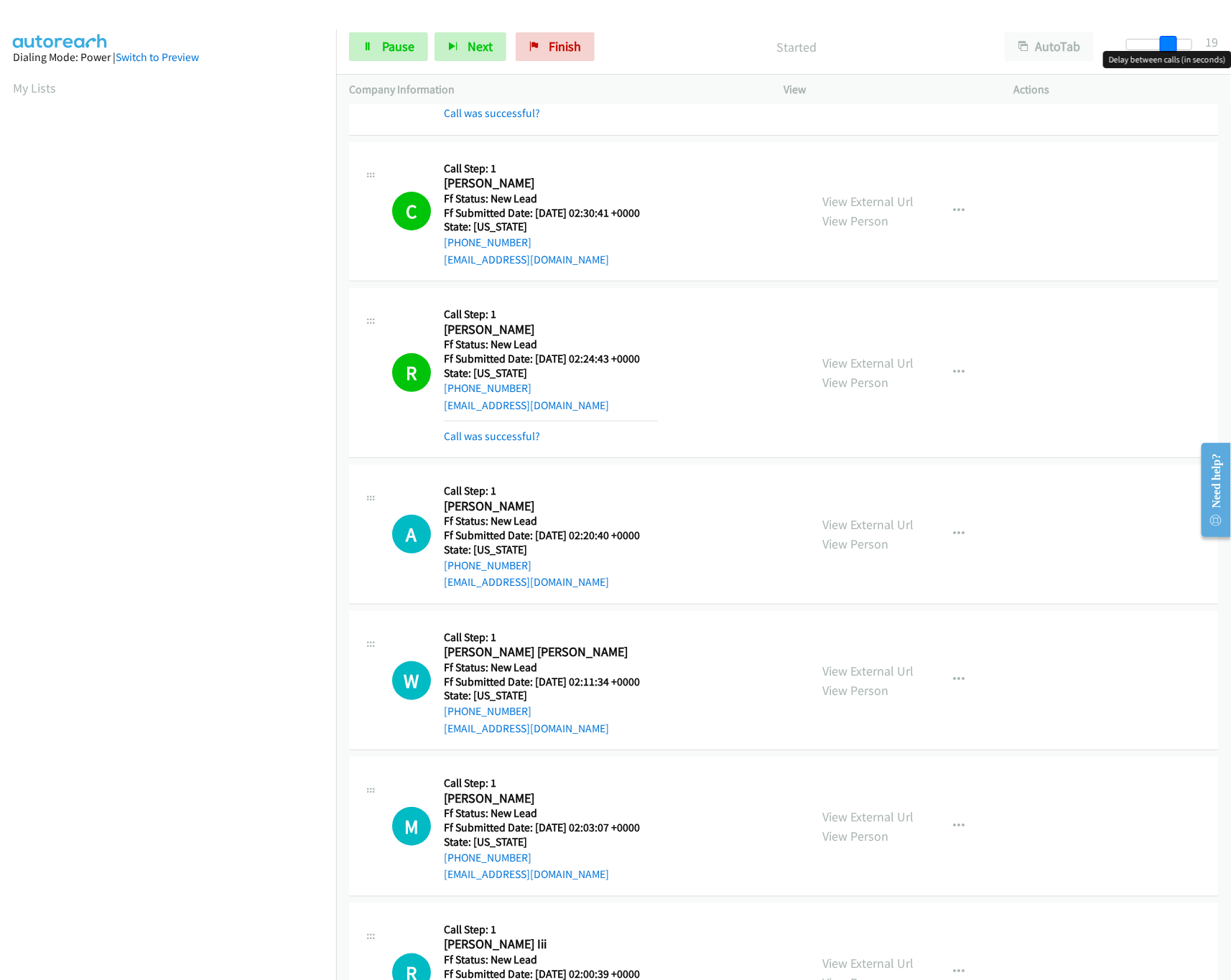
drag, startPoint x: 1133, startPoint y: 48, endPoint x: 1176, endPoint y: 57, distance: 43.9
click at [1176, 57] on body "Start Calls Pause Next Finish Started AutoTab AutoTab 19 Company Information In…" at bounding box center [616, 33] width 1231 height 68
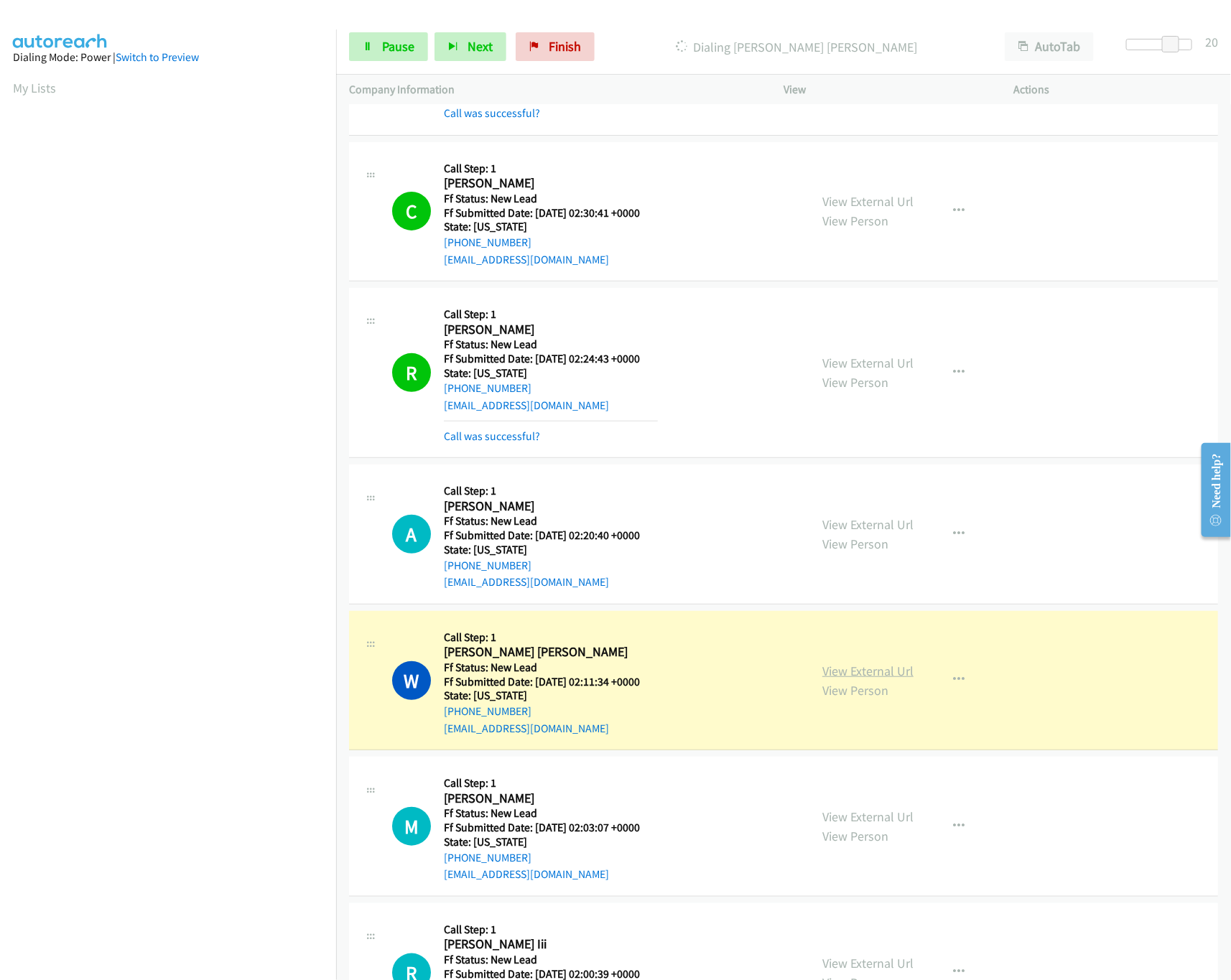
click at [850, 668] on link "View External Url" at bounding box center [867, 670] width 91 height 17
click at [382, 49] on span "Pause" at bounding box center [398, 46] width 32 height 17
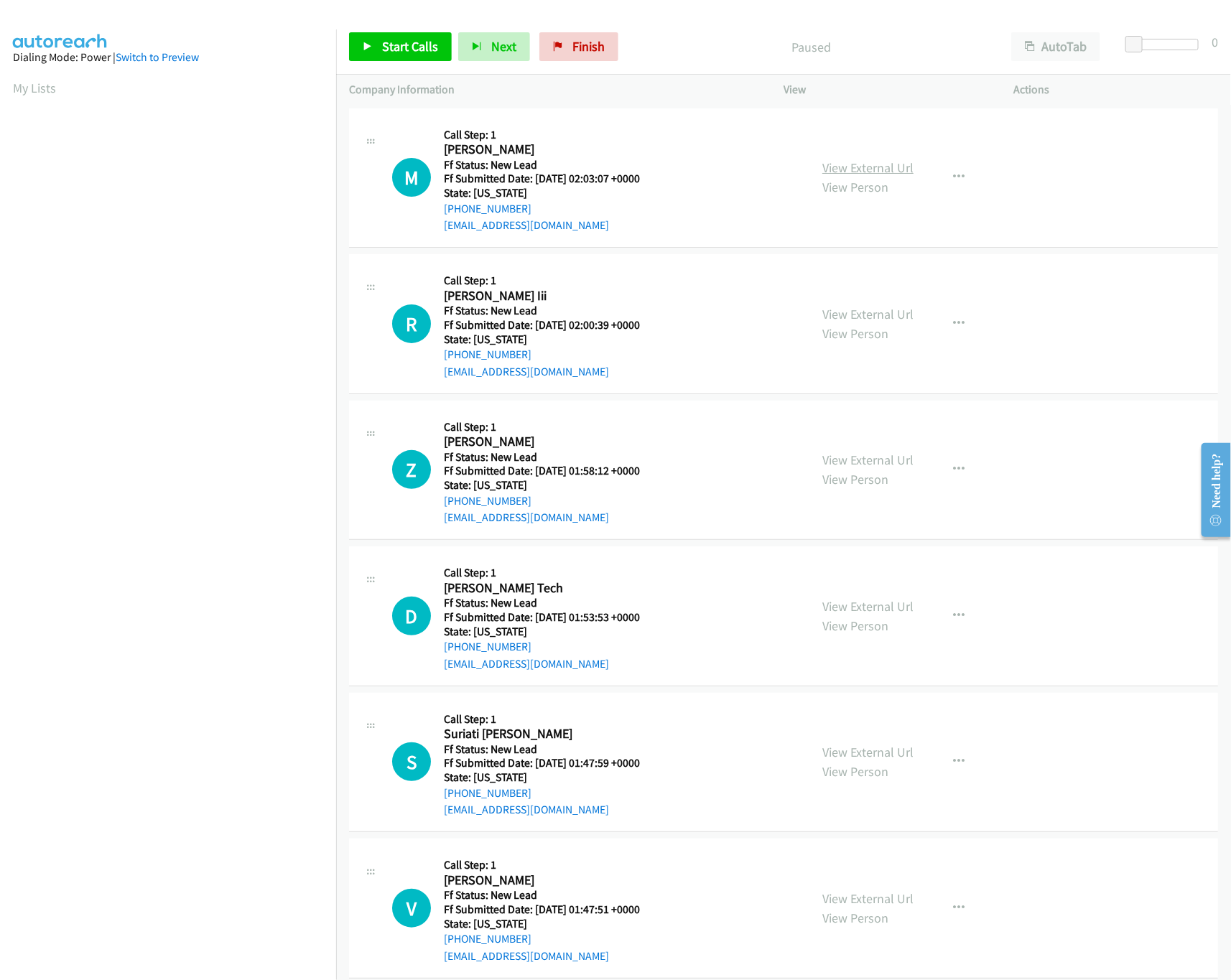
click at [894, 173] on link "View External Url" at bounding box center [867, 167] width 91 height 17
click at [436, 49] on span "Start Calls" at bounding box center [410, 46] width 56 height 17
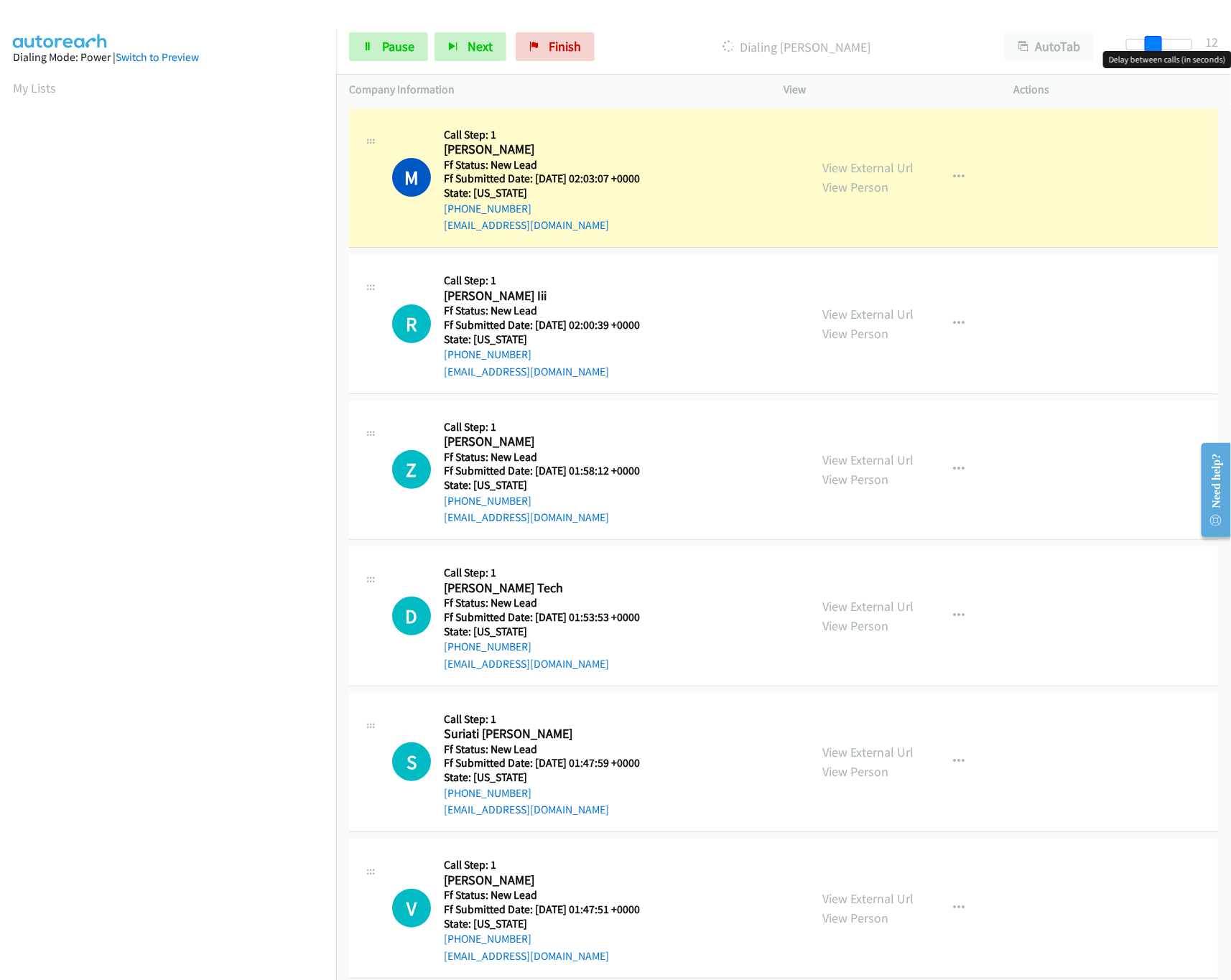
drag, startPoint x: 1136, startPoint y: 41, endPoint x: 1181, endPoint y: 46, distance: 45.3
click at [1181, 46] on div at bounding box center [1158, 44] width 66 height 12
click at [893, 308] on link "View External Url" at bounding box center [867, 314] width 91 height 17
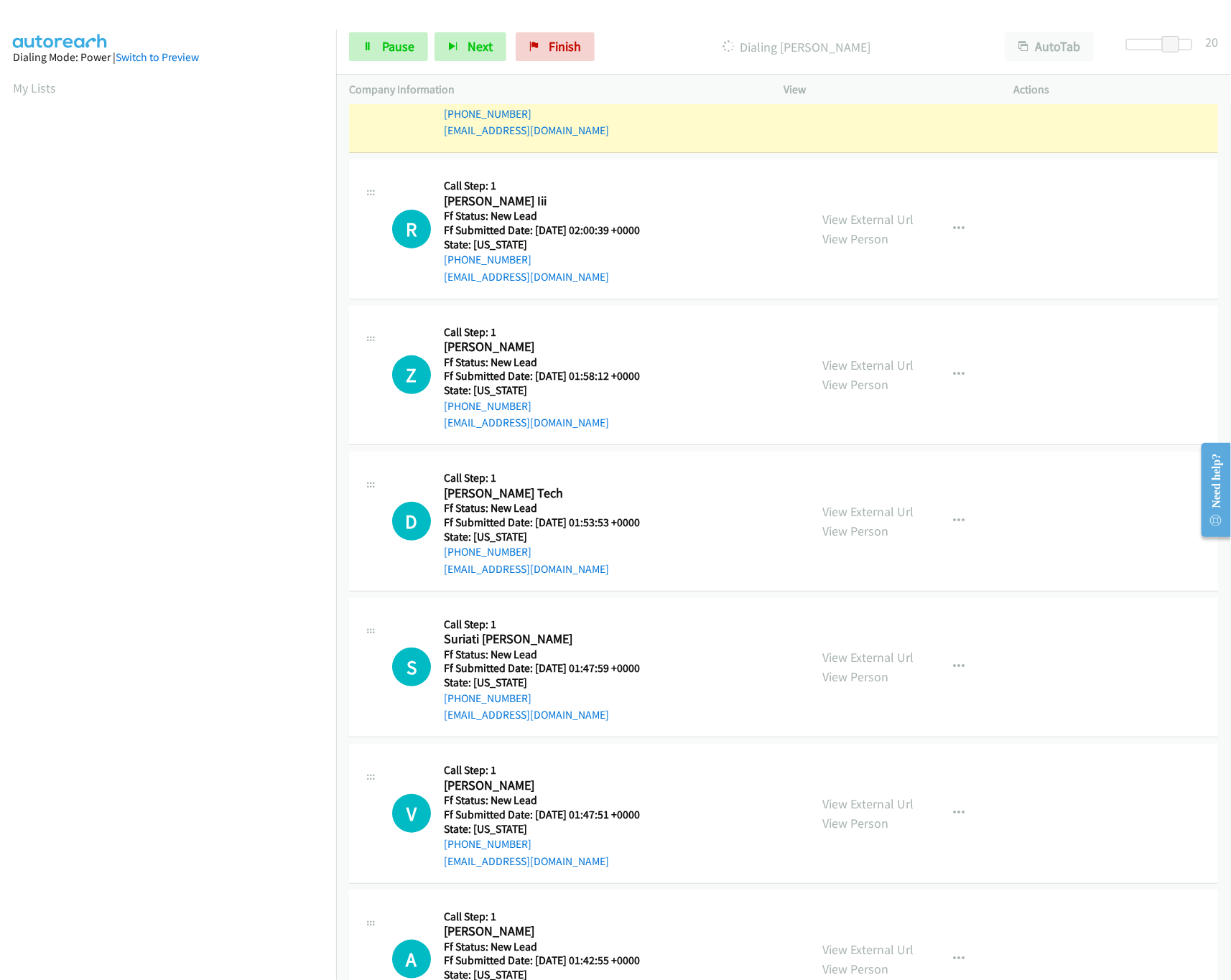
scroll to position [143, 0]
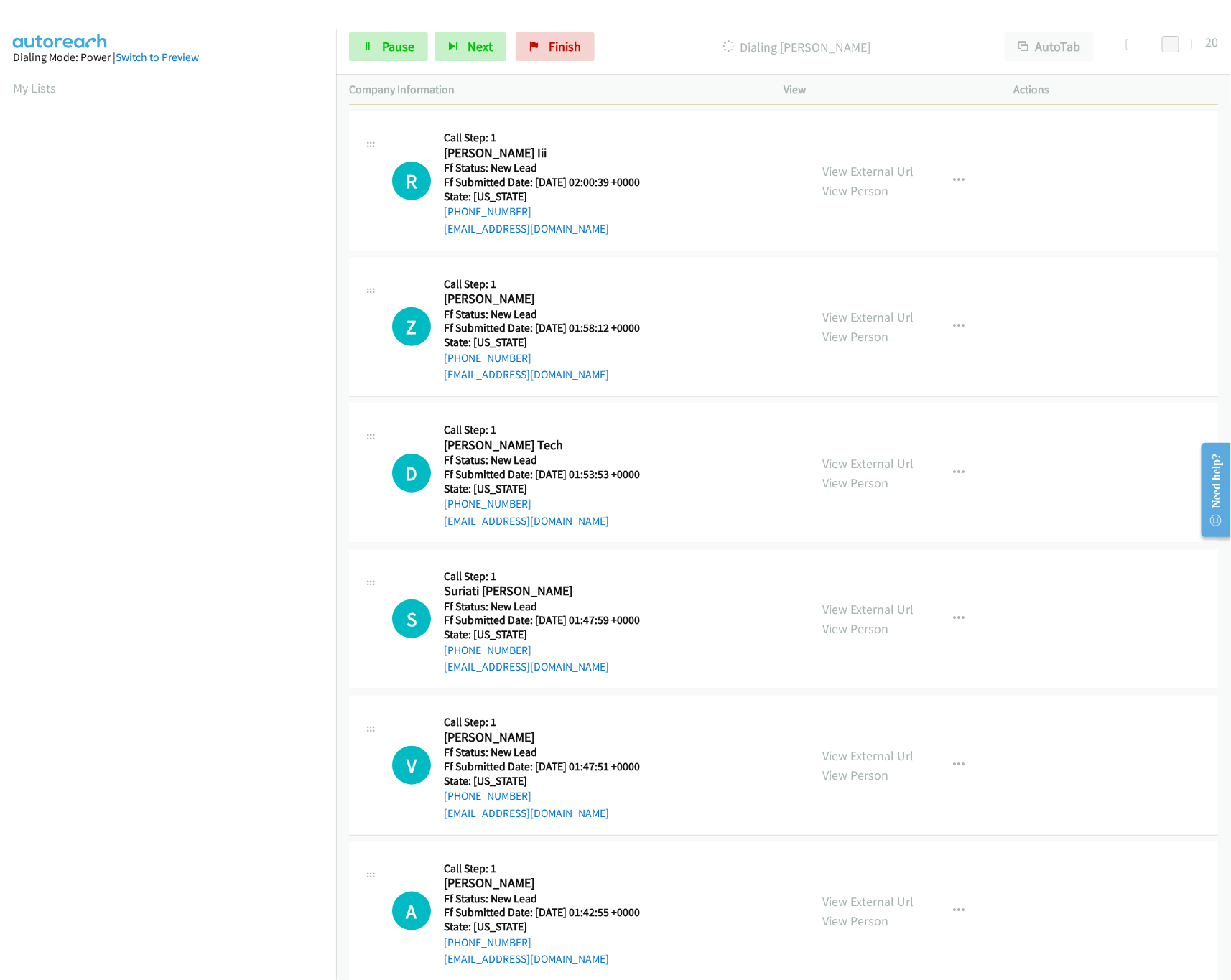
click at [832, 308] on div "View External Url View Person" at bounding box center [867, 326] width 91 height 38
click at [835, 313] on link "View External Url" at bounding box center [867, 317] width 91 height 17
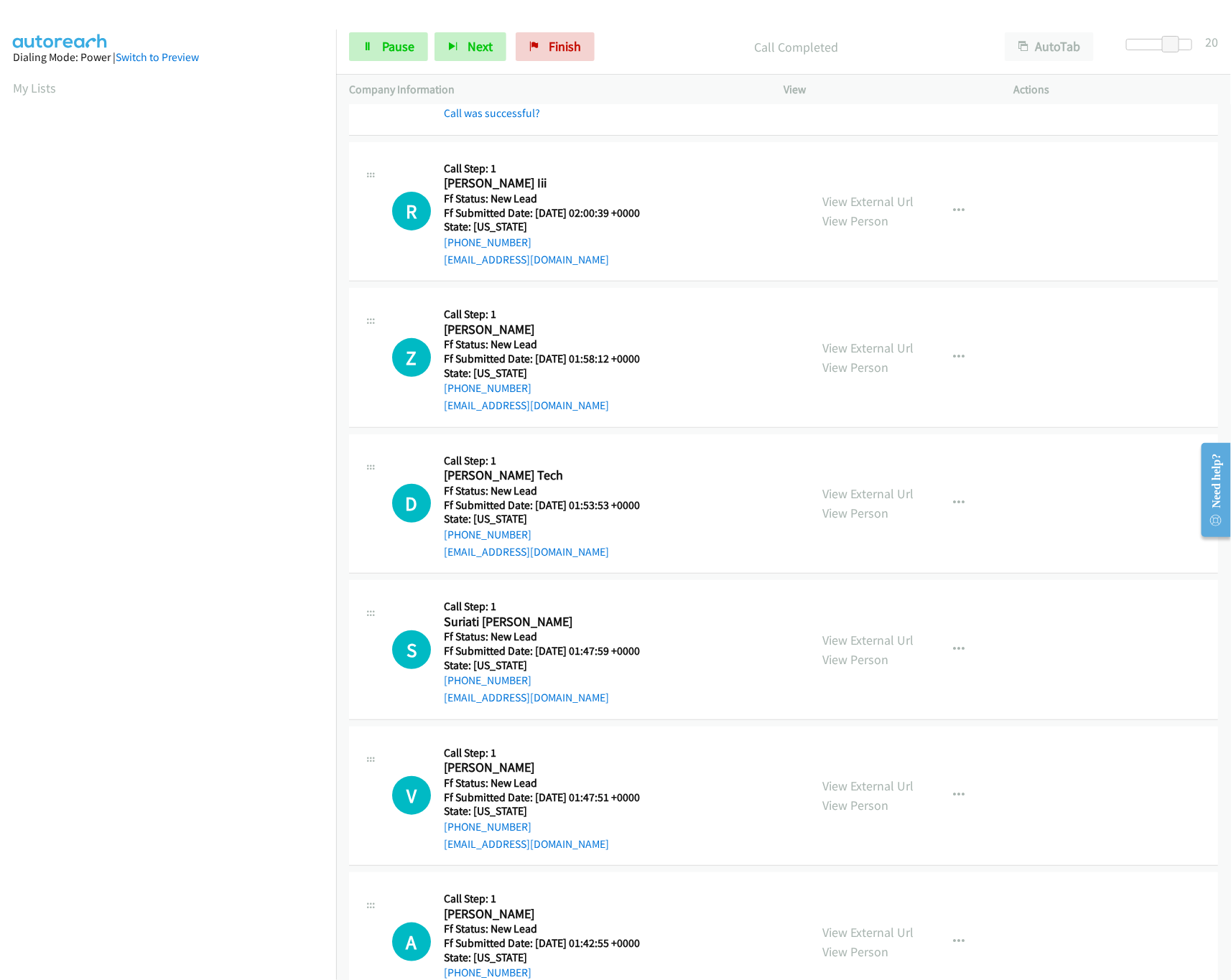
scroll to position [0, 0]
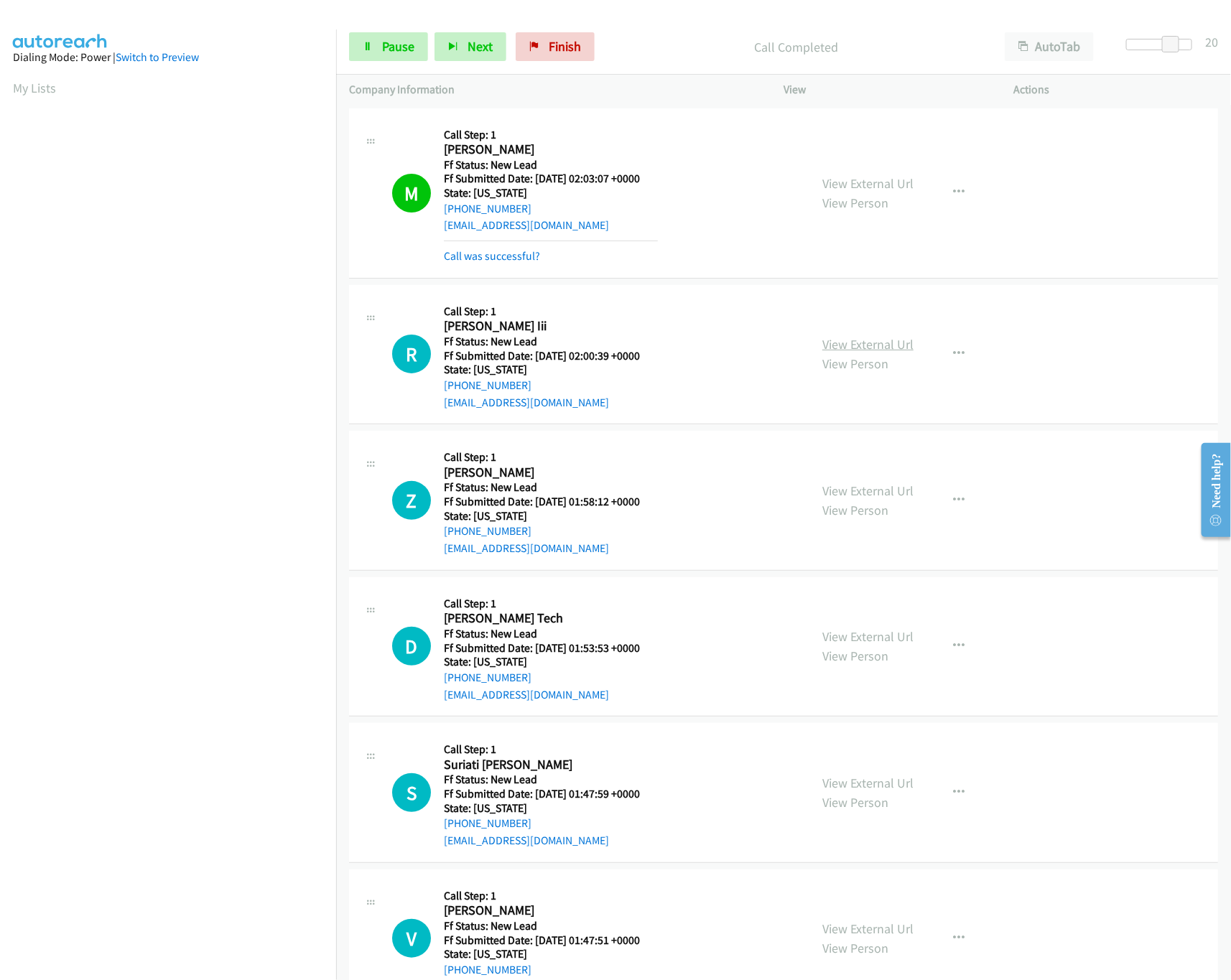
click at [836, 341] on link "View External Url" at bounding box center [867, 344] width 91 height 17
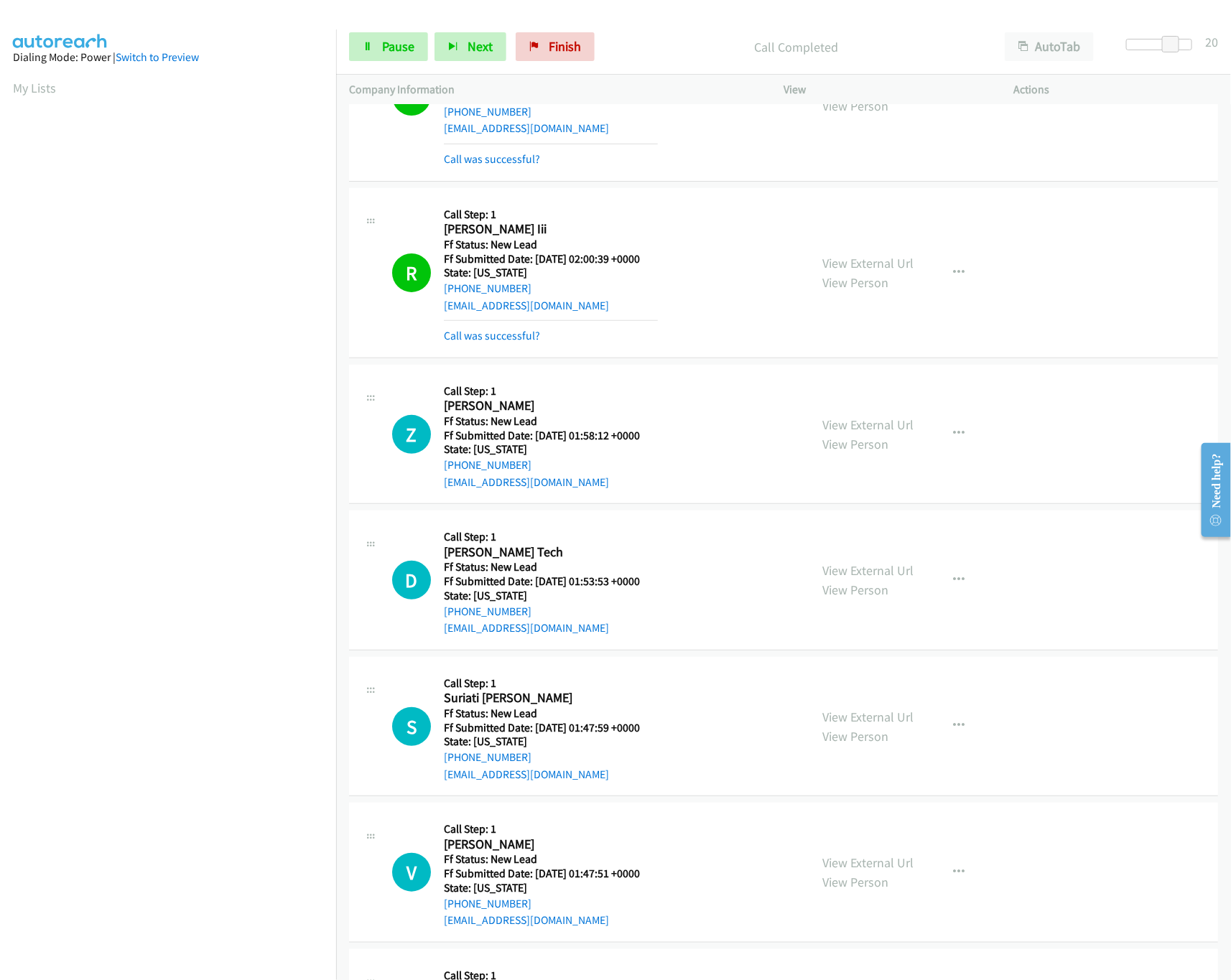
scroll to position [287, 0]
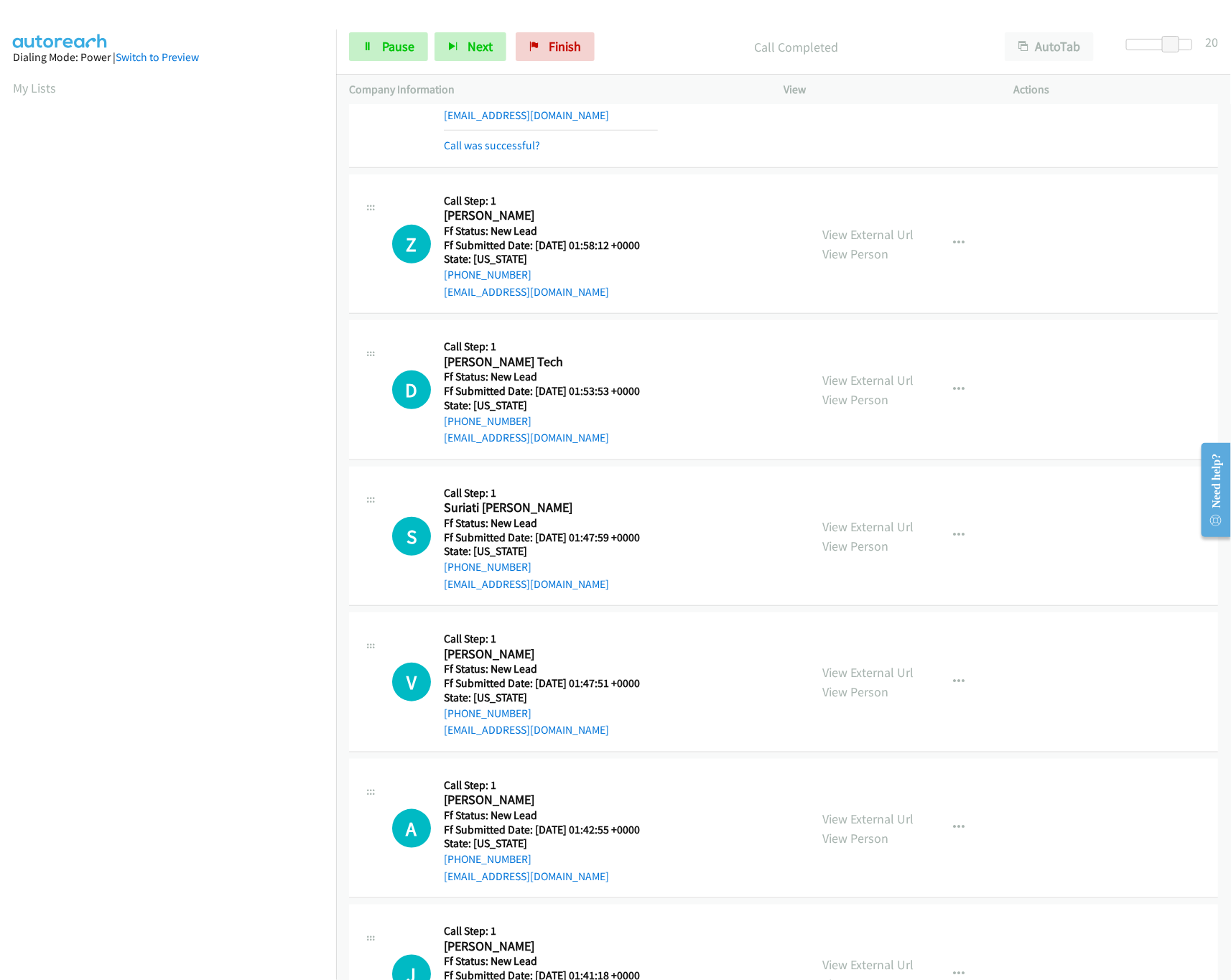
drag, startPoint x: 849, startPoint y: 522, endPoint x: 849, endPoint y: 507, distance: 15.0
click at [849, 522] on link "View External Url" at bounding box center [867, 526] width 91 height 17
click at [884, 379] on link "View External Url" at bounding box center [867, 379] width 91 height 17
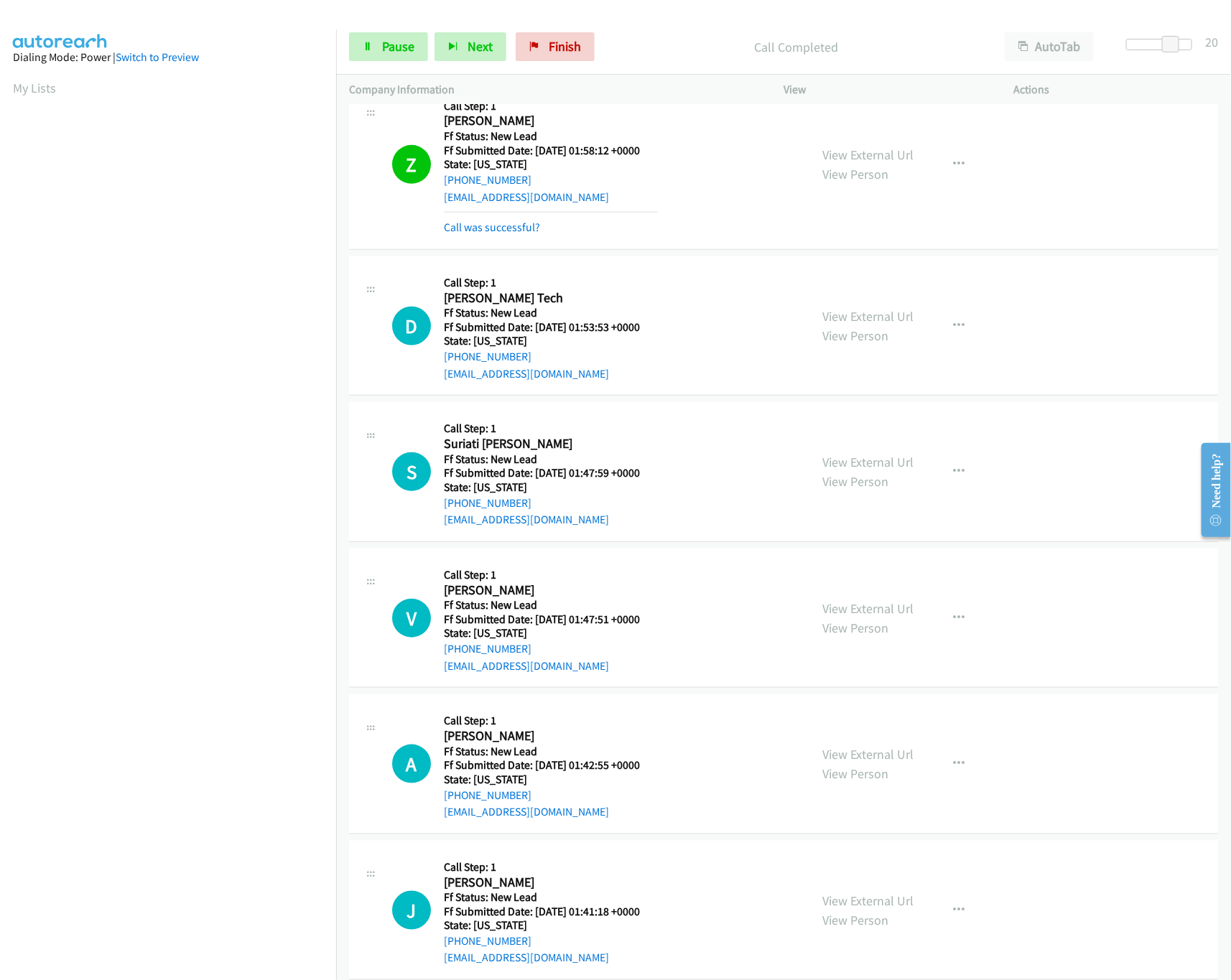
scroll to position [431, 0]
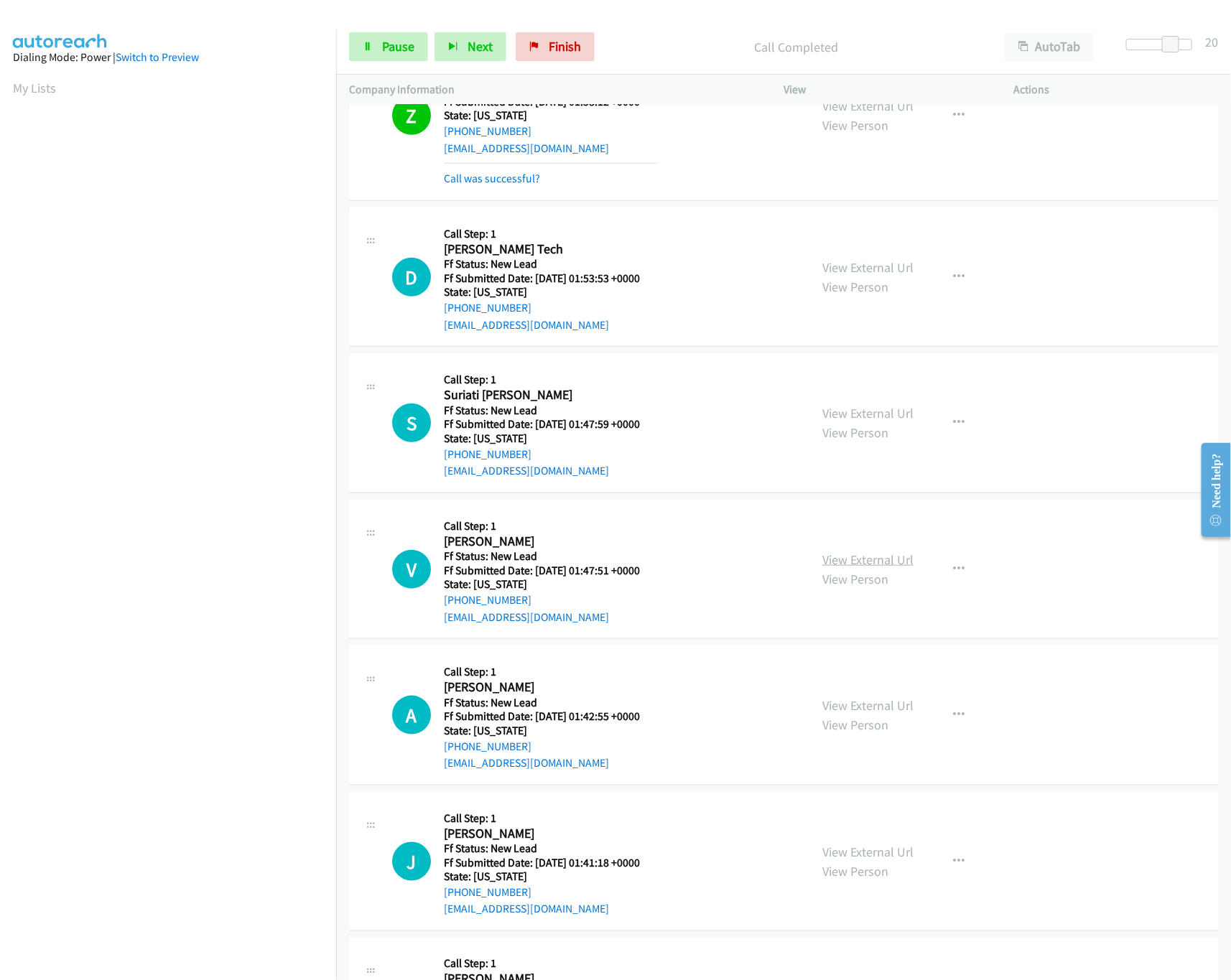
click at [830, 568] on link "View External Url" at bounding box center [867, 559] width 91 height 17
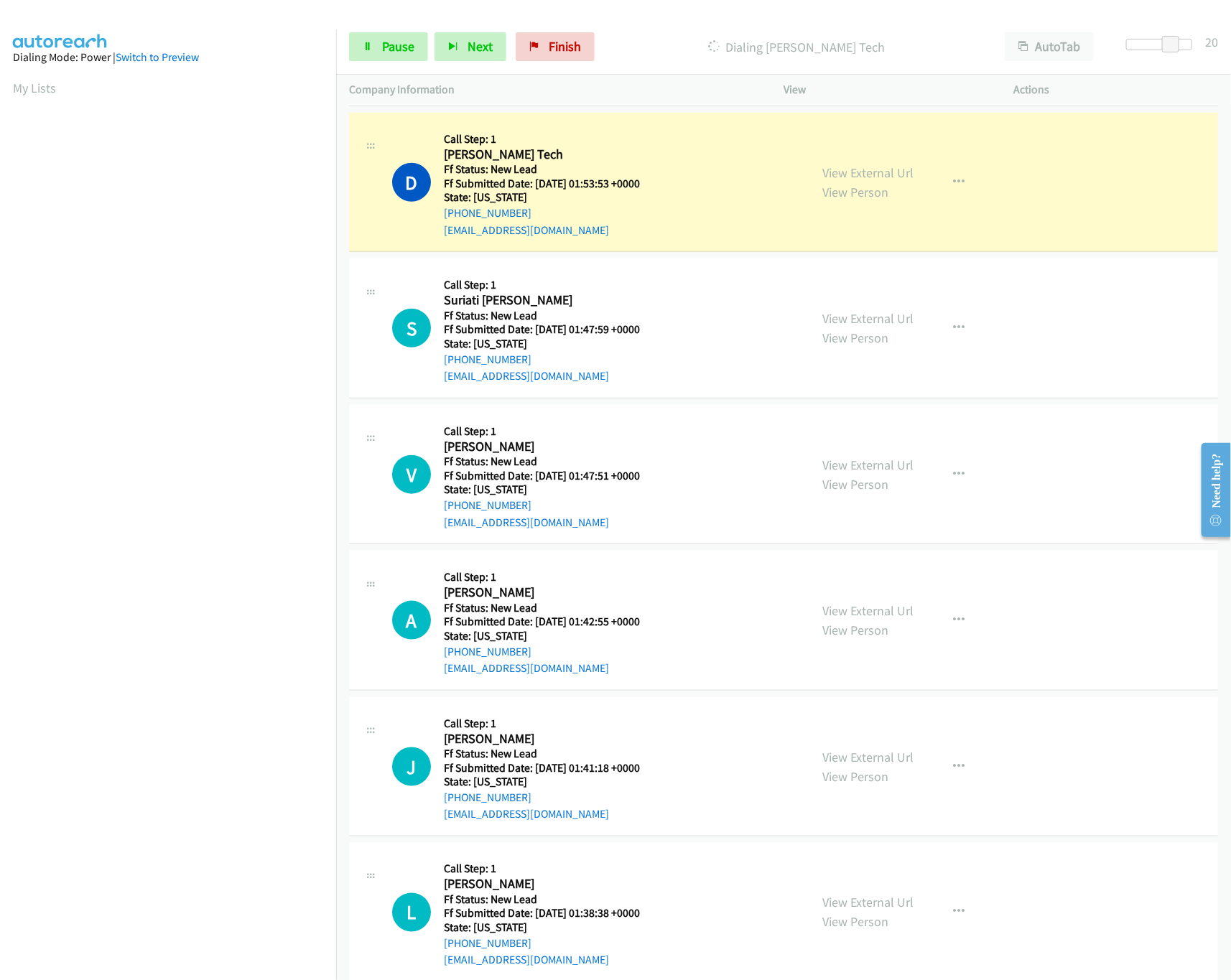
scroll to position [574, 0]
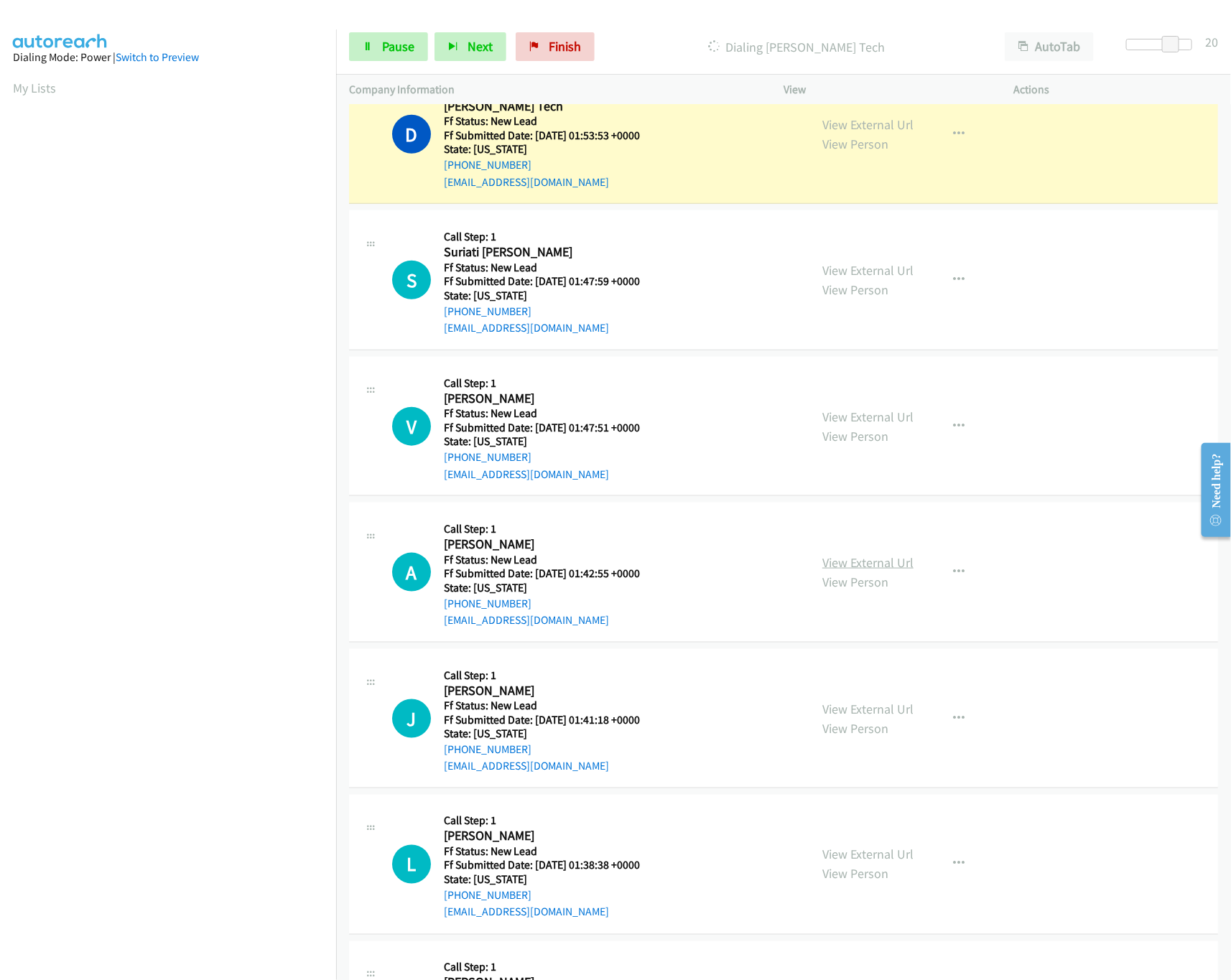
click at [867, 569] on link "View External Url" at bounding box center [867, 562] width 91 height 17
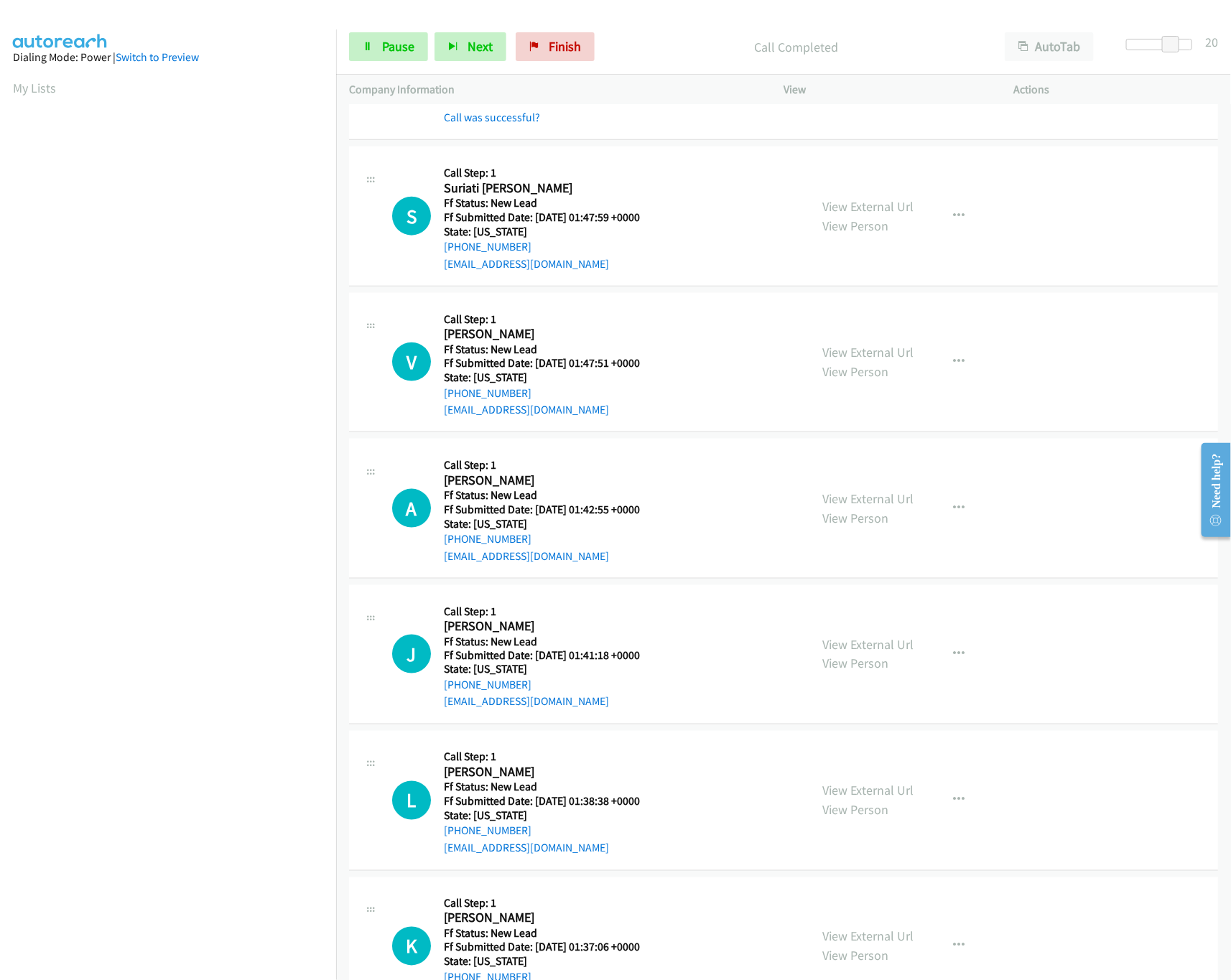
scroll to position [718, 0]
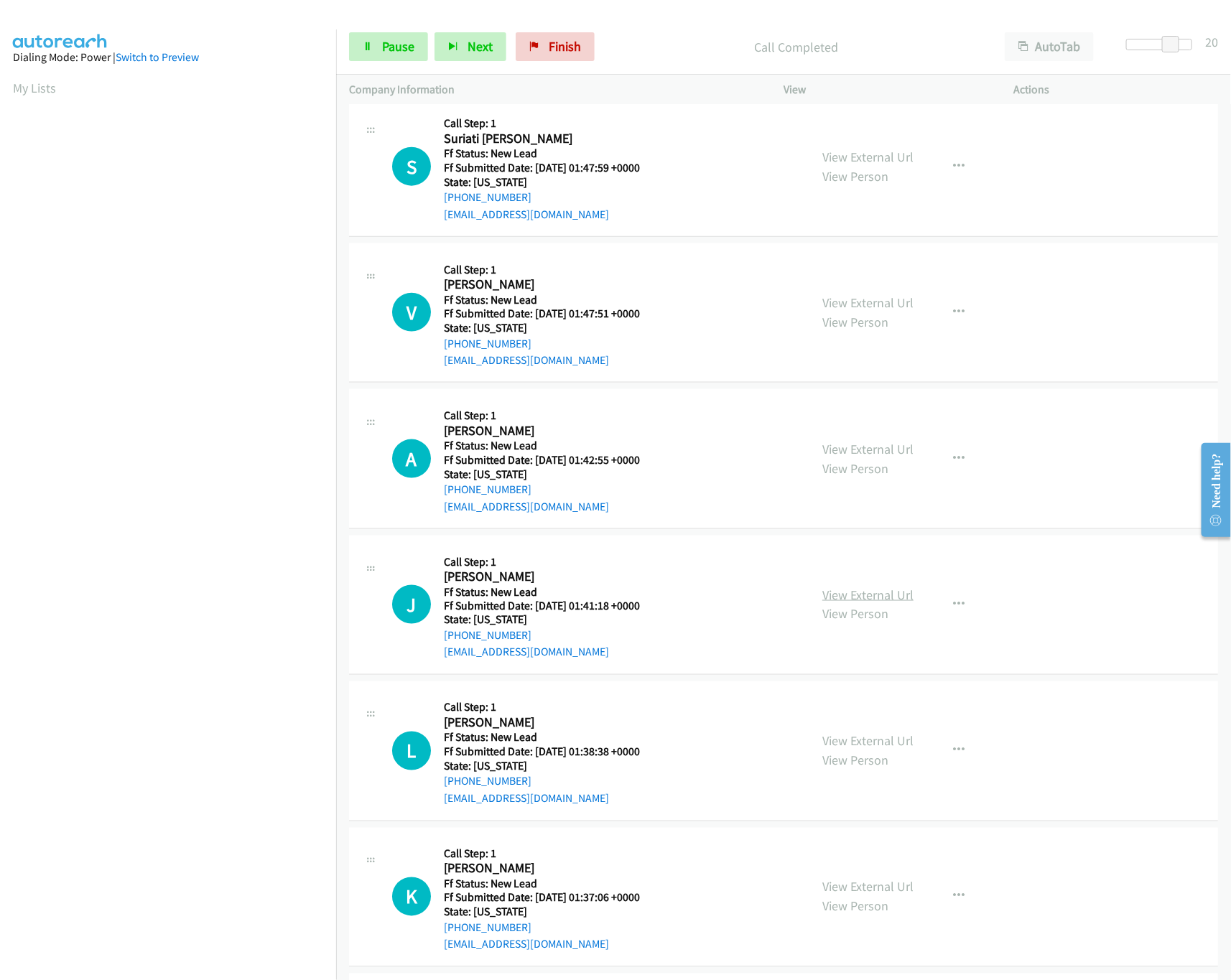
click at [855, 598] on link "View External Url" at bounding box center [867, 595] width 91 height 17
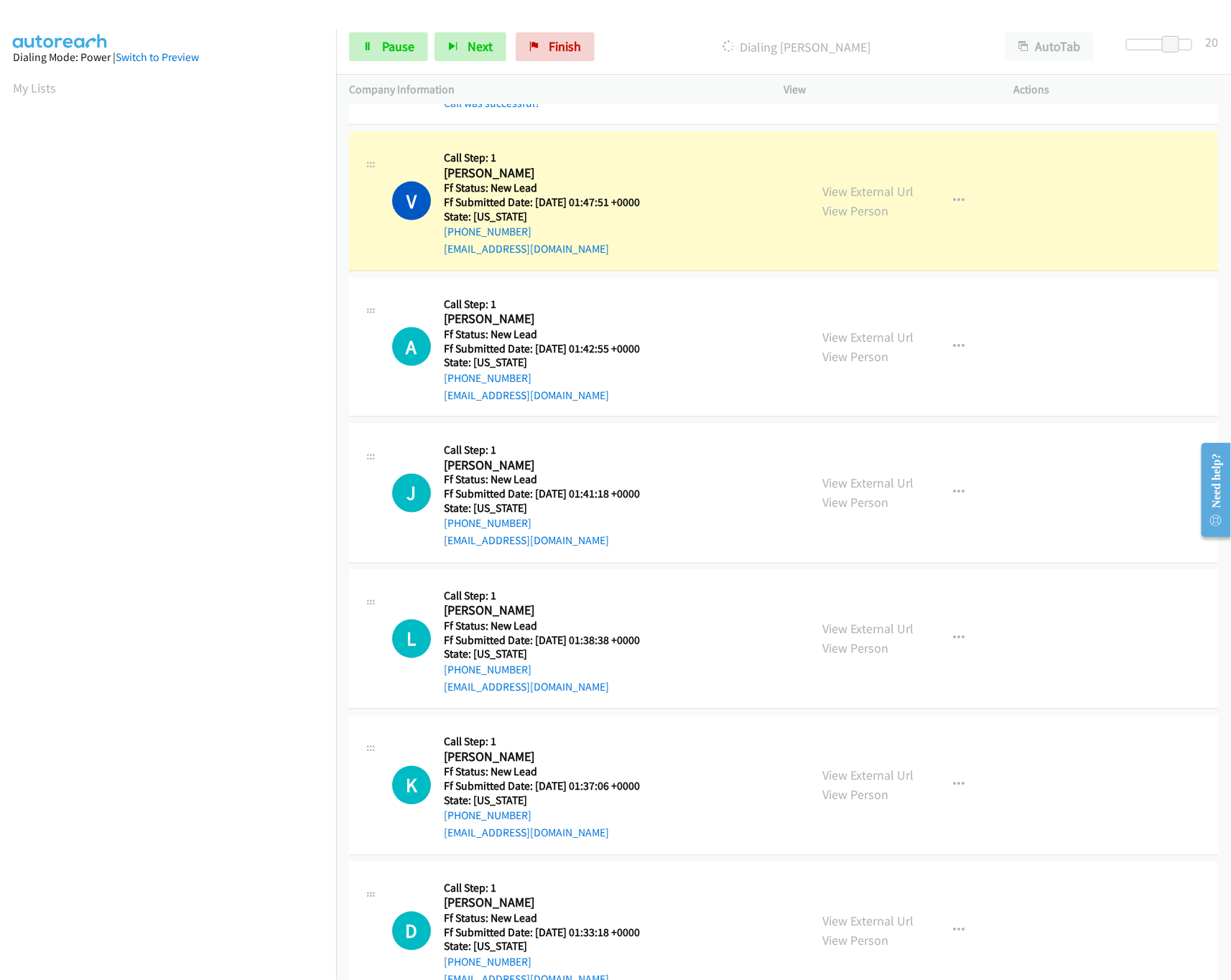
scroll to position [861, 0]
click at [868, 635] on link "View External Url" at bounding box center [867, 627] width 91 height 17
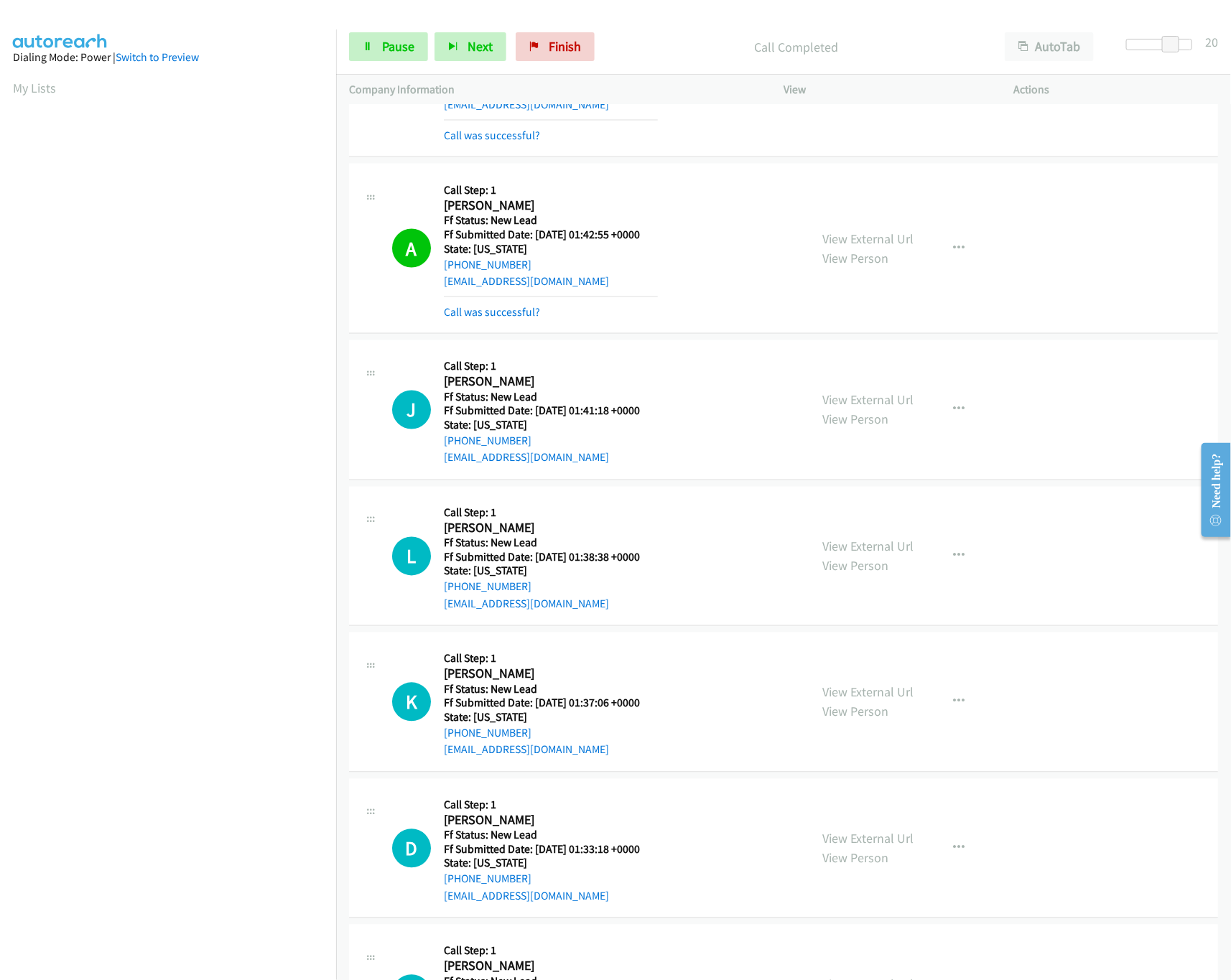
scroll to position [1149, 0]
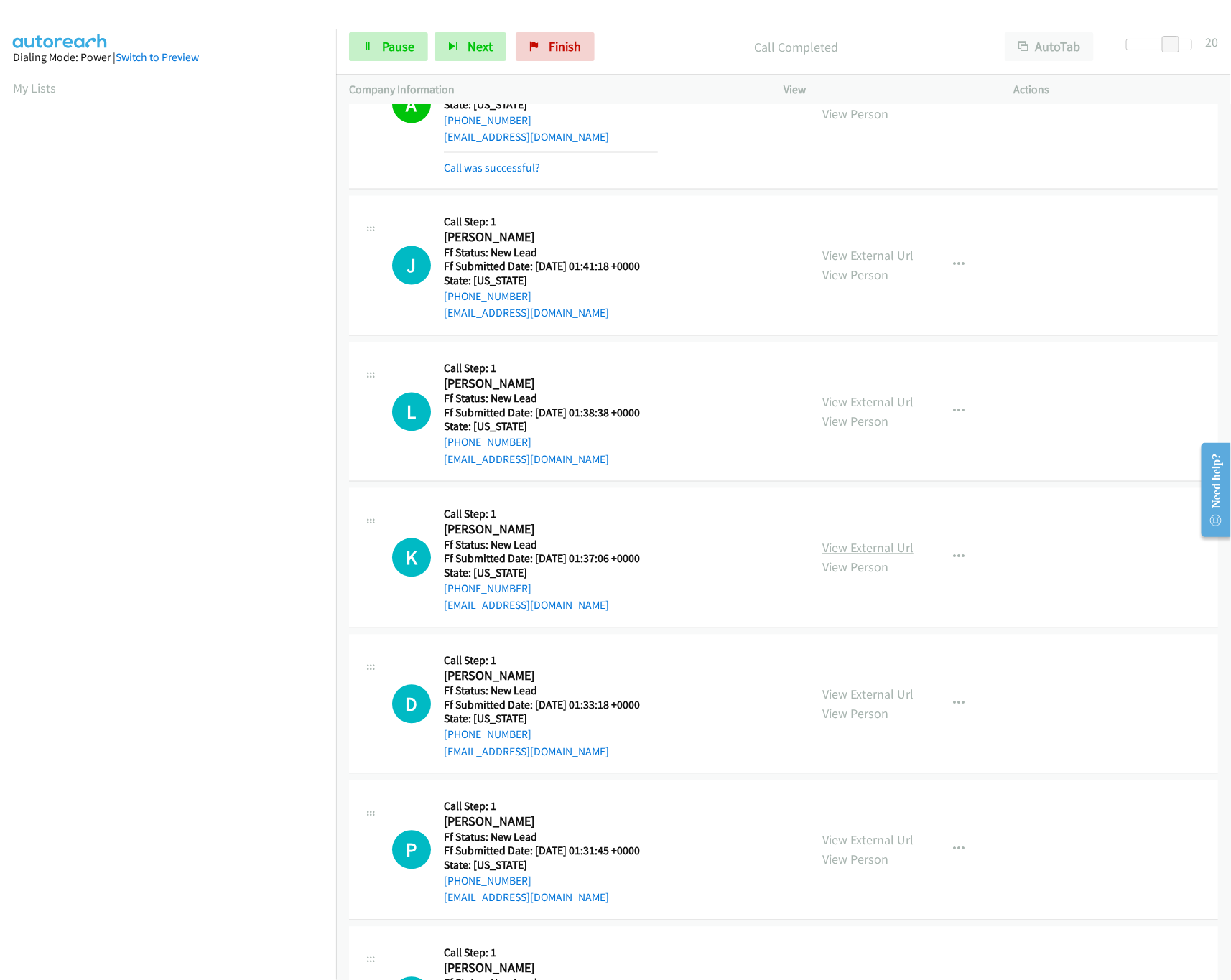
click at [846, 548] on link "View External Url" at bounding box center [867, 548] width 91 height 17
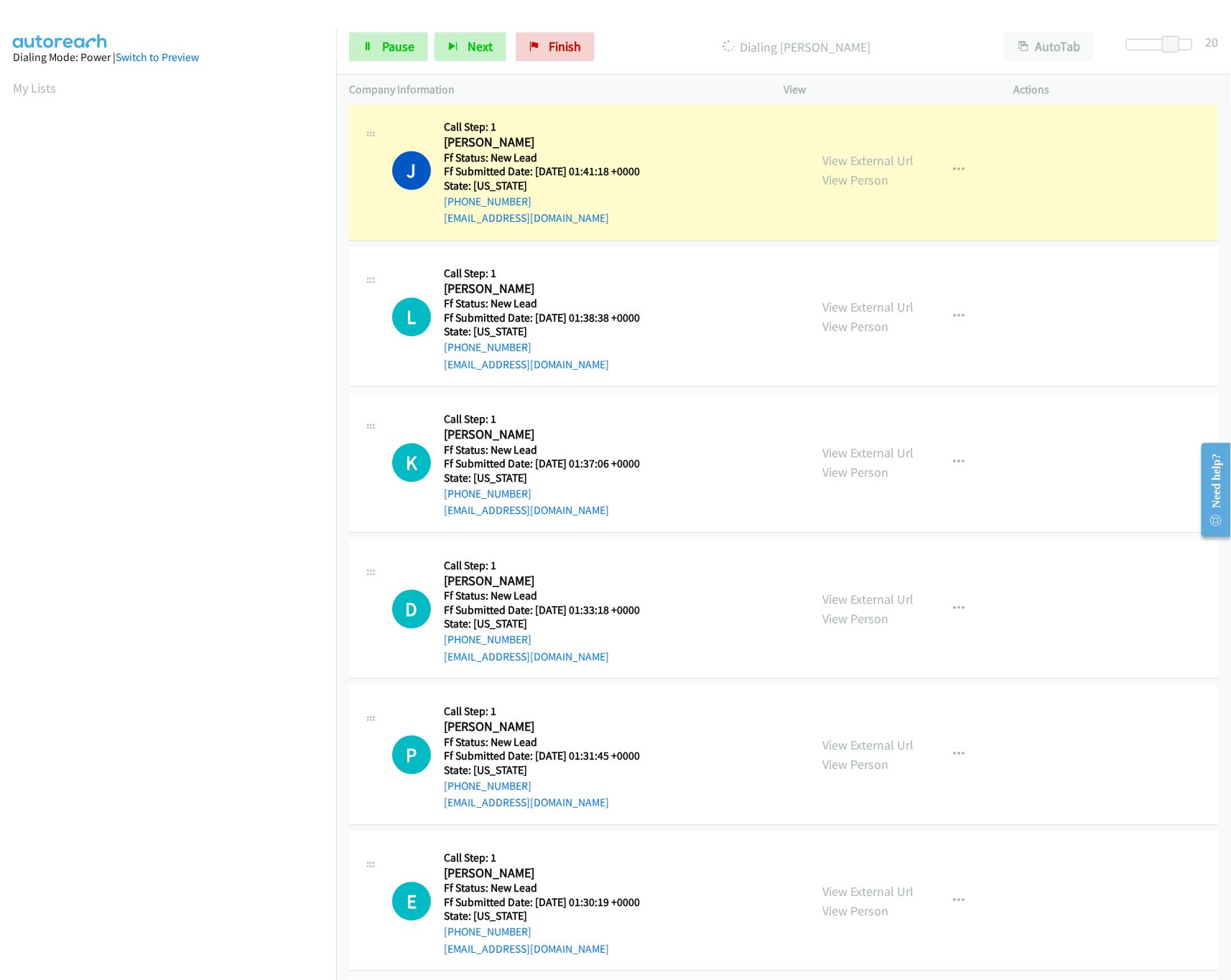
scroll to position [1293, 0]
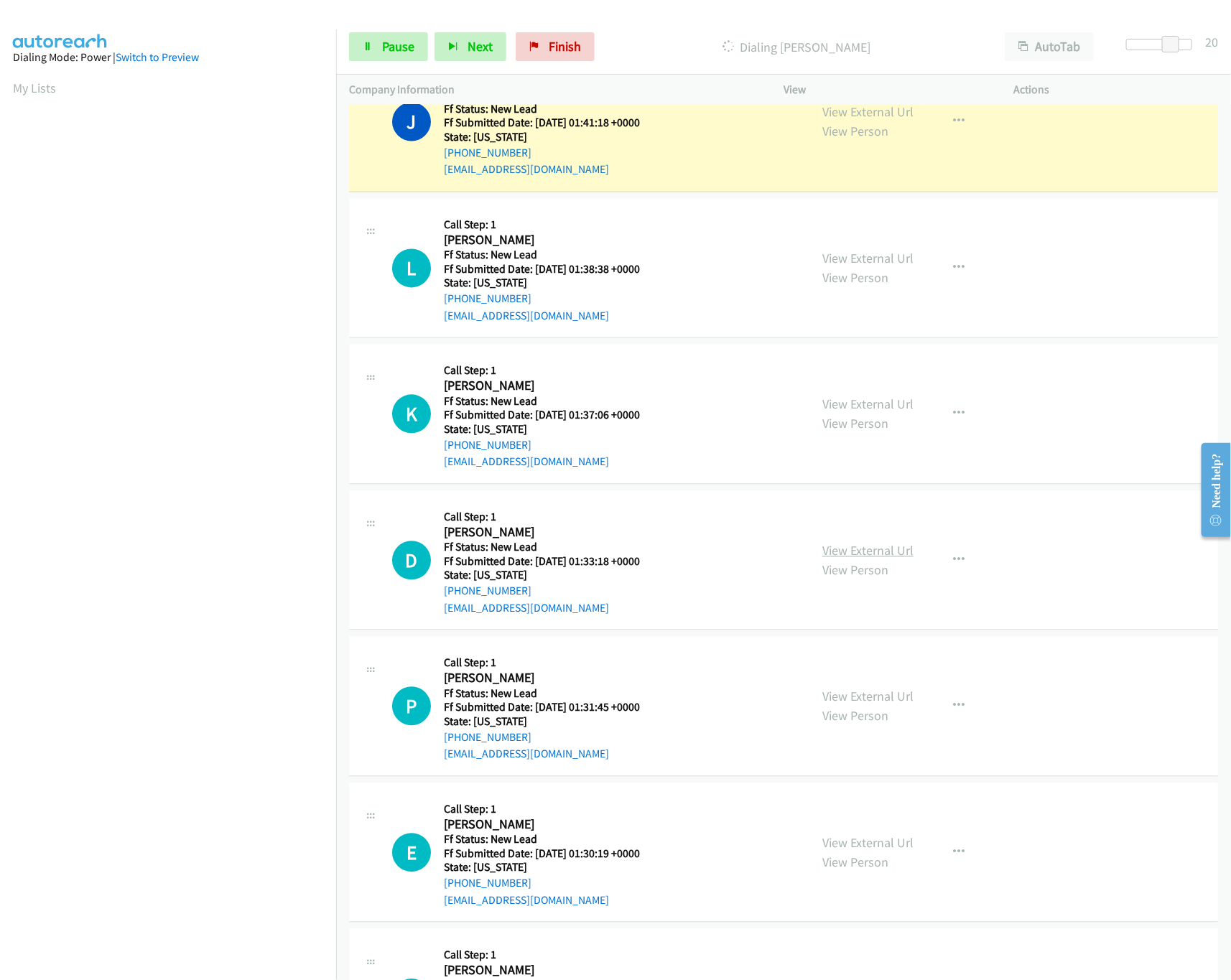
click at [899, 552] on link "View External Url" at bounding box center [867, 550] width 91 height 17
drag, startPoint x: 1165, startPoint y: 39, endPoint x: 1112, endPoint y: 39, distance: 53.0
click at [1112, 39] on div "Start Calls Pause Next Finish Dialing Jennifer Popadak AutoTab AutoTab 17" at bounding box center [784, 47] width 895 height 55
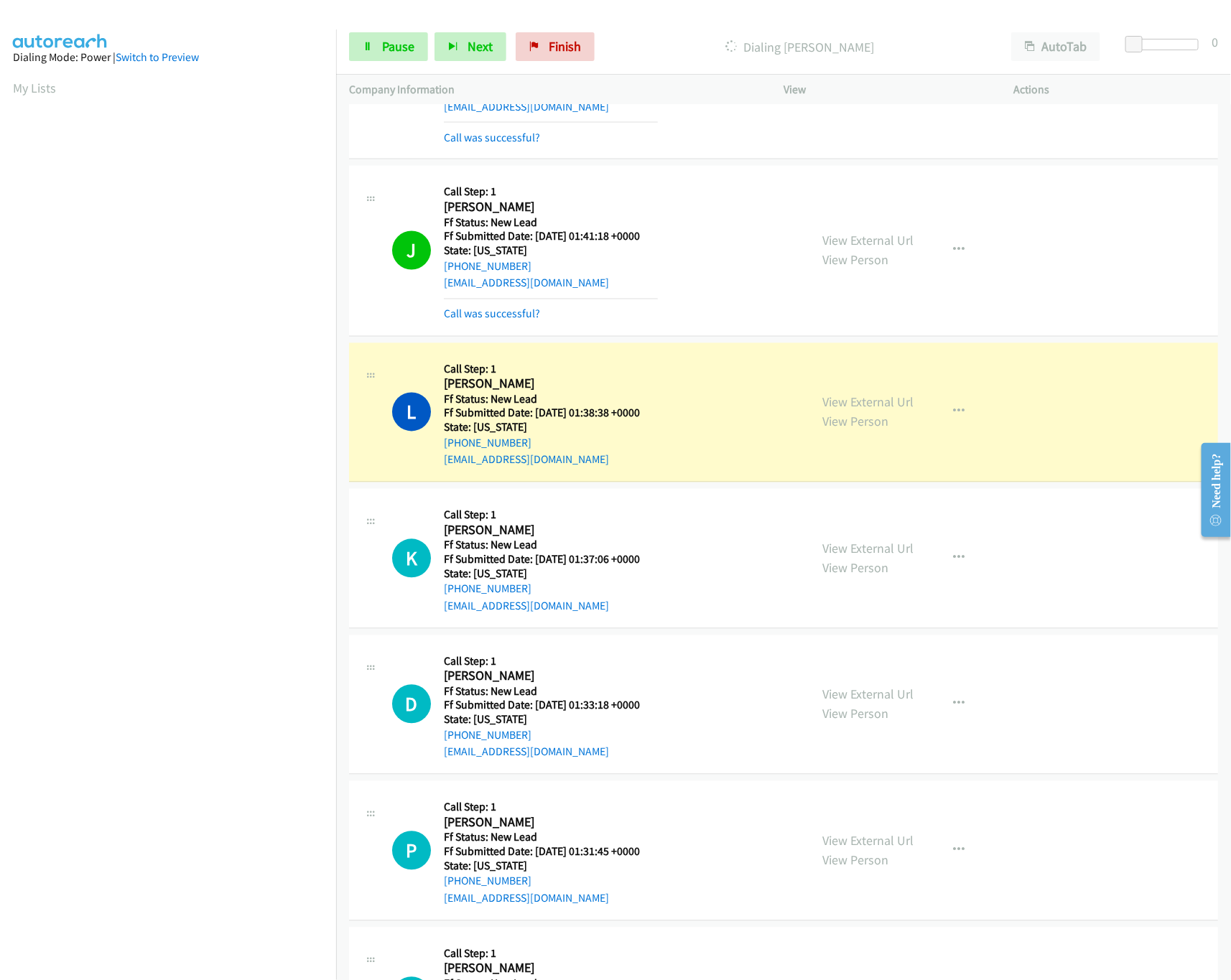
scroll to position [1149, 0]
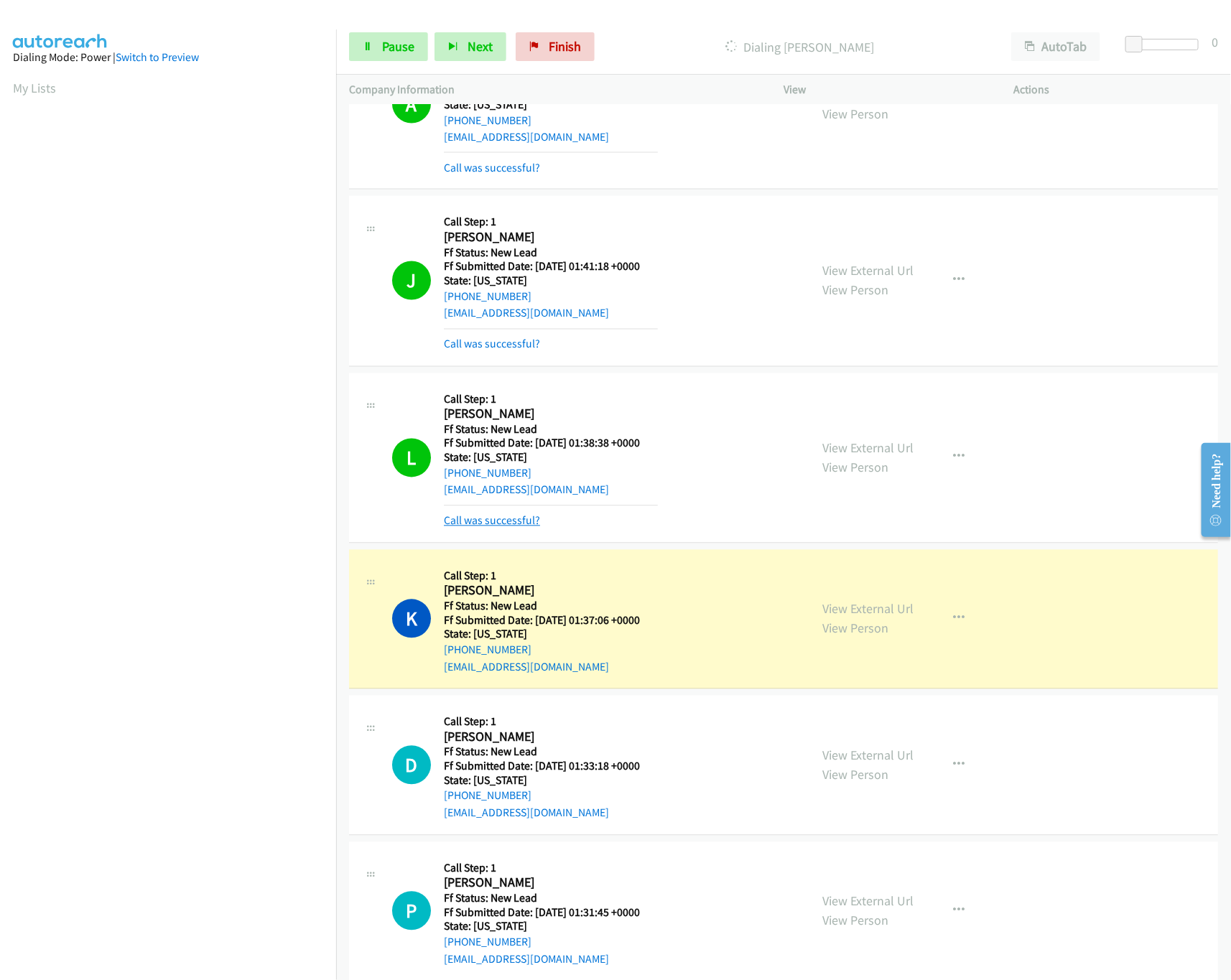
click at [481, 528] on link "Call was successful?" at bounding box center [492, 521] width 96 height 14
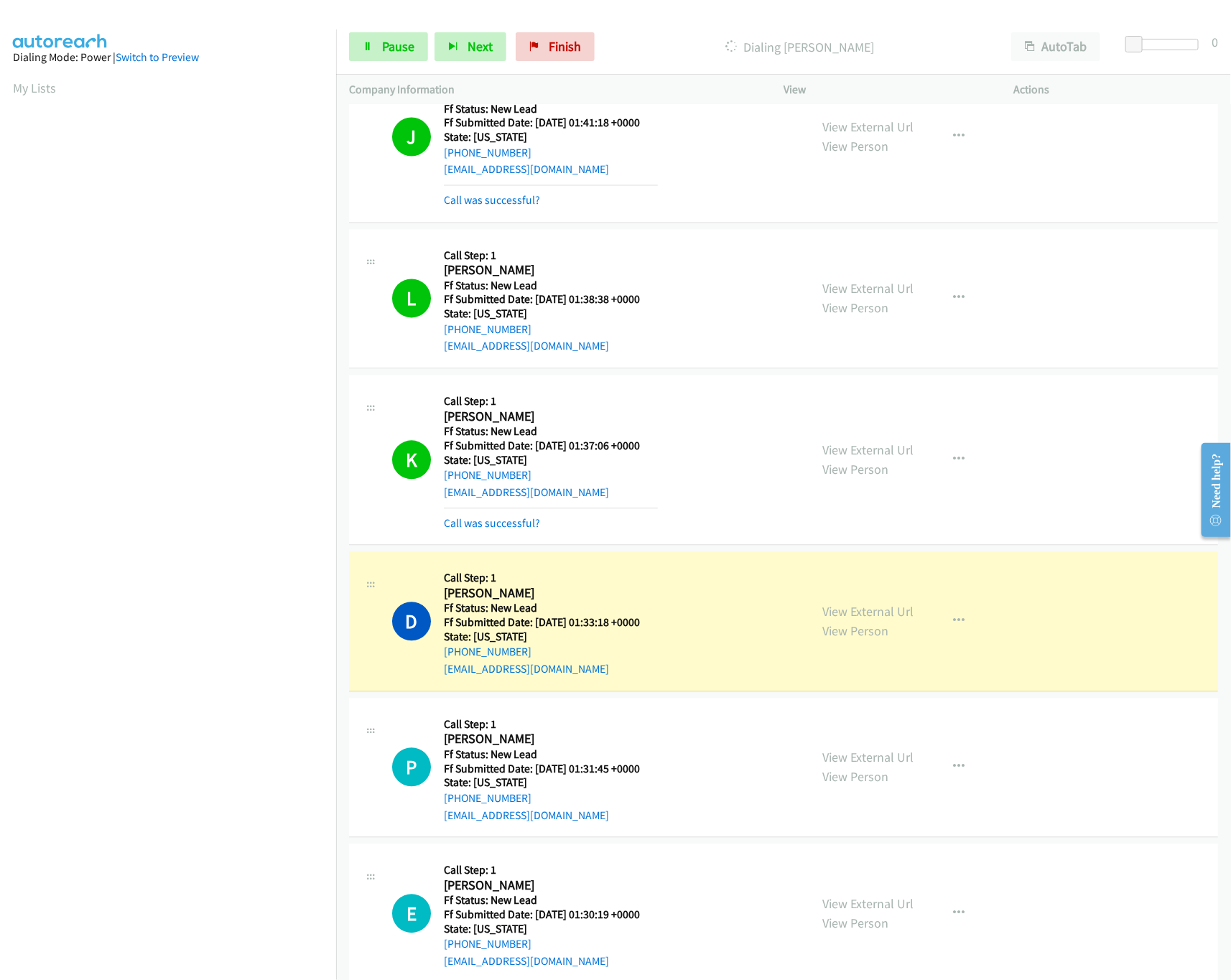
scroll to position [1580, 0]
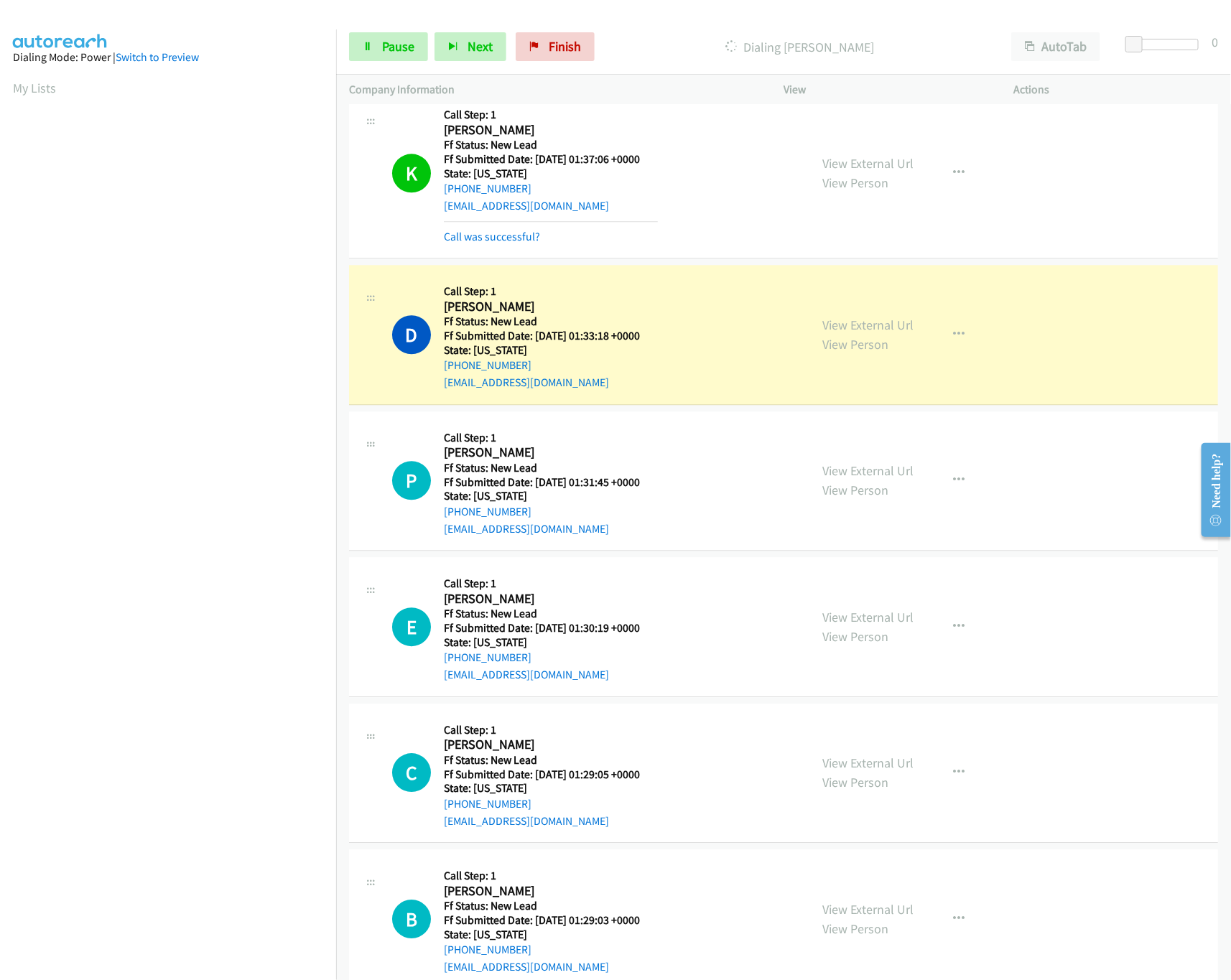
click at [694, 20] on div "Start Calls Pause Next Finish Dialing Dan G AutoTab AutoTab 0" at bounding box center [784, 47] width 895 height 55
drag, startPoint x: 1136, startPoint y: 41, endPoint x: 1222, endPoint y: 49, distance: 86.4
click at [1222, 49] on div "Start Calls Pause Next Finish Dialing Dan G AutoTab AutoTab 26" at bounding box center [784, 47] width 895 height 55
click at [398, 58] on link "Pause" at bounding box center [388, 46] width 79 height 29
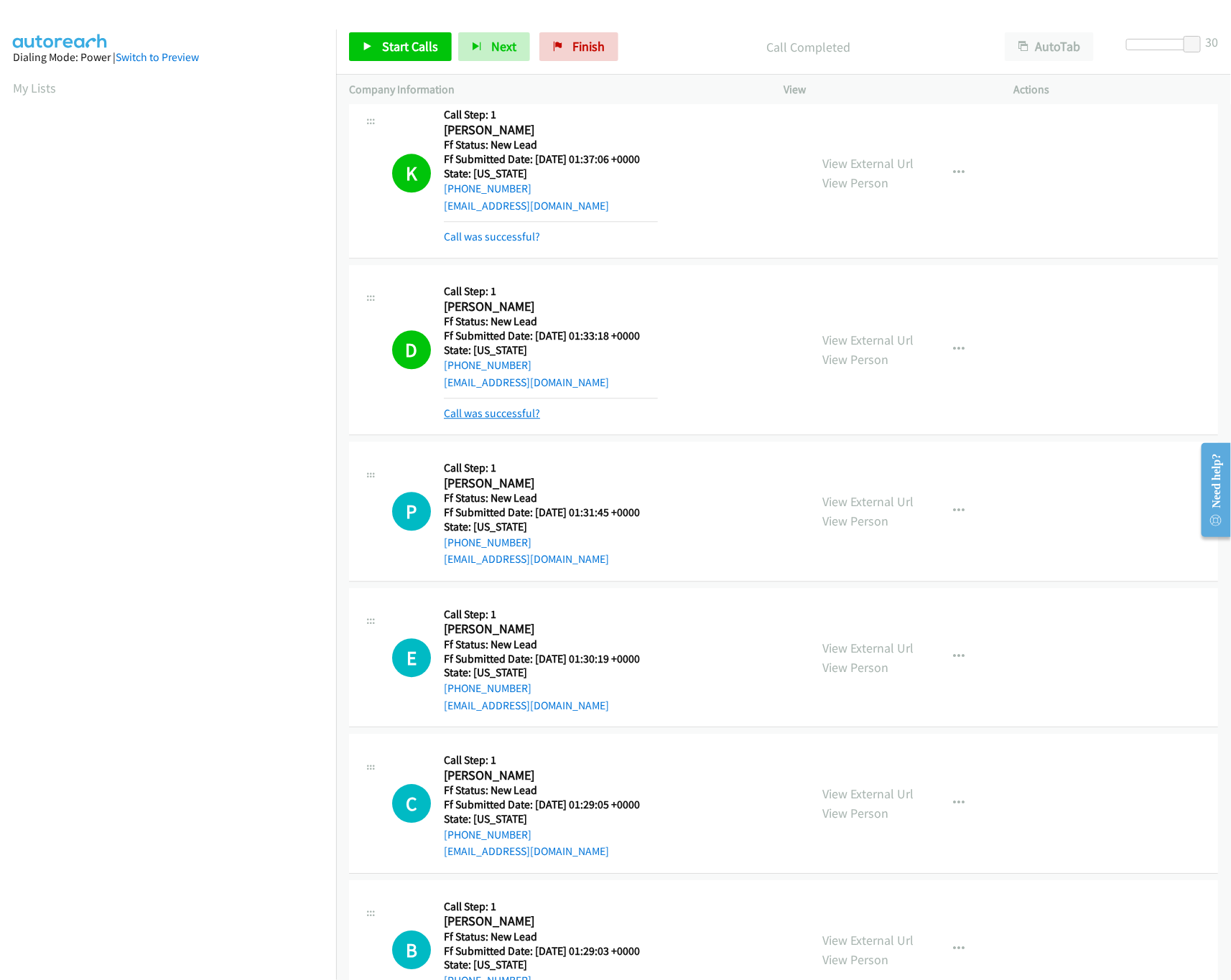
click at [494, 420] on link "Call was successful?" at bounding box center [492, 413] width 96 height 14
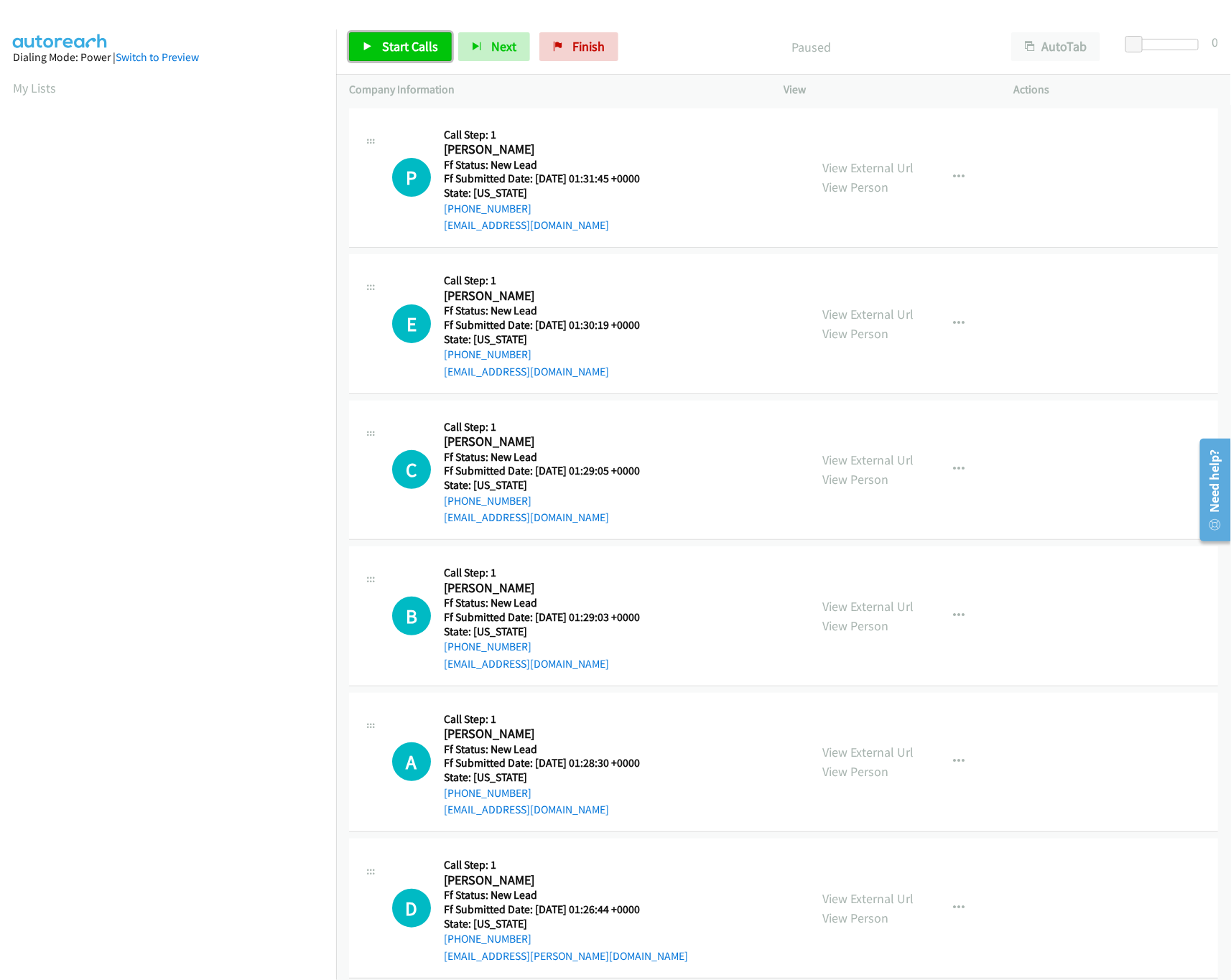
click at [373, 39] on link "Start Calls" at bounding box center [400, 46] width 102 height 29
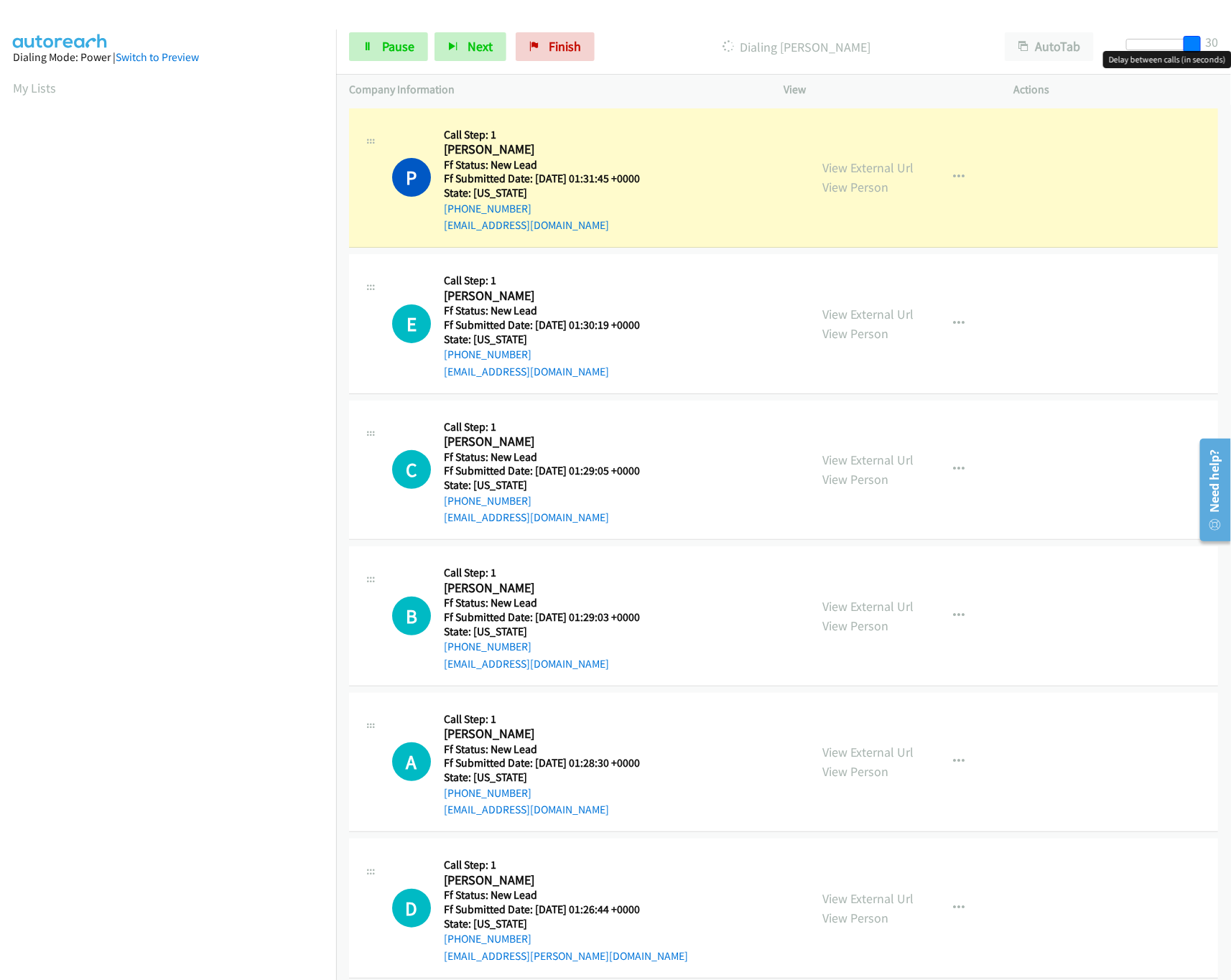
drag, startPoint x: 1140, startPoint y: 45, endPoint x: 1267, endPoint y: 56, distance: 127.5
click at [1230, 56] on html "Start Calls Pause Next Finish Dialing [PERSON_NAME] AutoTab AutoTab 30 Company …" at bounding box center [616, 33] width 1231 height 68
click at [877, 311] on link "View External Url" at bounding box center [867, 314] width 91 height 17
click at [894, 169] on link "View External Url" at bounding box center [867, 167] width 91 height 17
click at [364, 42] on icon at bounding box center [368, 47] width 10 height 10
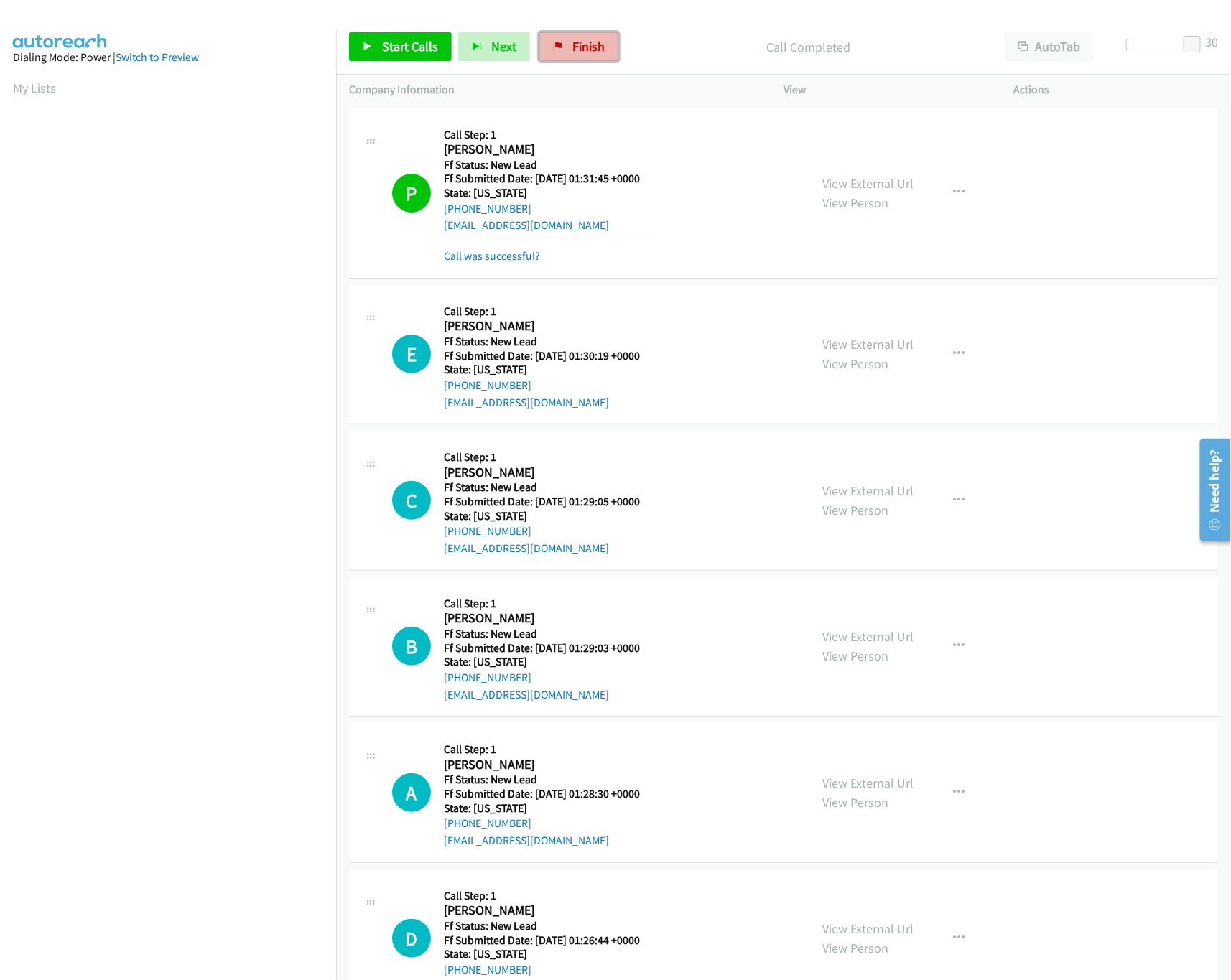
click at [584, 48] on span "Finish" at bounding box center [588, 46] width 32 height 17
